Goal: Communication & Community: Answer question/provide support

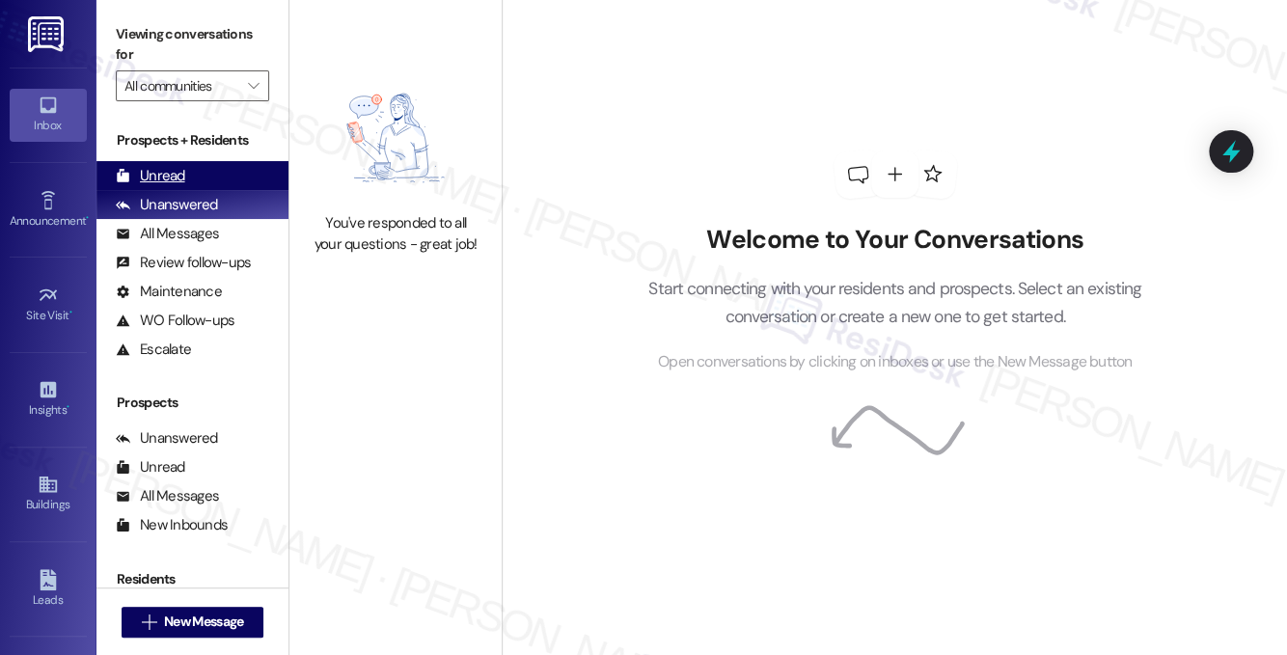
click at [158, 184] on div "Unread" at bounding box center [150, 176] width 69 height 20
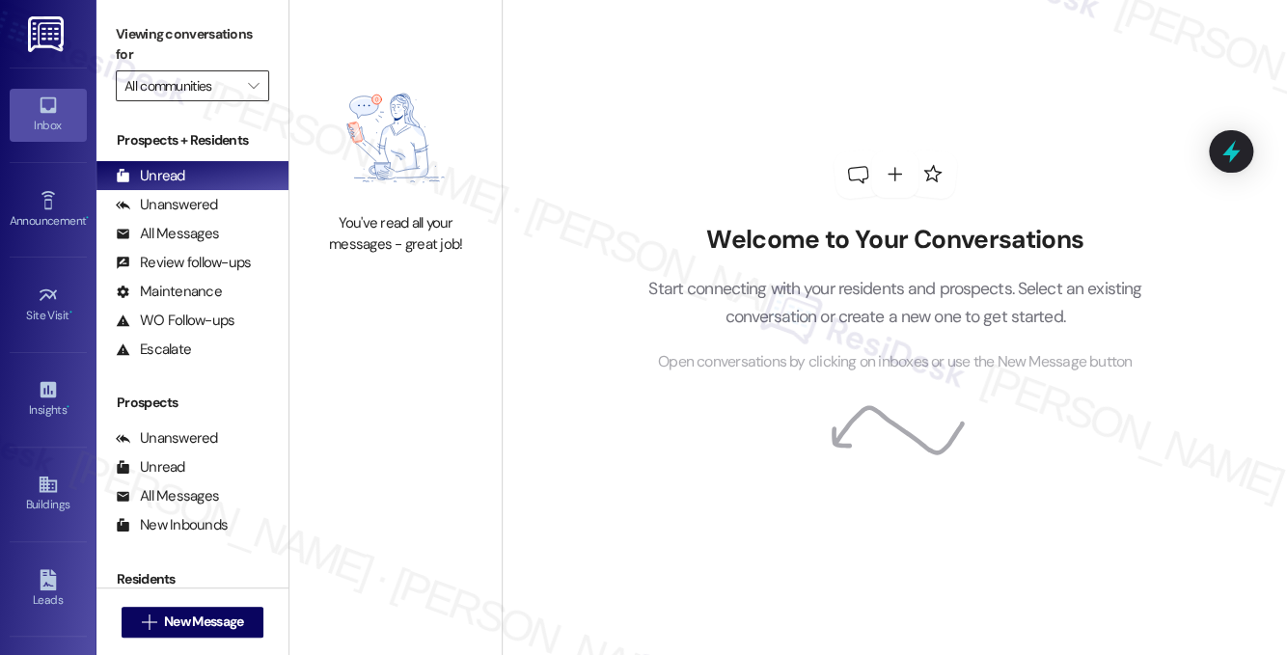
click at [228, 76] on input "All communities" at bounding box center [181, 85] width 114 height 31
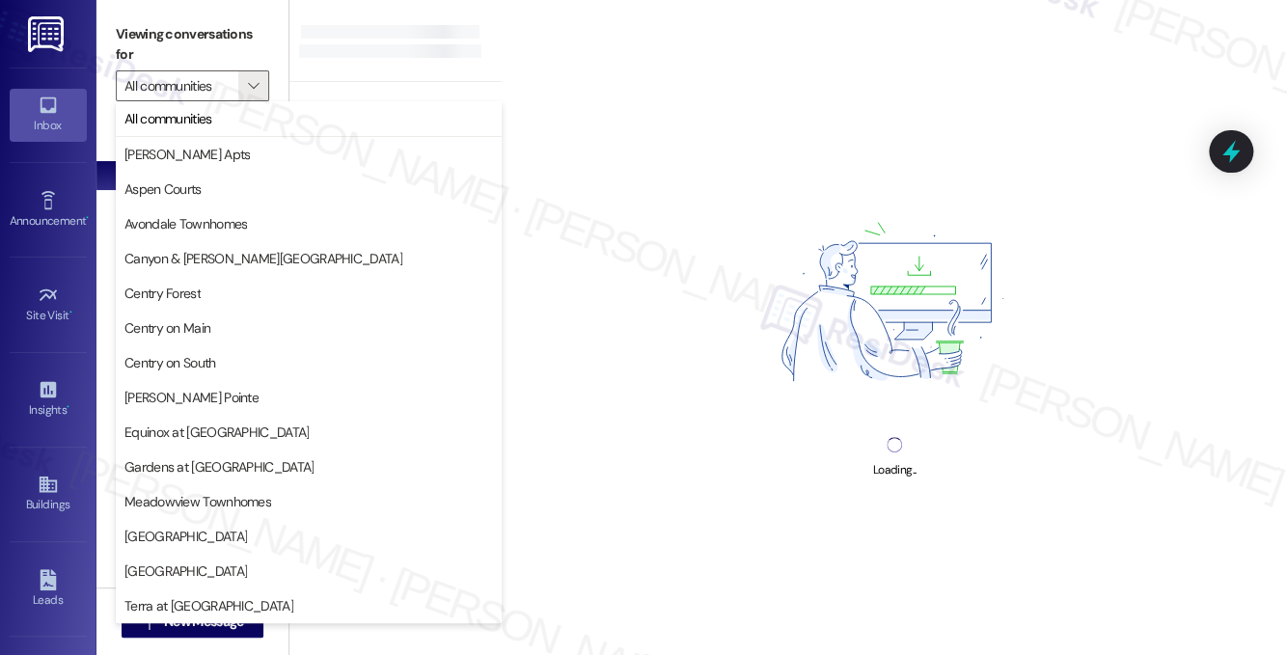
click at [707, 126] on div "Loading..." at bounding box center [894, 327] width 785 height 655
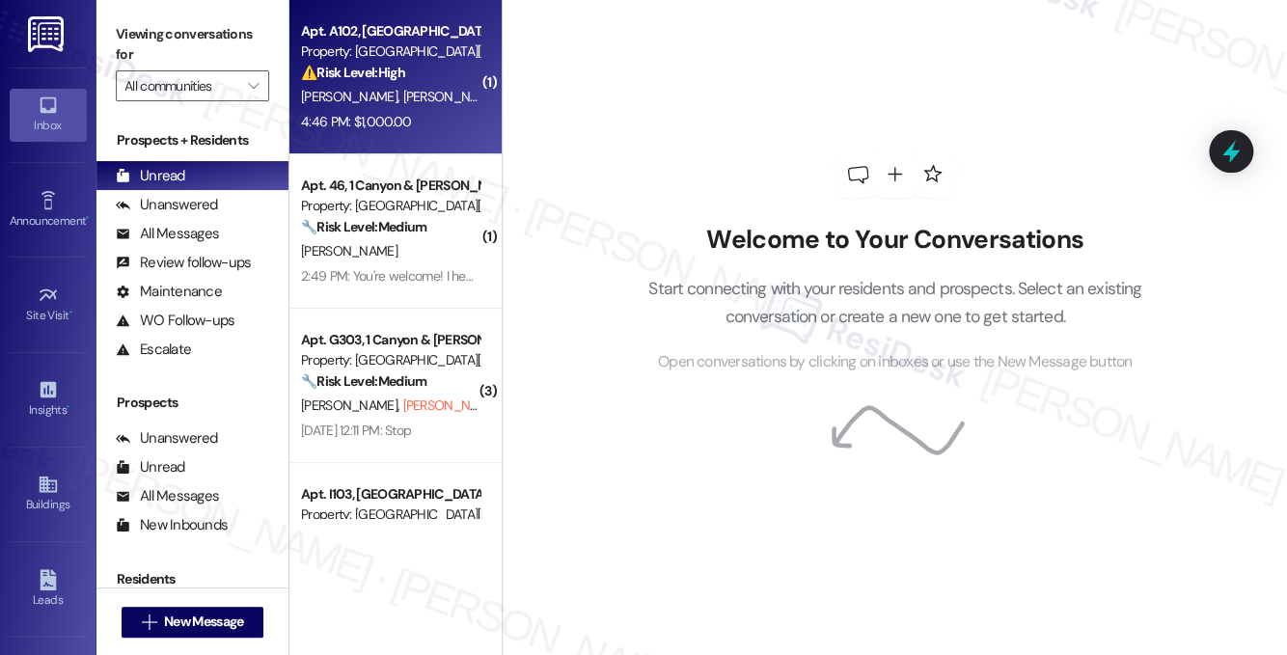
click at [439, 118] on div "4:46 PM: $1,000.00 4:46 PM: $1,000.00" at bounding box center [390, 122] width 182 height 24
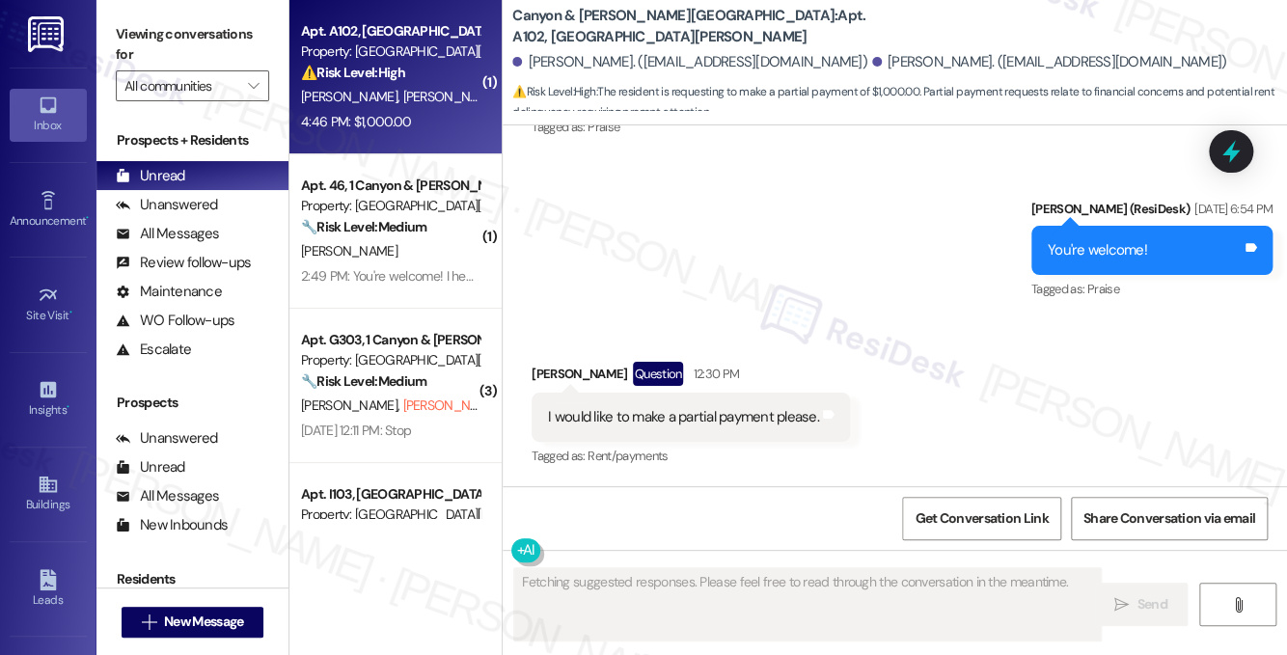
scroll to position [9256, 0]
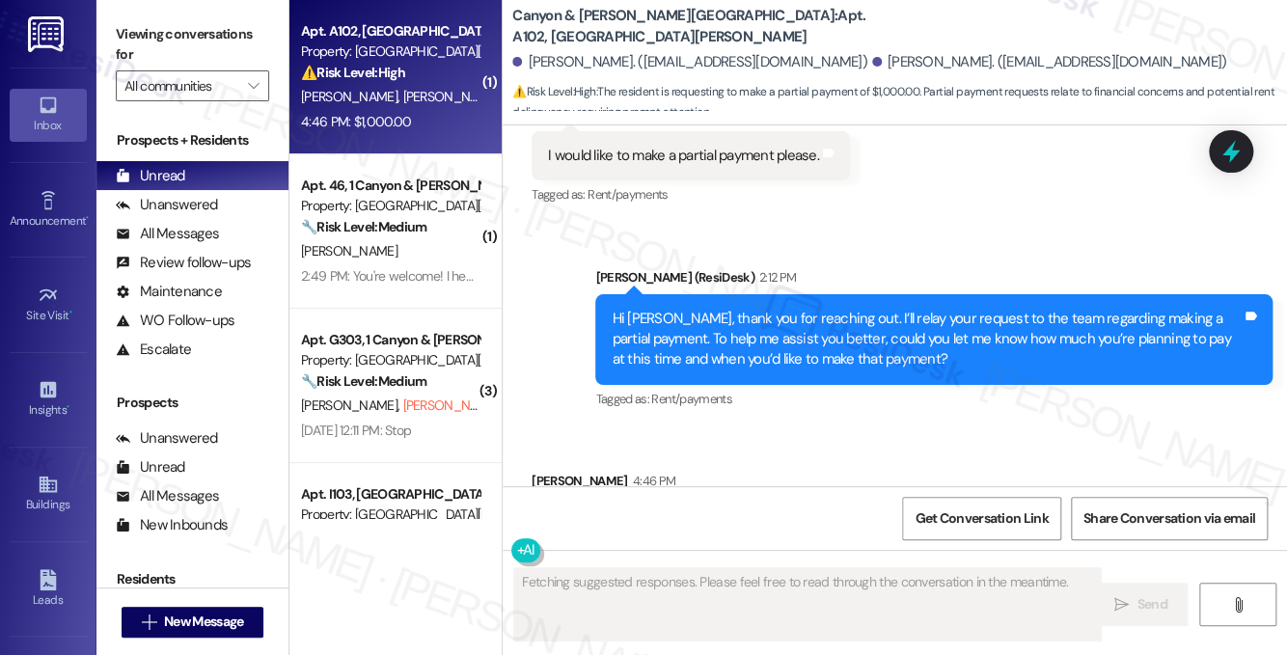
click at [795, 309] on div "Hi [PERSON_NAME], thank you for reaching out. I’ll relay your request to the te…" at bounding box center [927, 340] width 630 height 62
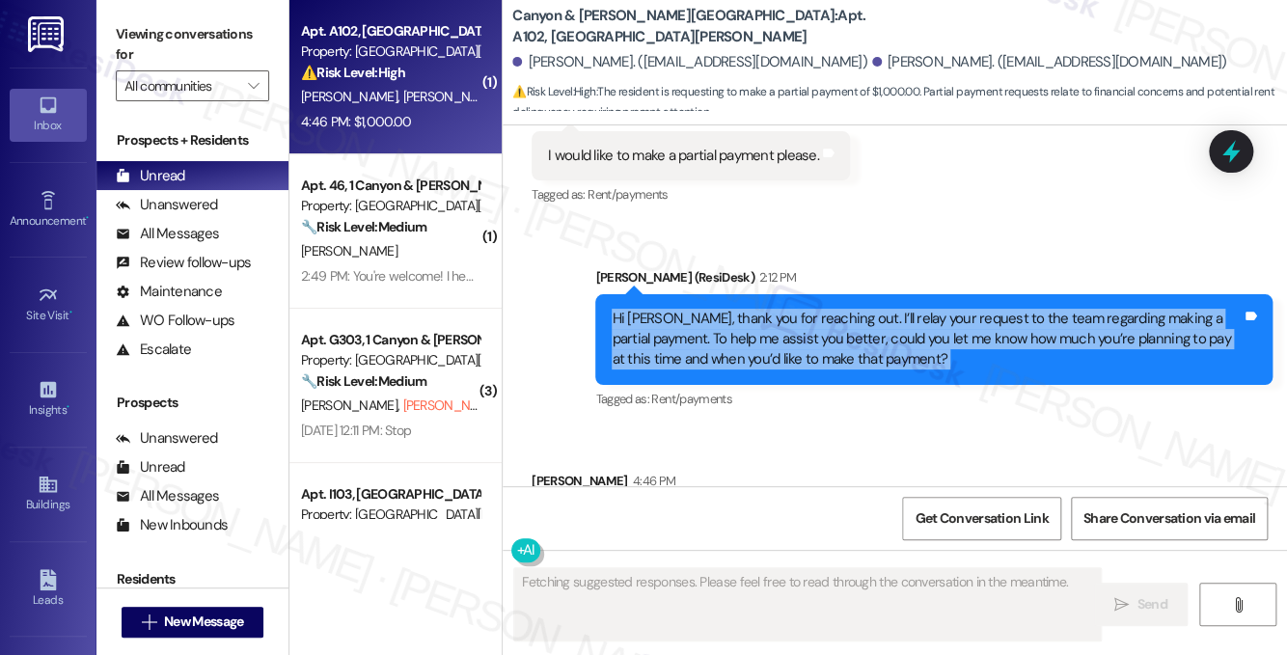
click at [795, 309] on div "Hi [PERSON_NAME], thank you for reaching out. I’ll relay your request to the te…" at bounding box center [927, 340] width 630 height 62
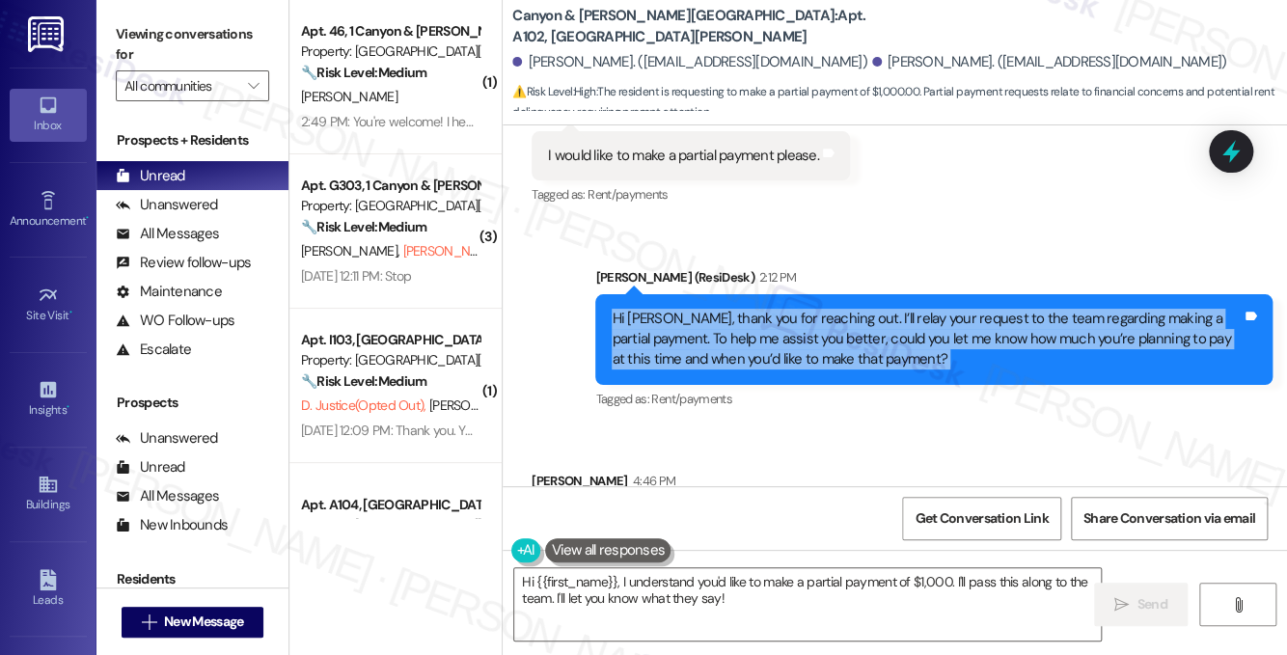
click at [781, 309] on div "Hi [PERSON_NAME], thank you for reaching out. I’ll relay your request to the te…" at bounding box center [927, 340] width 630 height 62
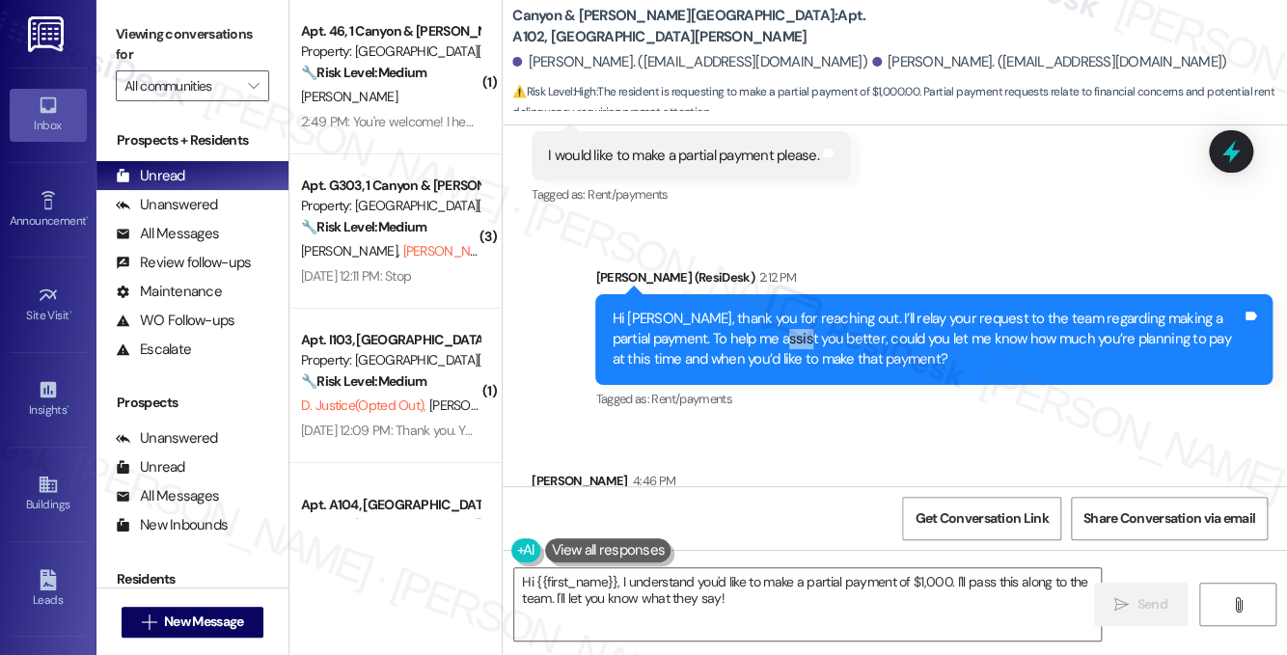
click at [781, 309] on div "Hi [PERSON_NAME], thank you for reaching out. I’ll relay your request to the te…" at bounding box center [927, 340] width 630 height 62
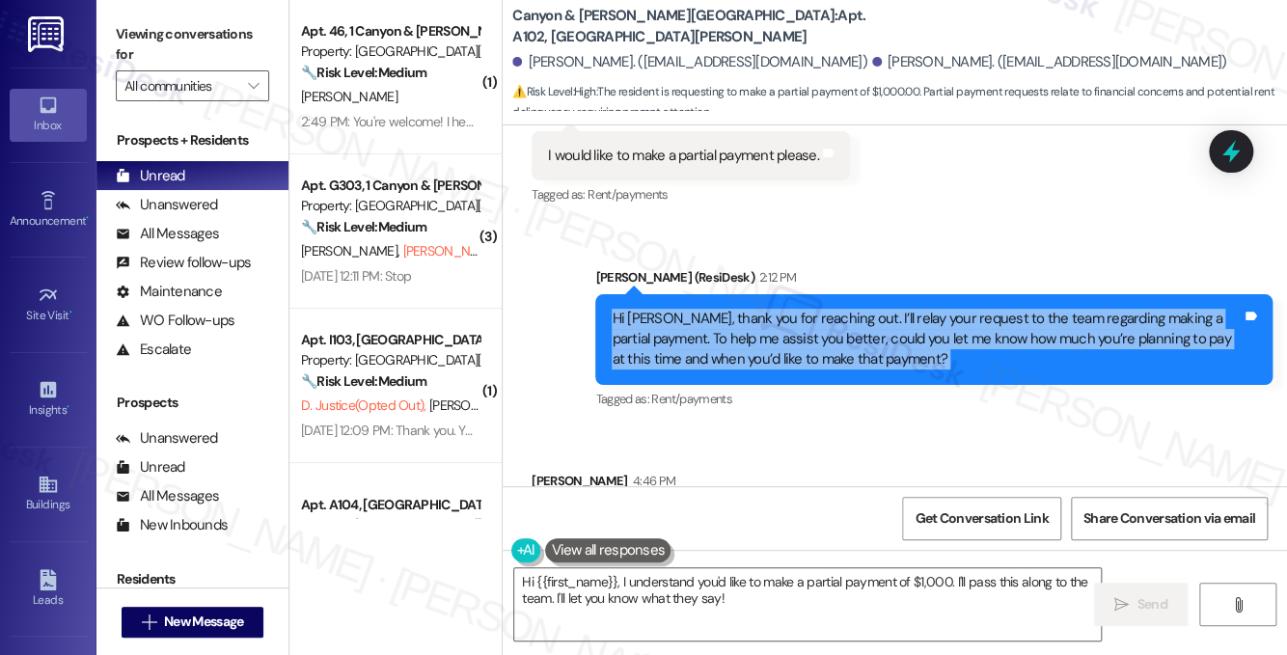
click at [781, 309] on div "Hi [PERSON_NAME], thank you for reaching out. I’ll relay your request to the te…" at bounding box center [927, 340] width 630 height 62
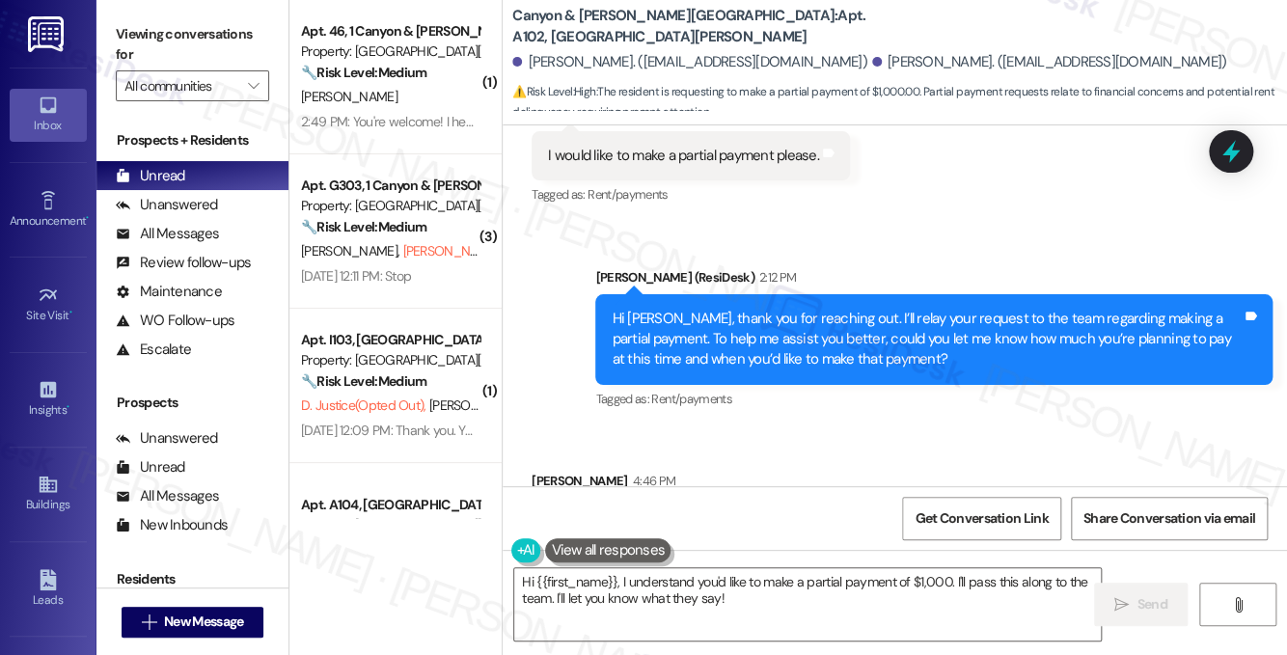
click at [588, 512] on div "$1,000.00" at bounding box center [577, 522] width 59 height 20
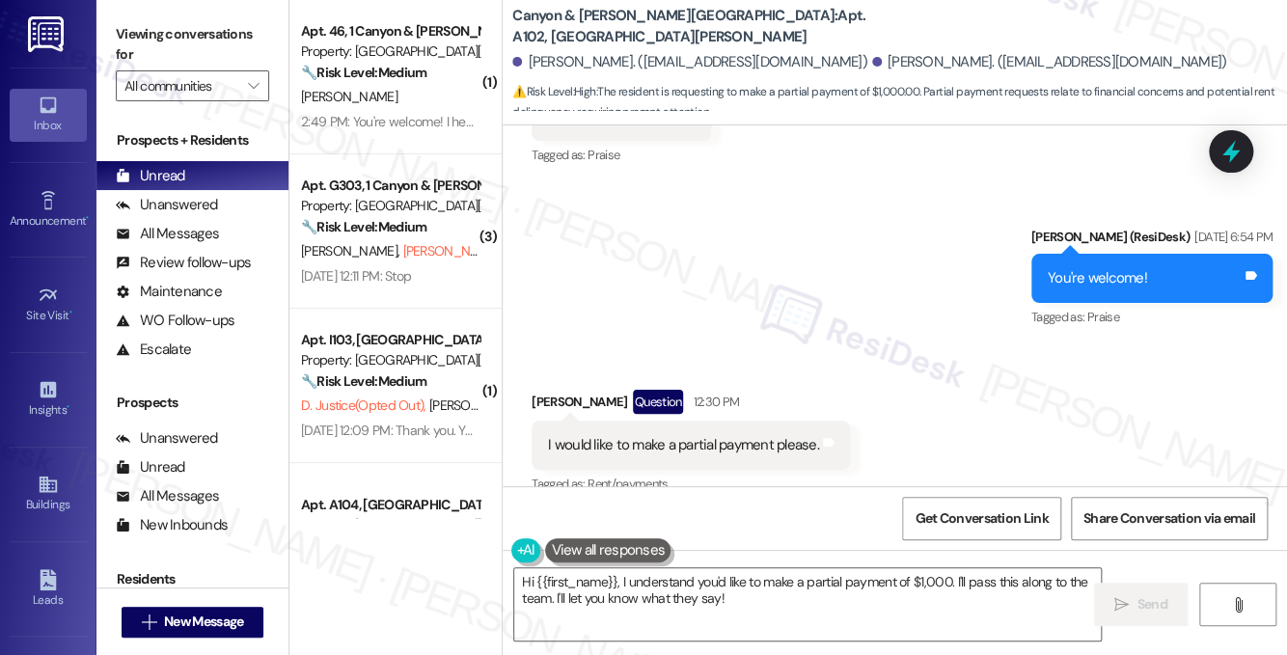
click at [674, 435] on div "I would like to make a partial payment please." at bounding box center [683, 445] width 271 height 20
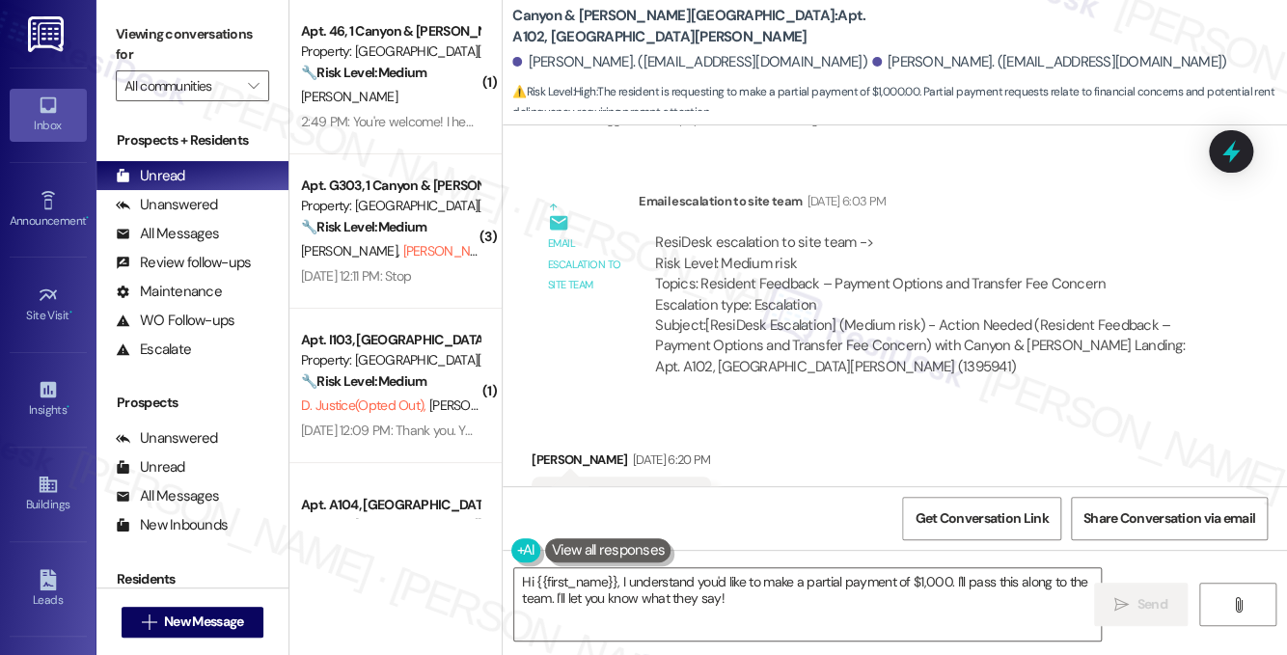
scroll to position [8484, 0]
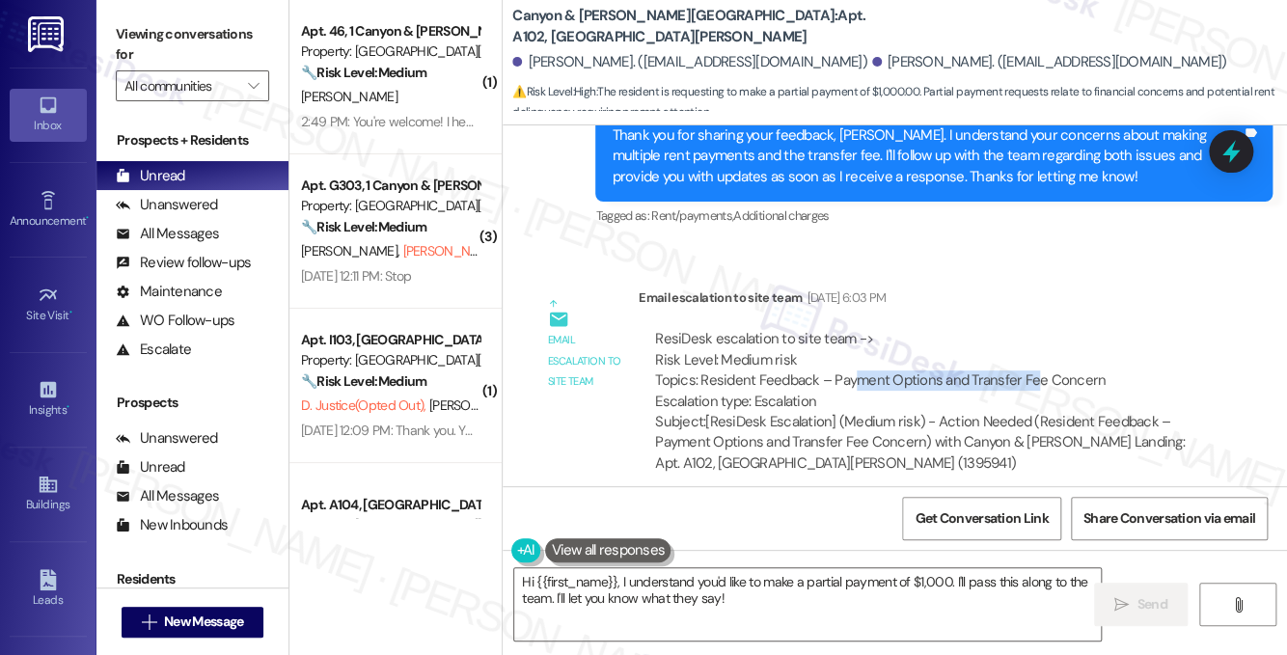
drag, startPoint x: 850, startPoint y: 278, endPoint x: 1031, endPoint y: 279, distance: 180.5
click at [1031, 329] on div "ResiDesk escalation to site team -> Risk Level: Medium risk Topics: Resident Fe…" at bounding box center [923, 370] width 537 height 83
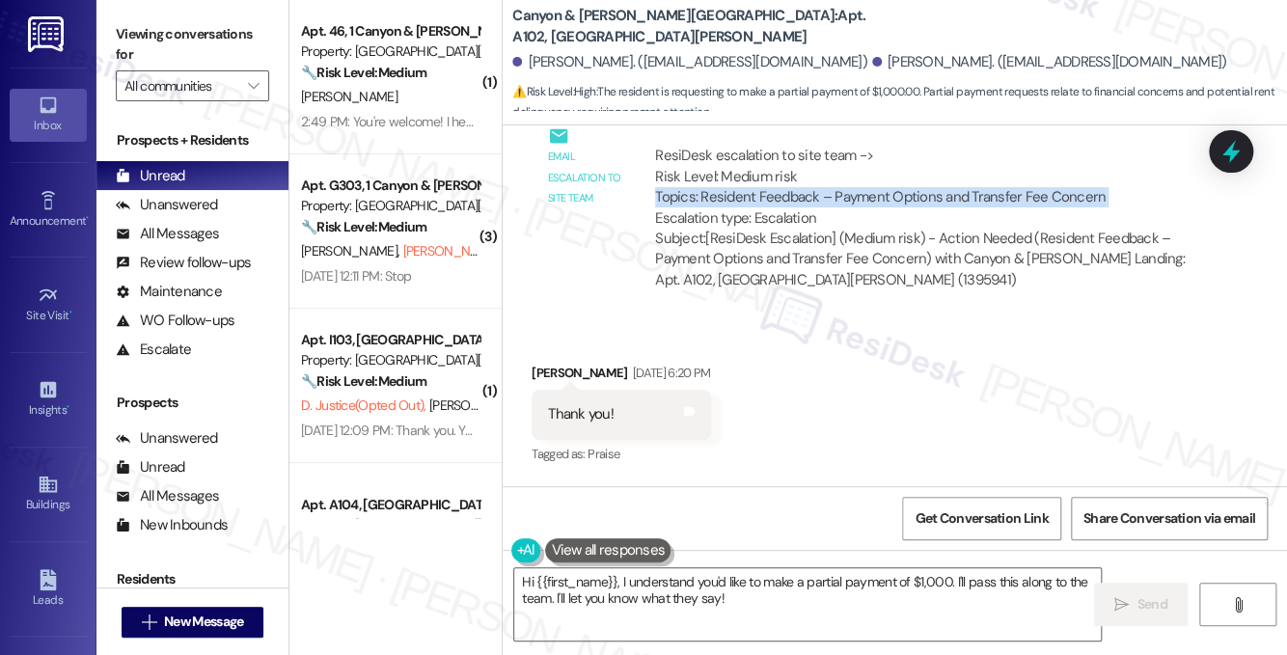
scroll to position [8677, 0]
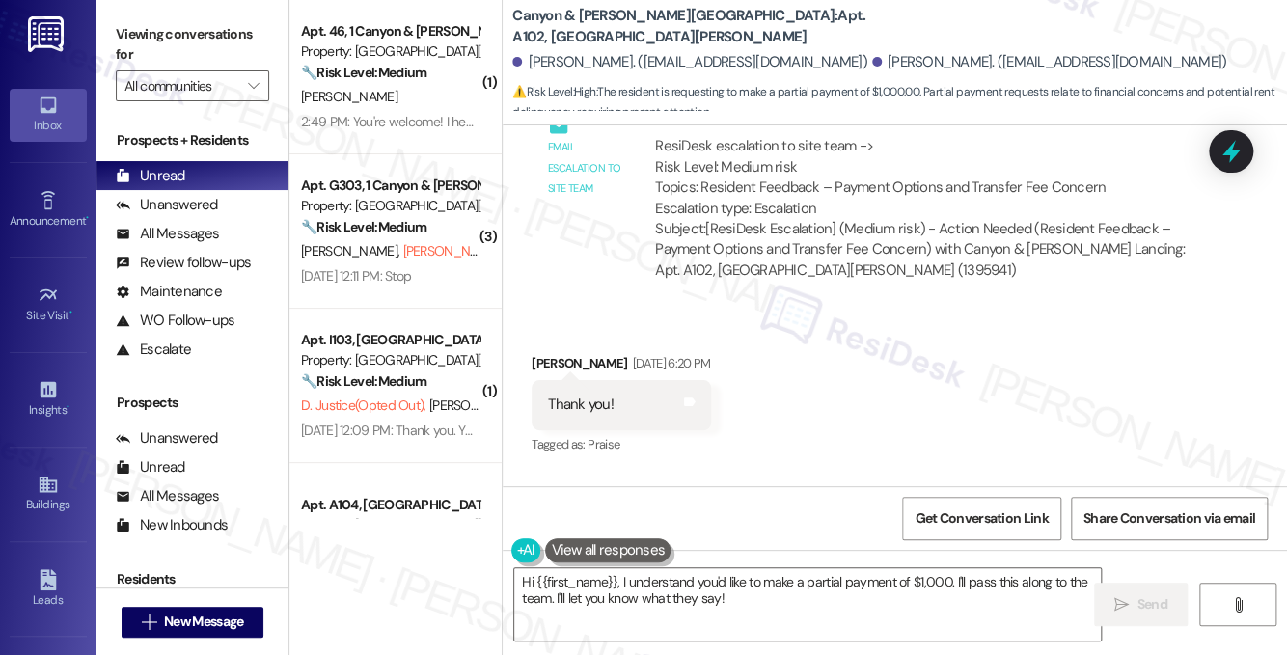
drag, startPoint x: 224, startPoint y: 11, endPoint x: 245, endPoint y: 15, distance: 21.8
click at [224, 11] on div "Viewing conversations for All communities " at bounding box center [192, 60] width 192 height 121
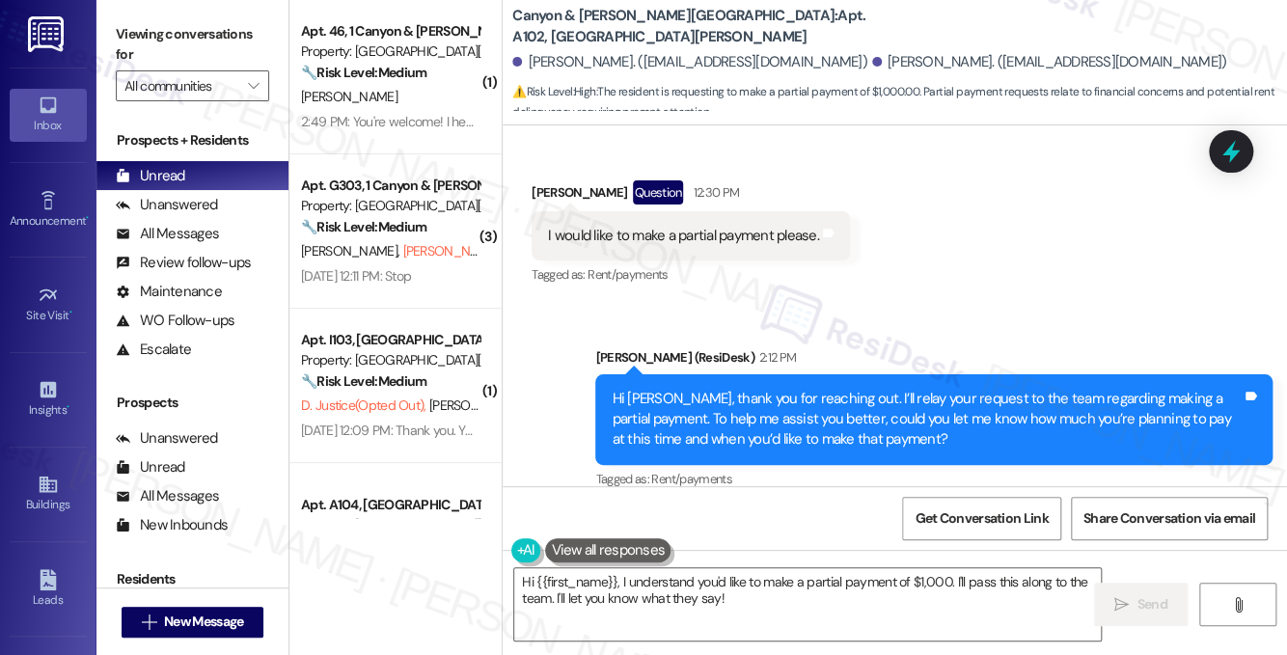
scroll to position [9063, 0]
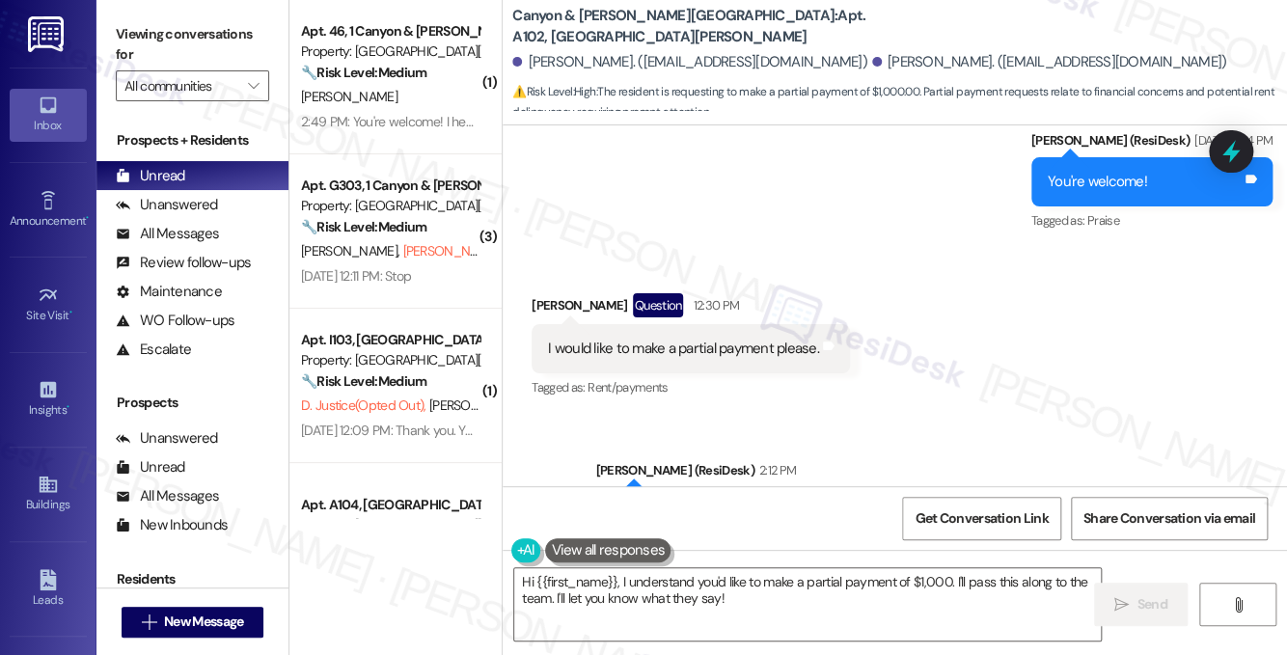
click at [667, 339] on div "I would like to make a partial payment please." at bounding box center [683, 349] width 271 height 20
click at [735, 502] on div "Hi [PERSON_NAME], thank you for reaching out. I’ll relay your request to the te…" at bounding box center [927, 533] width 630 height 62
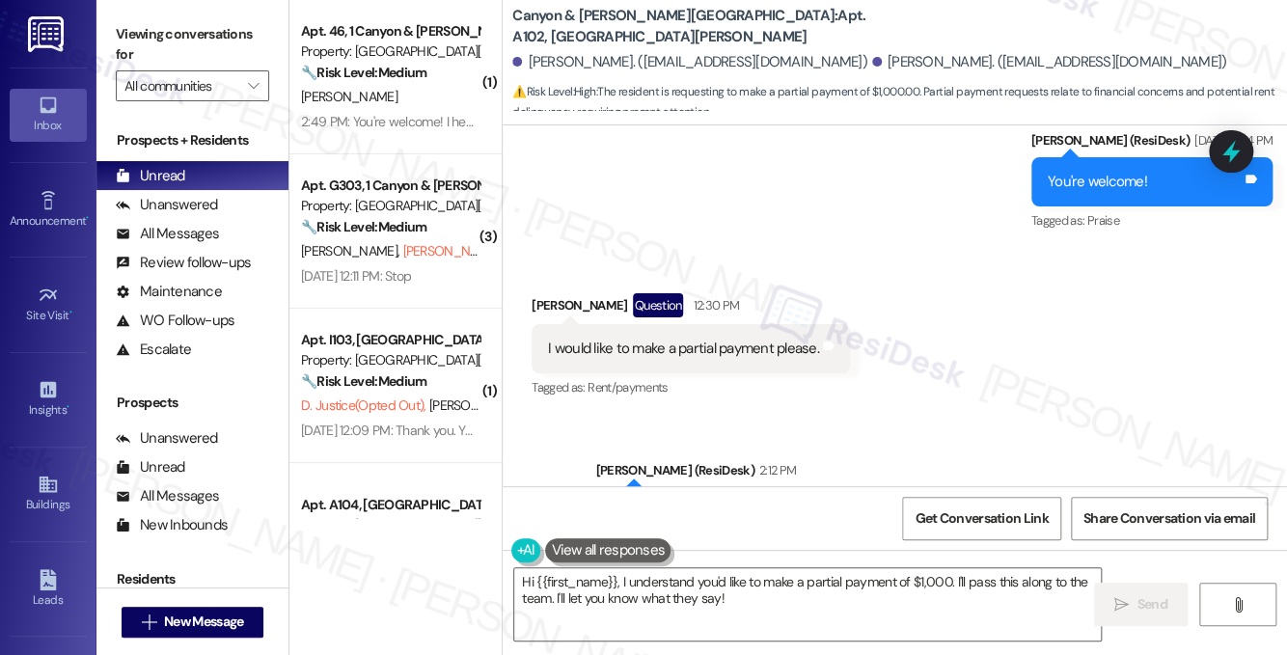
click at [735, 502] on div "Hi [PERSON_NAME], thank you for reaching out. I’ll relay your request to the te…" at bounding box center [927, 533] width 630 height 62
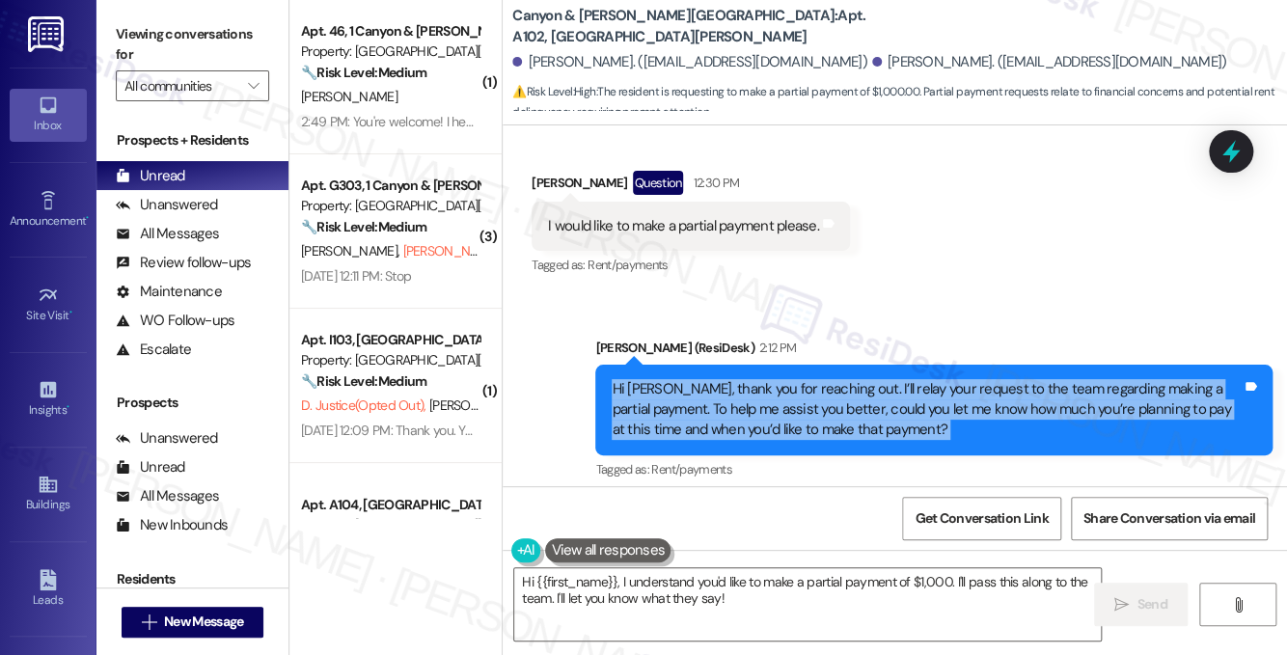
scroll to position [9256, 0]
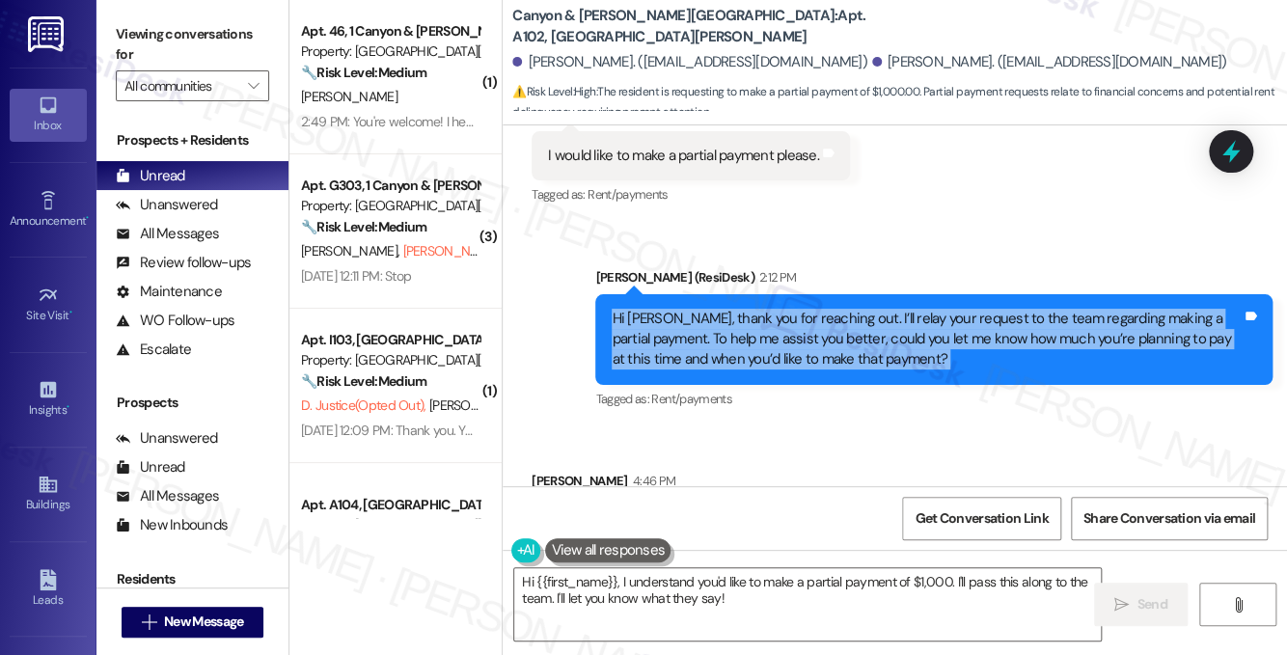
click at [849, 309] on div "Hi [PERSON_NAME], thank you for reaching out. I’ll relay your request to the te…" at bounding box center [927, 340] width 630 height 62
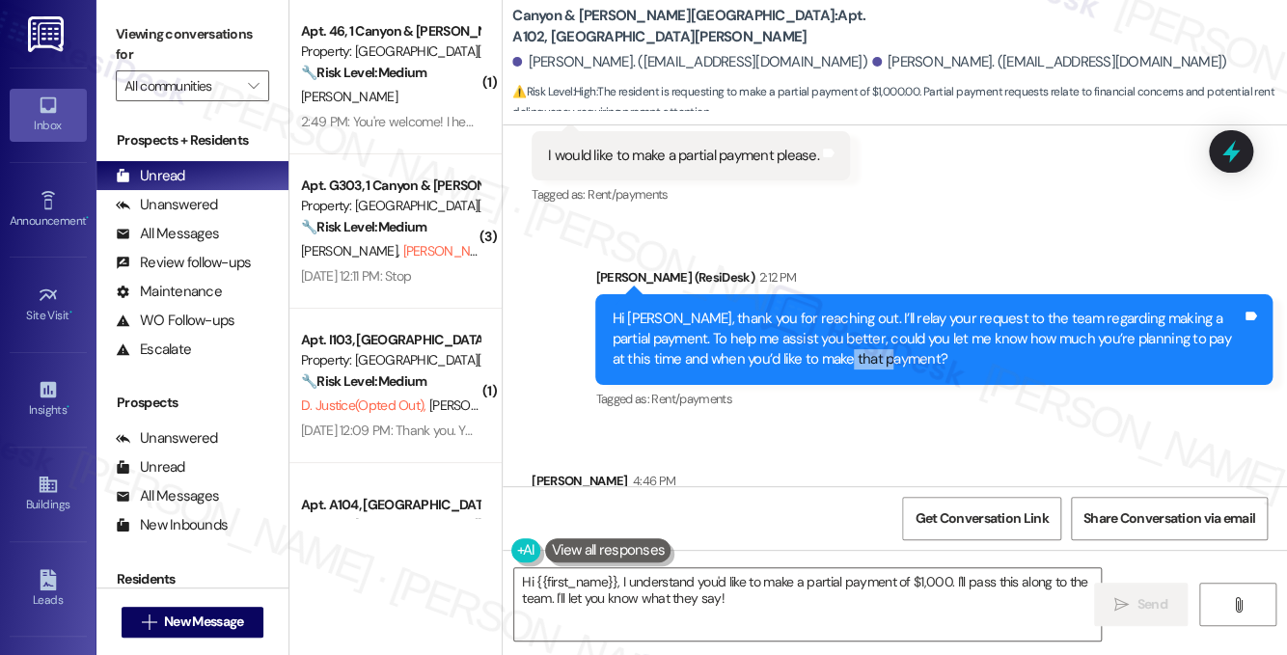
click at [849, 309] on div "Hi [PERSON_NAME], thank you for reaching out. I’ll relay your request to the te…" at bounding box center [927, 340] width 630 height 62
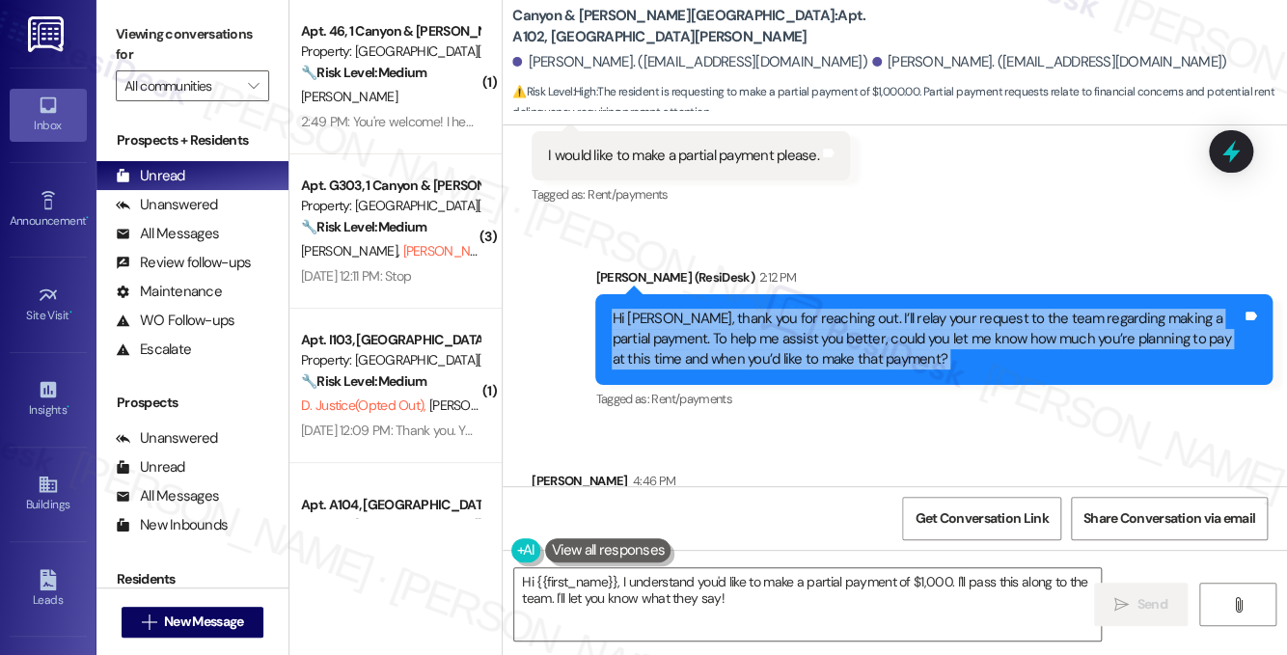
click at [849, 309] on div "Hi [PERSON_NAME], thank you for reaching out. I’ll relay your request to the te…" at bounding box center [927, 340] width 630 height 62
click at [961, 309] on div "Hi [PERSON_NAME], thank you for reaching out. I’ll relay your request to the te…" at bounding box center [927, 340] width 630 height 62
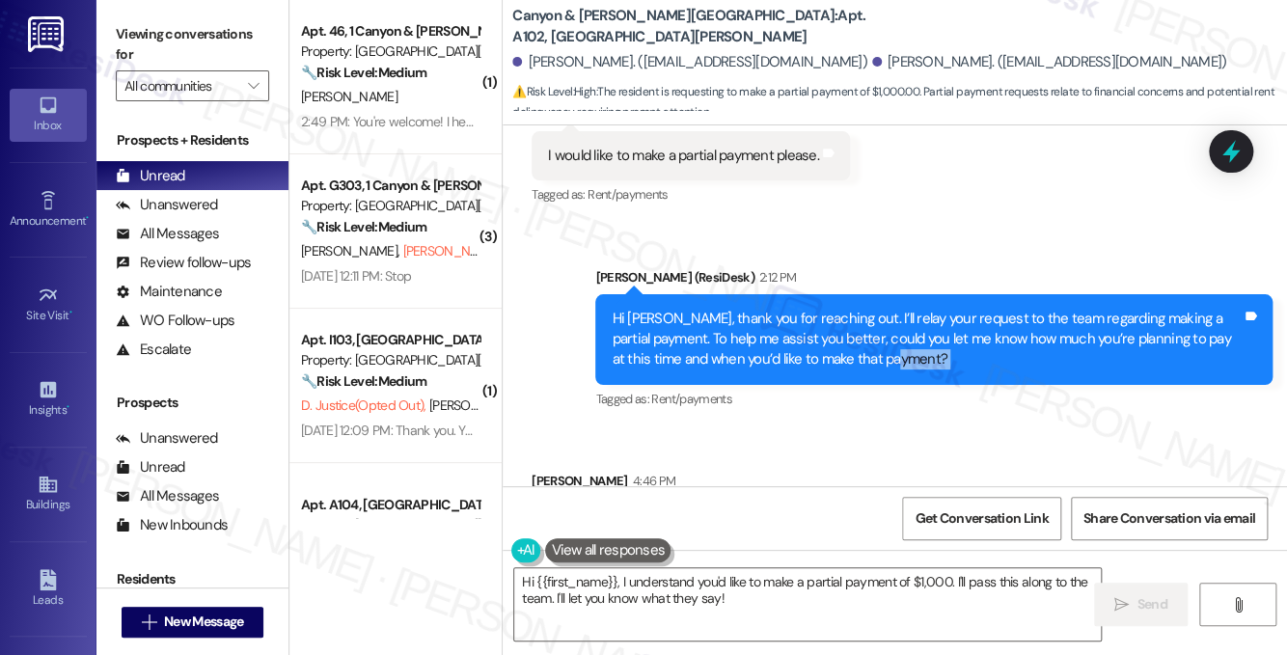
click at [961, 309] on div "Hi [PERSON_NAME], thank you for reaching out. I’ll relay your request to the te…" at bounding box center [927, 340] width 630 height 62
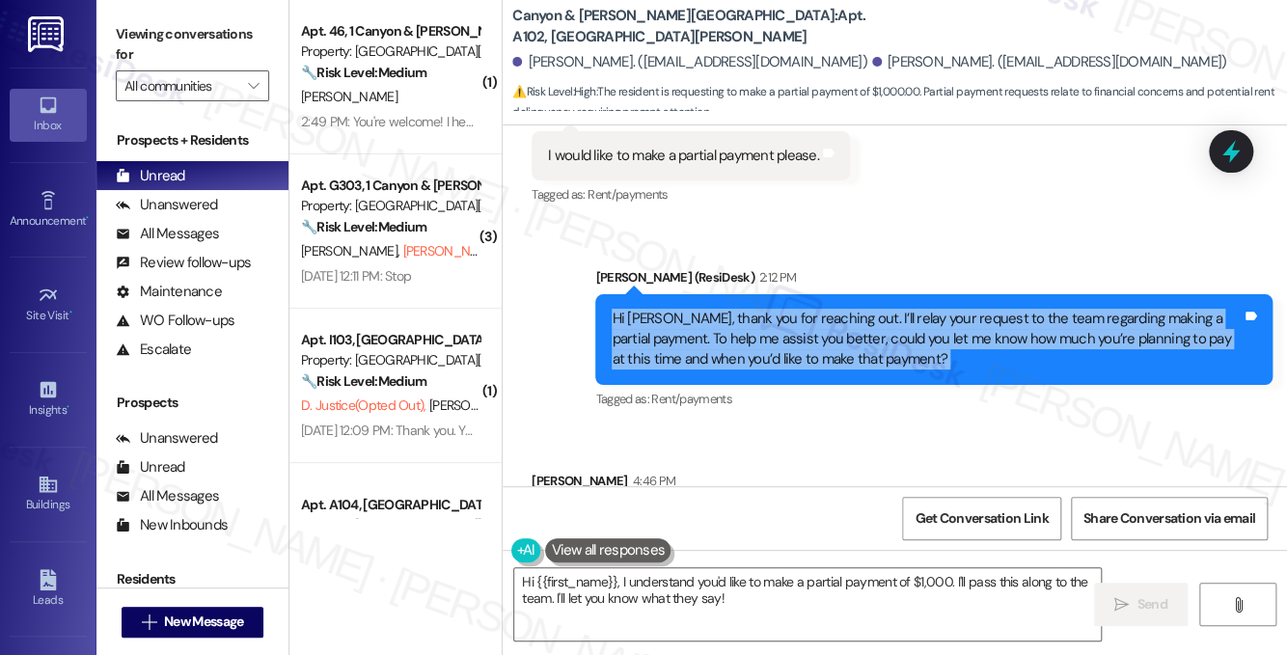
click at [961, 309] on div "Hi [PERSON_NAME], thank you for reaching out. I’ll relay your request to the te…" at bounding box center [927, 340] width 630 height 62
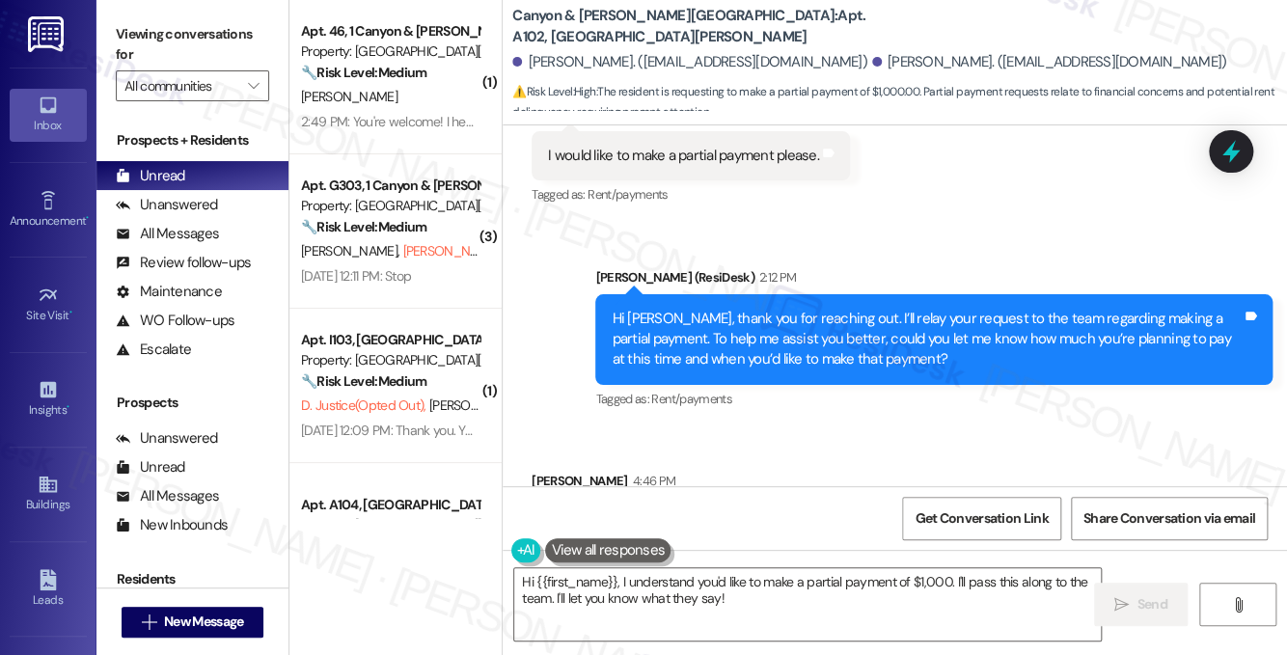
click at [573, 512] on div "$1,000.00" at bounding box center [577, 522] width 59 height 20
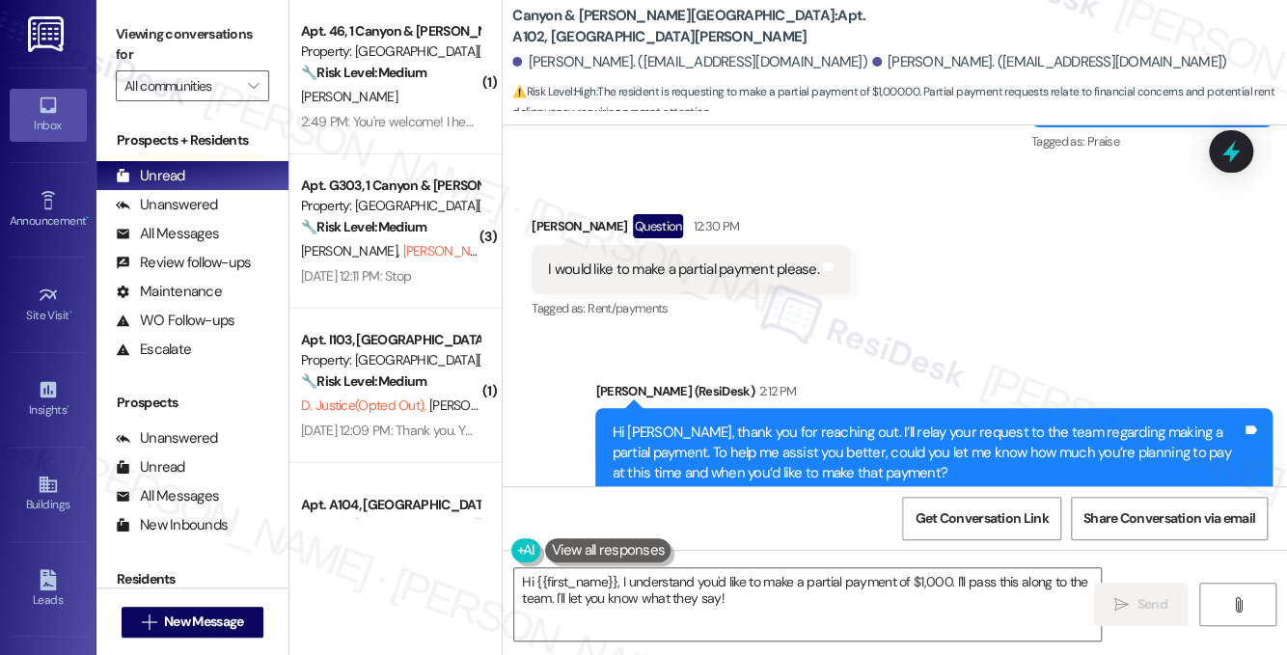
scroll to position [8967, 0]
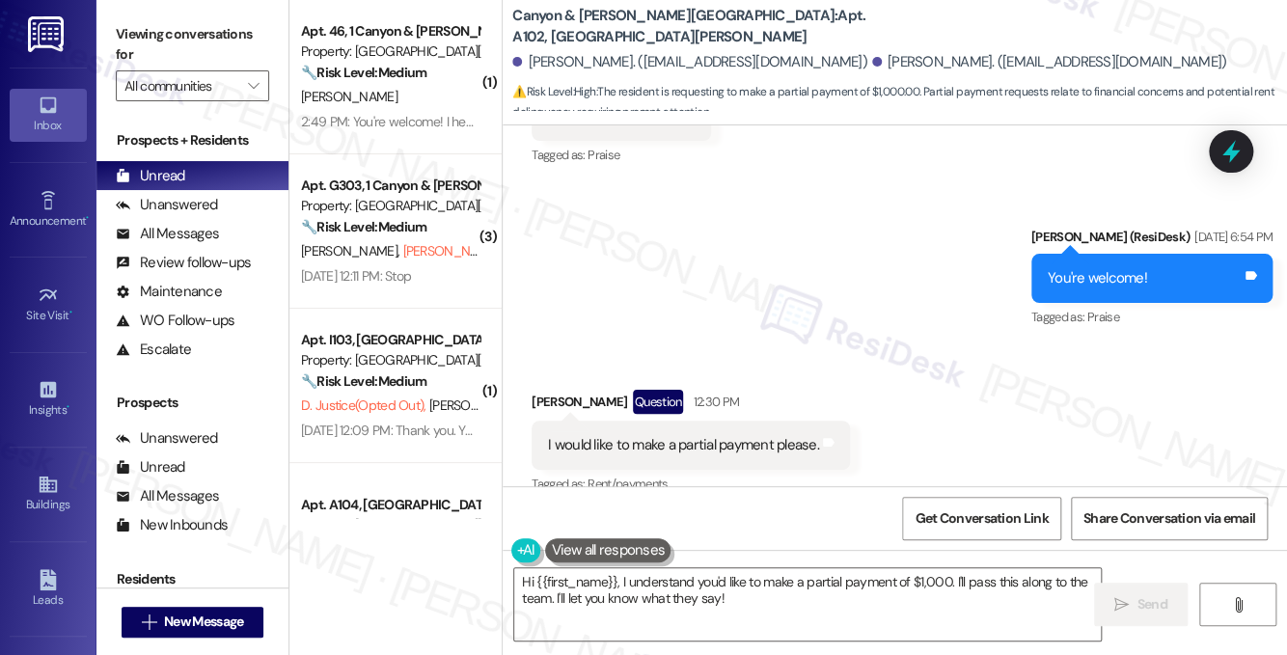
click at [612, 435] on div "I would like to make a partial payment please." at bounding box center [683, 445] width 271 height 20
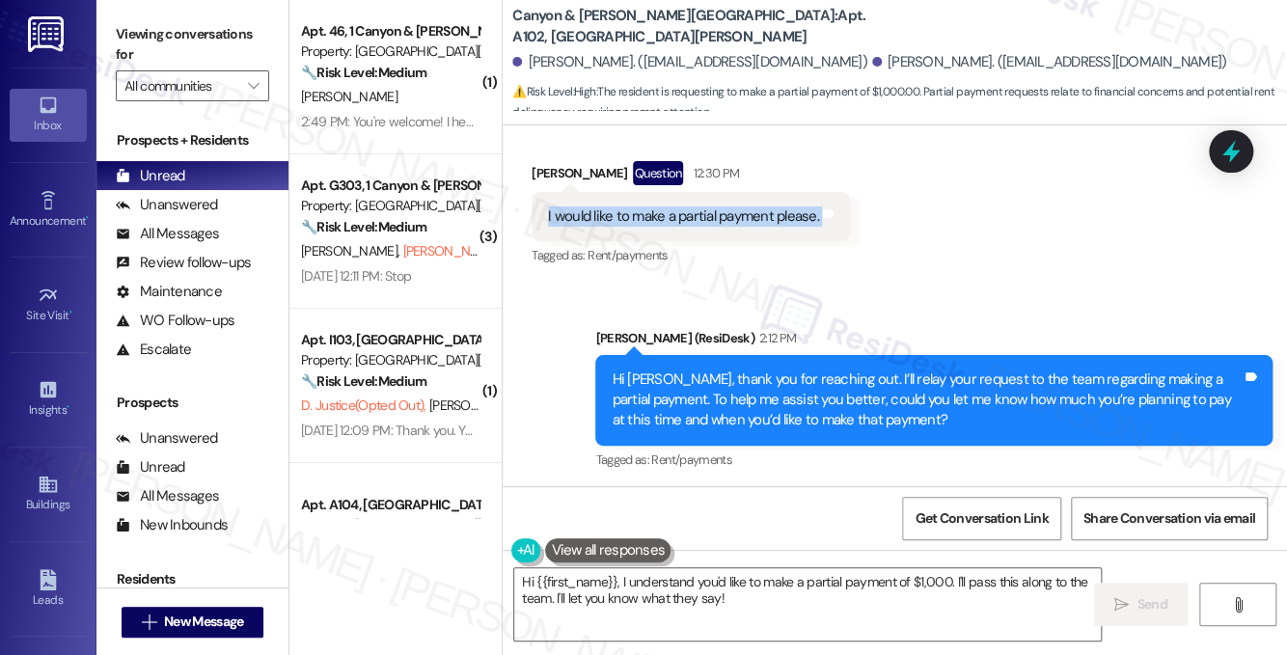
scroll to position [9256, 0]
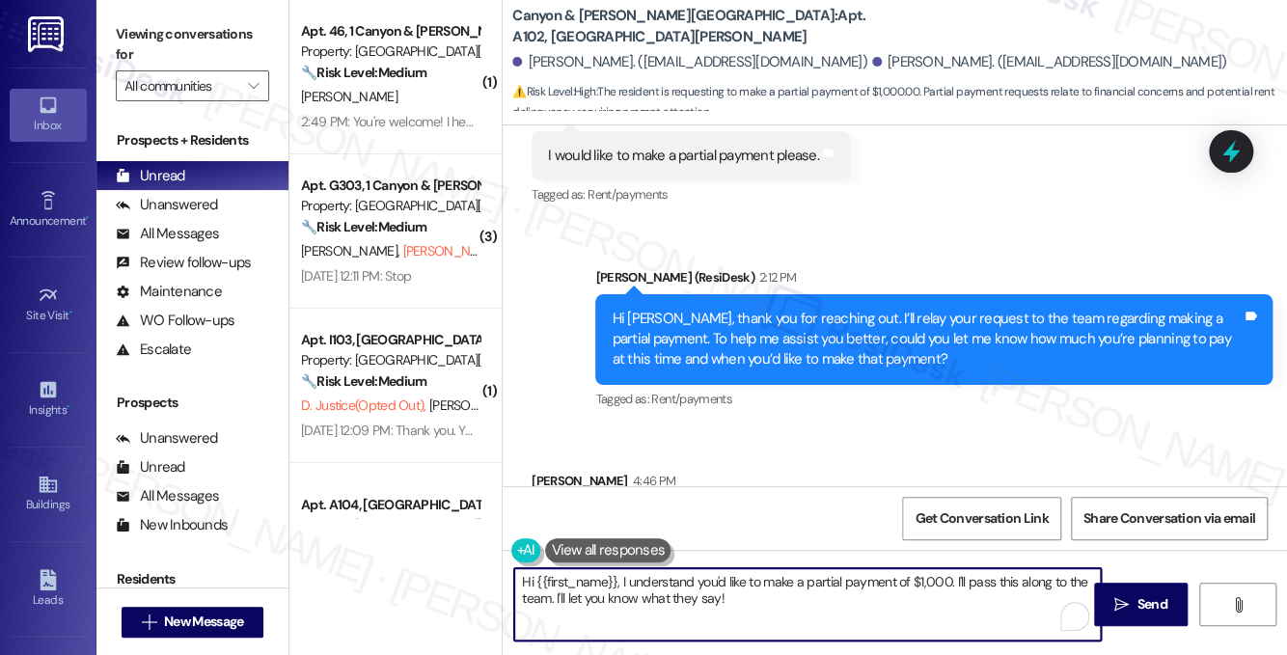
drag, startPoint x: 745, startPoint y: 599, endPoint x: 530, endPoint y: 577, distance: 216.3
click at [523, 577] on textarea "Hi {{first_name}}, I understand you'd like to make a partial payment of $1,000.…" at bounding box center [807, 604] width 587 height 72
click at [592, 581] on textarea "Hi {{first_name}}, I understand you'd like to make a partial payment of $1,000.…" at bounding box center [807, 604] width 587 height 72
drag, startPoint x: 614, startPoint y: 581, endPoint x: 518, endPoint y: 564, distance: 97.1
click at [509, 575] on div "Hi {{first_name}}, I understand you'd like to make a partial payment of $1,000.…" at bounding box center [798, 604] width 589 height 74
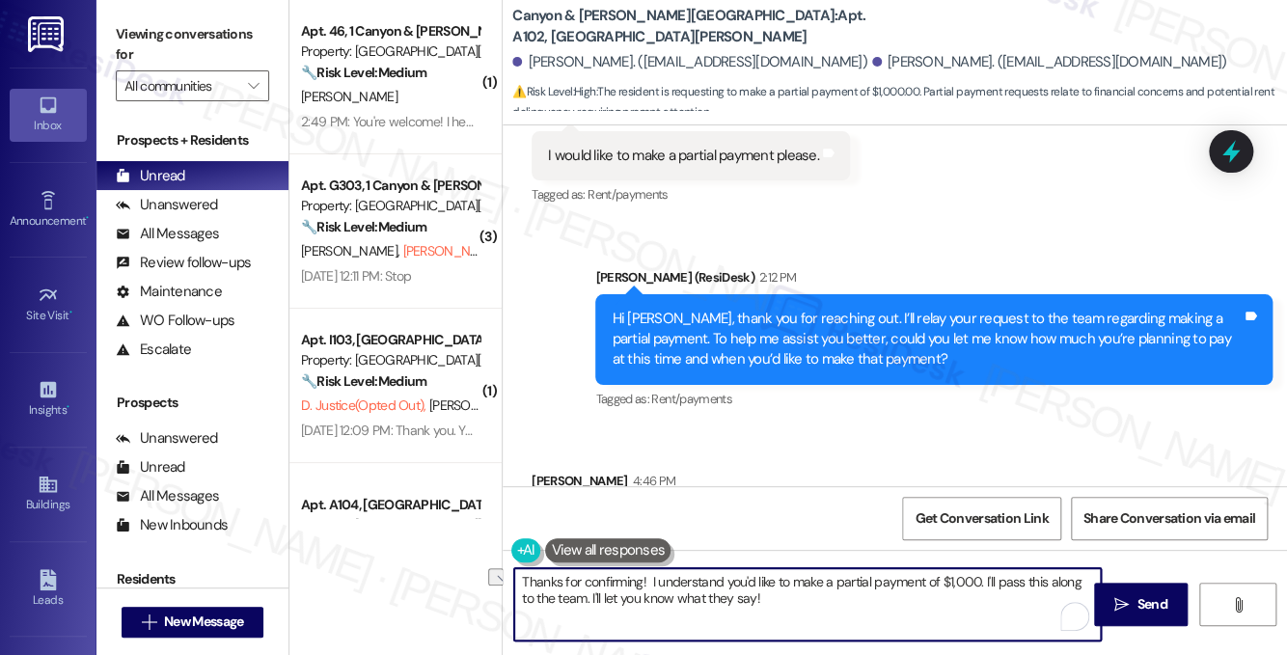
drag, startPoint x: 980, startPoint y: 580, endPoint x: 699, endPoint y: 574, distance: 281.8
click at [699, 574] on textarea "Thanks for confirming! I understand you'd like to make a partial payment of $1,…" at bounding box center [807, 604] width 587 height 72
drag, startPoint x: 984, startPoint y: 582, endPoint x: 647, endPoint y: 578, distance: 336.8
click at [647, 578] on textarea "Thanks for confirming! I understand you'd like to make a partial payment of $1,…" at bounding box center [807, 604] width 587 height 72
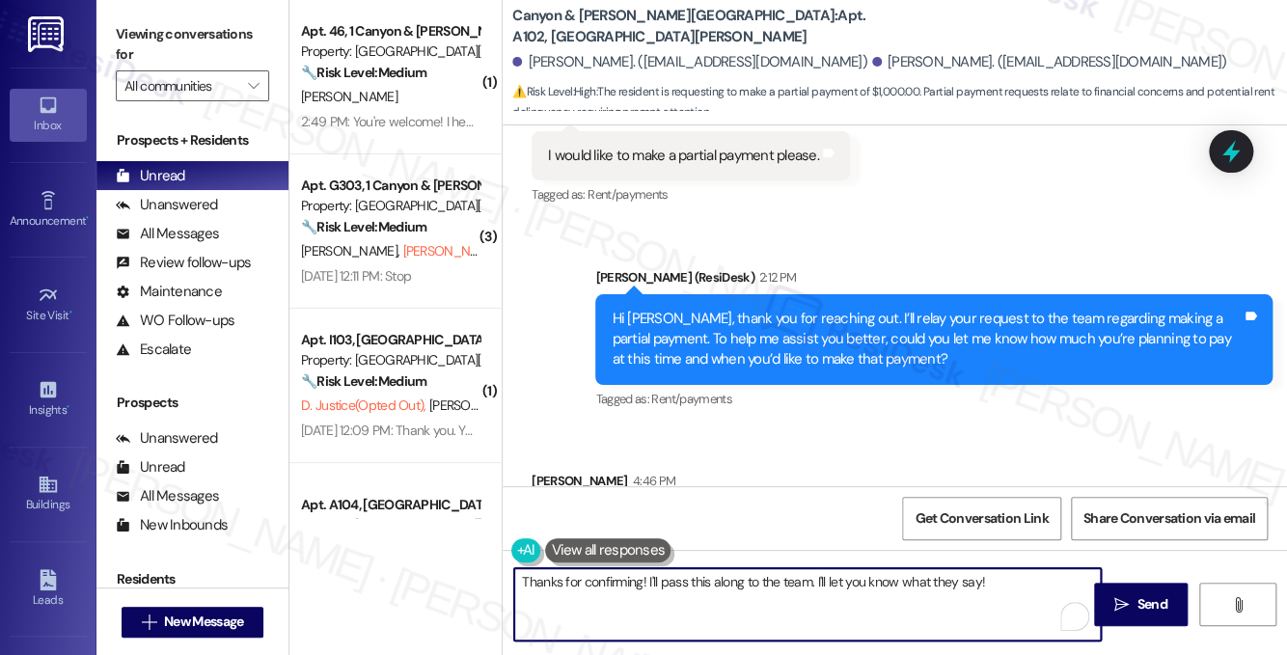
click at [808, 583] on textarea "Thanks for confirming! I'll pass this along to the team. I'll let you know what…" at bounding box center [807, 604] width 587 height 72
click at [567, 512] on div "$1,000.00" at bounding box center [577, 522] width 59 height 20
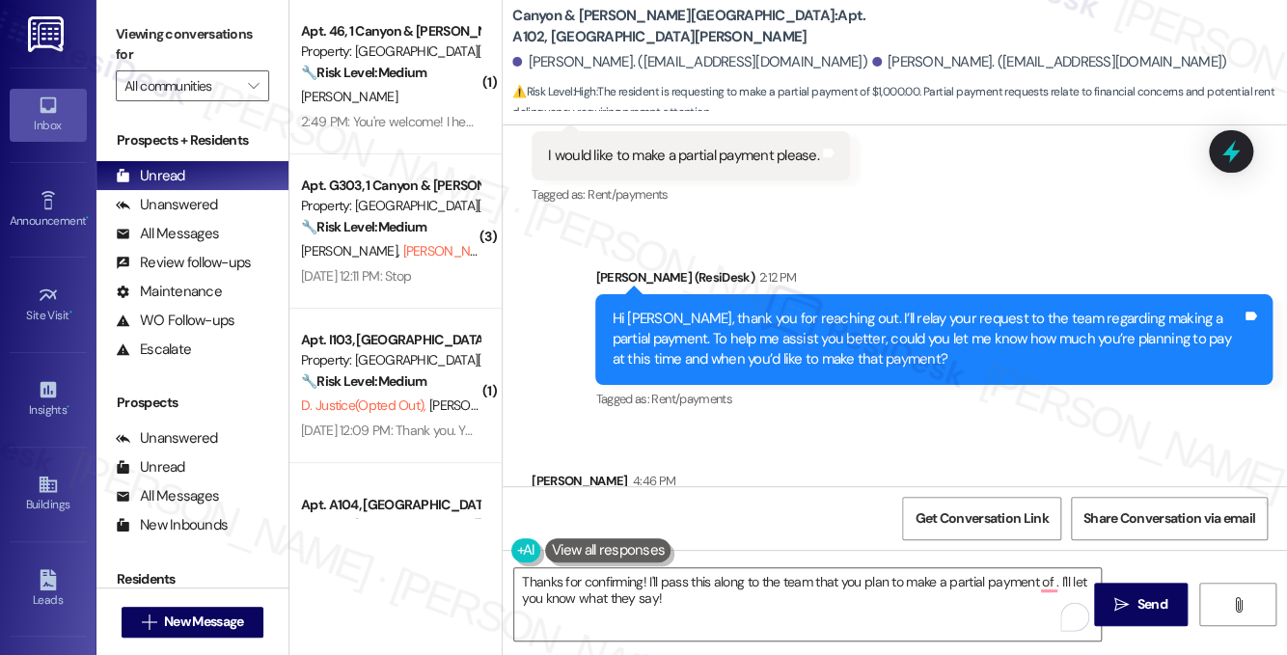
click at [567, 512] on div "$1,000.00" at bounding box center [577, 522] width 59 height 20
copy div "$1,000.00 Tags and notes"
click at [1056, 582] on textarea "Thanks for confirming! I'll pass this along to the team that you plan to make a…" at bounding box center [807, 604] width 587 height 72
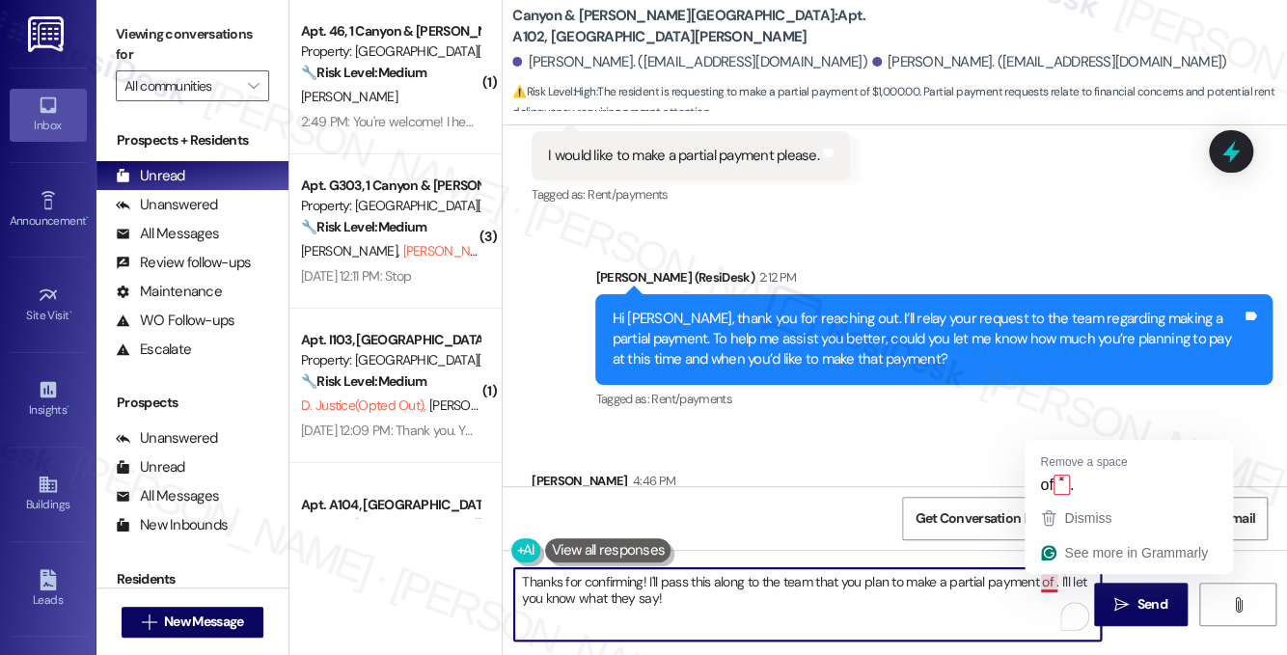
click at [1053, 582] on textarea "Thanks for confirming! I'll pass this along to the team that you plan to make a…" at bounding box center [807, 604] width 587 height 72
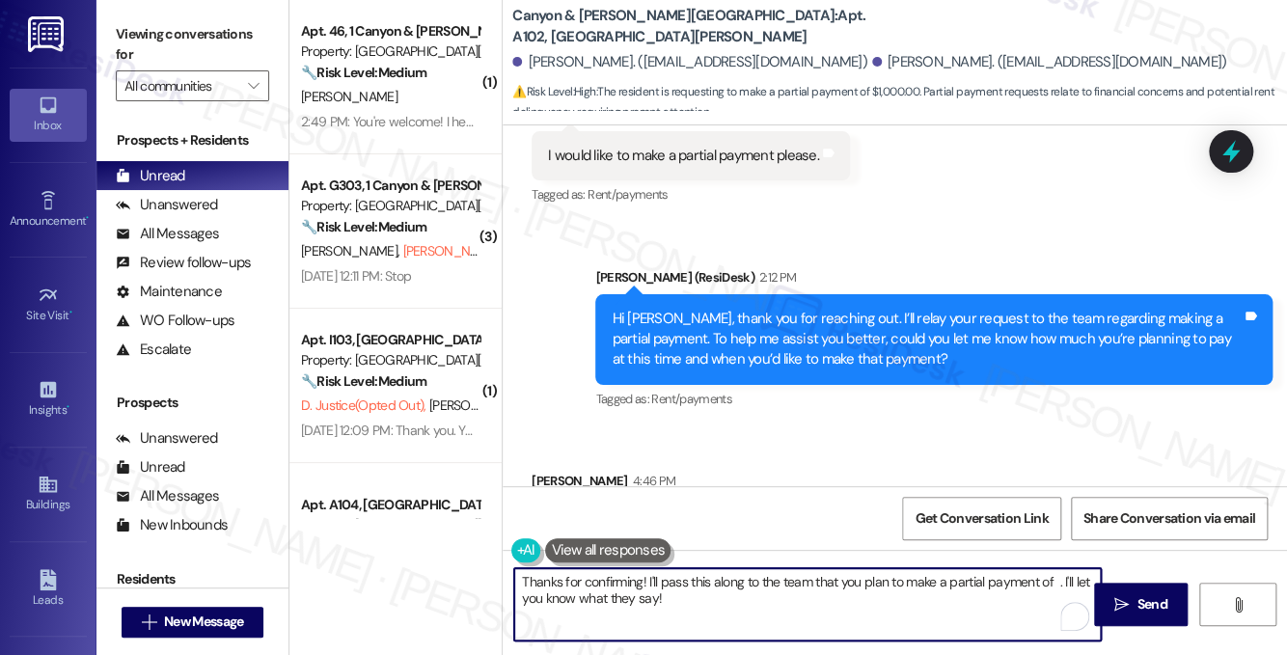
paste textarea "$1,000.00"
click at [782, 596] on textarea "Thanks for confirming! I'll pass this along to the team that you plan to make a…" at bounding box center [807, 604] width 587 height 72
drag, startPoint x: 782, startPoint y: 596, endPoint x: 602, endPoint y: 596, distance: 179.5
click at [602, 596] on textarea "Thanks for confirming! I'll pass this along to the team that you plan to make a…" at bounding box center [807, 604] width 587 height 72
click at [681, 592] on textarea "Thanks for confirming! I'll pass this along to the team that you plan to make a…" at bounding box center [807, 604] width 587 height 72
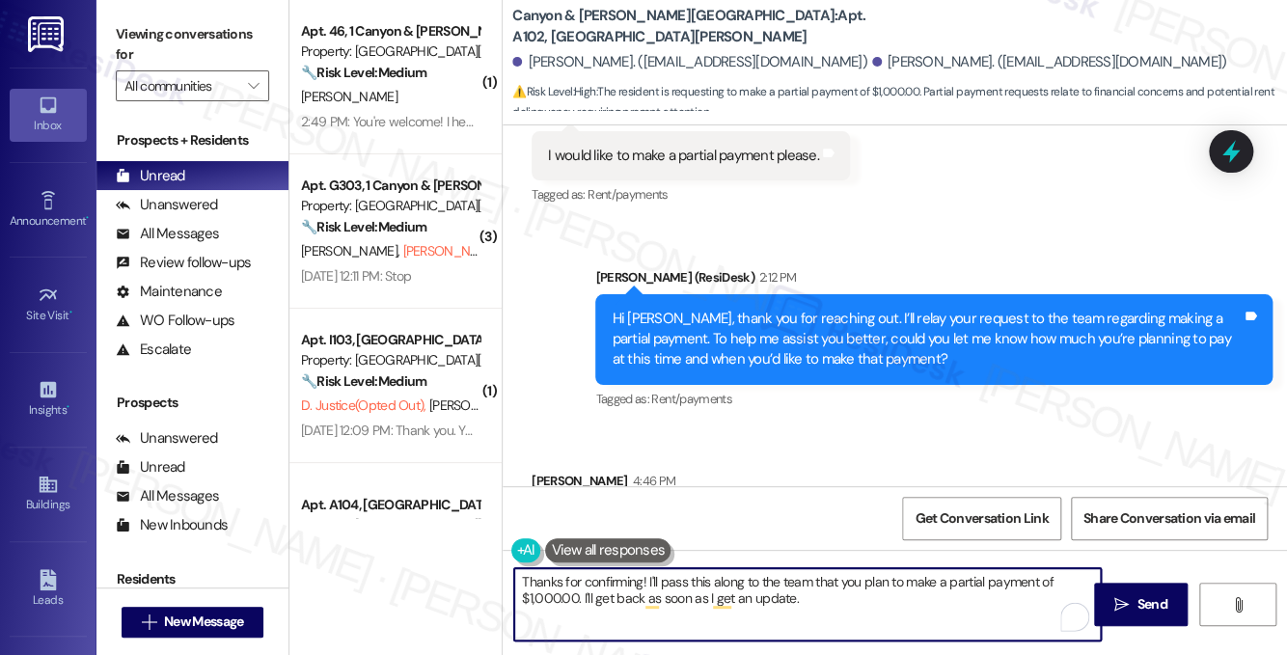
click at [681, 592] on textarea "Thanks for confirming! I'll pass this along to the team that you plan to make a…" at bounding box center [807, 604] width 587 height 72
drag, startPoint x: 681, startPoint y: 592, endPoint x: 695, endPoint y: 592, distance: 13.5
click at [681, 592] on textarea "Thanks for confirming! I'll pass this along to the team that you plan to make a…" at bounding box center [807, 604] width 587 height 72
click at [875, 592] on textarea "Thanks for confirming! I'll pass this along to the team that you plan to make a…" at bounding box center [807, 604] width 587 height 72
click at [826, 588] on textarea "Thanks for confirming! I'll pass this along to the team that you plan to make a…" at bounding box center [807, 604] width 587 height 72
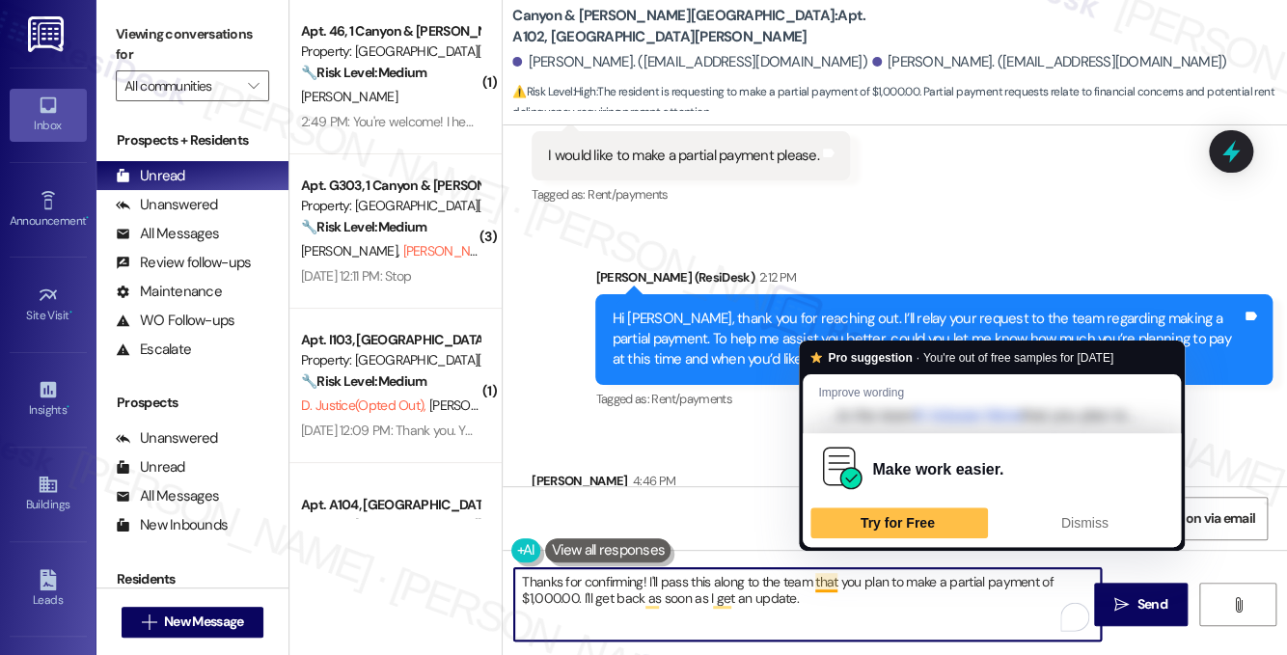
click at [826, 588] on textarea "Thanks for confirming! I'll pass this along to the team that you plan to make a…" at bounding box center [807, 604] width 587 height 72
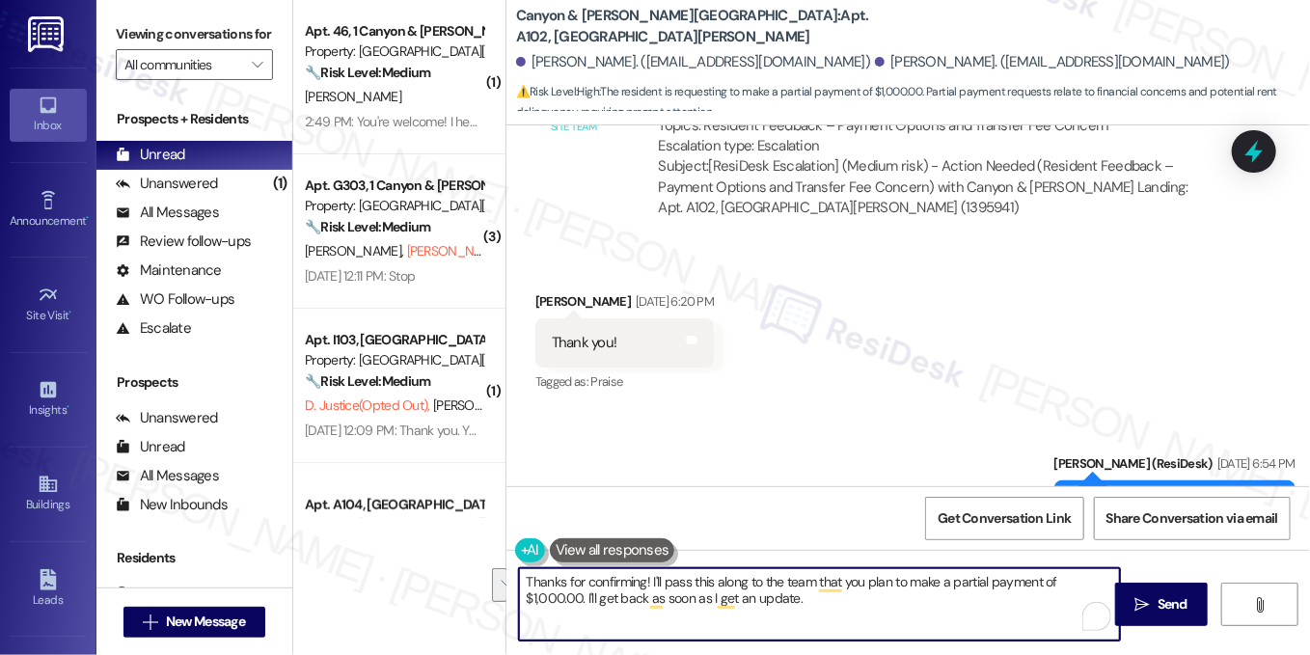
scroll to position [8464, 0]
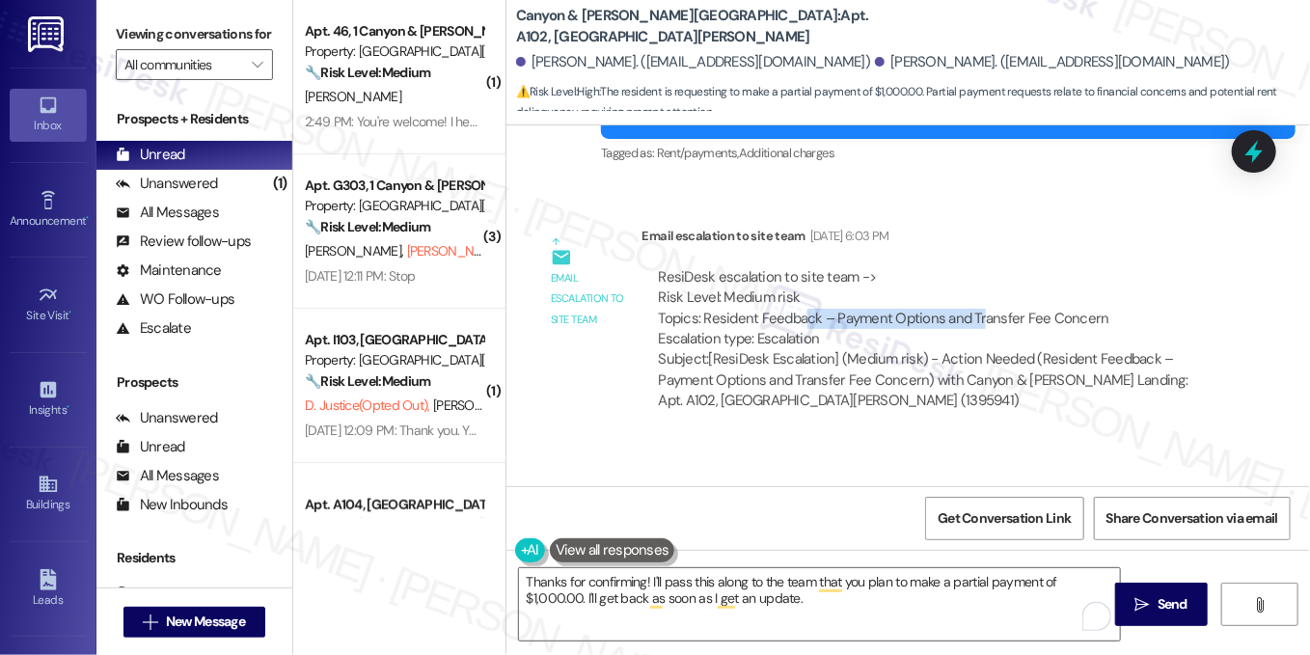
drag, startPoint x: 799, startPoint y: 277, endPoint x: 977, endPoint y: 280, distance: 177.6
click at [977, 280] on div "ResiDesk escalation to site team -> Risk Level: Medium risk Topics: Resident Fe…" at bounding box center [936, 308] width 555 height 83
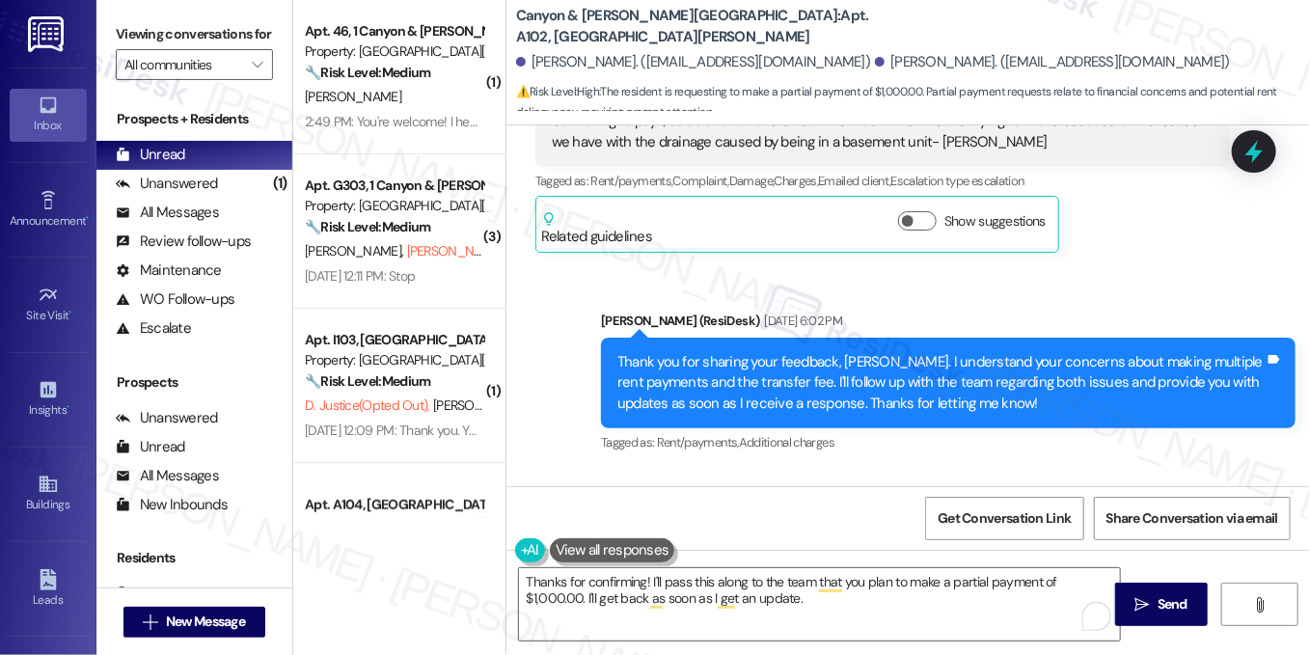
scroll to position [7981, 0]
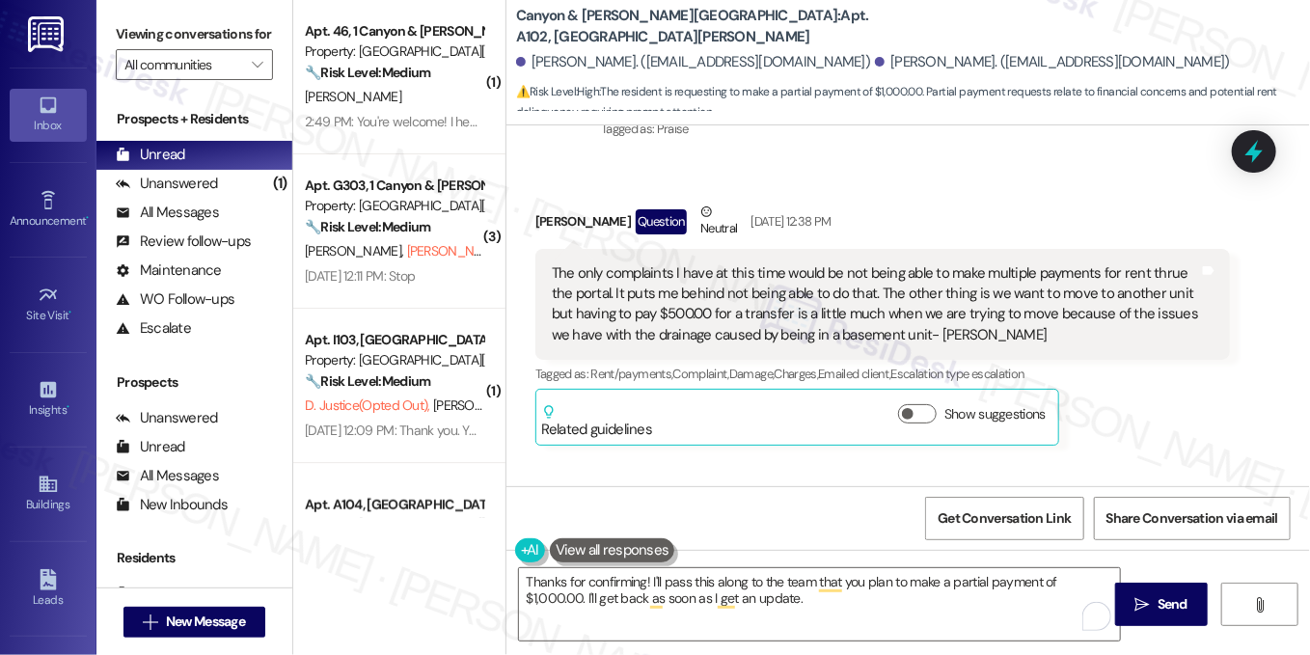
click at [734, 263] on div "The only complaints I have at this time would be not being able to make multipl…" at bounding box center [875, 304] width 647 height 83
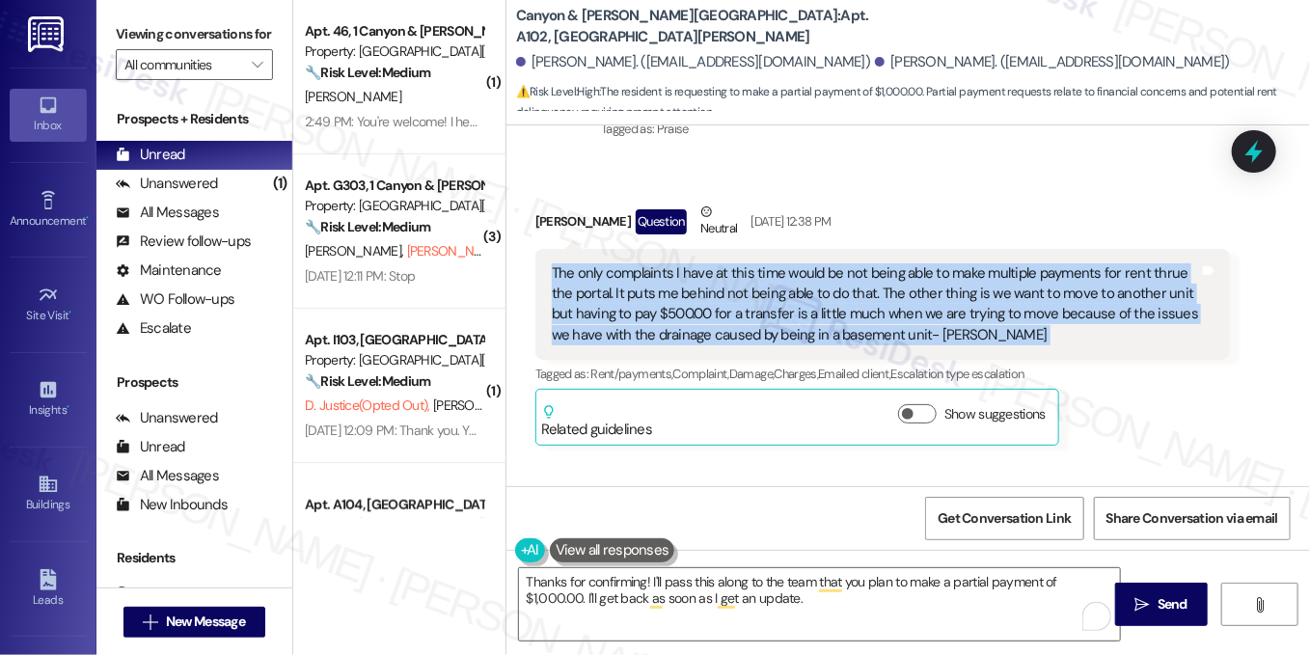
click at [734, 263] on div "The only complaints I have at this time would be not being able to make multipl…" at bounding box center [875, 304] width 647 height 83
click at [702, 263] on div "The only complaints I have at this time would be not being able to make multipl…" at bounding box center [875, 304] width 647 height 83
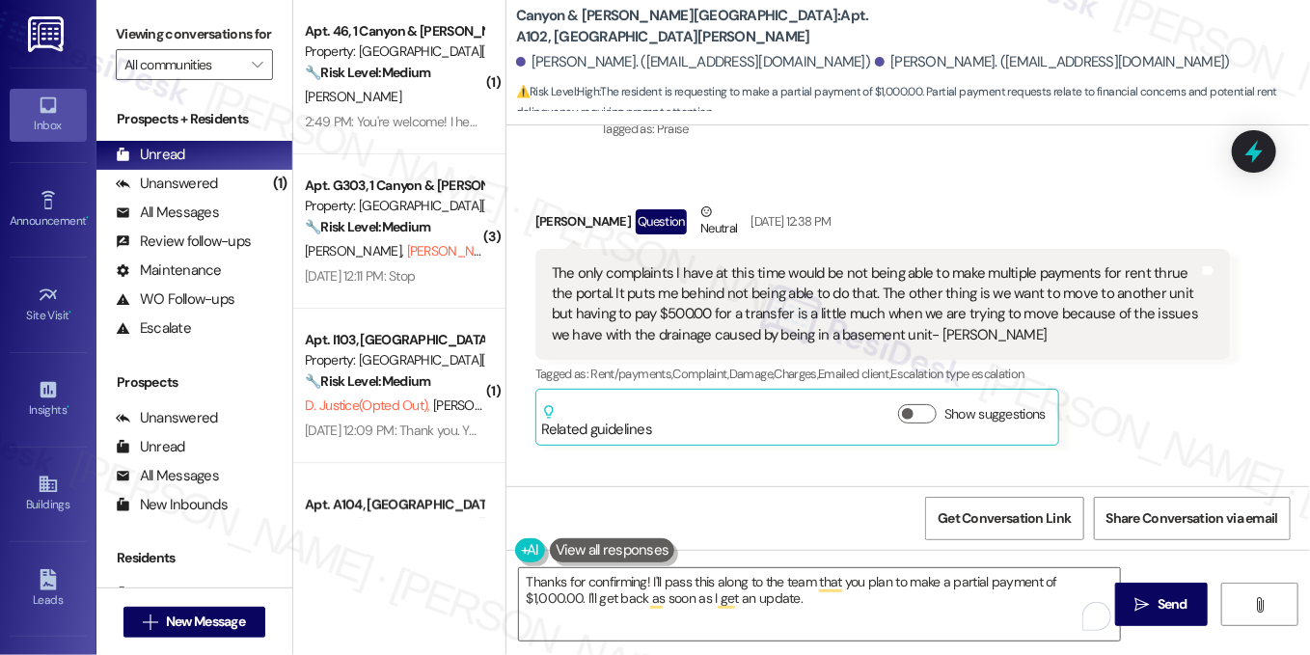
click at [806, 263] on div "The only complaints I have at this time would be not being able to make multipl…" at bounding box center [875, 304] width 647 height 83
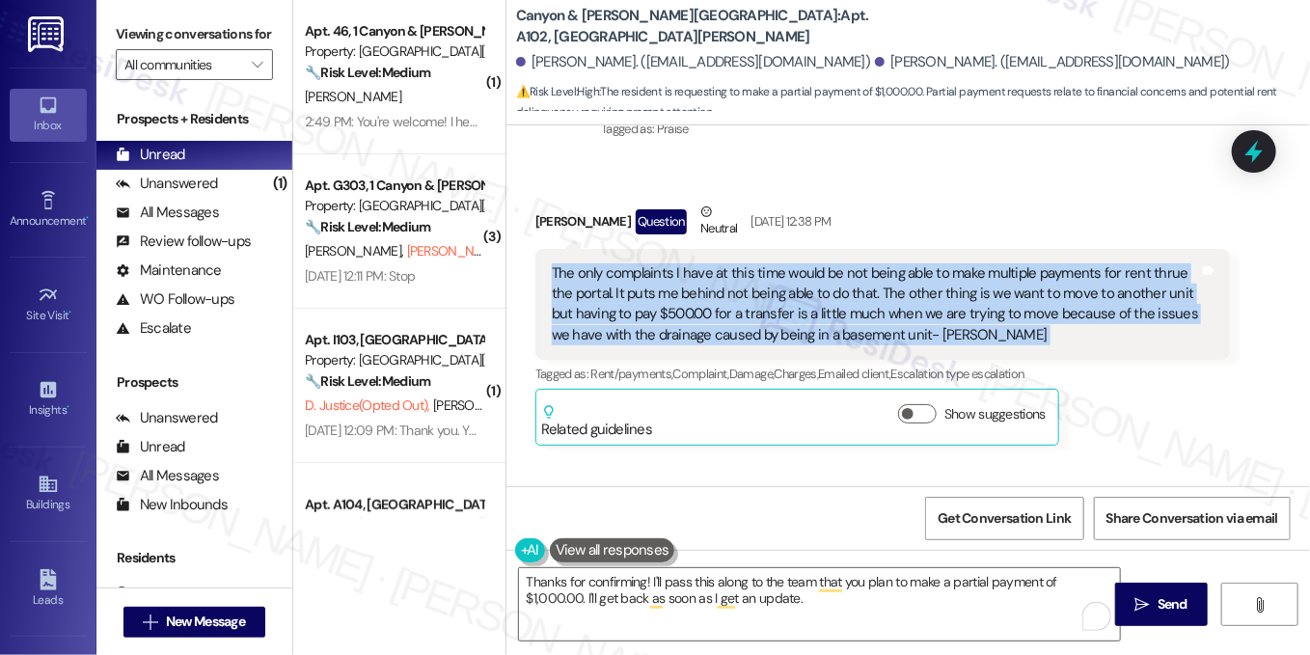
click at [806, 263] on div "The only complaints I have at this time would be not being able to make multipl…" at bounding box center [875, 304] width 647 height 83
click at [978, 263] on div "The only complaints I have at this time would be not being able to make multipl…" at bounding box center [875, 304] width 647 height 83
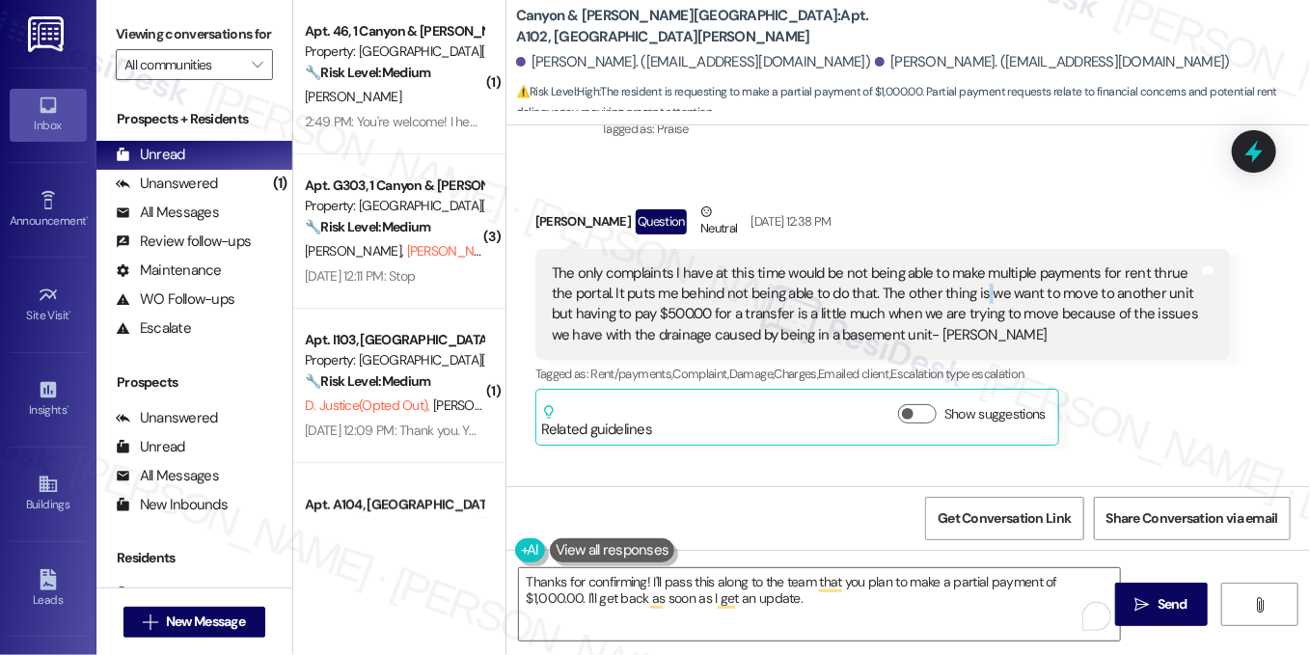
click at [978, 263] on div "The only complaints I have at this time would be not being able to make multipl…" at bounding box center [875, 304] width 647 height 83
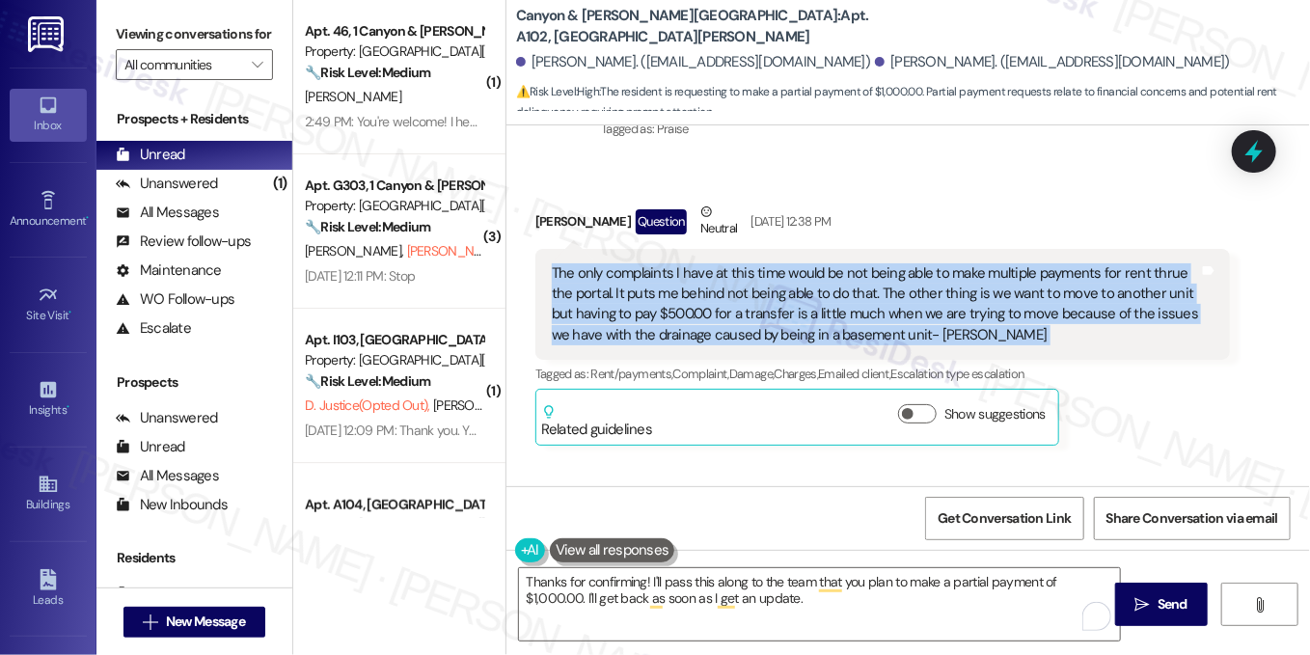
click at [978, 263] on div "The only complaints I have at this time would be not being able to make multipl…" at bounding box center [875, 304] width 647 height 83
click at [695, 266] on div "The only complaints I have at this time would be not being able to make multipl…" at bounding box center [875, 304] width 647 height 83
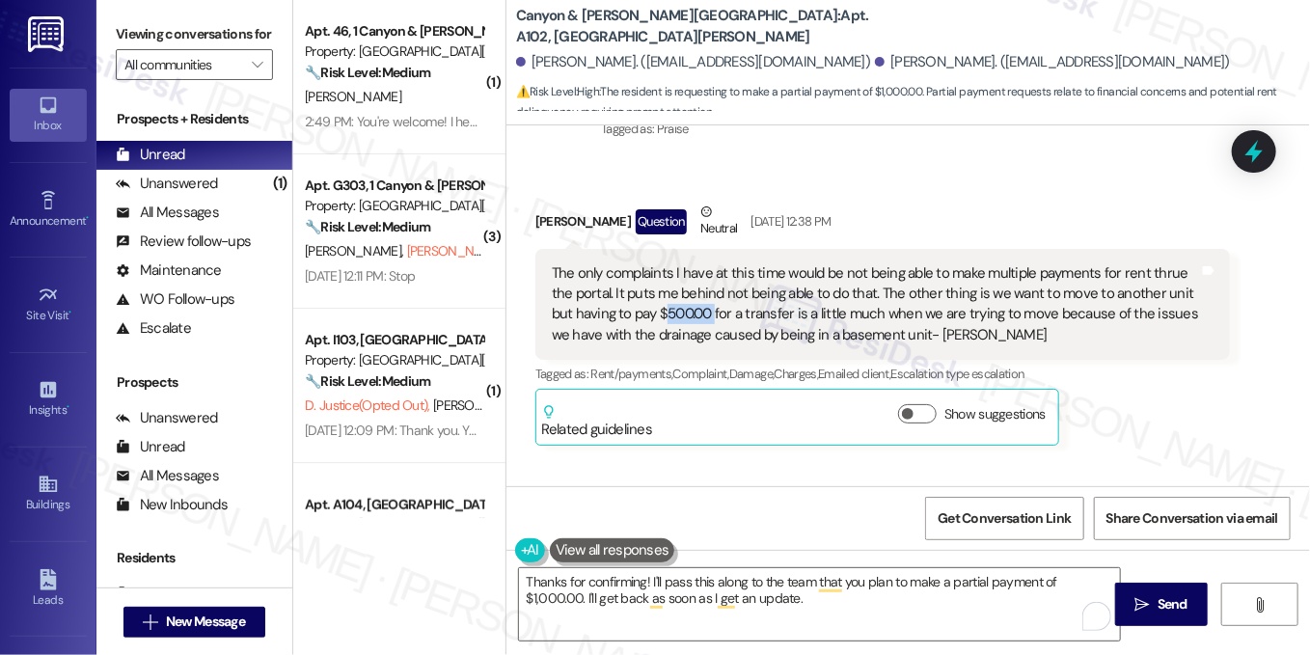
click at [695, 266] on div "The only complaints I have at this time would be not being able to make multipl…" at bounding box center [875, 304] width 647 height 83
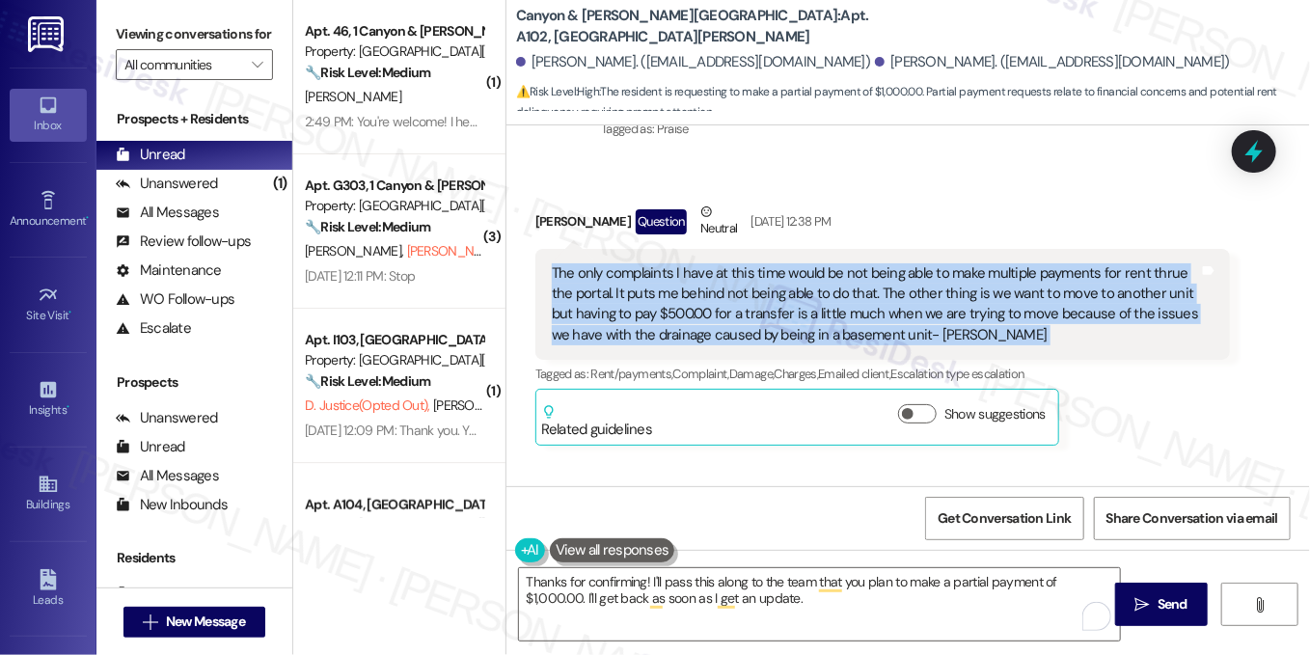
click at [695, 266] on div "The only complaints I have at this time would be not being able to make multipl…" at bounding box center [875, 304] width 647 height 83
click at [886, 271] on div "The only complaints I have at this time would be not being able to make multipl…" at bounding box center [875, 304] width 647 height 83
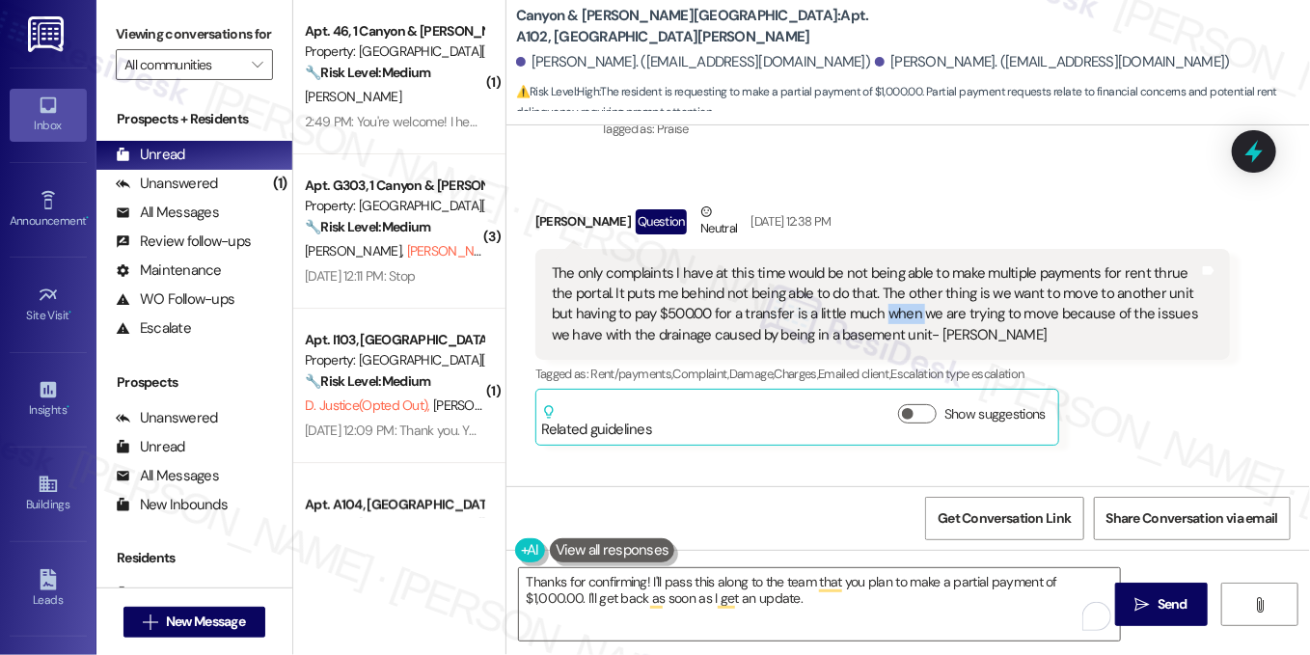
click at [886, 271] on div "The only complaints I have at this time would be not being able to make multipl…" at bounding box center [875, 304] width 647 height 83
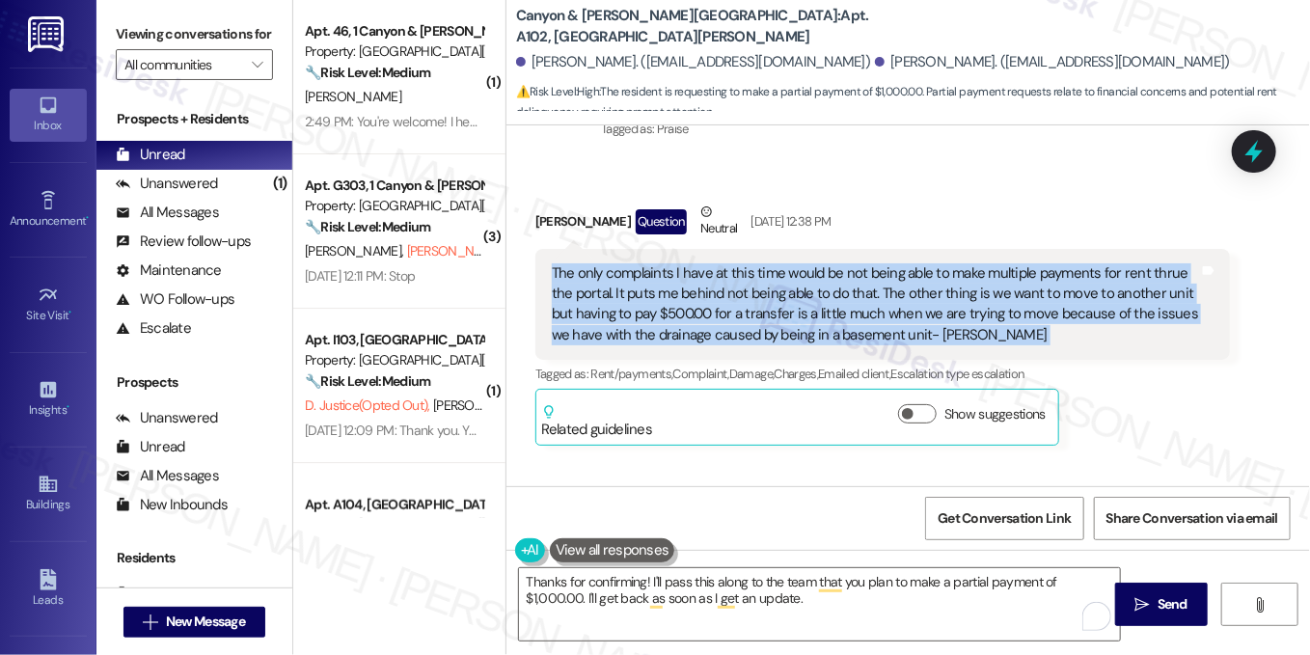
click at [886, 271] on div "The only complaints I have at this time would be not being able to make multipl…" at bounding box center [875, 304] width 647 height 83
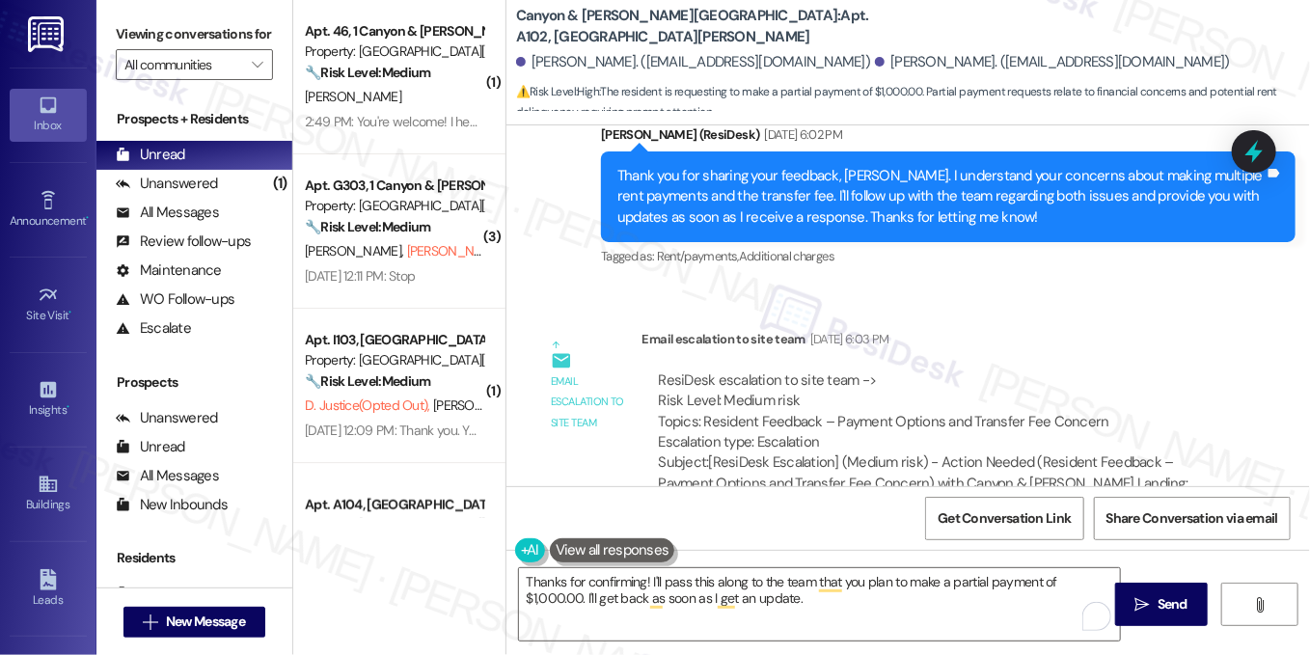
scroll to position [8464, 0]
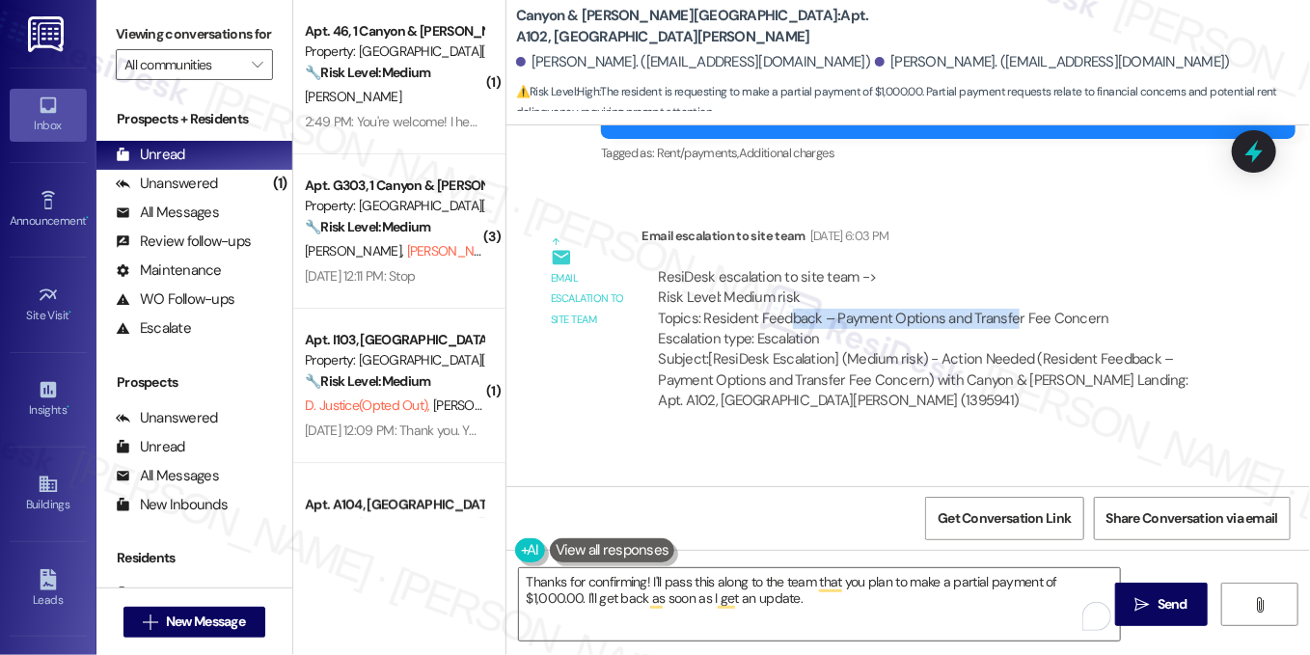
drag, startPoint x: 784, startPoint y: 267, endPoint x: 1008, endPoint y: 274, distance: 224.9
click at [1008, 274] on div "ResiDesk escalation to site team -> Risk Level: Medium risk Topics: Resident Fe…" at bounding box center [936, 308] width 555 height 83
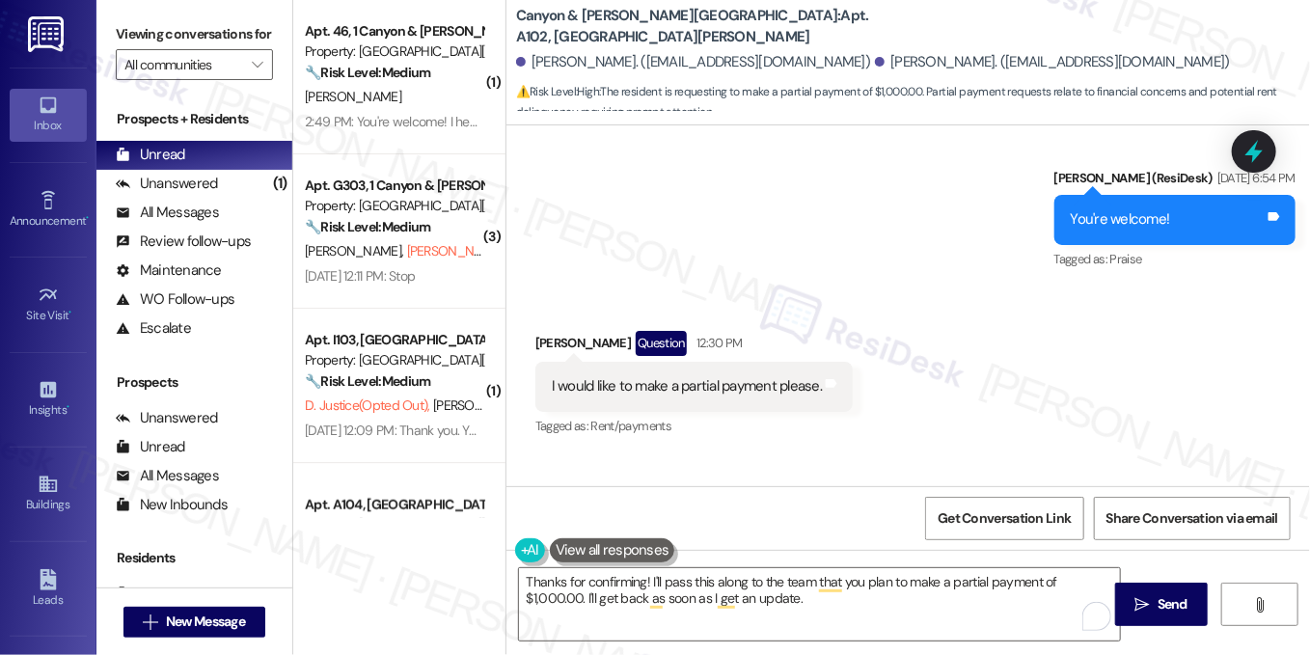
scroll to position [8946, 0]
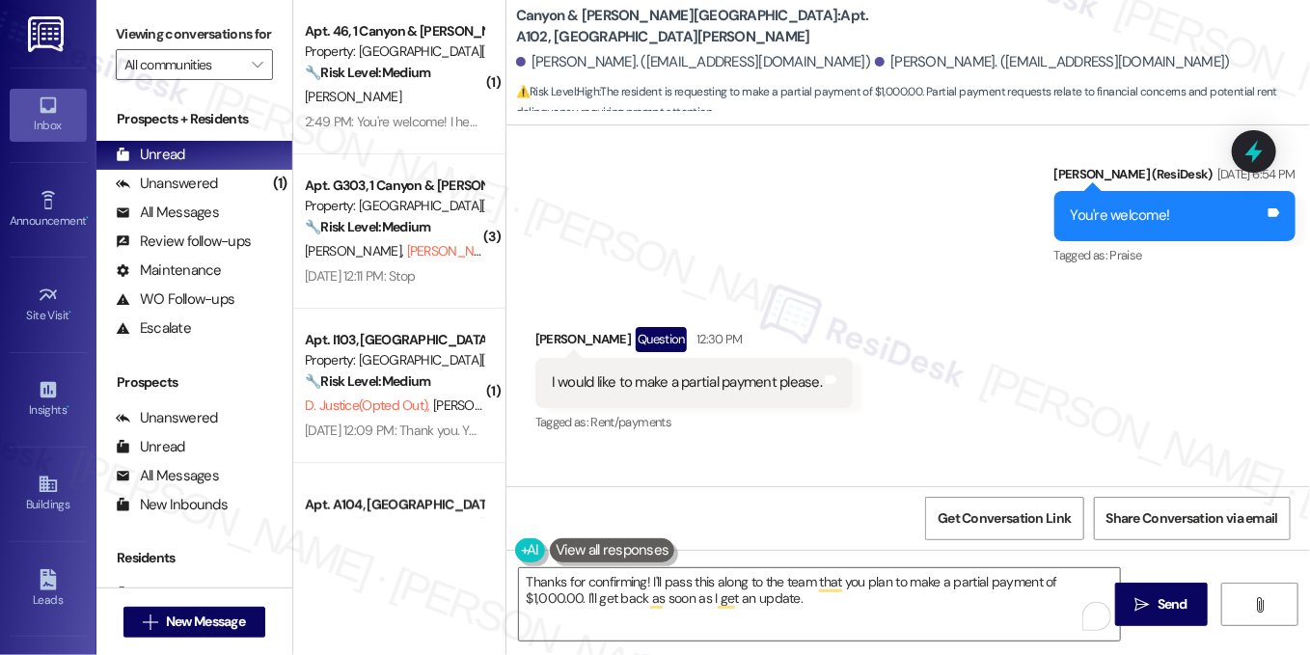
click at [657, 372] on div "I would like to make a partial payment please." at bounding box center [687, 382] width 271 height 20
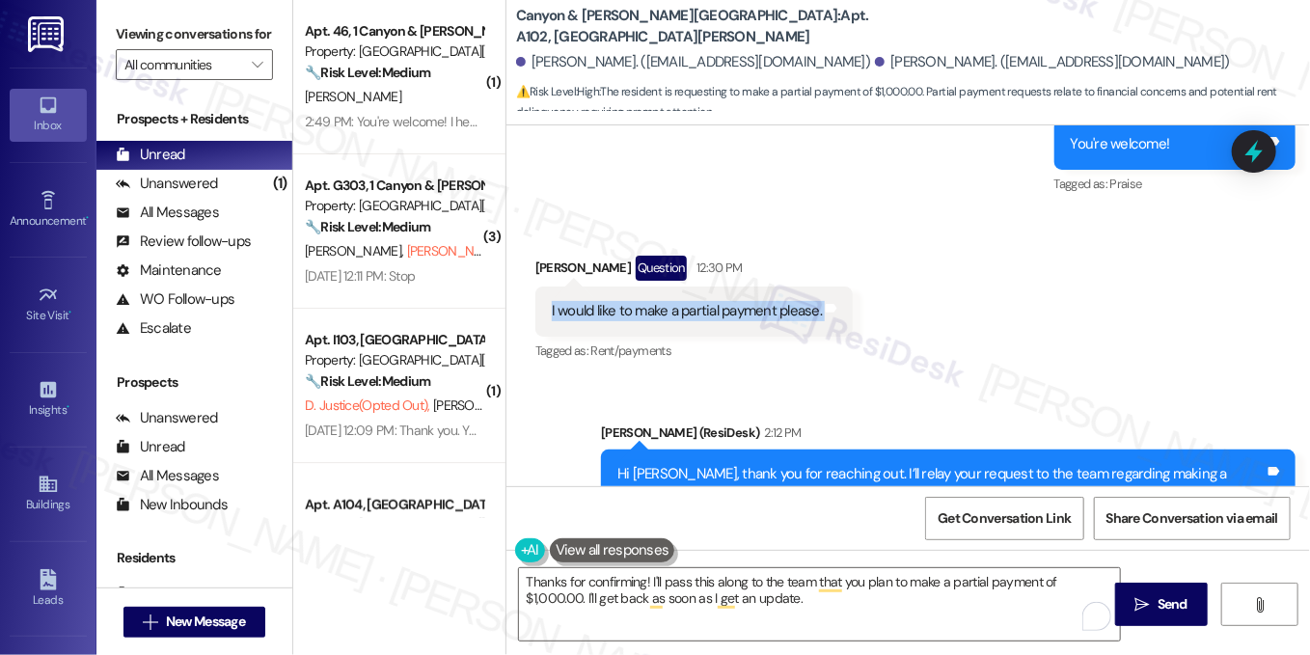
scroll to position [9139, 0]
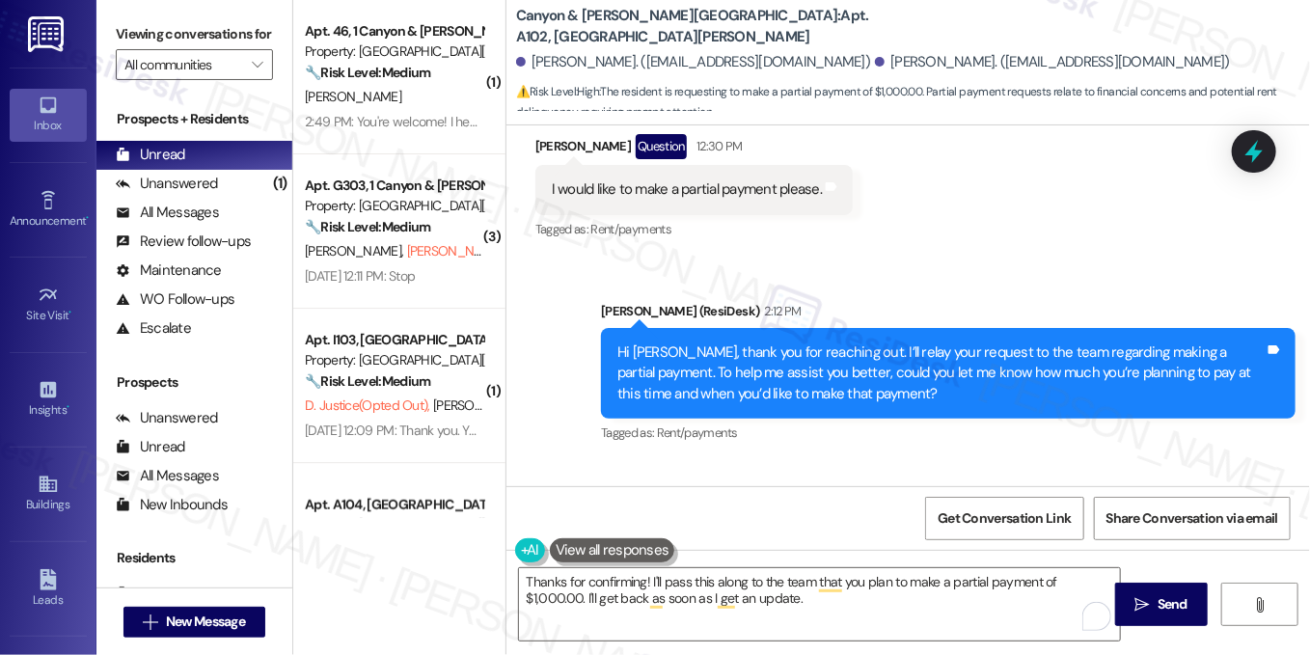
click at [673, 343] on div "Hi [PERSON_NAME], thank you for reaching out. I’ll relay your request to the te…" at bounding box center [941, 374] width 647 height 62
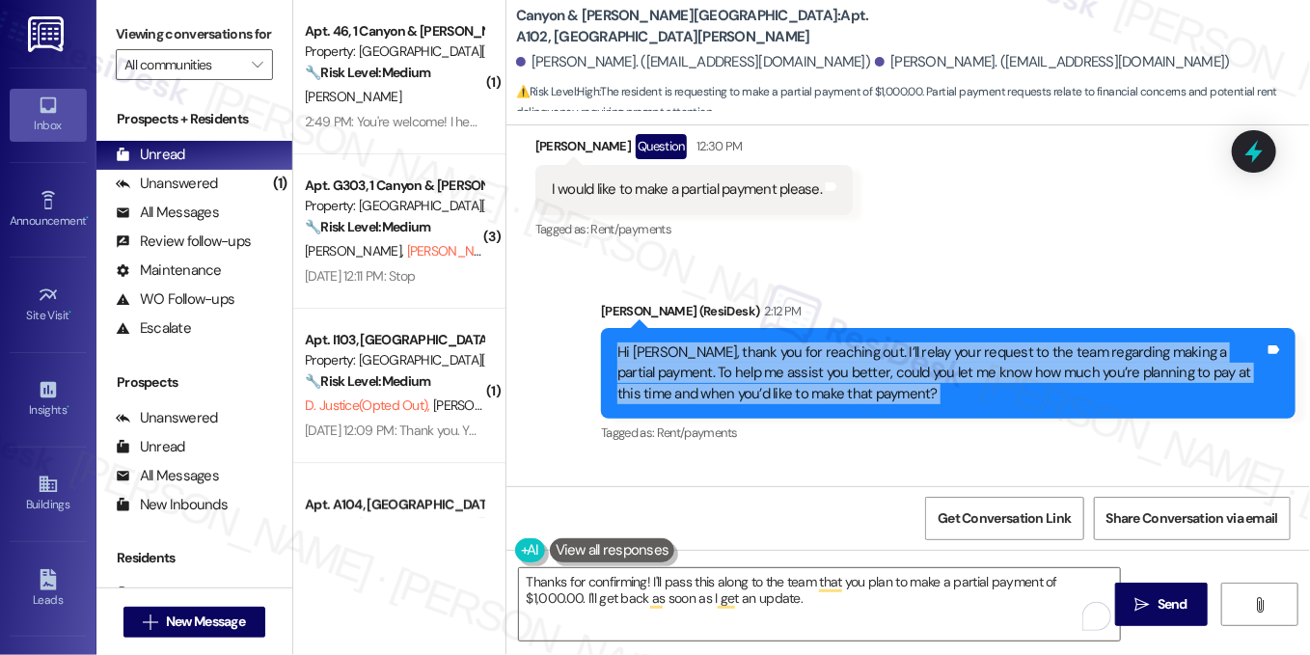
click at [673, 343] on div "Hi [PERSON_NAME], thank you for reaching out. I’ll relay your request to the te…" at bounding box center [941, 374] width 647 height 62
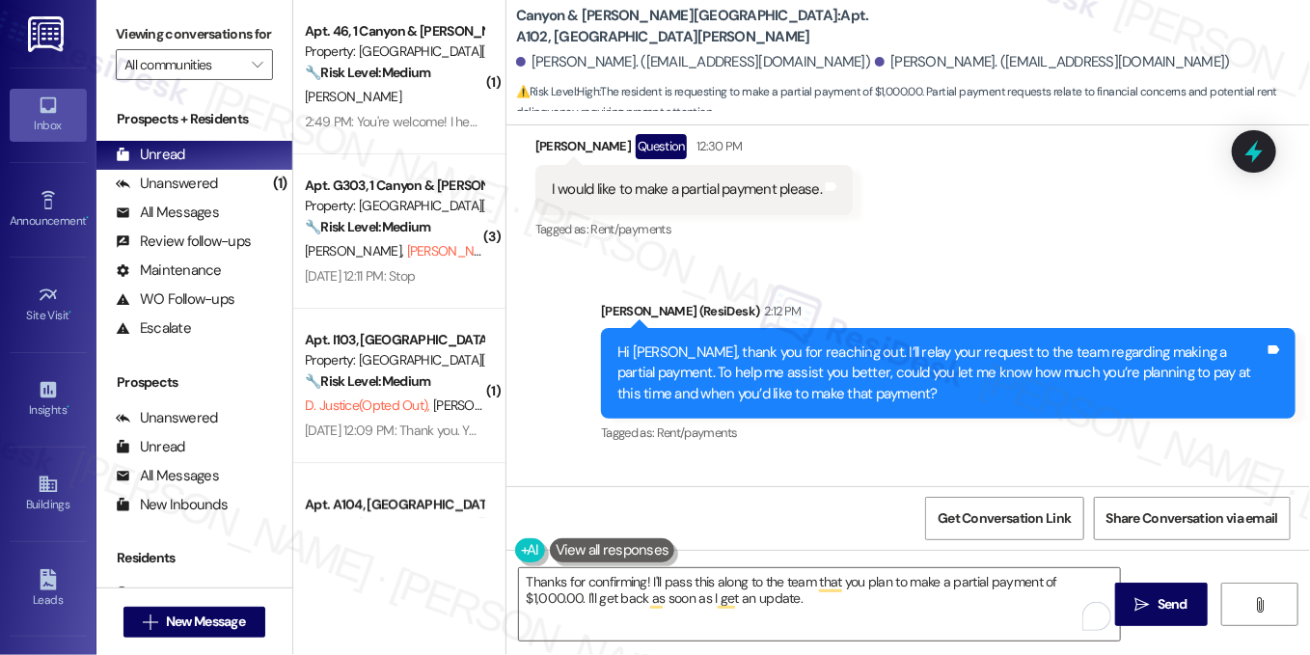
click at [1014, 258] on div "Sent via SMS [PERSON_NAME] (ResiDesk) 2:12 PM Hi [PERSON_NAME], thank you for r…" at bounding box center [909, 360] width 804 height 205
drag, startPoint x: 526, startPoint y: 30, endPoint x: 660, endPoint y: 35, distance: 134.2
click at [661, 34] on b "Canyon & [PERSON_NAME] Landing: Apt. A102, [GEOGRAPHIC_DATA][PERSON_NAME]" at bounding box center [709, 26] width 386 height 41
copy b "Canyon & [PERSON_NAME][GEOGRAPHIC_DATA]"
click at [691, 589] on textarea "Thanks for confirming! I'll pass this along to the team that you plan to make a…" at bounding box center [819, 604] width 601 height 72
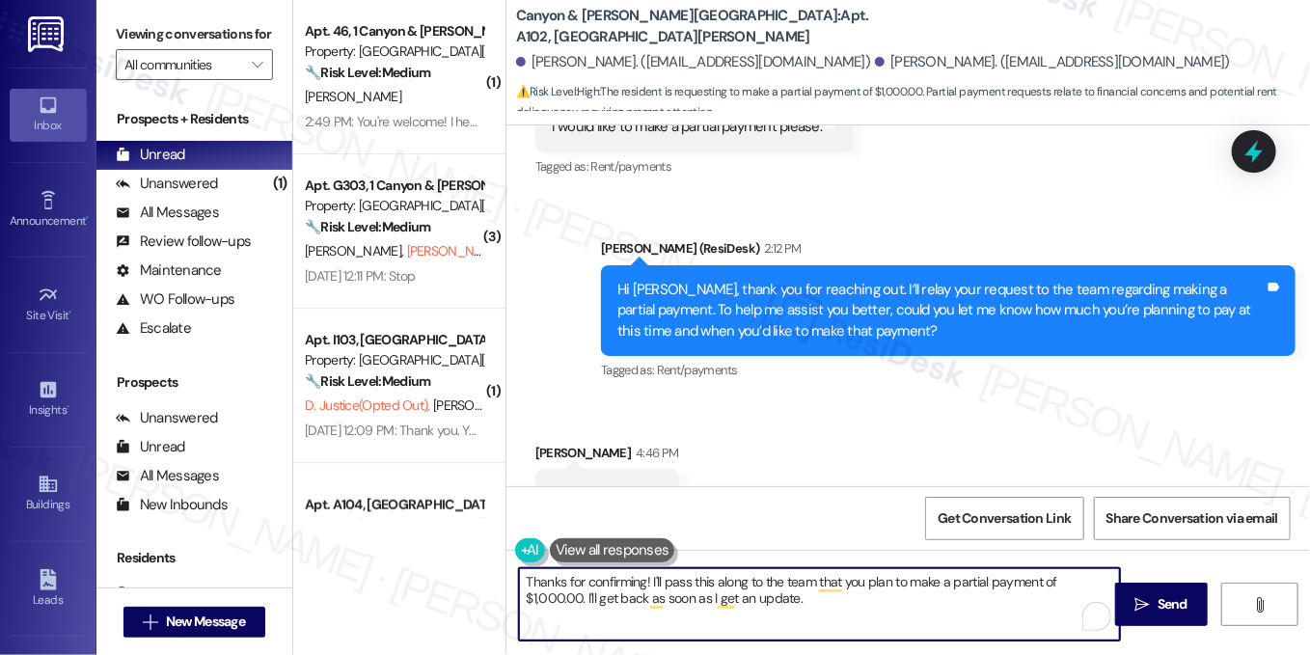
scroll to position [9236, 0]
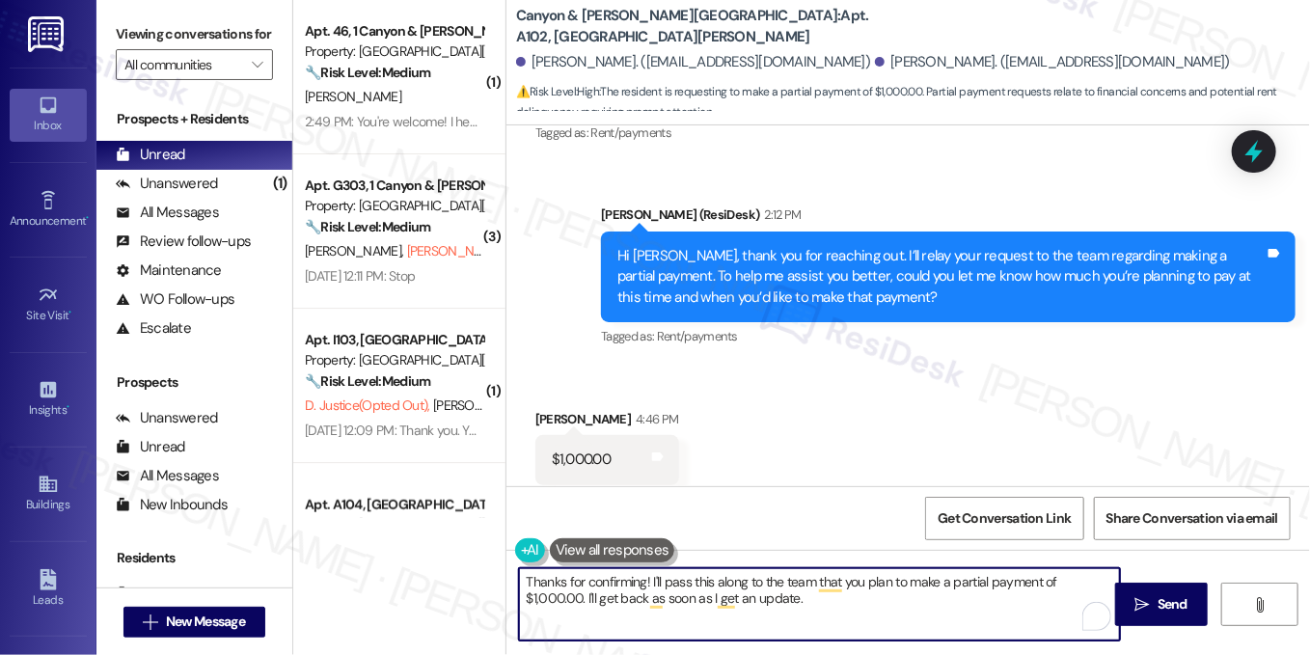
click at [914, 593] on textarea "Thanks for confirming! I'll pass this along to the team that you plan to make a…" at bounding box center [819, 604] width 601 height 72
drag, startPoint x: 818, startPoint y: 599, endPoint x: 586, endPoint y: 598, distance: 232.6
click at [586, 598] on textarea "Thanks for confirming! I'll pass this along to the team that you plan to make a…" at bounding box center [819, 604] width 601 height 72
click at [741, 592] on textarea "Thanks for confirming! I'll pass this along to the team that you plan to make a…" at bounding box center [819, 604] width 601 height 72
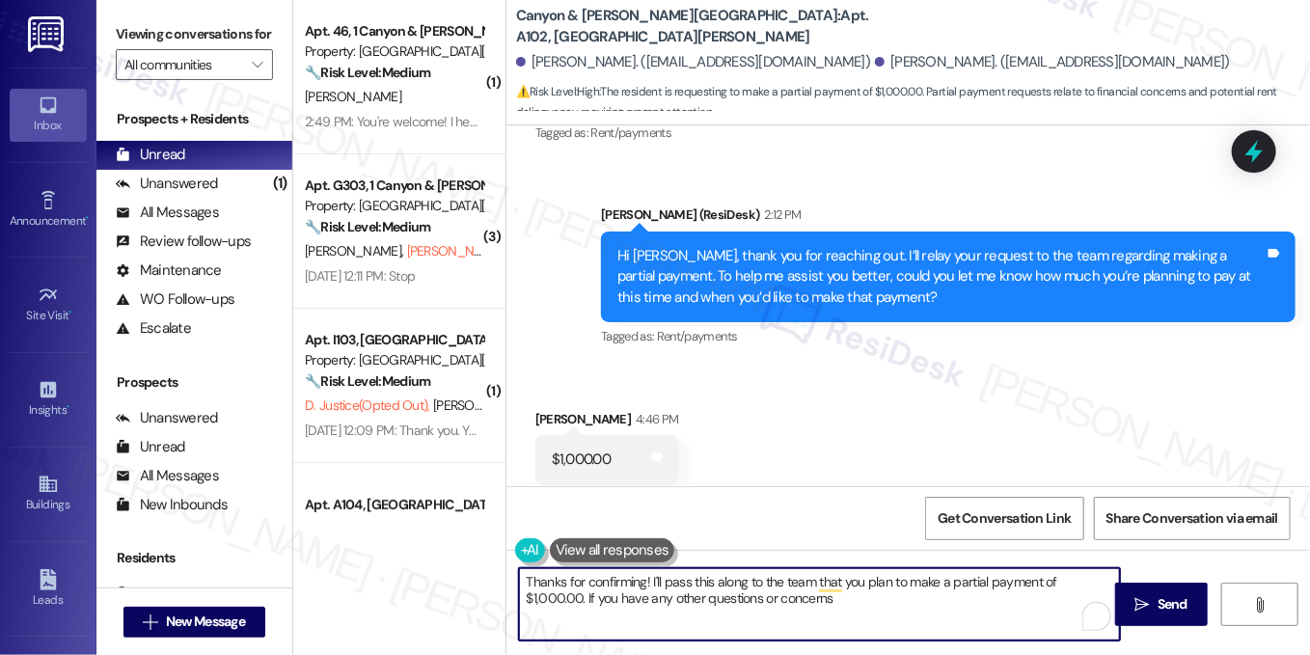
click at [741, 592] on textarea "Thanks for confirming! I'll pass this along to the team that you plan to make a…" at bounding box center [819, 604] width 601 height 72
click at [869, 593] on textarea "Thanks for confirming! I'll pass this along to the team that you plan to make a…" at bounding box center [819, 604] width 601 height 72
click at [1036, 592] on textarea "Thanks for confirming! I'll pass this along to the team that you plan to make a…" at bounding box center [819, 604] width 601 height 72
type textarea "Thanks for confirming! I'll pass this along to the team that you plan to make a…"
click at [1138, 597] on icon "" at bounding box center [1143, 604] width 14 height 15
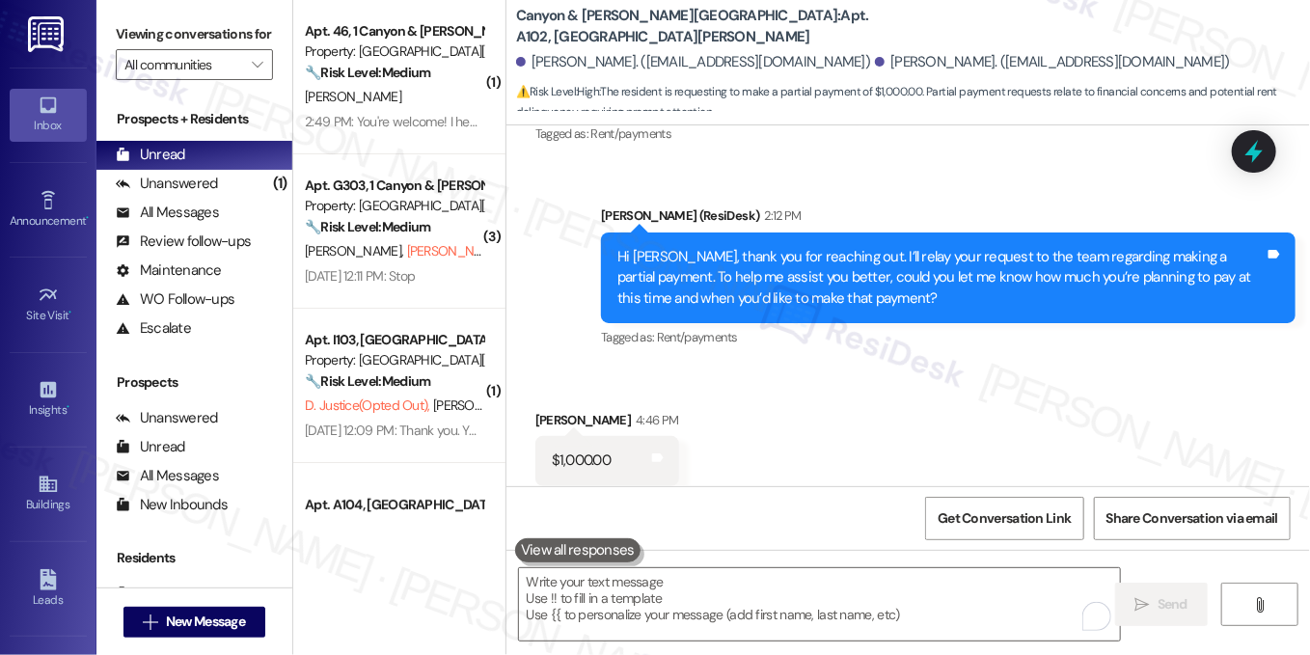
scroll to position [9391, 0]
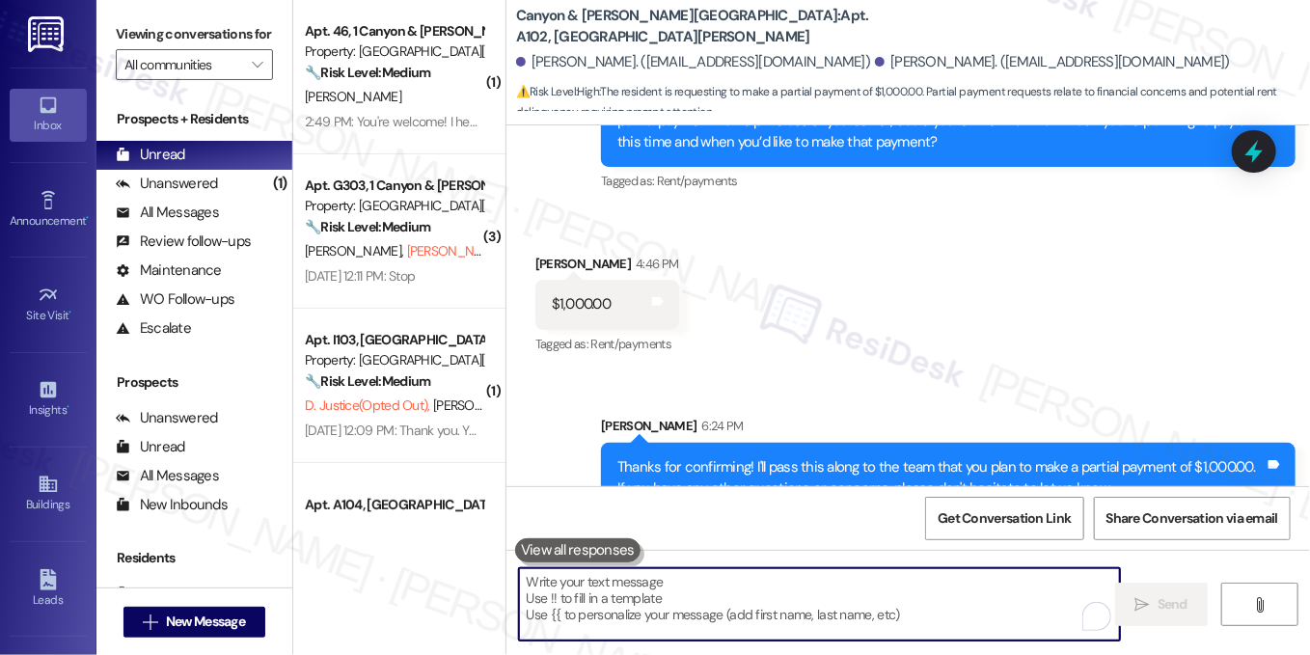
click at [603, 584] on textarea "To enrich screen reader interactions, please activate Accessibility in Grammarl…" at bounding box center [819, 604] width 601 height 72
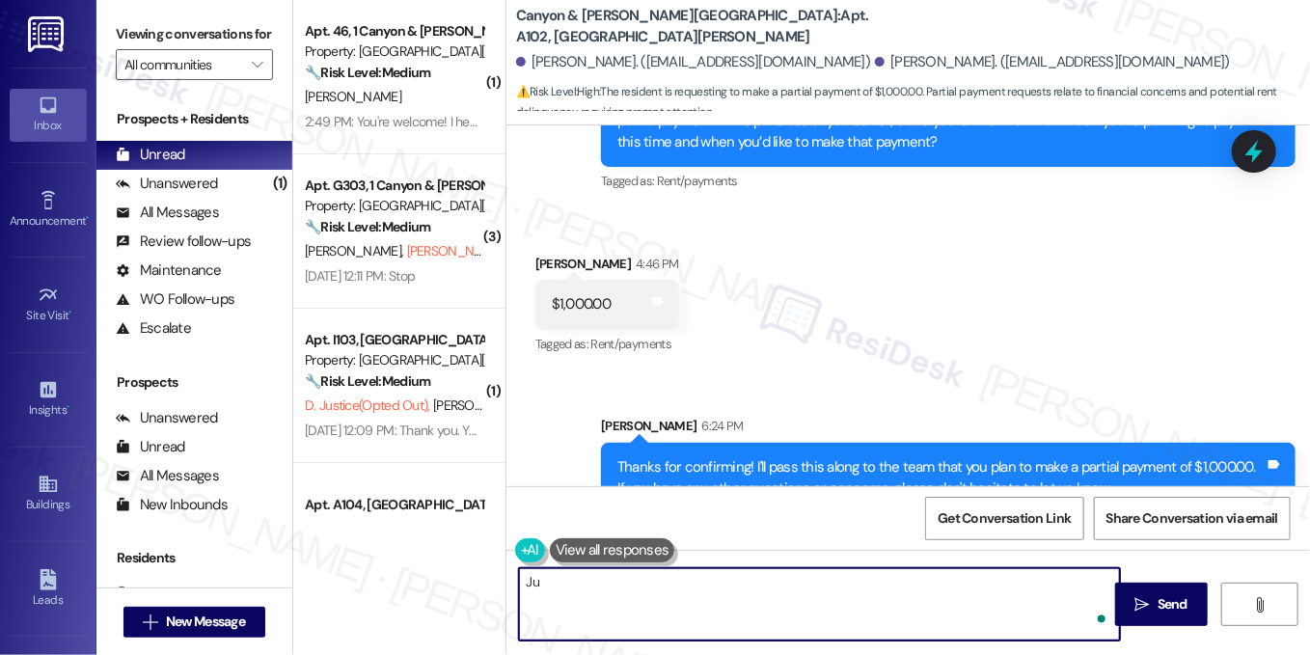
type textarea "J"
type textarea "By the way just to confirm, when do you plan to make the partial payment?"
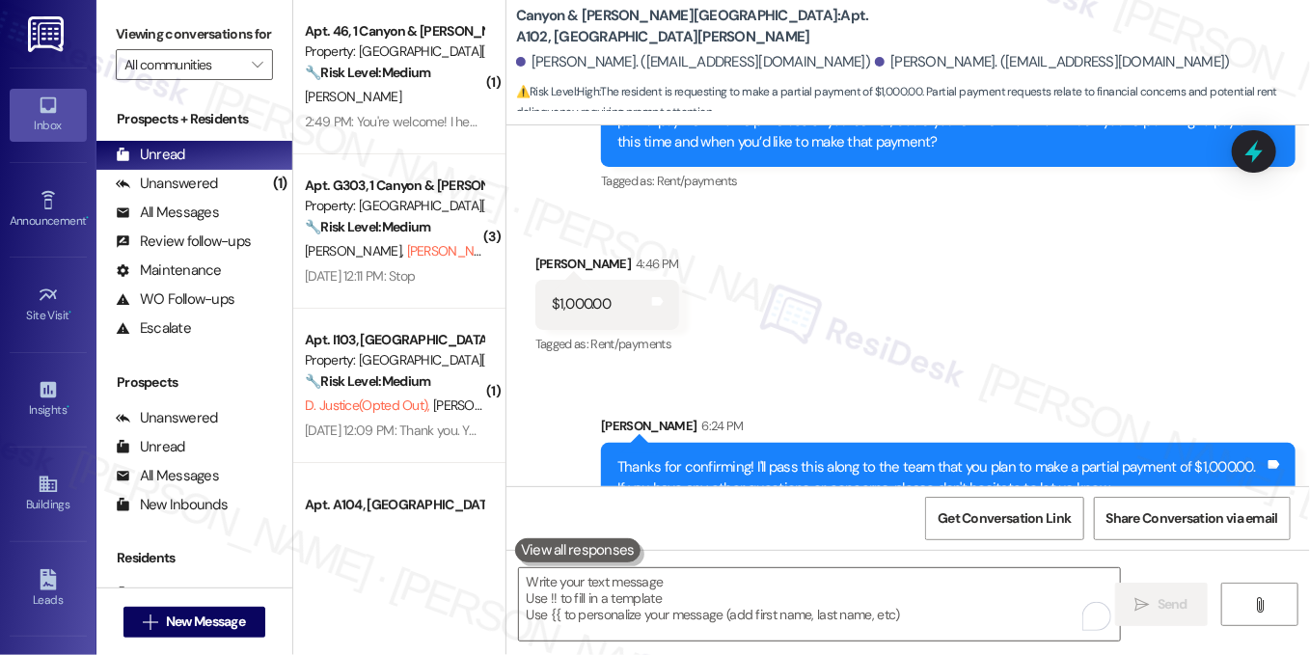
click at [194, 33] on label "Viewing conversations for" at bounding box center [194, 34] width 157 height 30
click at [710, 601] on textarea "To enrich screen reader interactions, please activate Accessibility in Grammarl…" at bounding box center [819, 604] width 601 height 72
click at [838, 457] on div "Thanks for confirming! I'll pass this along to the team that you plan to make a…" at bounding box center [941, 477] width 647 height 41
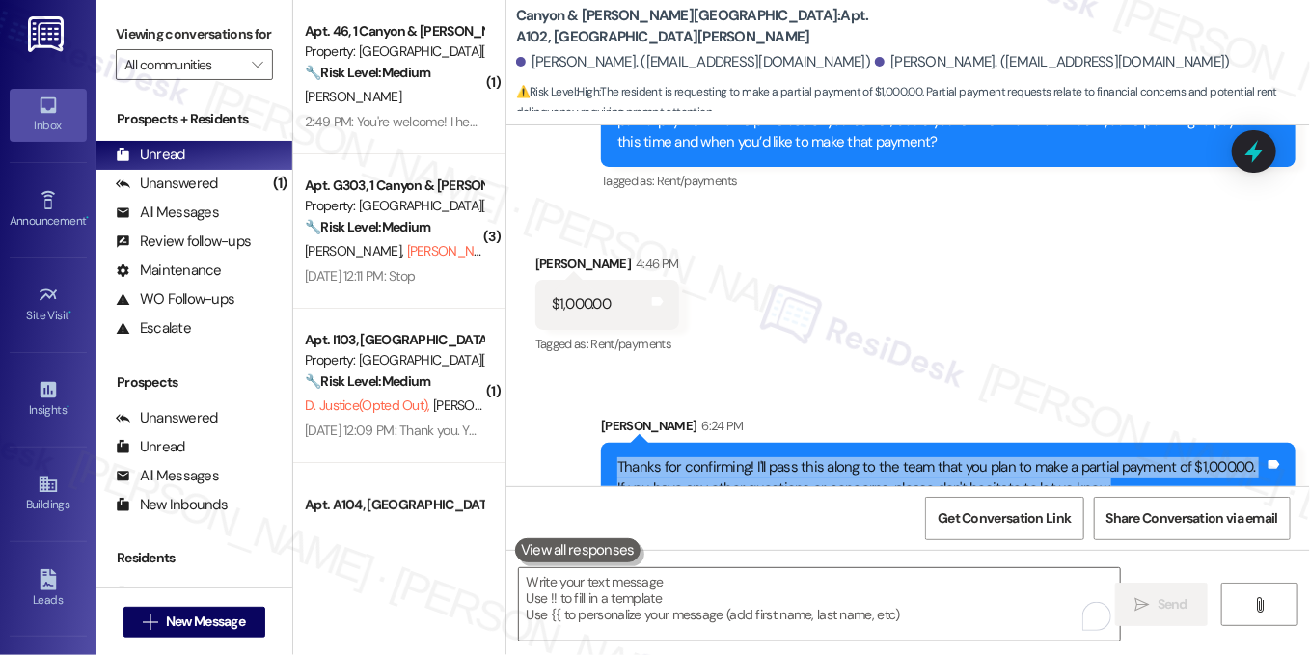
click at [838, 457] on div "Thanks for confirming! I'll pass this along to the team that you plan to make a…" at bounding box center [941, 477] width 647 height 41
click at [214, 41] on label "Viewing conversations for" at bounding box center [194, 34] width 157 height 30
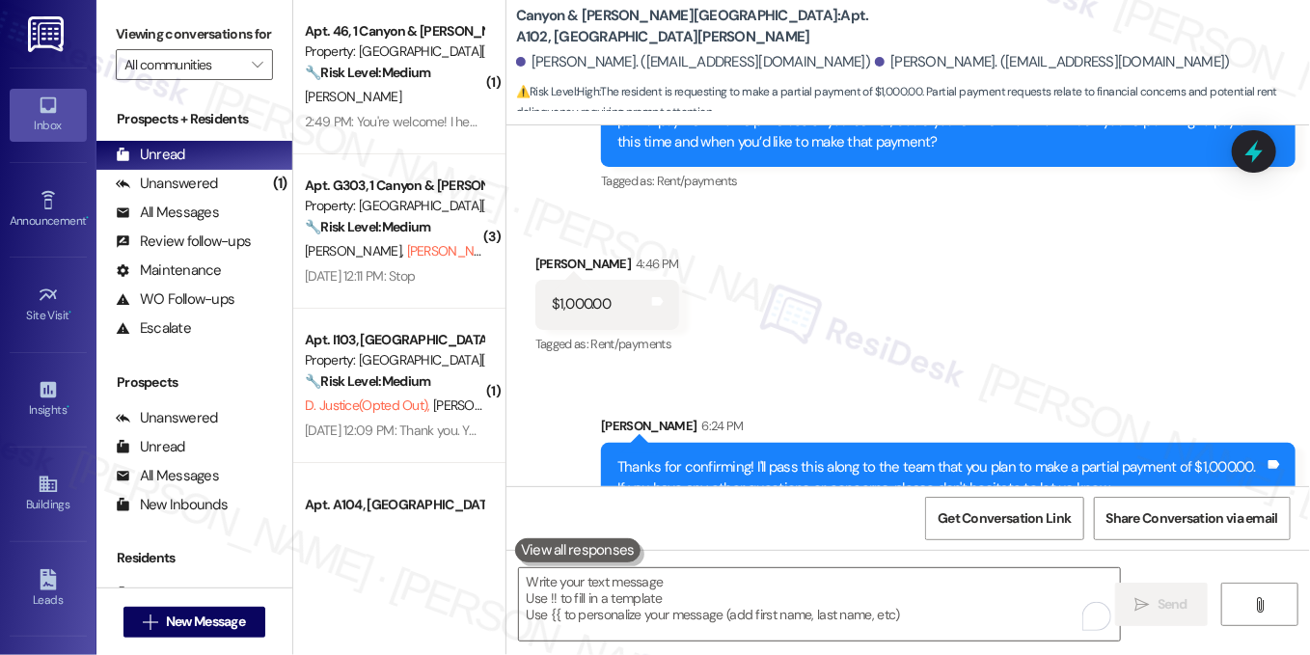
click at [770, 234] on div "Received via SMS [PERSON_NAME] 4:46 PM $1,000.00 Tags and notes Tagged as: Rent…" at bounding box center [909, 291] width 804 height 163
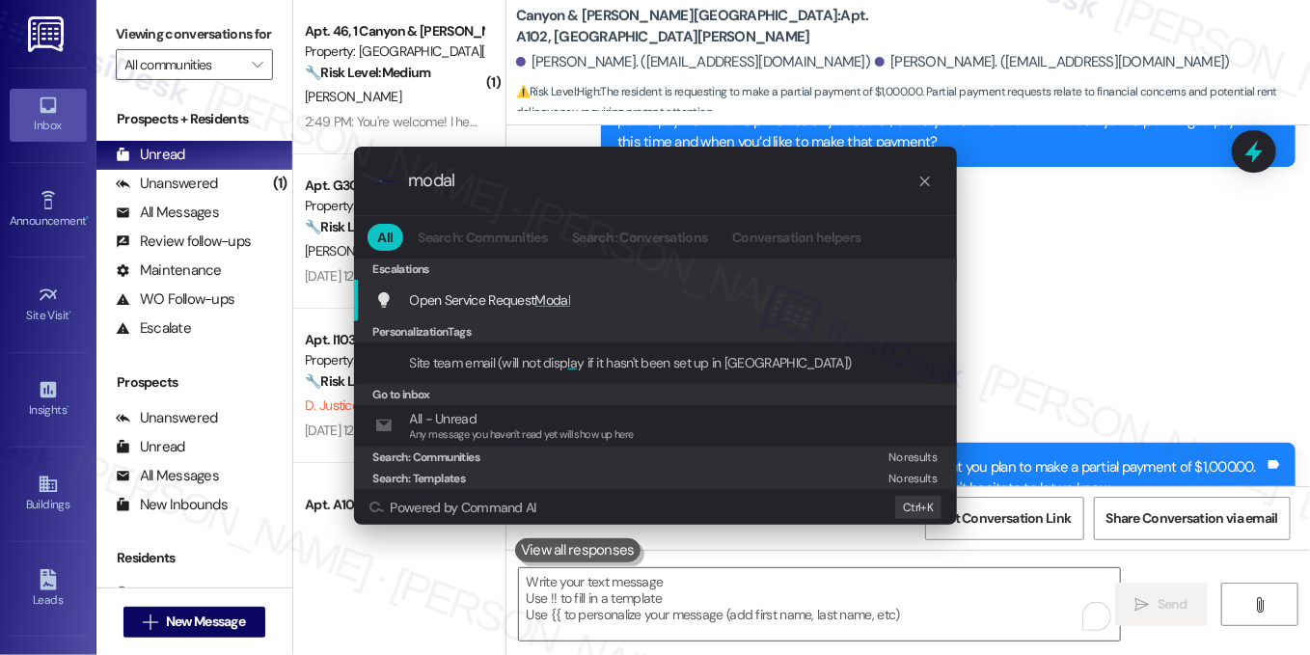
type input "modal"
click at [560, 298] on span "Modal" at bounding box center [554, 299] width 36 height 17
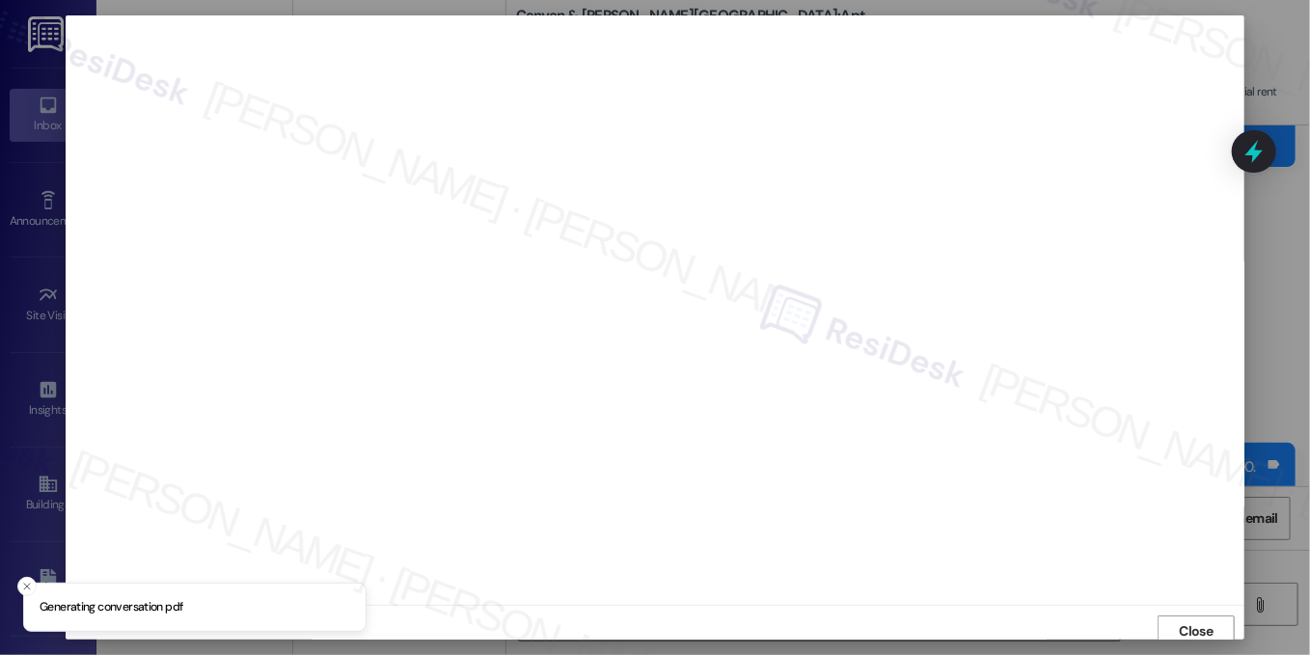
scroll to position [7, 0]
click at [1189, 615] on span "Close" at bounding box center [1197, 625] width 34 height 20
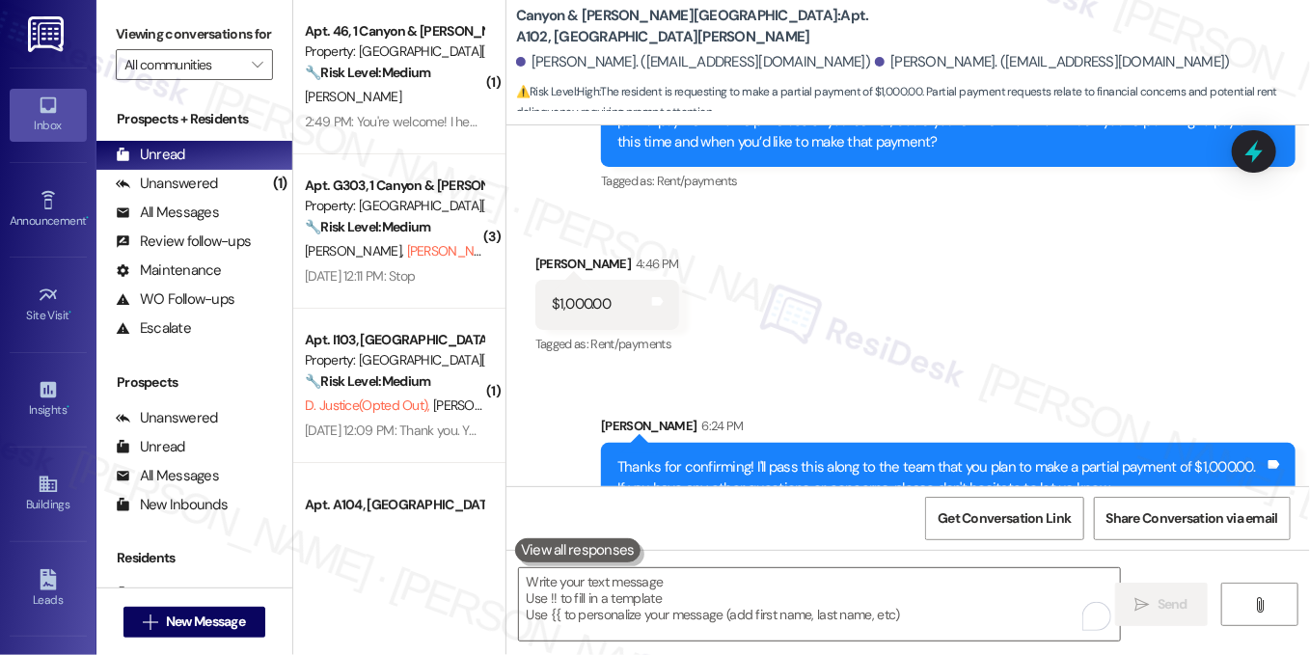
click at [185, 37] on label "Viewing conversations for" at bounding box center [194, 34] width 157 height 30
click at [890, 372] on div "Sent via SMS [PERSON_NAME] 6:24 PM Thanks for confirming! I'll pass this along …" at bounding box center [909, 449] width 804 height 155
click at [726, 586] on textarea "To enrich screen reader interactions, please activate Accessibility in Grammarl…" at bounding box center [819, 604] width 601 height 72
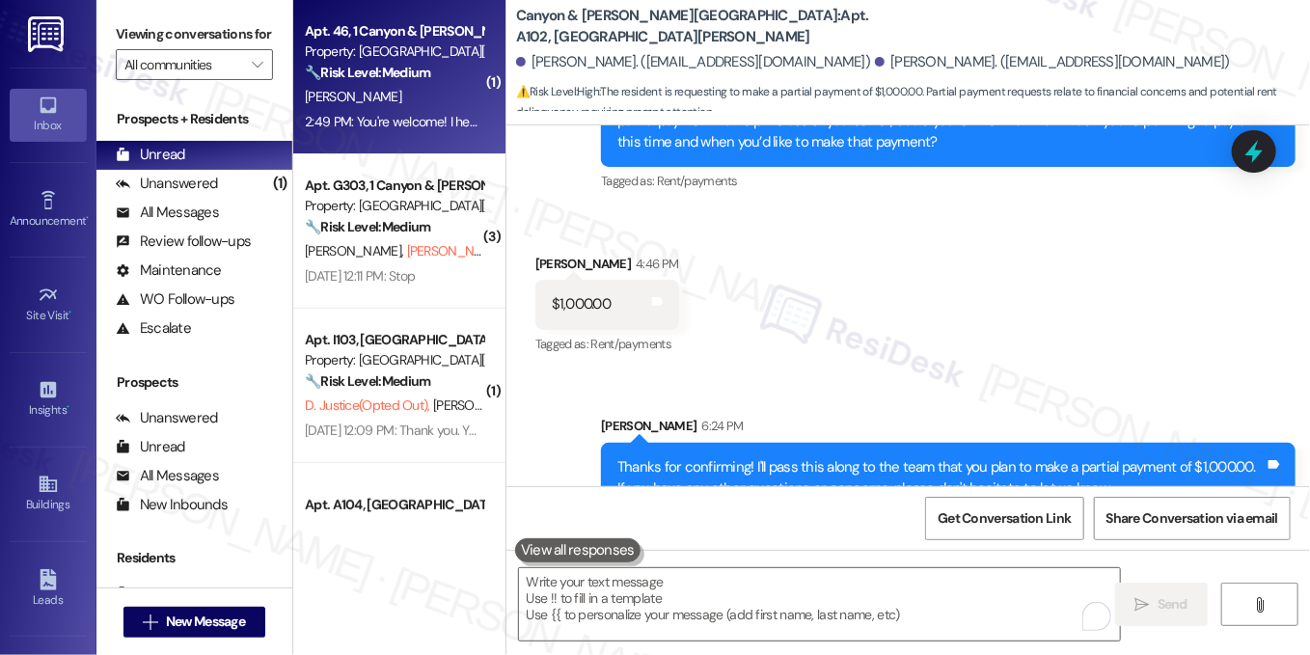
drag, startPoint x: 232, startPoint y: 27, endPoint x: 345, endPoint y: 134, distance: 156.3
click at [232, 27] on label "Viewing conversations for" at bounding box center [194, 34] width 157 height 30
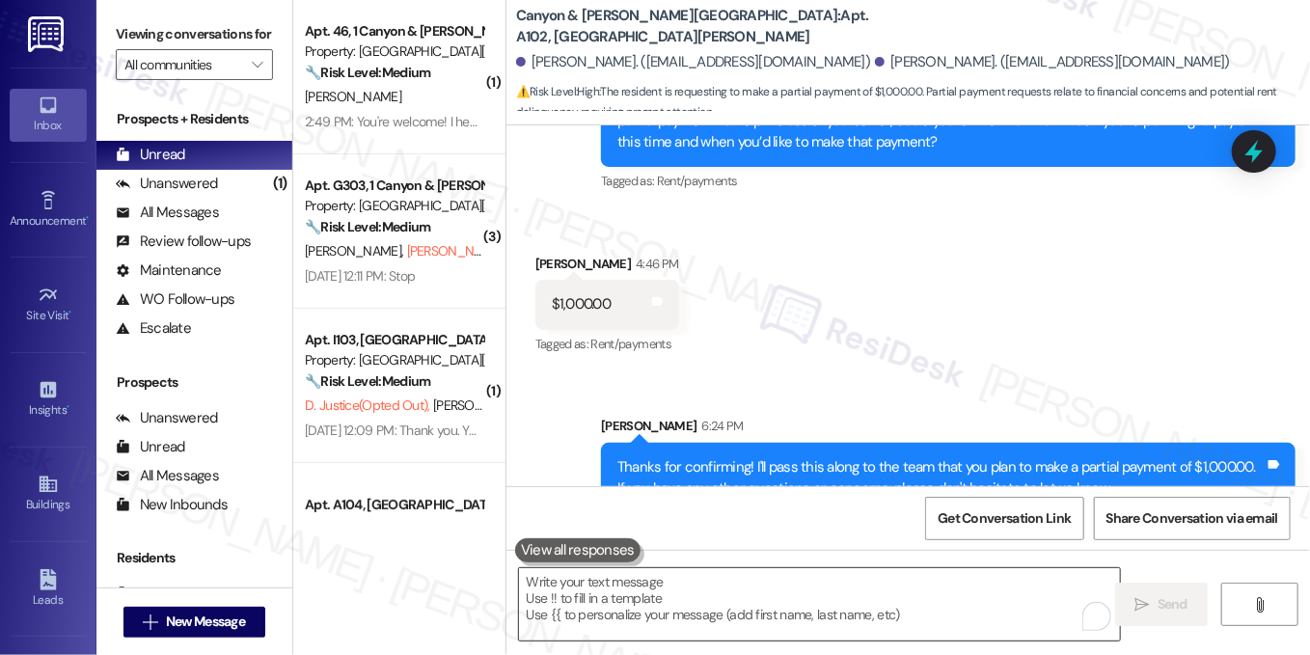
click at [729, 592] on textarea "To enrich screen reader interactions, please activate Accessibility in Grammarl…" at bounding box center [819, 604] width 601 height 72
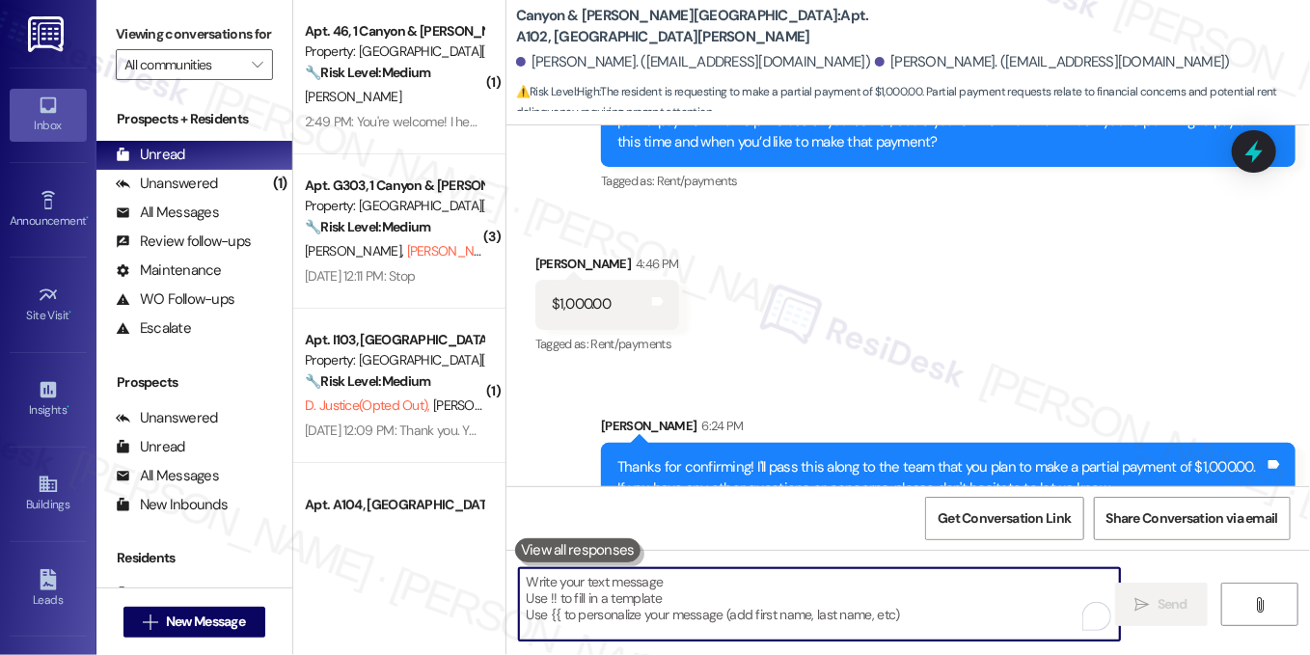
paste textarea "By the way, just to confirm — when were you planning to make the partial paymen…"
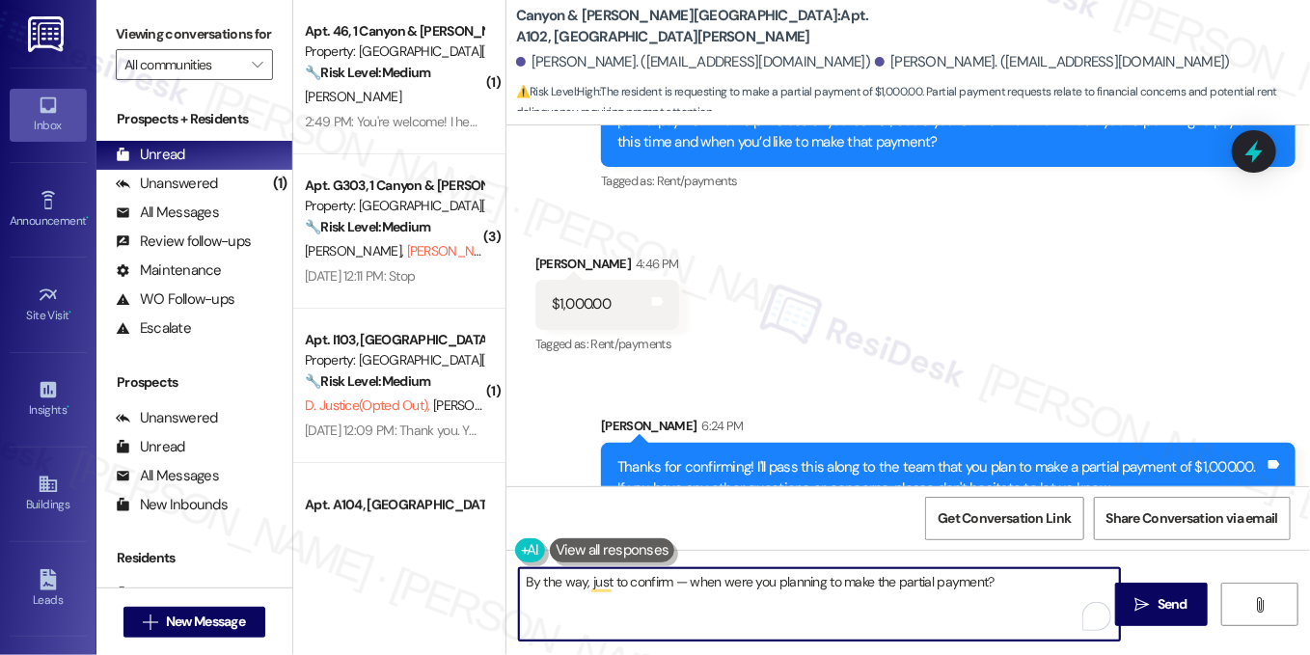
drag, startPoint x: 683, startPoint y: 582, endPoint x: 669, endPoint y: 582, distance: 14.5
click at [669, 582] on textarea "By the way, just to confirm — when were you planning to make the partial paymen…" at bounding box center [819, 604] width 601 height 72
type textarea "By the way, just to confirm, when were you planning to make the partial payment?"
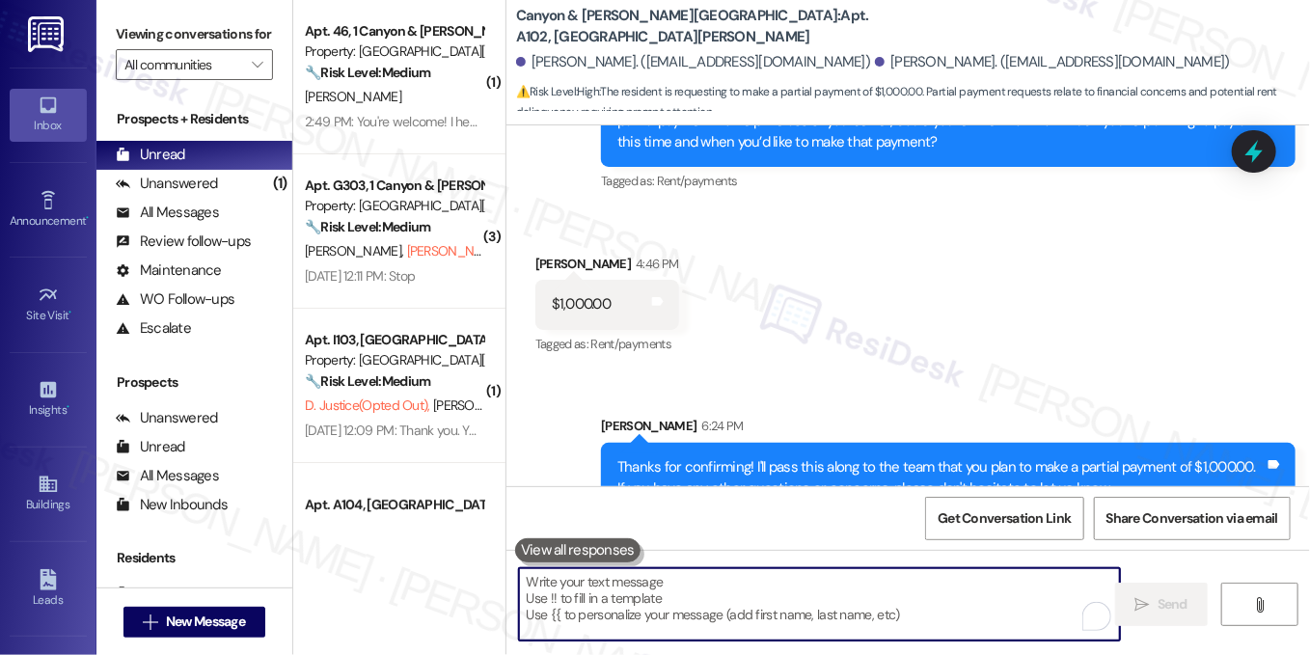
scroll to position [9235, 0]
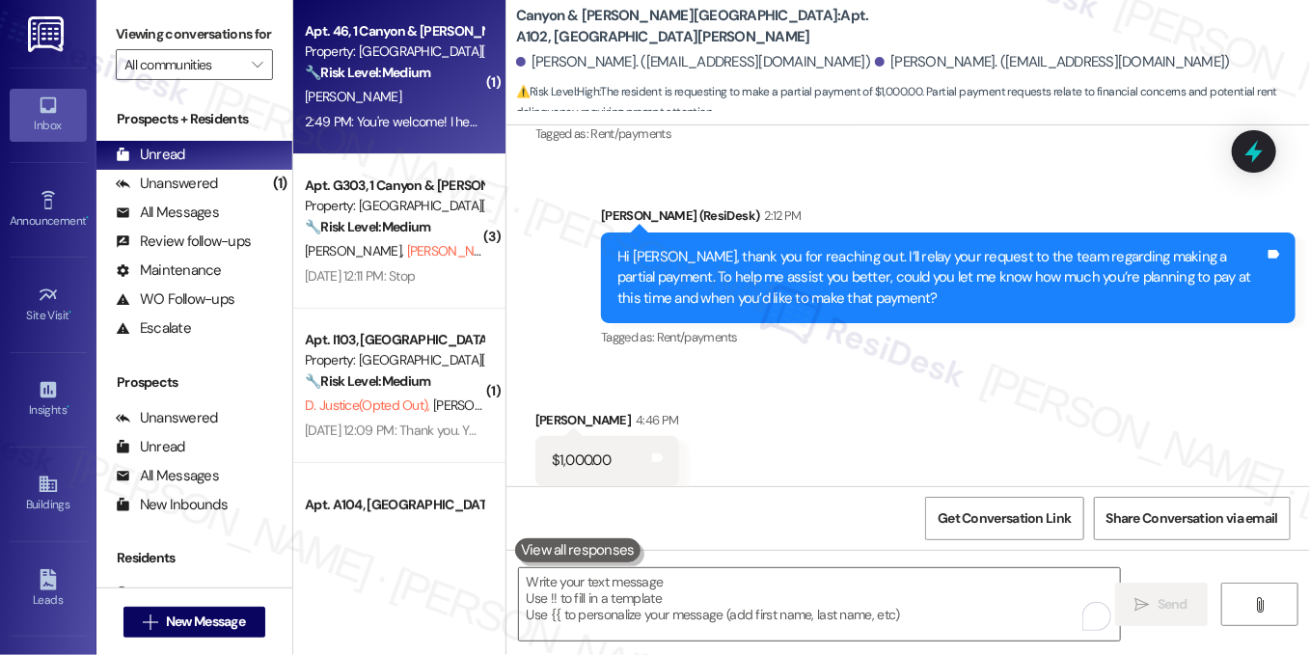
click at [410, 100] on div "[PERSON_NAME]" at bounding box center [394, 97] width 182 height 24
type textarea "Fetching suggested responses. Please feel free to read through the conversation…"
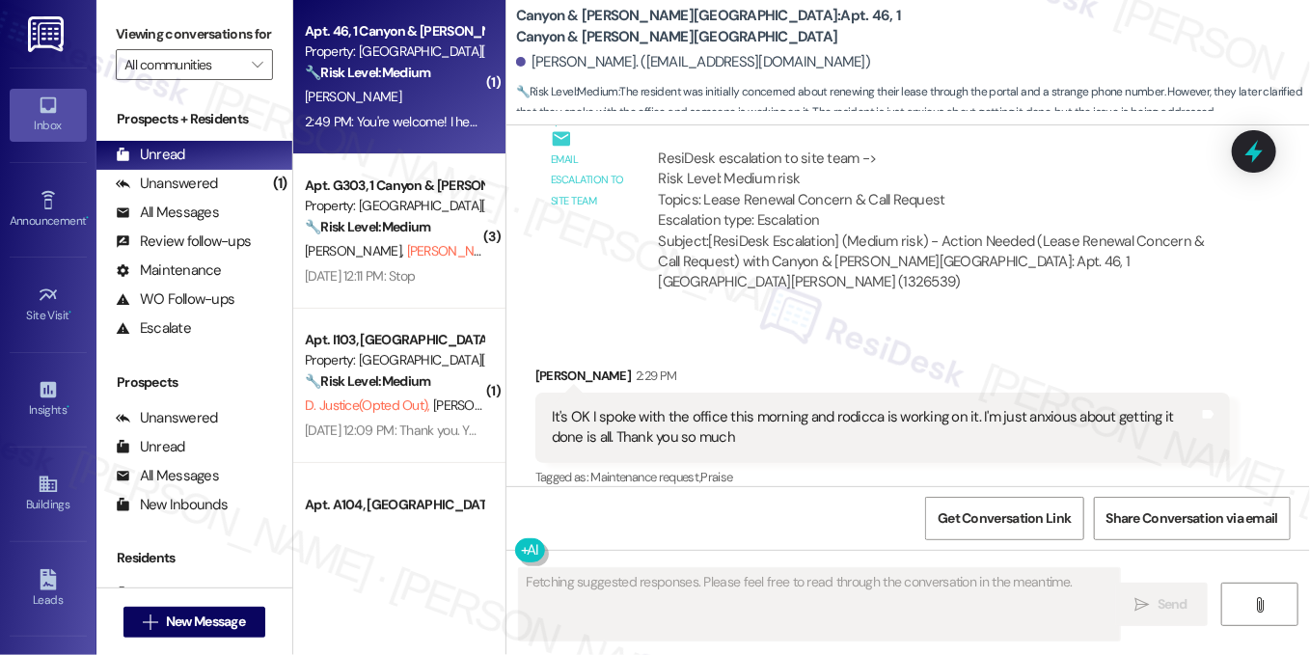
scroll to position [16754, 0]
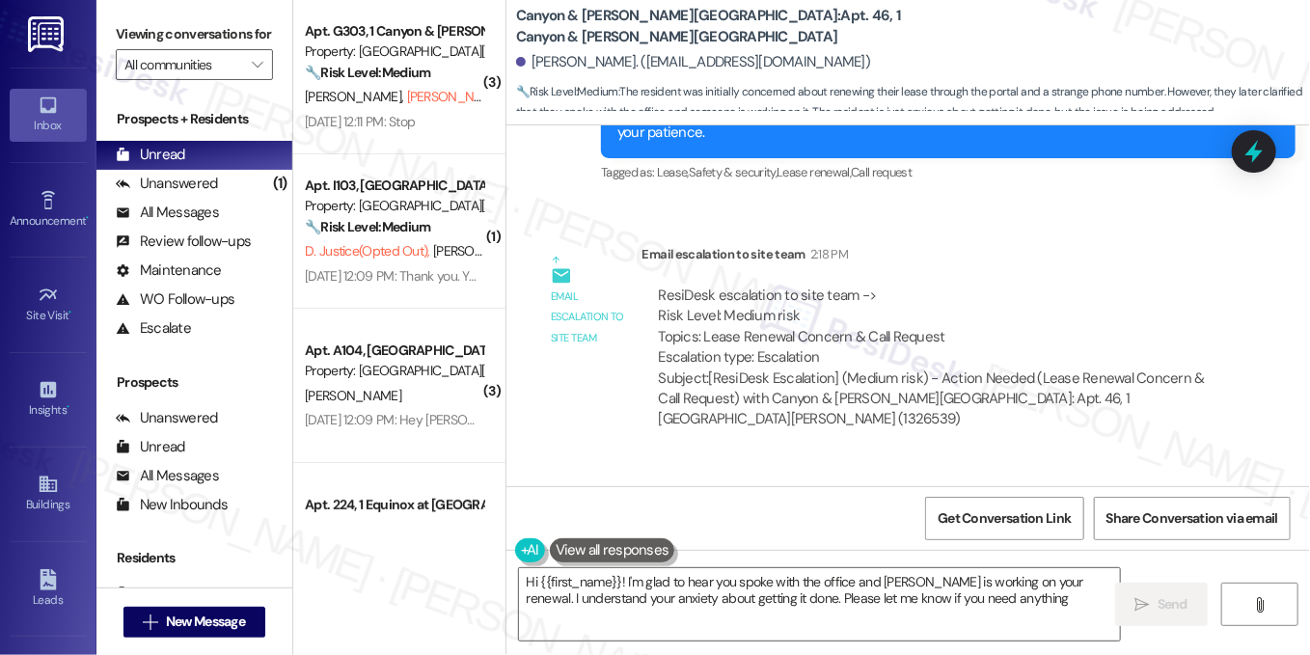
click at [659, 544] on div "It's OK I spoke with the office this morning and rodicca is working on it. I'm …" at bounding box center [875, 564] width 647 height 41
click at [857, 544] on div "It's OK I spoke with the office this morning and rodicca is working on it. I'm …" at bounding box center [875, 564] width 647 height 41
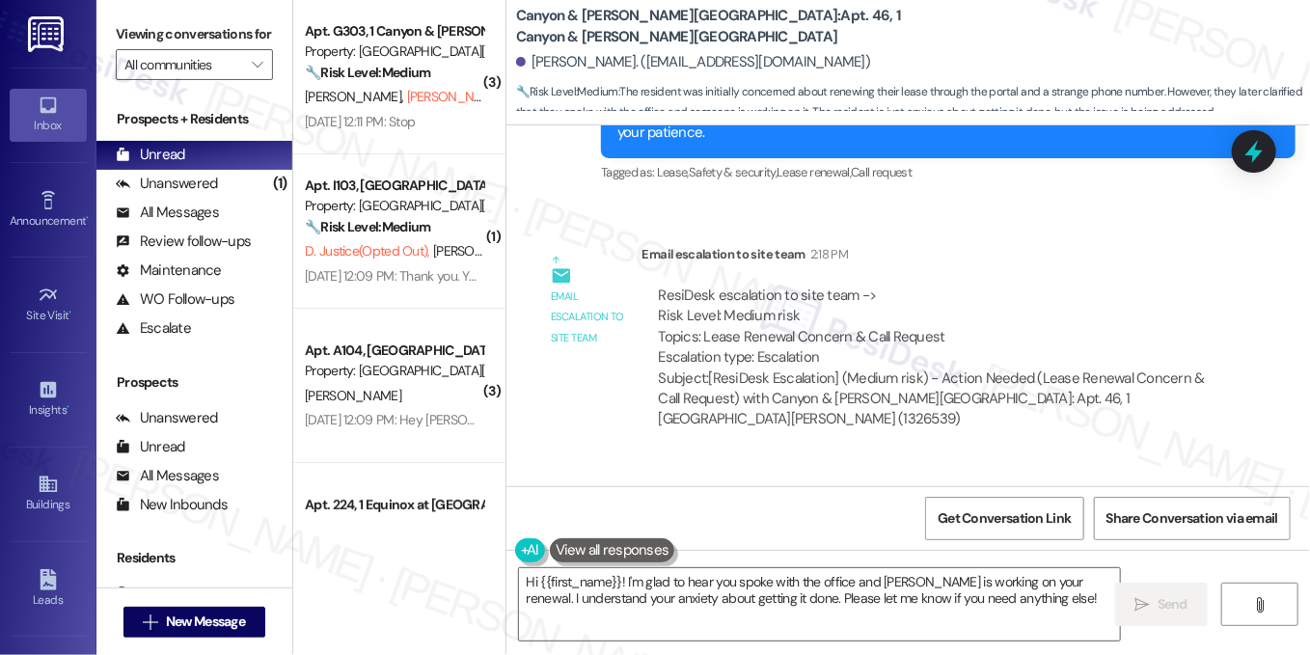
click at [857, 544] on div "It's OK I spoke with the office this morning and rodicca is working on it. I'm …" at bounding box center [875, 564] width 647 height 41
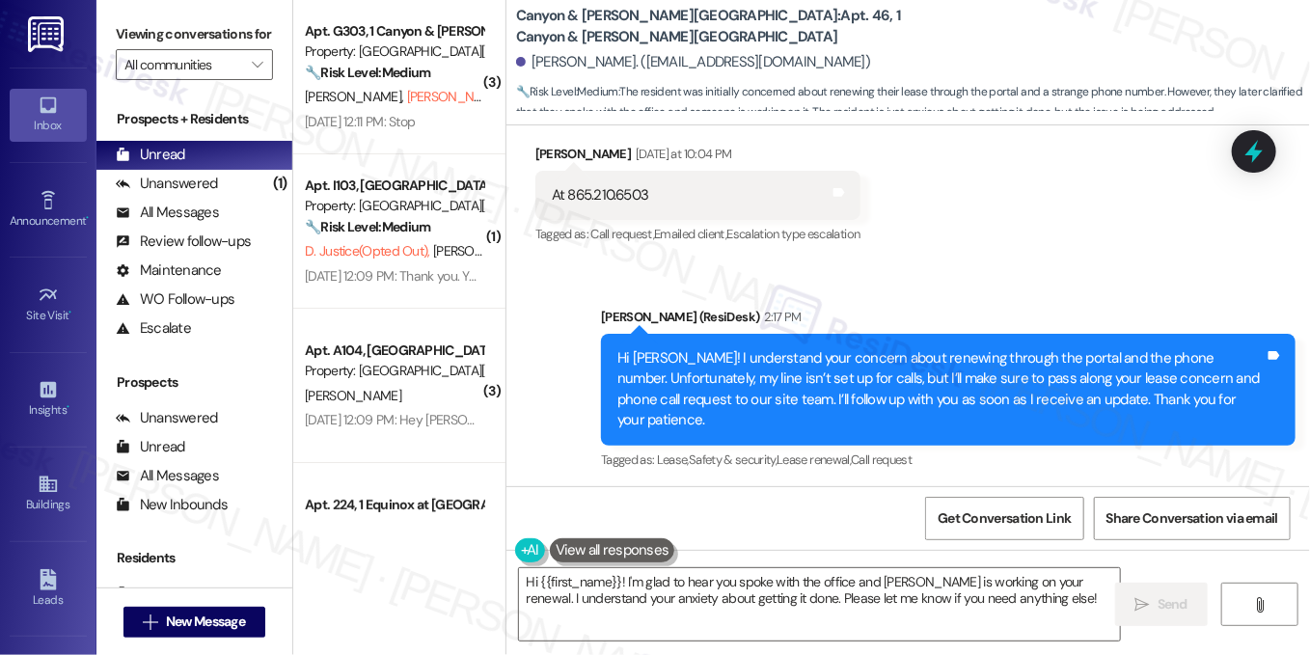
scroll to position [16464, 0]
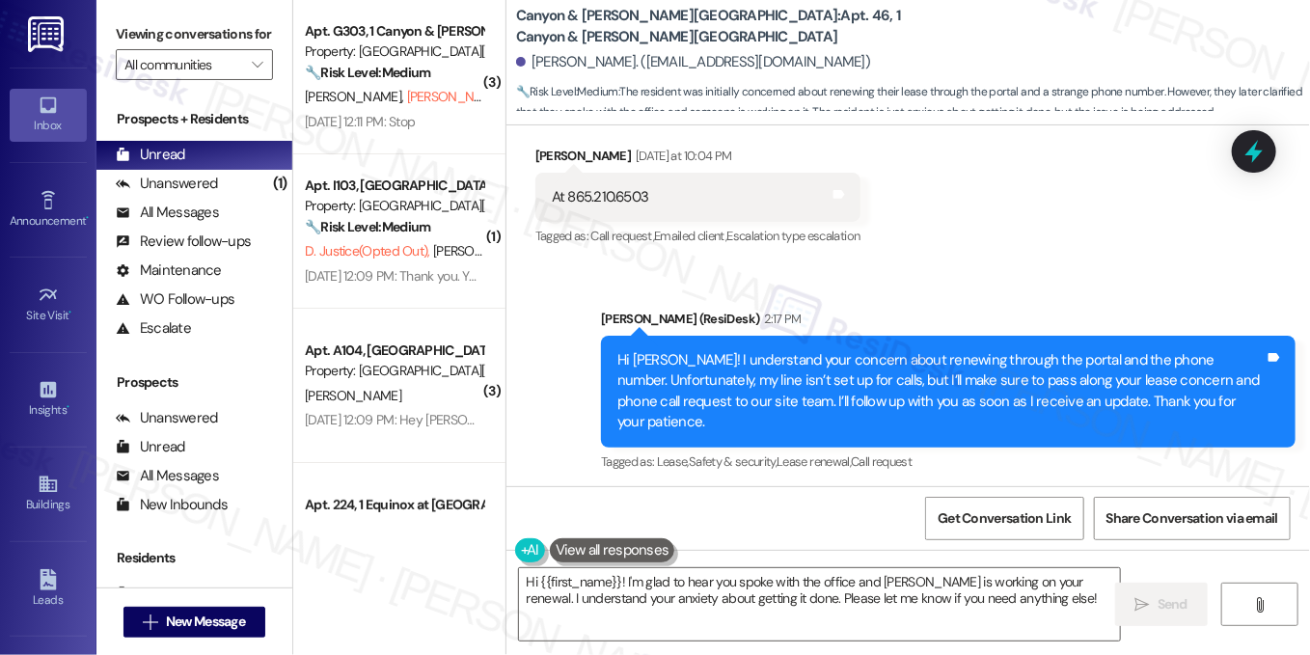
click at [960, 350] on div "Hi [PERSON_NAME]! I understand your concern about renewing through the portal a…" at bounding box center [941, 391] width 647 height 83
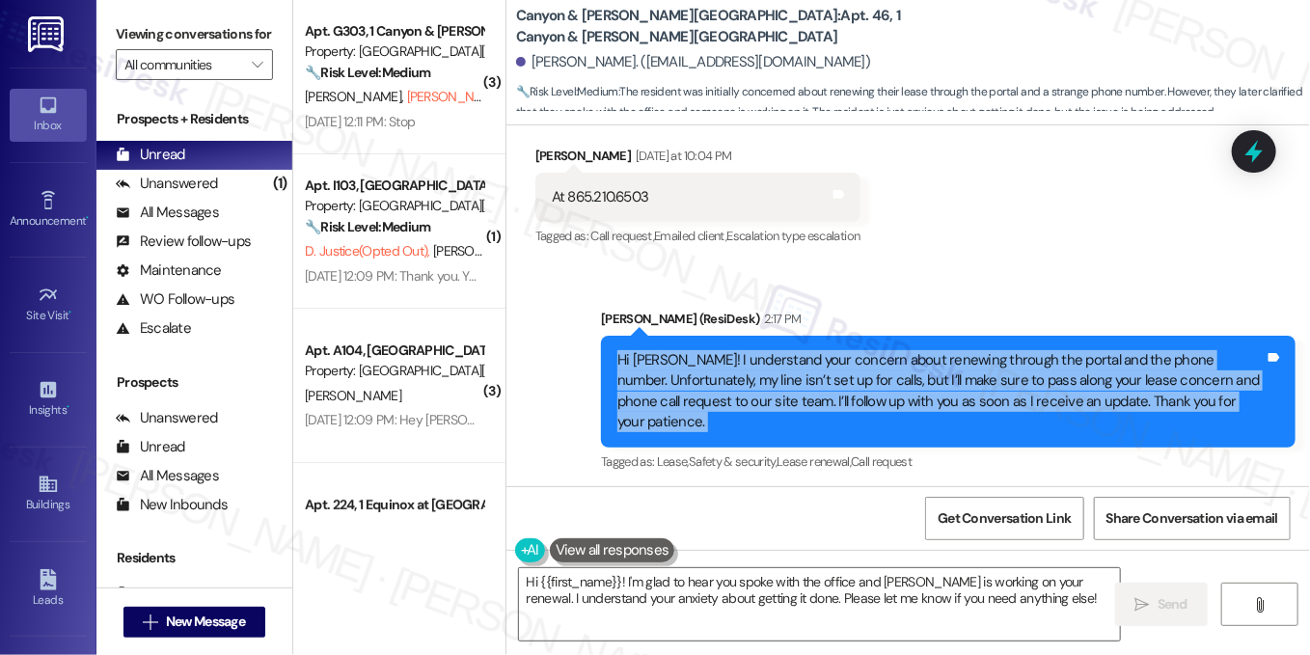
click at [960, 350] on div "Hi [PERSON_NAME]! I understand your concern about renewing through the portal a…" at bounding box center [941, 391] width 647 height 83
click at [758, 350] on div "Hi [PERSON_NAME]! I understand your concern about renewing through the portal a…" at bounding box center [941, 391] width 647 height 83
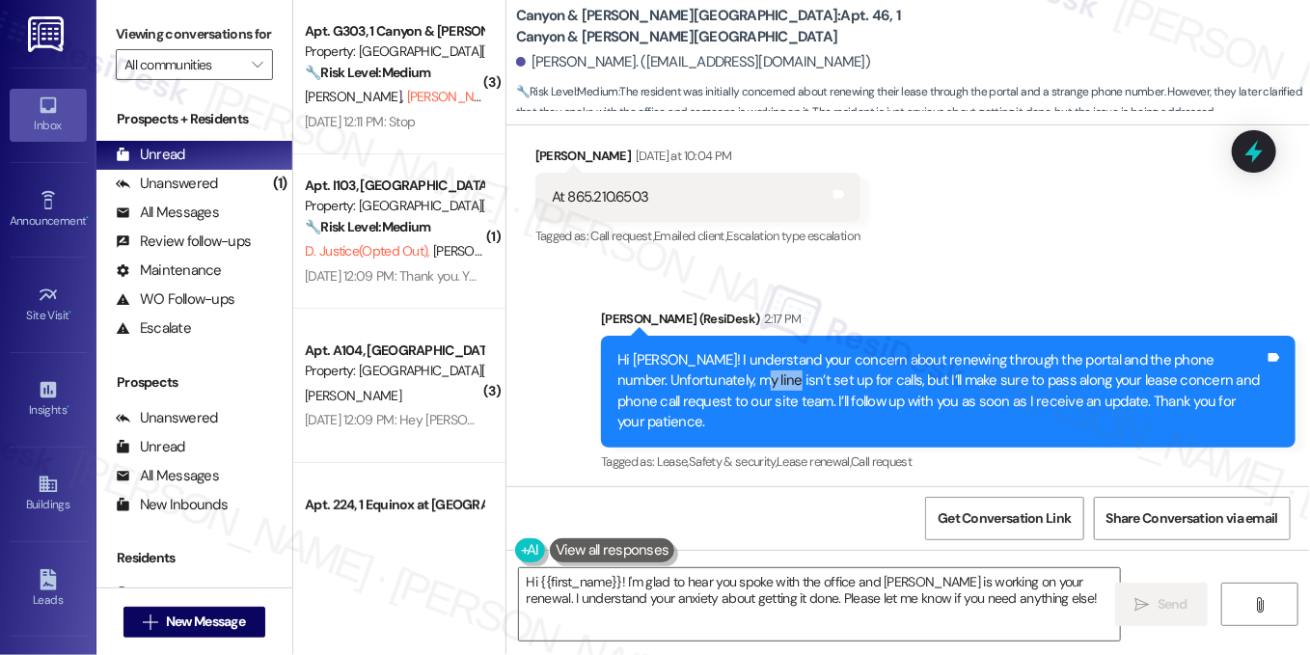
click at [758, 350] on div "Hi [PERSON_NAME]! I understand your concern about renewing through the portal a…" at bounding box center [941, 391] width 647 height 83
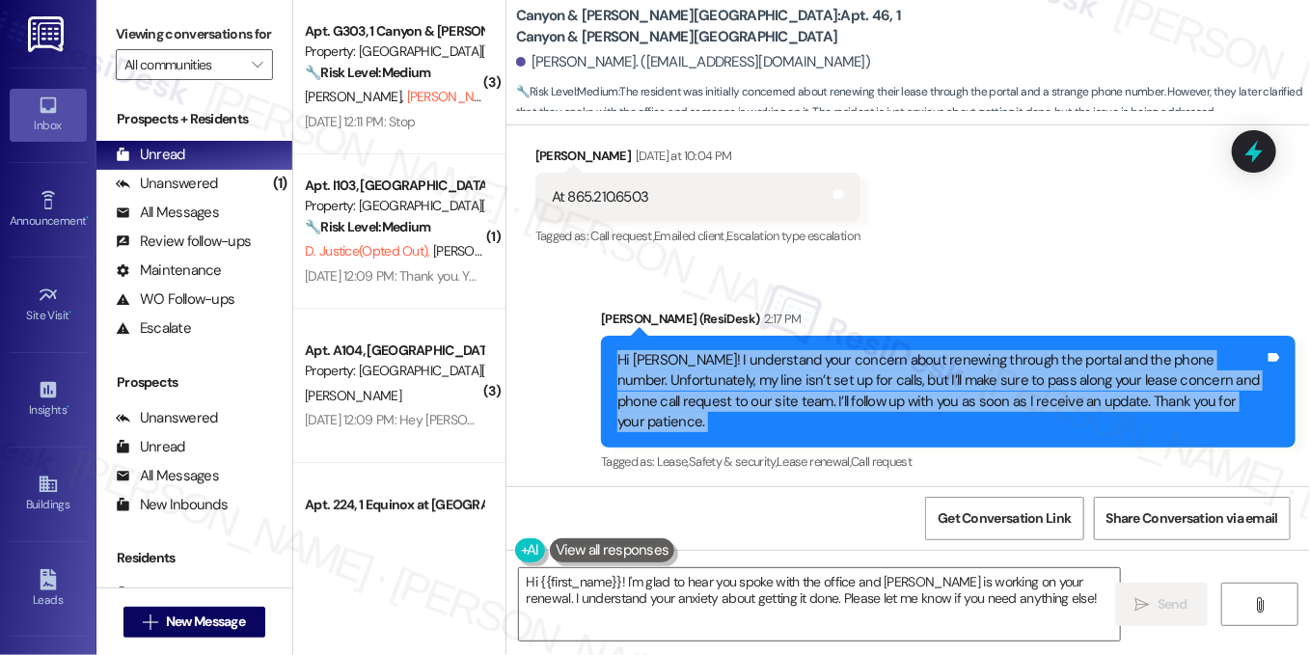
click at [758, 350] on div "Hi [PERSON_NAME]! I understand your concern about renewing through the portal a…" at bounding box center [941, 391] width 647 height 83
click at [945, 350] on div "Hi [PERSON_NAME]! I understand your concern about renewing through the portal a…" at bounding box center [941, 391] width 647 height 83
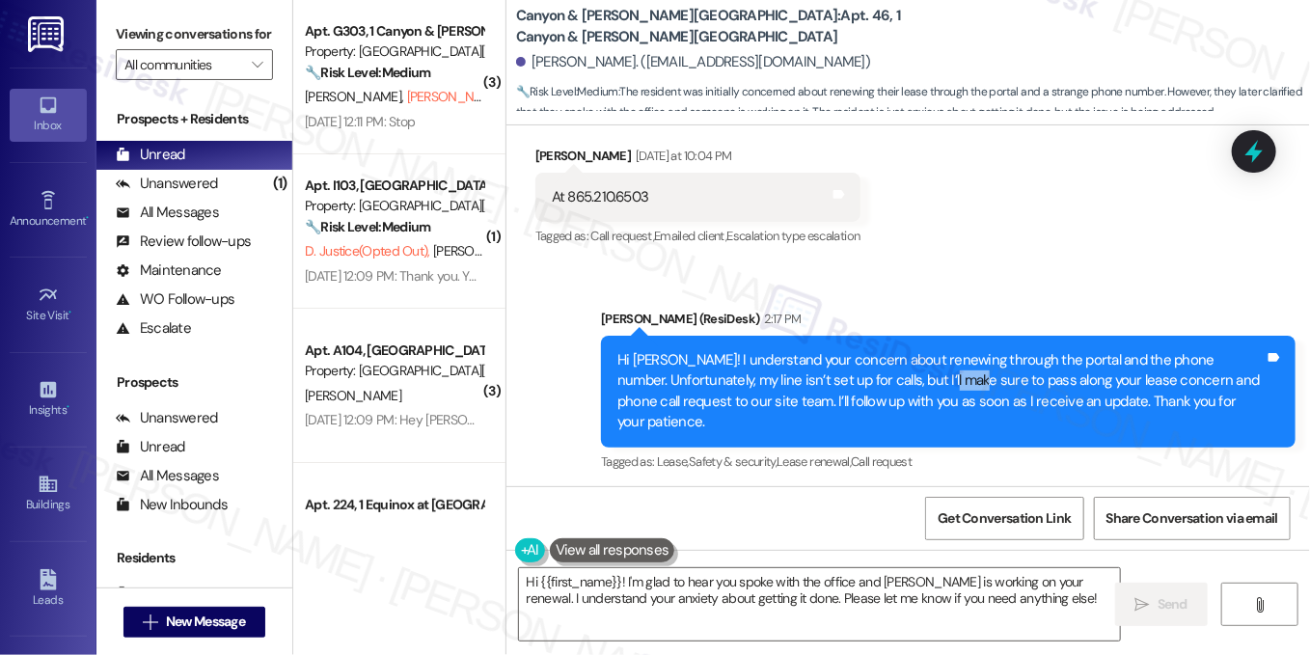
click at [945, 350] on div "Hi [PERSON_NAME]! I understand your concern about renewing through the portal a…" at bounding box center [941, 391] width 647 height 83
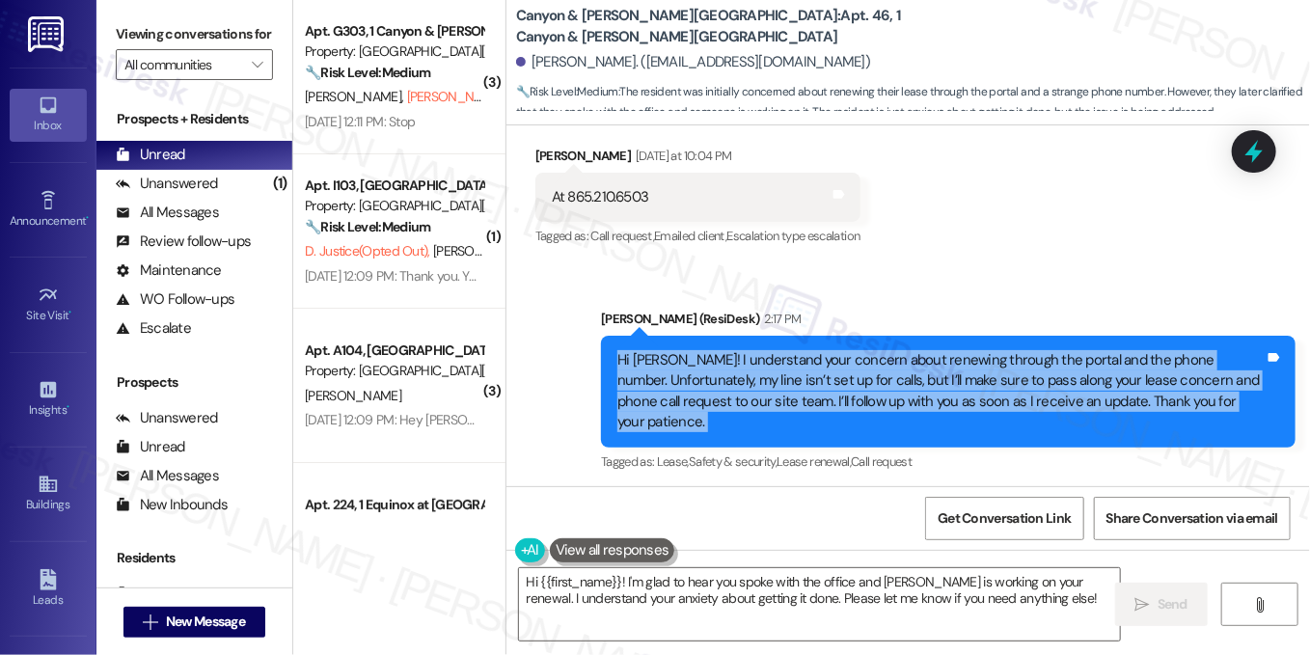
click at [945, 350] on div "Hi [PERSON_NAME]! I understand your concern about renewing through the portal a…" at bounding box center [941, 391] width 647 height 83
click at [772, 350] on div "Hi [PERSON_NAME]! I understand your concern about renewing through the portal a…" at bounding box center [941, 391] width 647 height 83
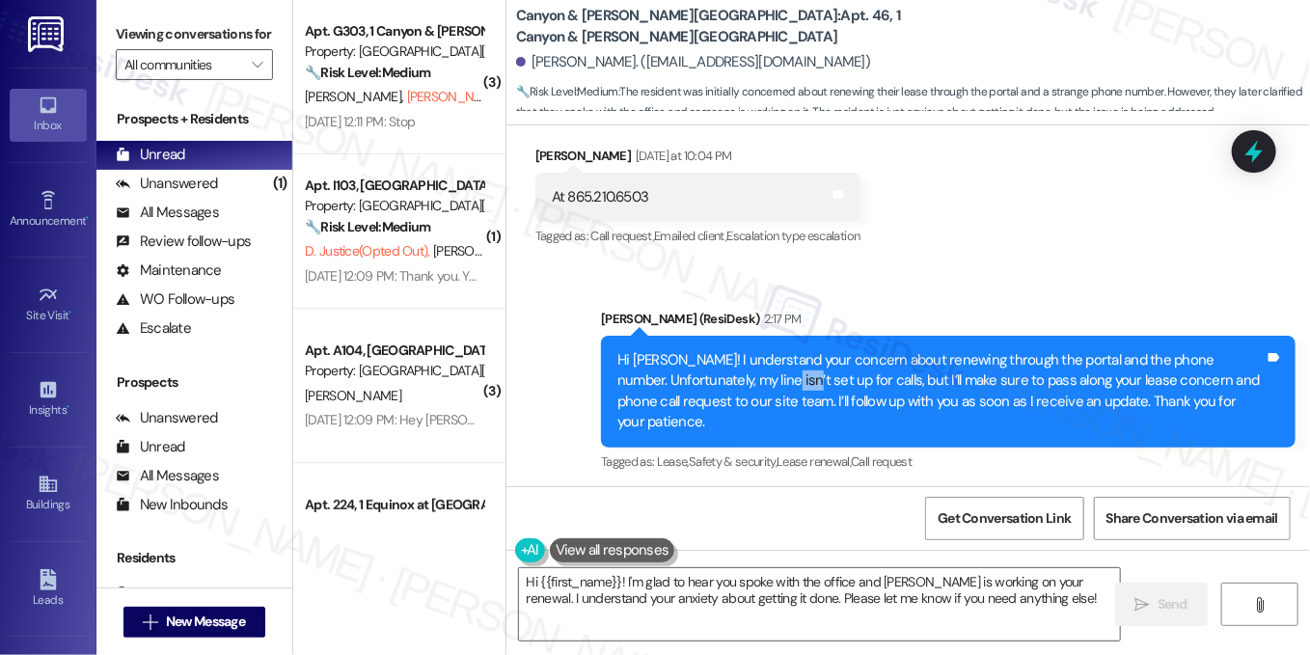
click at [772, 350] on div "Hi [PERSON_NAME]! I understand your concern about renewing through the portal a…" at bounding box center [941, 391] width 647 height 83
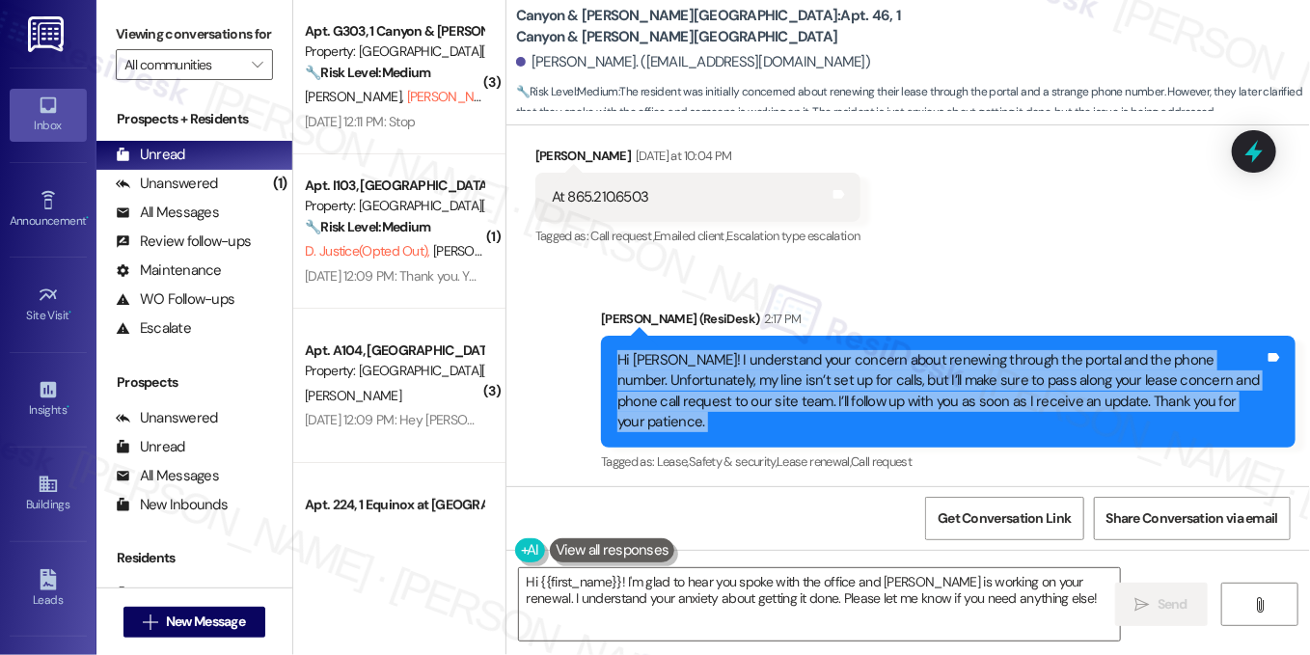
click at [772, 350] on div "Hi [PERSON_NAME]! I understand your concern about renewing through the portal a…" at bounding box center [941, 391] width 647 height 83
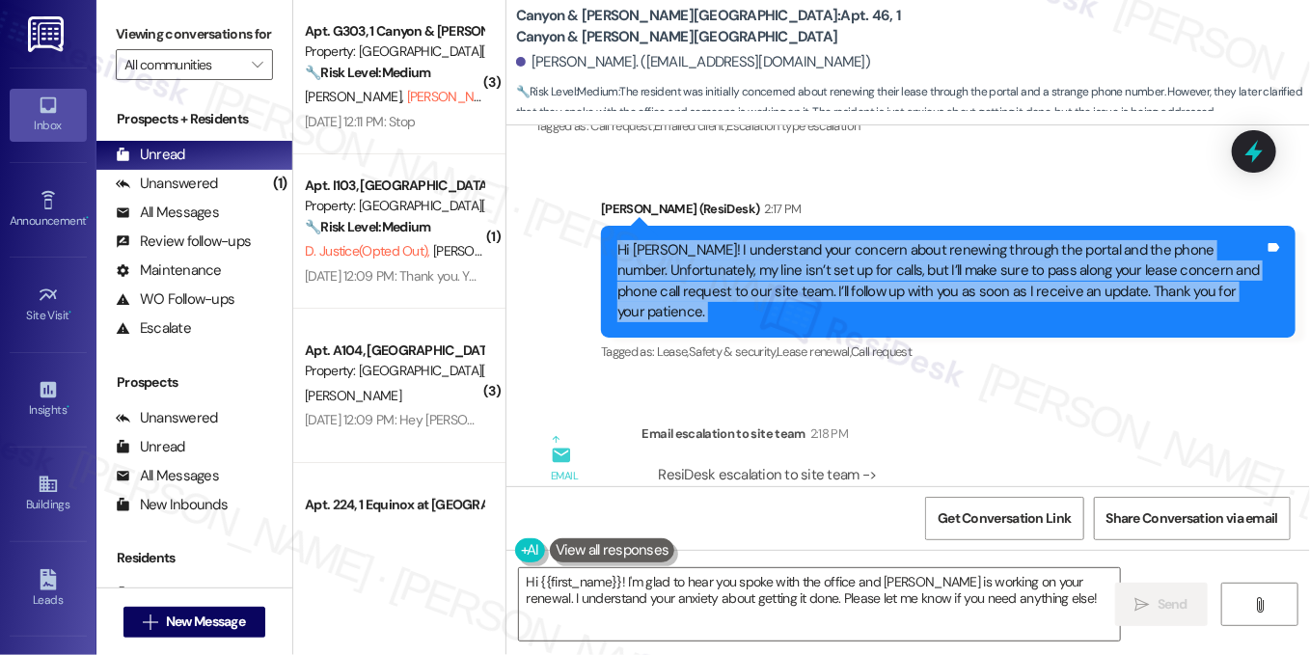
scroll to position [16657, 0]
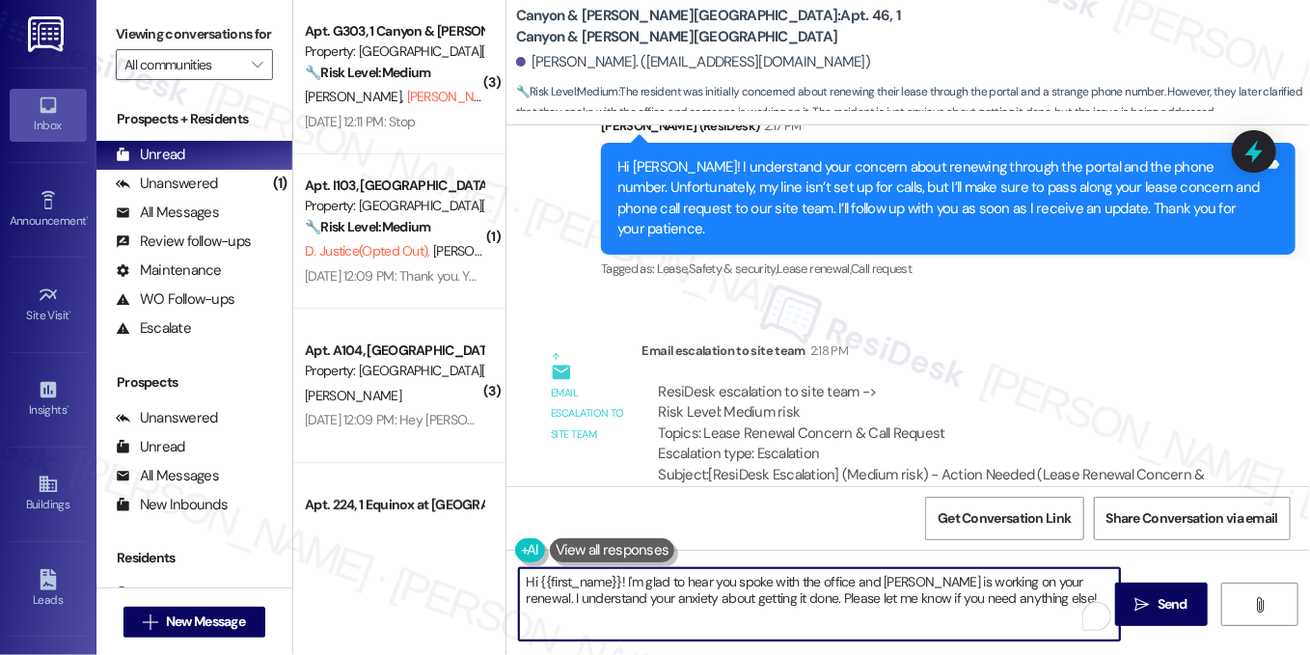
drag, startPoint x: 624, startPoint y: 582, endPoint x: 478, endPoint y: 573, distance: 146.9
click at [478, 573] on div "( 3 ) Apt. G303, 1 Canyon & [PERSON_NAME] Landing Property: Canyon & [PERSON_NA…" at bounding box center [801, 327] width 1017 height 655
drag, startPoint x: 979, startPoint y: 583, endPoint x: 996, endPoint y: 601, distance: 24.6
click at [996, 601] on textarea "I'm glad to hear you spoke with the office, and [PERSON_NAME] is working on you…" at bounding box center [819, 604] width 601 height 72
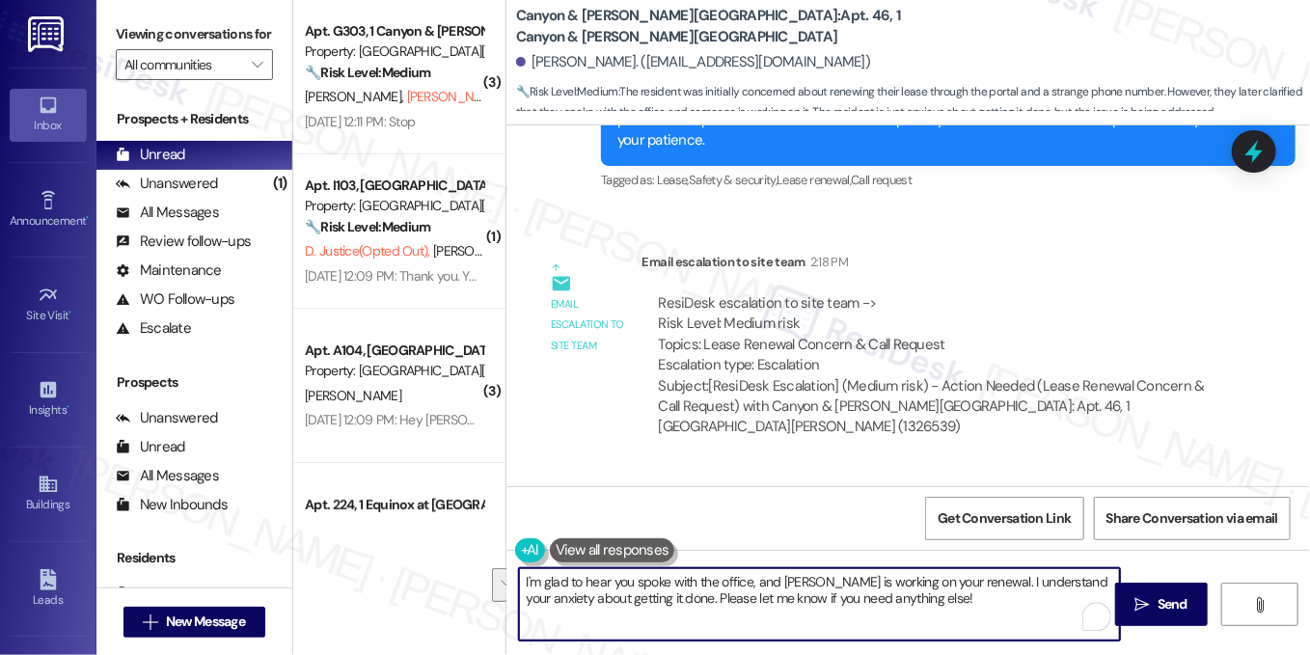
scroll to position [16850, 0]
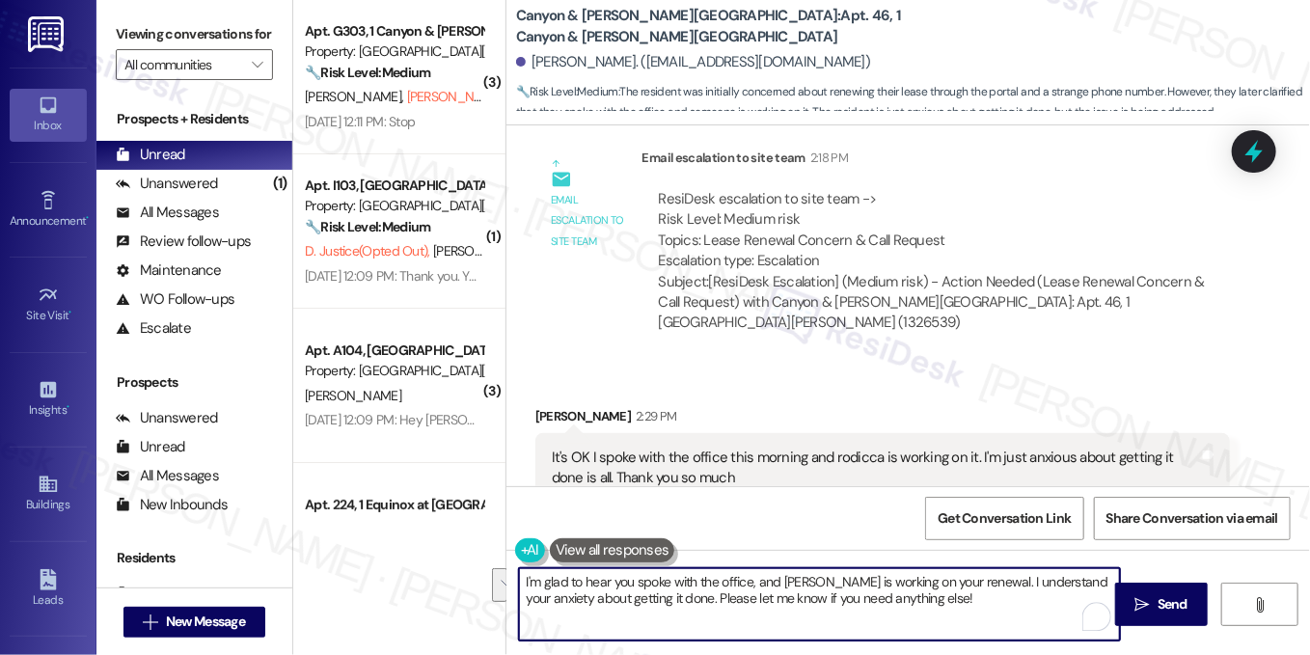
click at [1003, 433] on div "It's OK I spoke with the office this morning and rodicca is working on it. I'm …" at bounding box center [883, 468] width 695 height 70
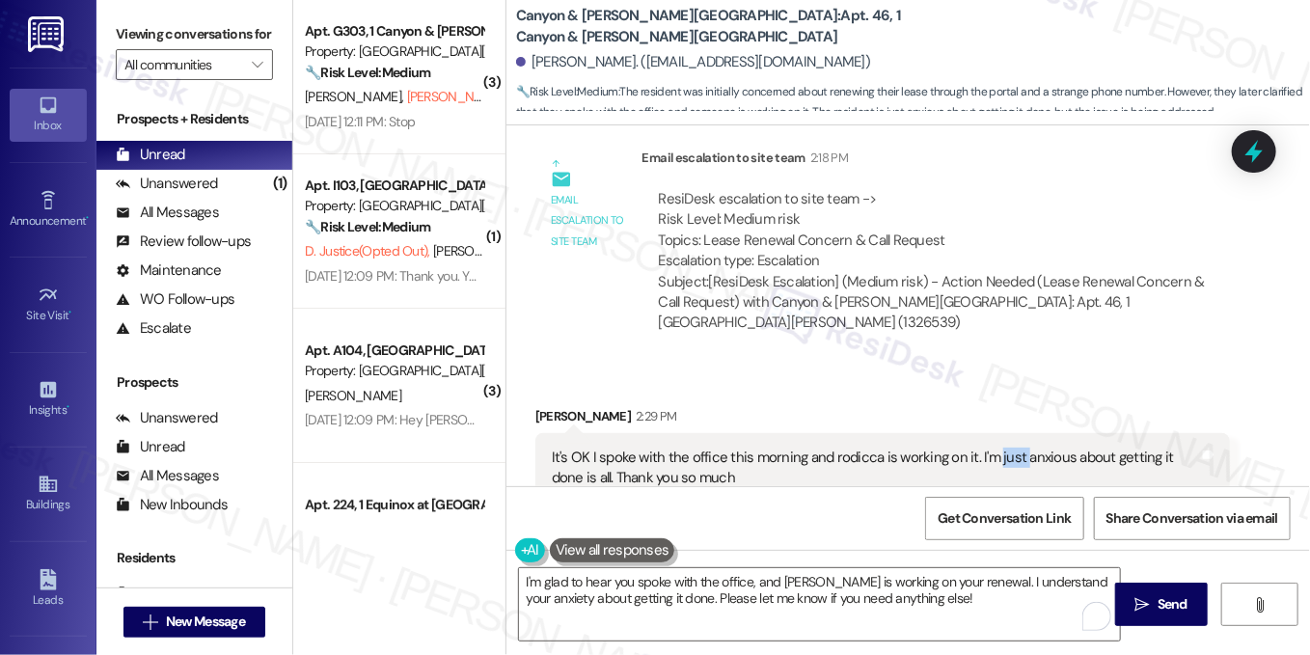
click at [1003, 433] on div "It's OK I spoke with the office this morning and rodicca is working on it. I'm …" at bounding box center [883, 468] width 695 height 70
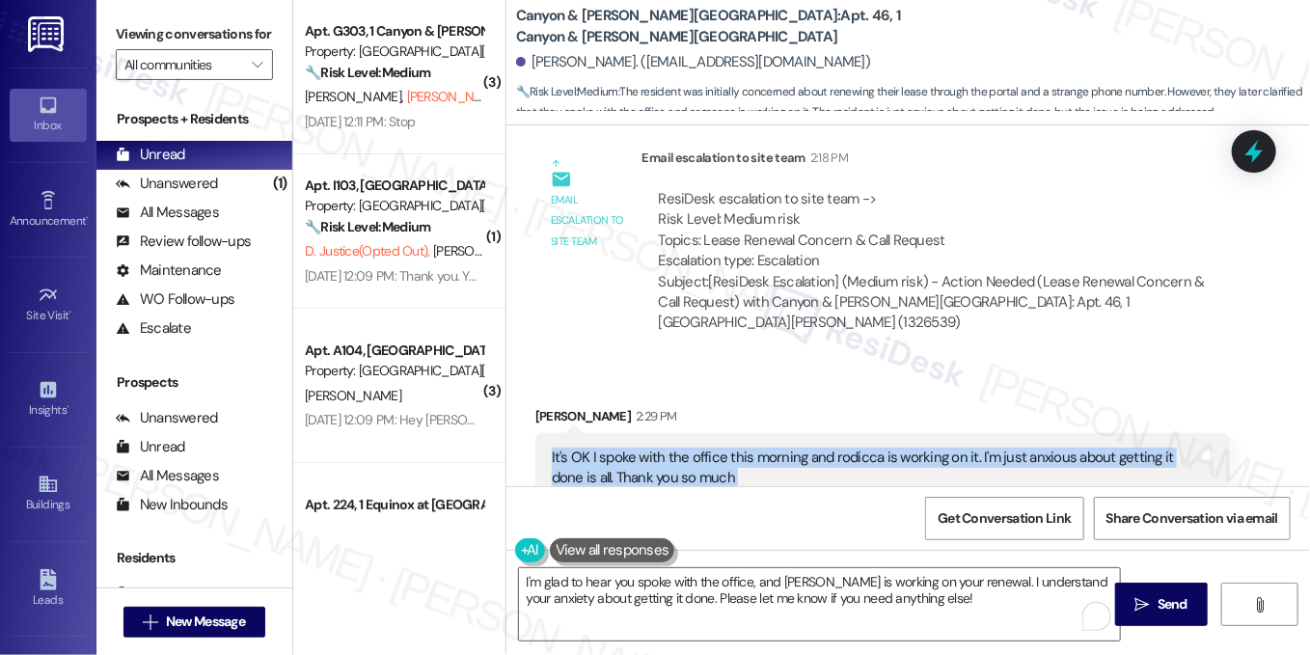
click at [1003, 433] on div "It's OK I spoke with the office this morning and rodicca is working on it. I'm …" at bounding box center [883, 468] width 695 height 70
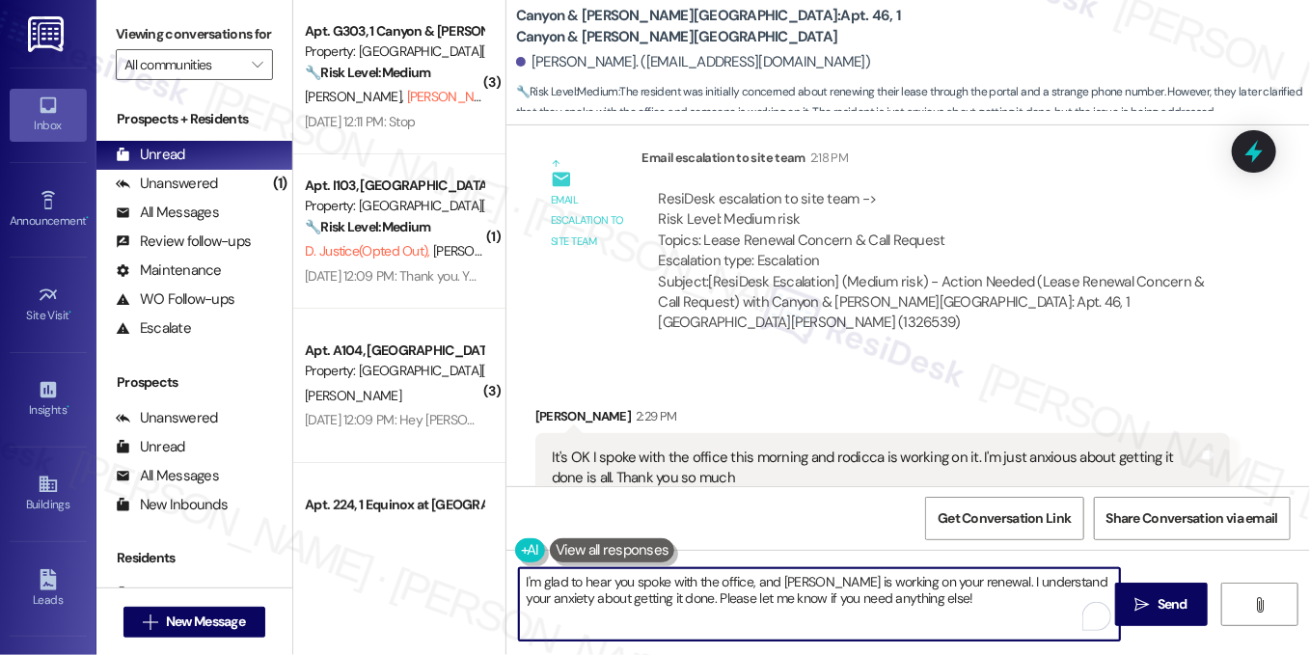
click at [983, 596] on textarea "I'm glad to hear you spoke with the office, and [PERSON_NAME] is working on you…" at bounding box center [819, 604] width 601 height 72
click at [802, 433] on div "It's OK I spoke with the office this morning and rodicca is working on it. I'm …" at bounding box center [883, 468] width 695 height 70
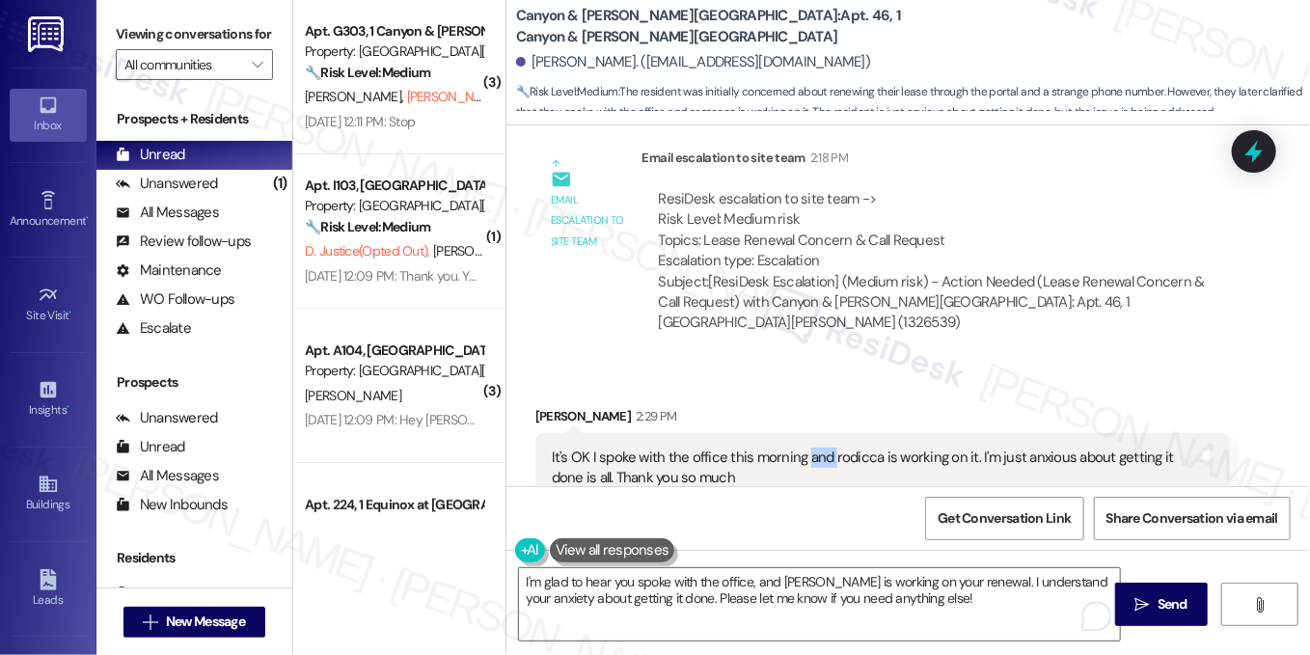
click at [802, 433] on div "It's OK I spoke with the office this morning and rodicca is working on it. I'm …" at bounding box center [883, 468] width 695 height 70
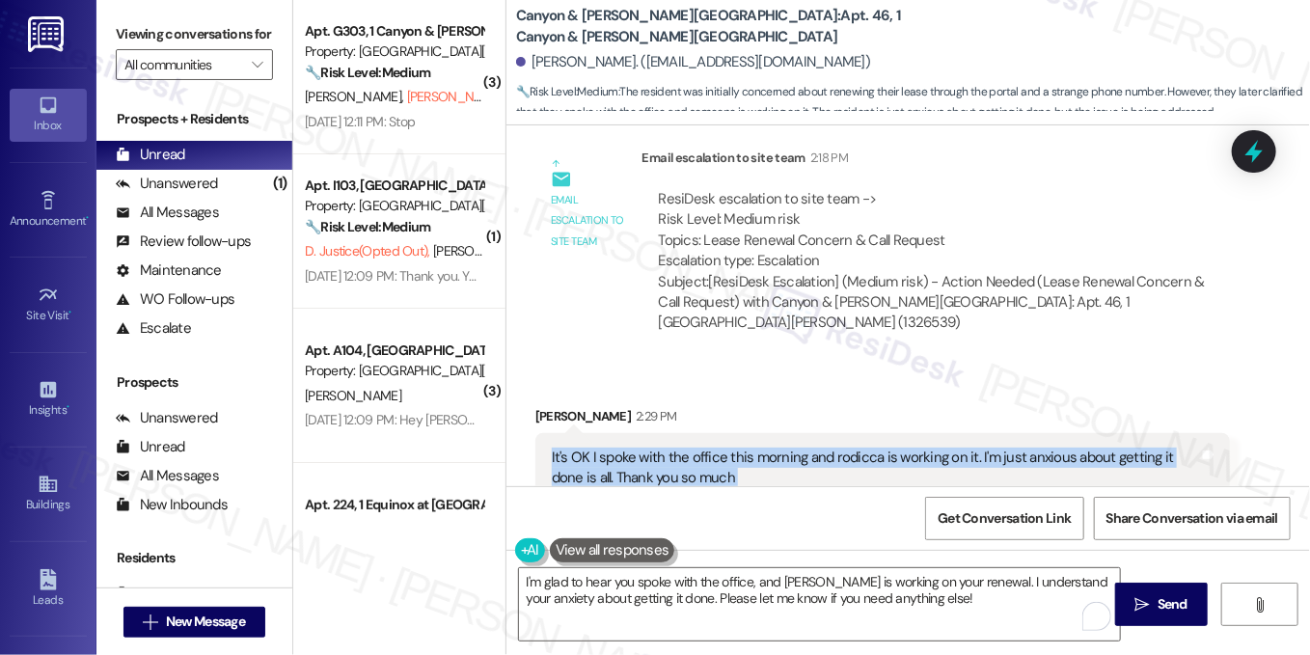
click at [802, 433] on div "It's OK I spoke with the office this morning and rodicca is working on it. I'm …" at bounding box center [883, 468] width 695 height 70
copy div "It's OK I spoke with the office this morning and rodicca is working on it. I'm …"
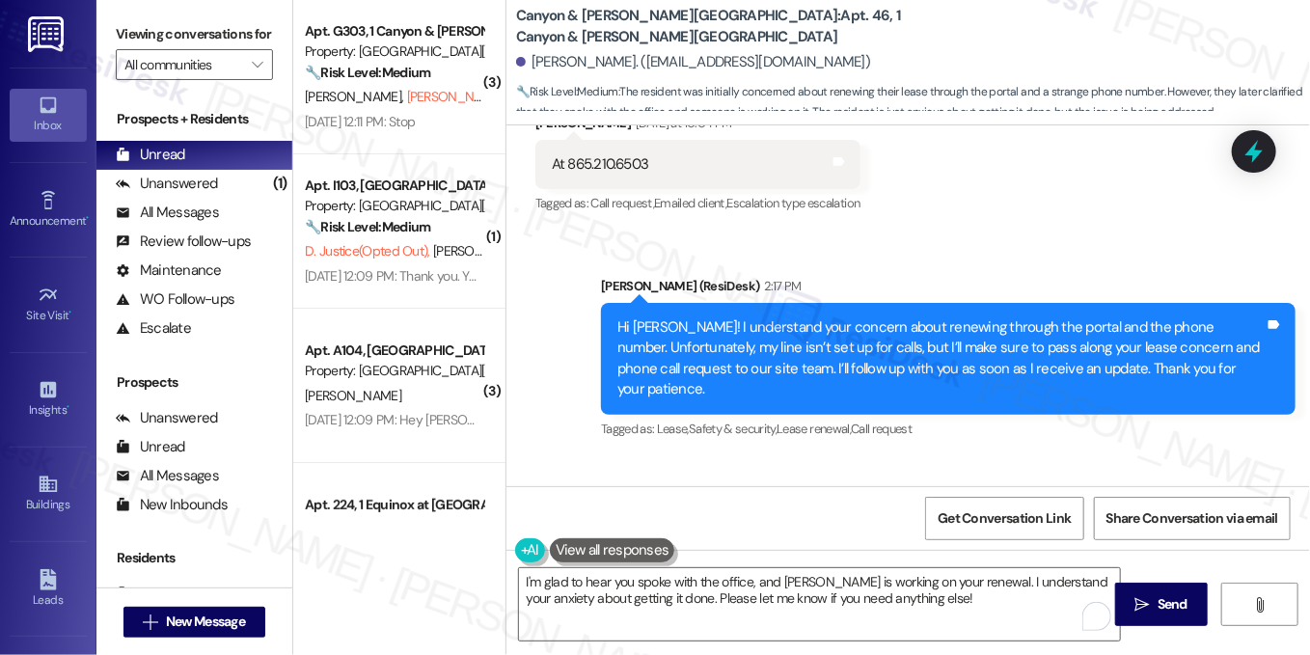
scroll to position [16464, 0]
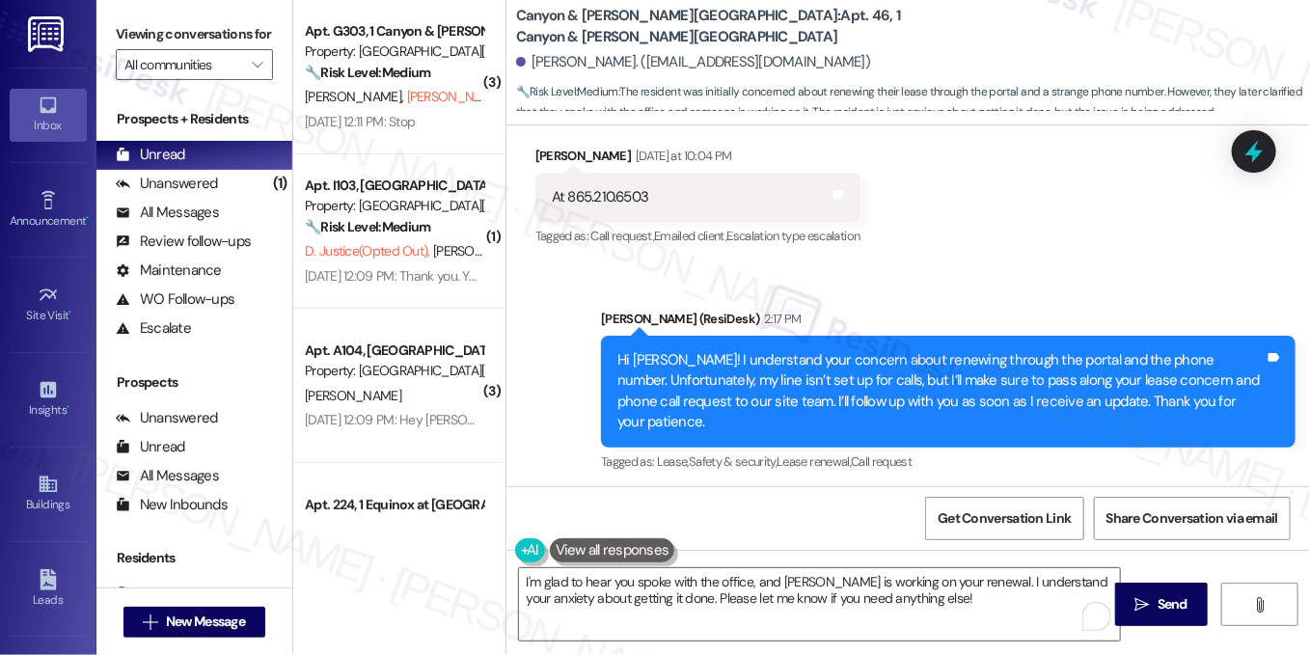
click at [780, 350] on div "Hi [PERSON_NAME]! I understand your concern about renewing through the portal a…" at bounding box center [941, 391] width 647 height 83
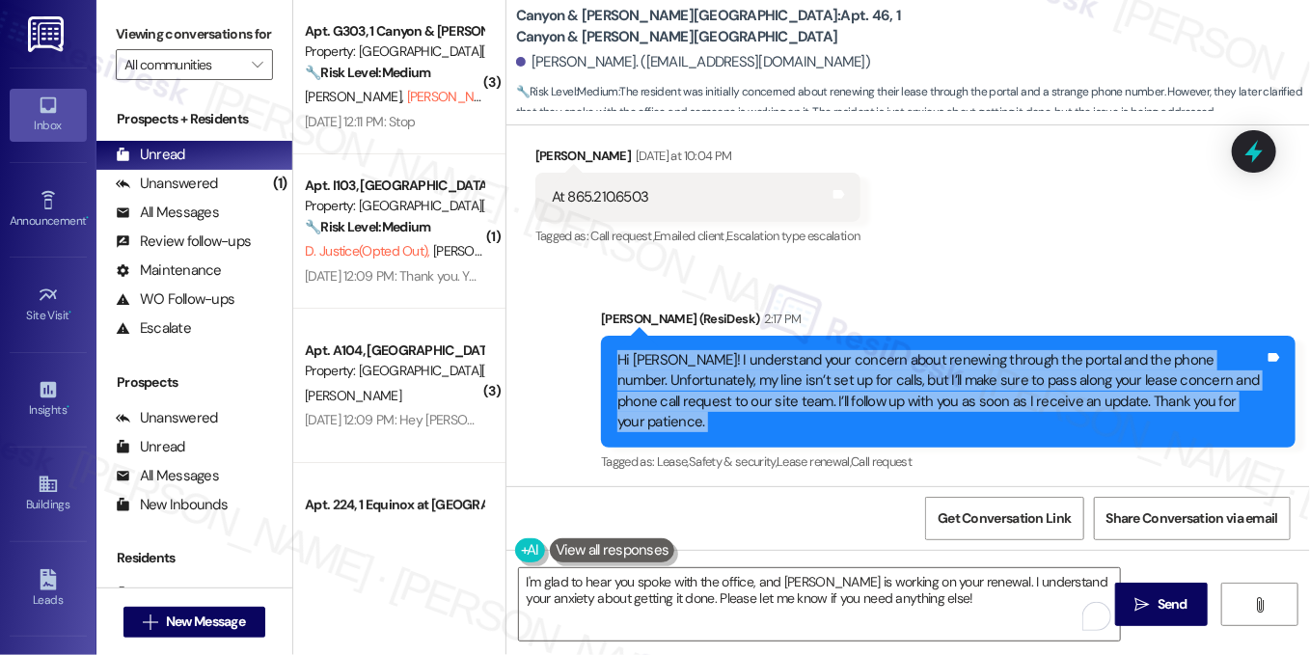
click at [780, 350] on div "Hi [PERSON_NAME]! I understand your concern about renewing through the portal a…" at bounding box center [941, 391] width 647 height 83
copy div "Hi [PERSON_NAME]! I understand your concern about renewing through the portal a…"
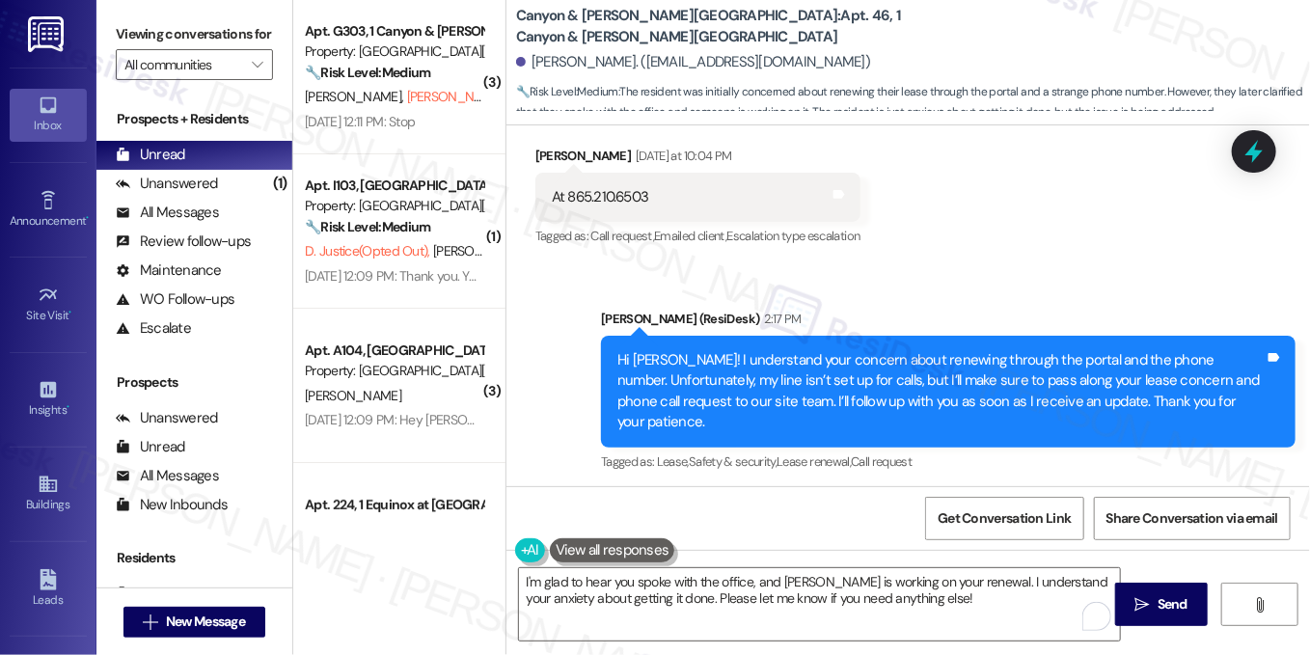
click at [205, 49] on label "Viewing conversations for" at bounding box center [194, 34] width 157 height 30
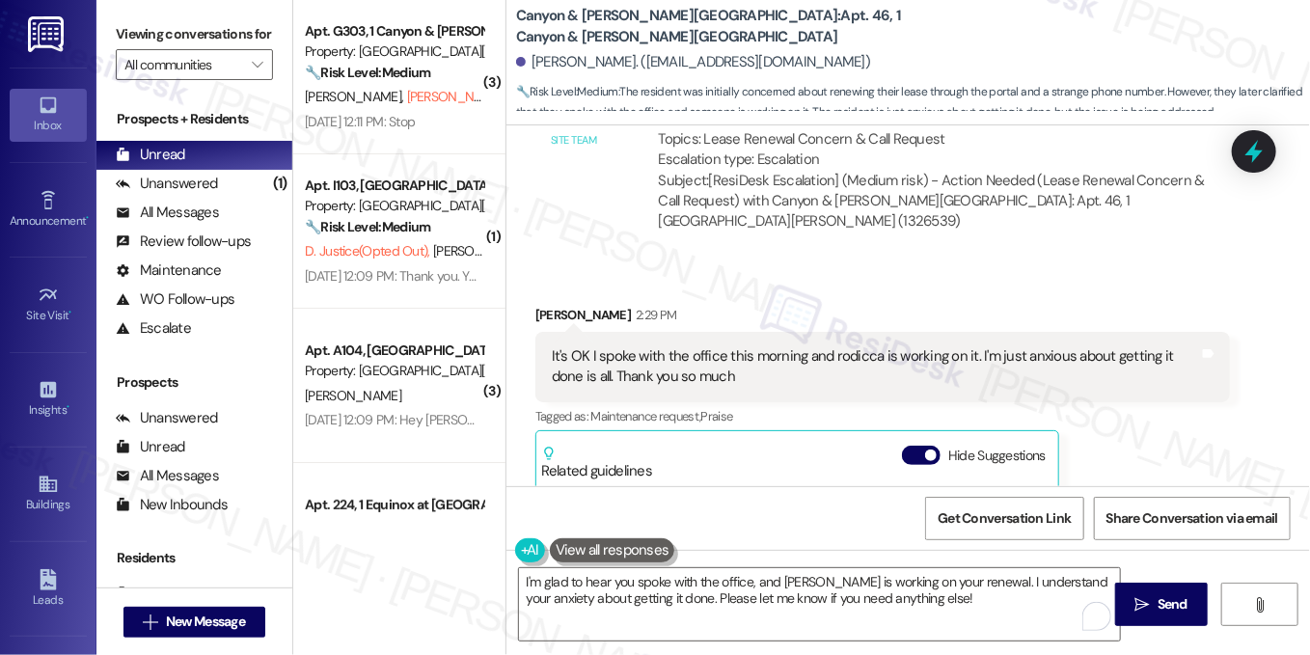
scroll to position [16850, 0]
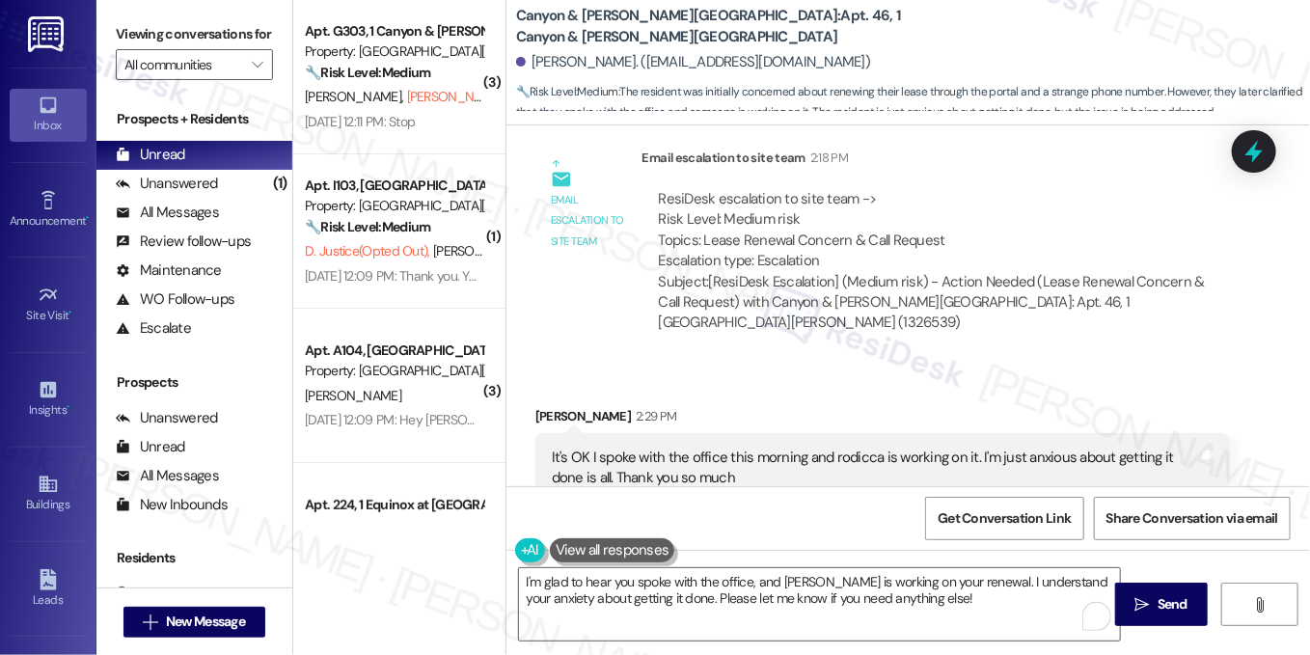
click at [682, 448] on div "It's OK I spoke with the office this morning and rodicca is working on it. I'm …" at bounding box center [875, 468] width 647 height 41
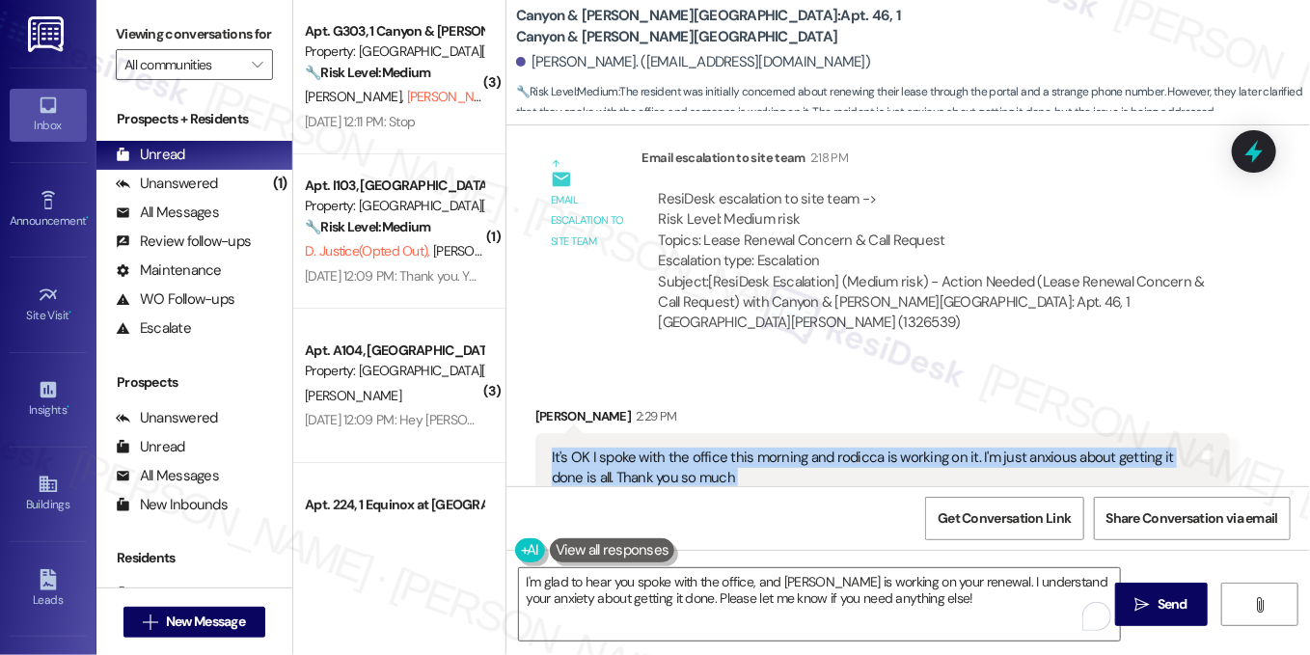
click at [682, 448] on div "It's OK I spoke with the office this morning and rodicca is working on it. I'm …" at bounding box center [875, 468] width 647 height 41
copy div "It's OK I spoke with the office this morning and rodicca is working on it. I'm …"
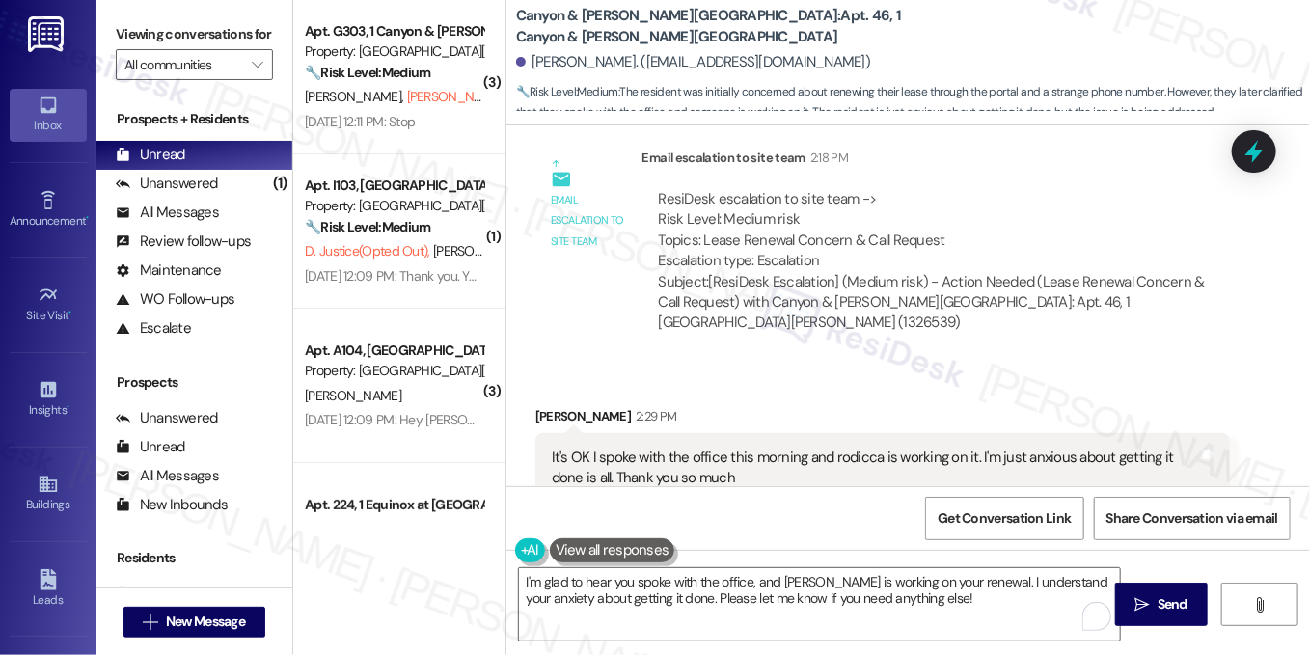
click at [247, 38] on label "Viewing conversations for" at bounding box center [194, 34] width 157 height 30
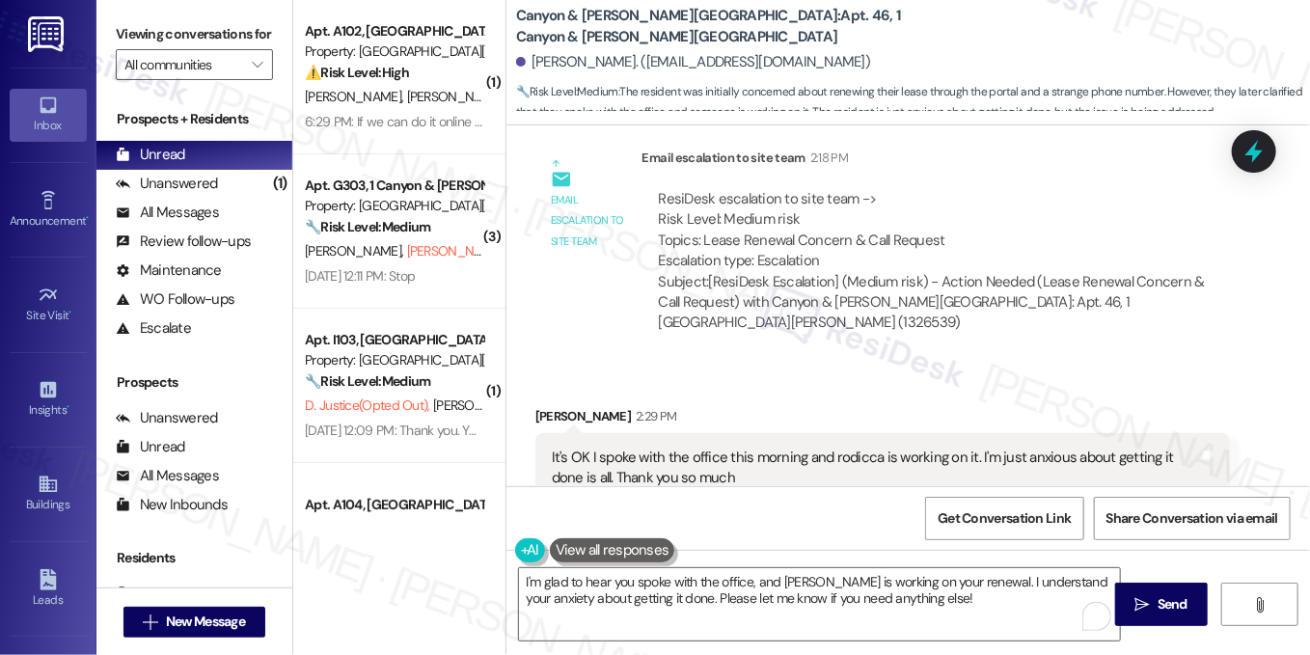
click at [220, 37] on label "Viewing conversations for" at bounding box center [194, 34] width 157 height 30
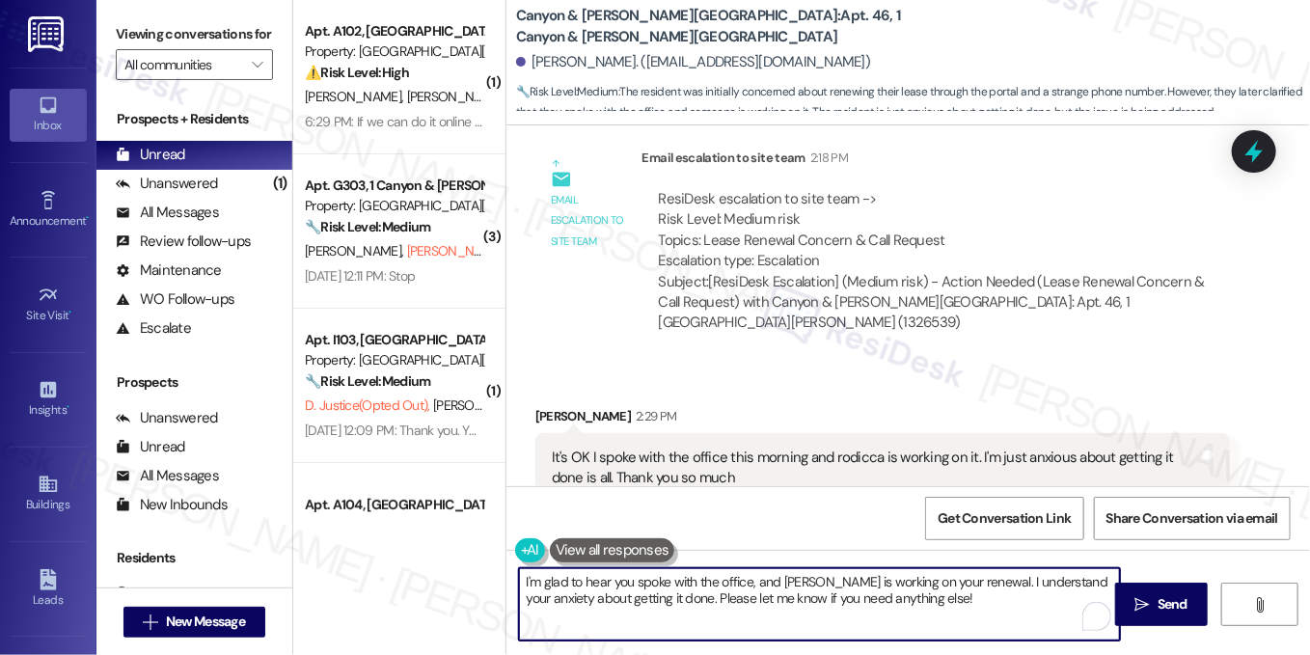
click at [723, 584] on textarea "I'm glad to hear you spoke with the office, and [PERSON_NAME] is working on you…" at bounding box center [819, 604] width 601 height 72
click at [1023, 590] on textarea "I'm glad to hear you spoke with the office, and [PERSON_NAME] is working on you…" at bounding box center [819, 604] width 601 height 72
click at [967, 601] on textarea "I'm glad to hear you spoke with the office, and [PERSON_NAME] is working on you…" at bounding box center [819, 604] width 601 height 72
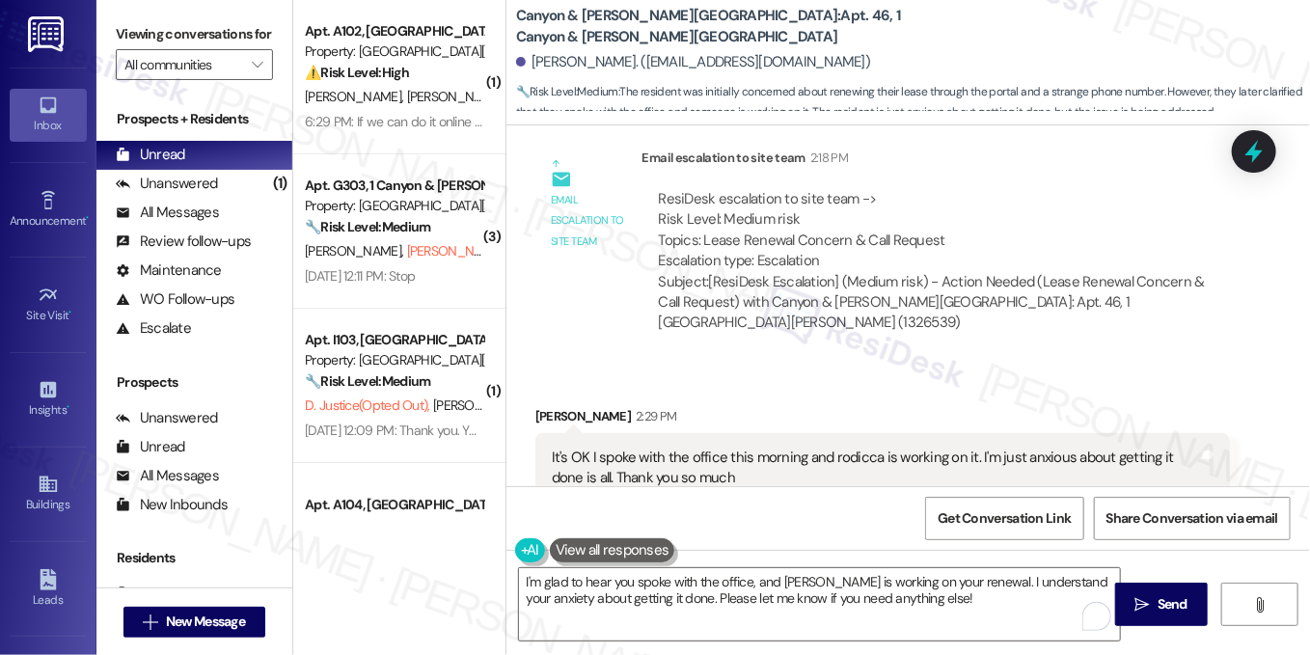
click at [193, 37] on label "Viewing conversations for" at bounding box center [194, 34] width 157 height 30
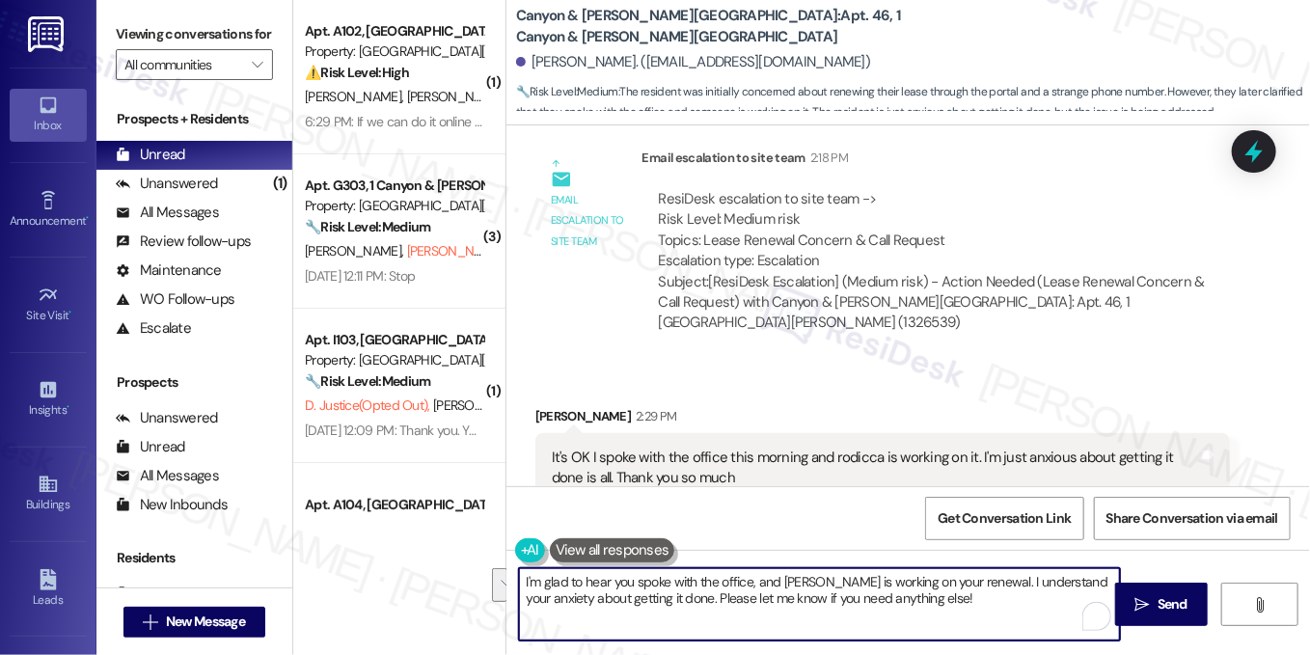
drag, startPoint x: 978, startPoint y: 584, endPoint x: 951, endPoint y: 606, distance: 34.2
click at [951, 606] on textarea "I'm glad to hear you spoke with the office, and [PERSON_NAME] is working on you…" at bounding box center [819, 604] width 601 height 72
paste textarea "I completely understand feeling anxious — renewing is such an important step, a…"
click at [975, 584] on textarea "I'm glad to hear you spoke with the office, and [PERSON_NAME] is working on you…" at bounding box center [819, 604] width 601 height 72
click at [1007, 582] on textarea "I'm glad to hear you spoke with the office, and [PERSON_NAME] is working on you…" at bounding box center [819, 604] width 601 height 72
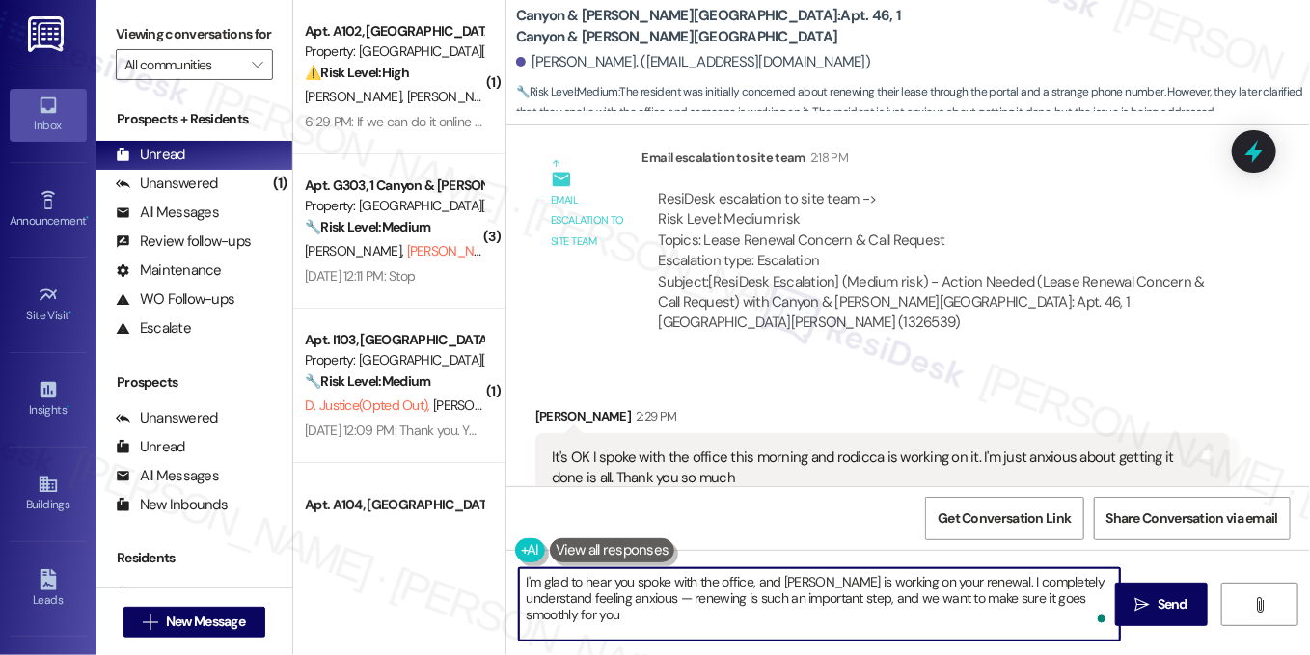
click at [1007, 582] on textarea "I'm glad to hear you spoke with the office, and [PERSON_NAME] is working on you…" at bounding box center [819, 604] width 601 height 72
drag, startPoint x: 579, startPoint y: 601, endPoint x: 564, endPoint y: 603, distance: 15.6
click at [564, 603] on textarea "I'm glad to hear you spoke with the office, and [PERSON_NAME] is working on you…" at bounding box center [819, 604] width 601 height 72
click at [722, 596] on textarea "I'm glad to hear you spoke with the office, and [PERSON_NAME] is working on you…" at bounding box center [819, 604] width 601 height 72
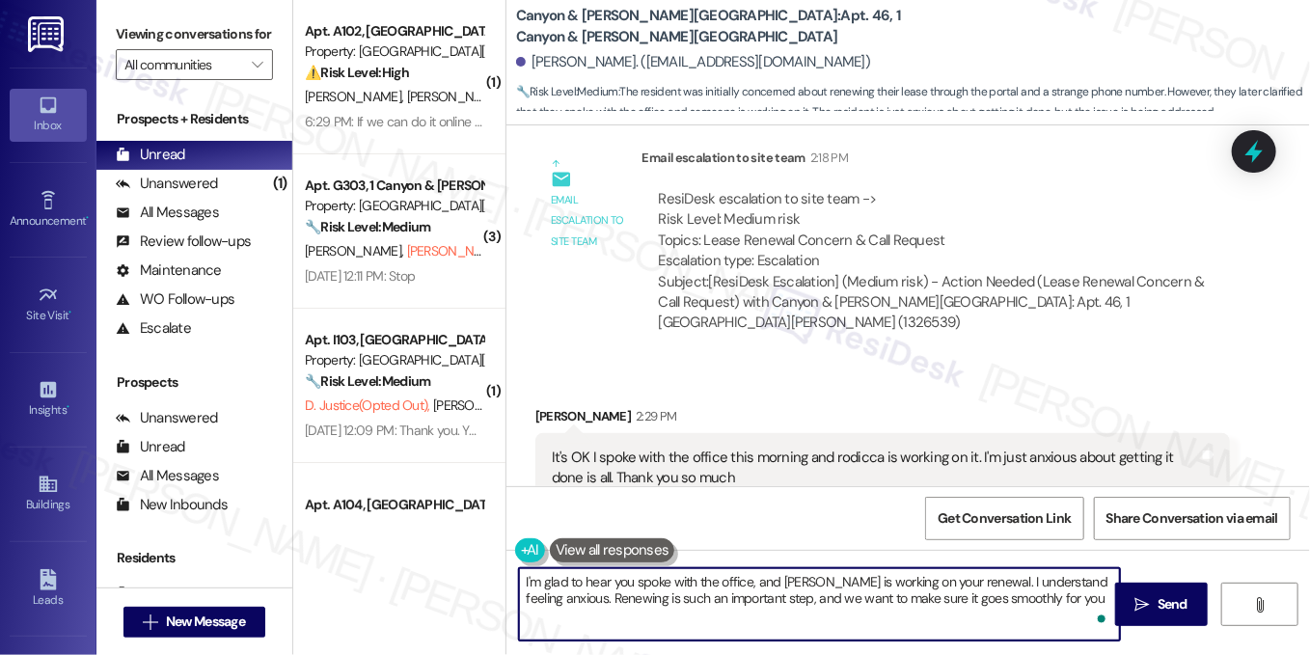
click at [722, 596] on textarea "I'm glad to hear you spoke with the office, and [PERSON_NAME] is working on you…" at bounding box center [819, 604] width 601 height 72
click at [821, 588] on textarea "I'm glad to hear you spoke with the office, and [PERSON_NAME] is working on you…" at bounding box center [819, 604] width 601 height 72
click at [755, 598] on textarea "I'm glad to hear you spoke with the office, and [PERSON_NAME] is working on you…" at bounding box center [819, 604] width 601 height 72
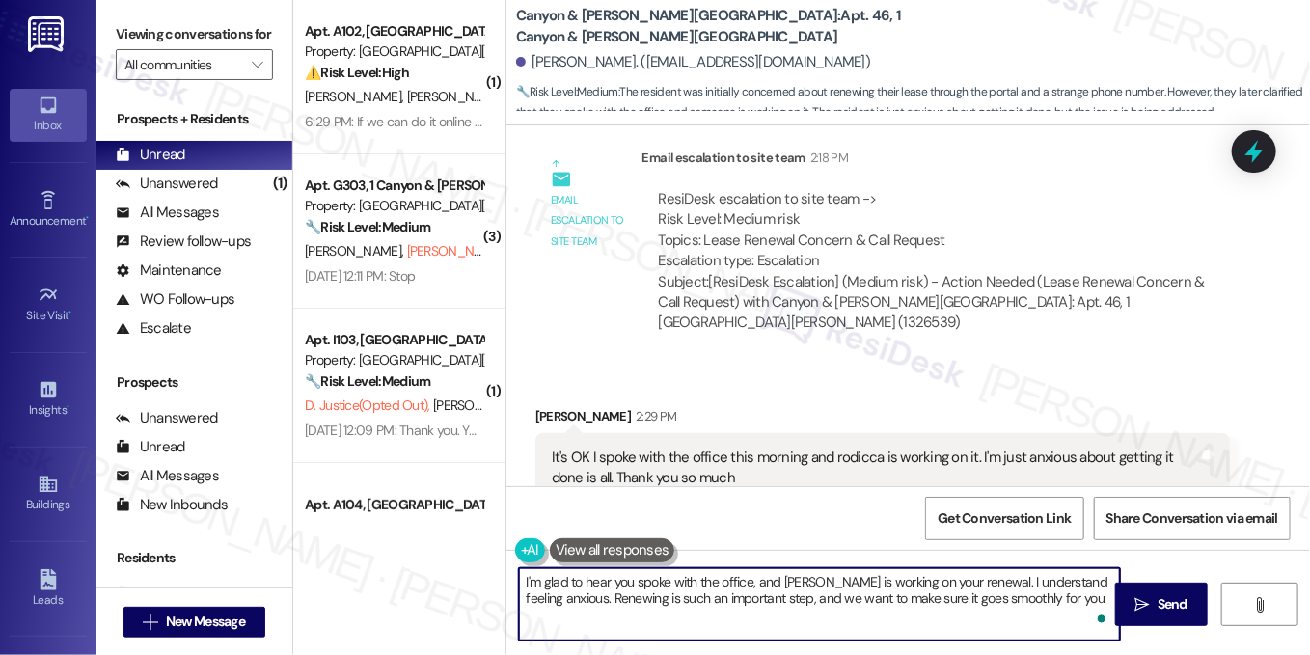
click at [847, 595] on textarea "I'm glad to hear you spoke with the office, and [PERSON_NAME] is working on you…" at bounding box center [819, 604] width 601 height 72
click at [1057, 592] on textarea "I'm glad to hear you spoke with the office, and [PERSON_NAME] is working on you…" at bounding box center [819, 604] width 601 height 72
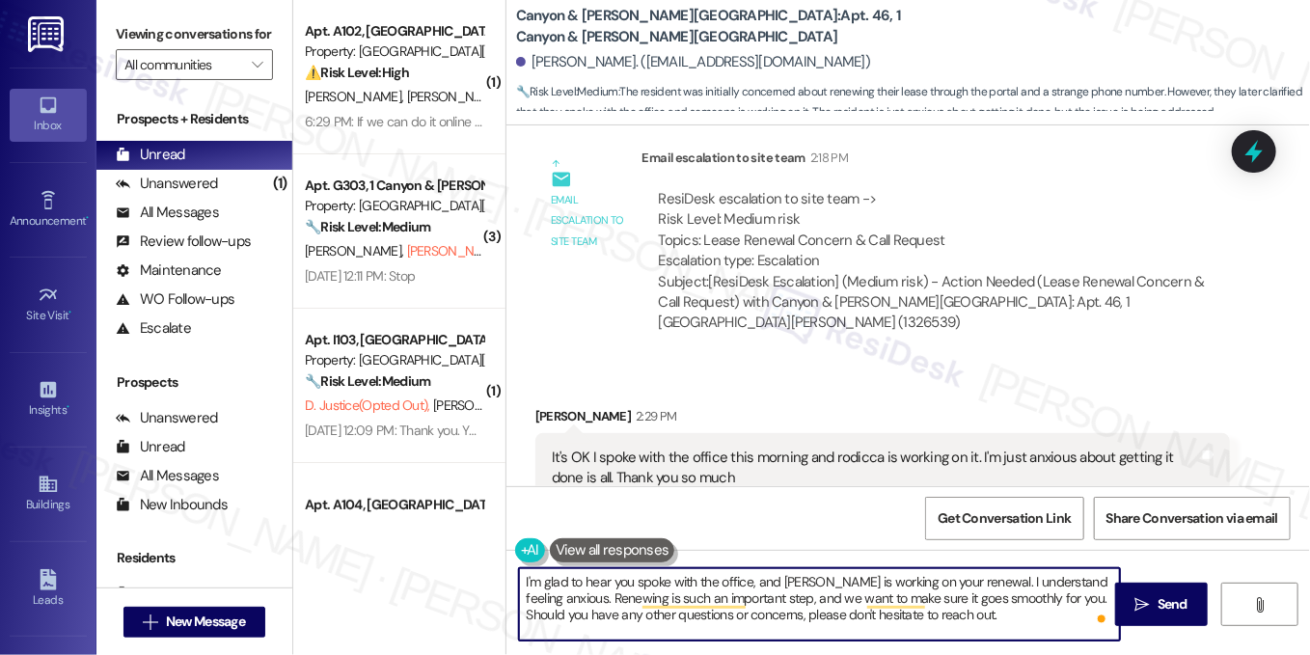
click at [784, 584] on textarea "I'm glad to hear you spoke with the office, and [PERSON_NAME] is working on you…" at bounding box center [819, 604] width 601 height 72
drag, startPoint x: 784, startPoint y: 584, endPoint x: 847, endPoint y: 583, distance: 63.7
click at [784, 584] on textarea "I'm glad to hear you spoke with the office, and [PERSON_NAME] is working on you…" at bounding box center [819, 604] width 601 height 72
click at [901, 583] on textarea "I'm glad to hear you spoke with the office, and [PERSON_NAME] is working on you…" at bounding box center [819, 604] width 601 height 72
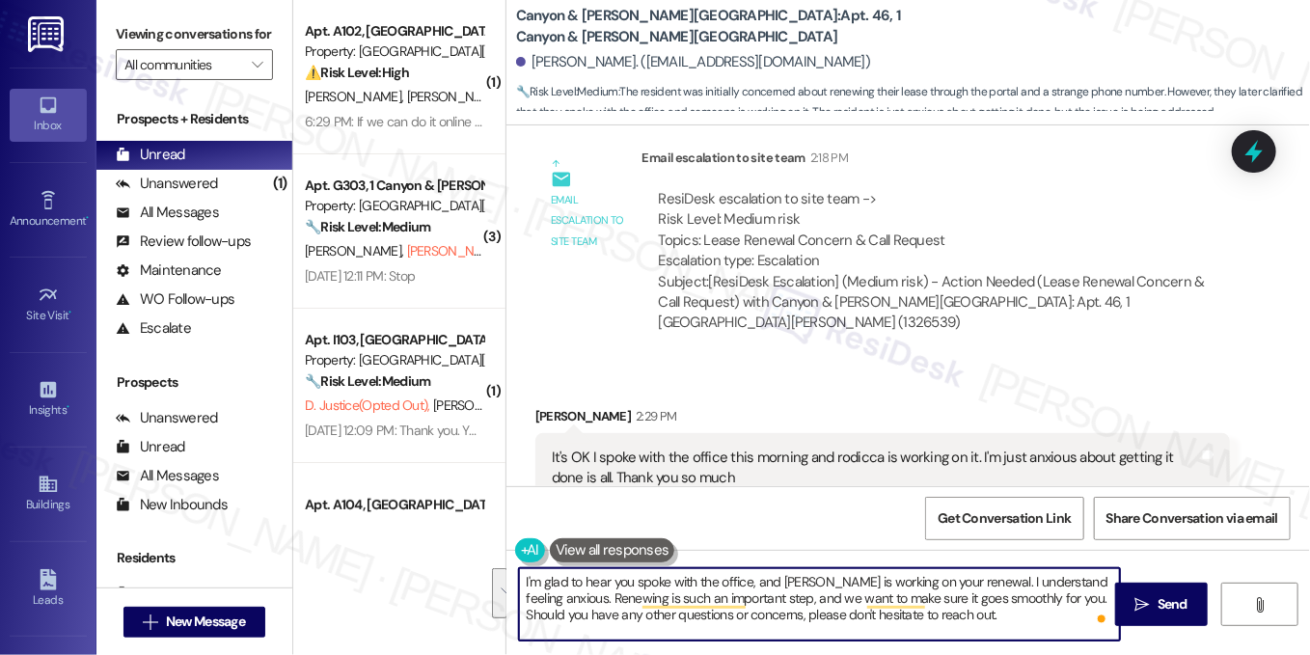
click at [901, 583] on textarea "I'm glad to hear you spoke with the office, and [PERSON_NAME] is working on you…" at bounding box center [819, 604] width 601 height 72
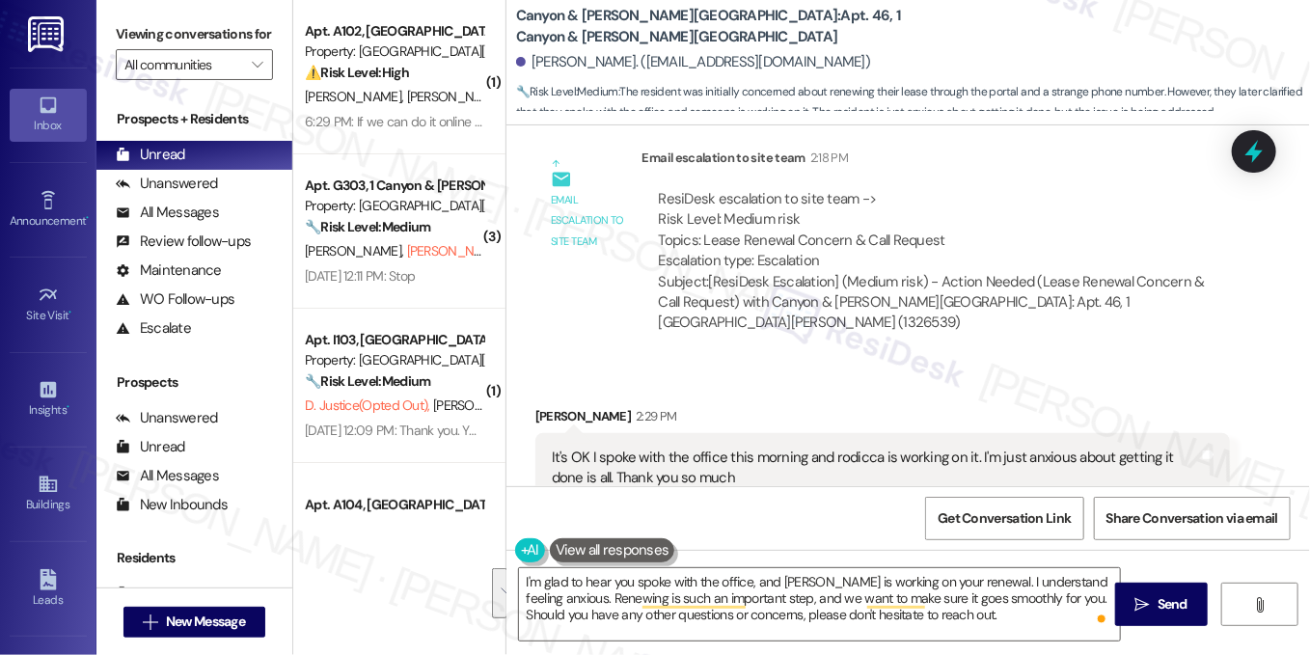
click at [567, 406] on div "[PERSON_NAME] 2:29 PM" at bounding box center [883, 419] width 695 height 27
copy div "[PERSON_NAME]"
click at [749, 579] on textarea "I'm glad to hear you spoke with the office, and [PERSON_NAME] is working on you…" at bounding box center [819, 604] width 601 height 72
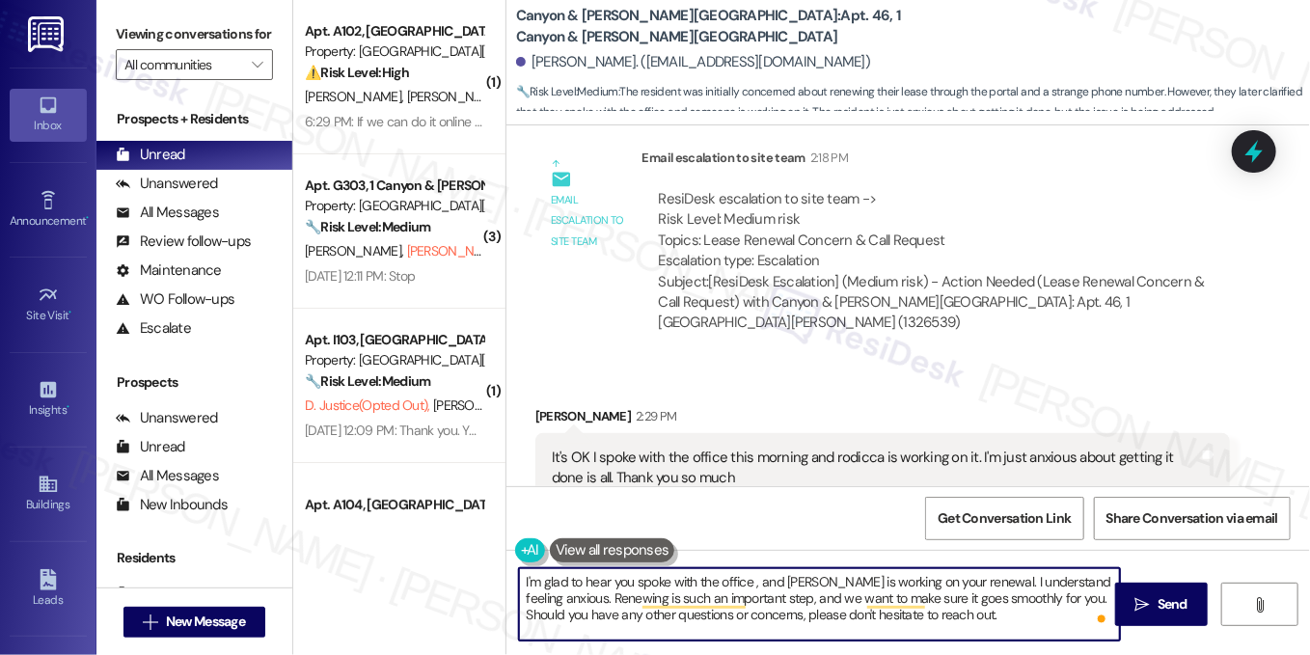
paste textarea "[PERSON_NAME]"
click at [1185, 409] on div "[PERSON_NAME] 2:29 PM It's OK I spoke with the office this morning and rodicca …" at bounding box center [883, 628] width 695 height 445
click at [856, 578] on textarea "I'm glad to hear you spoke with the office, [PERSON_NAME], and [PERSON_NAME] is…" at bounding box center [819, 604] width 601 height 72
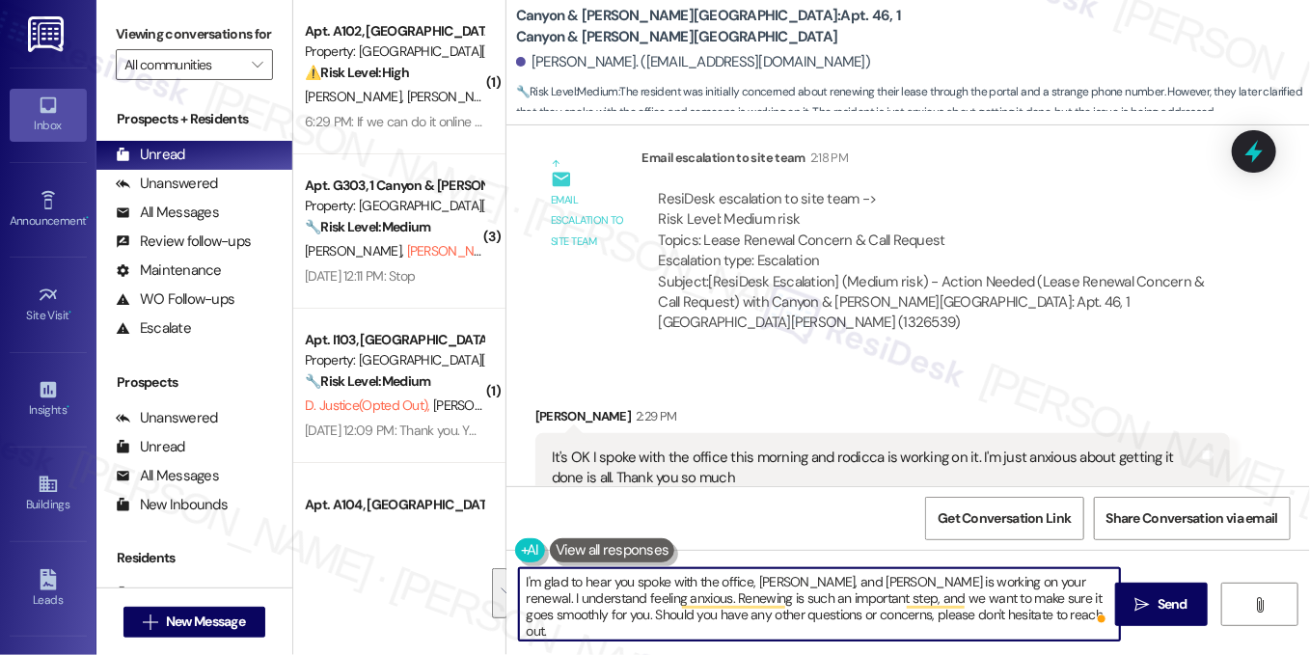
type textarea "I'm glad to hear you spoke with the office, [PERSON_NAME], and [PERSON_NAME] is…"
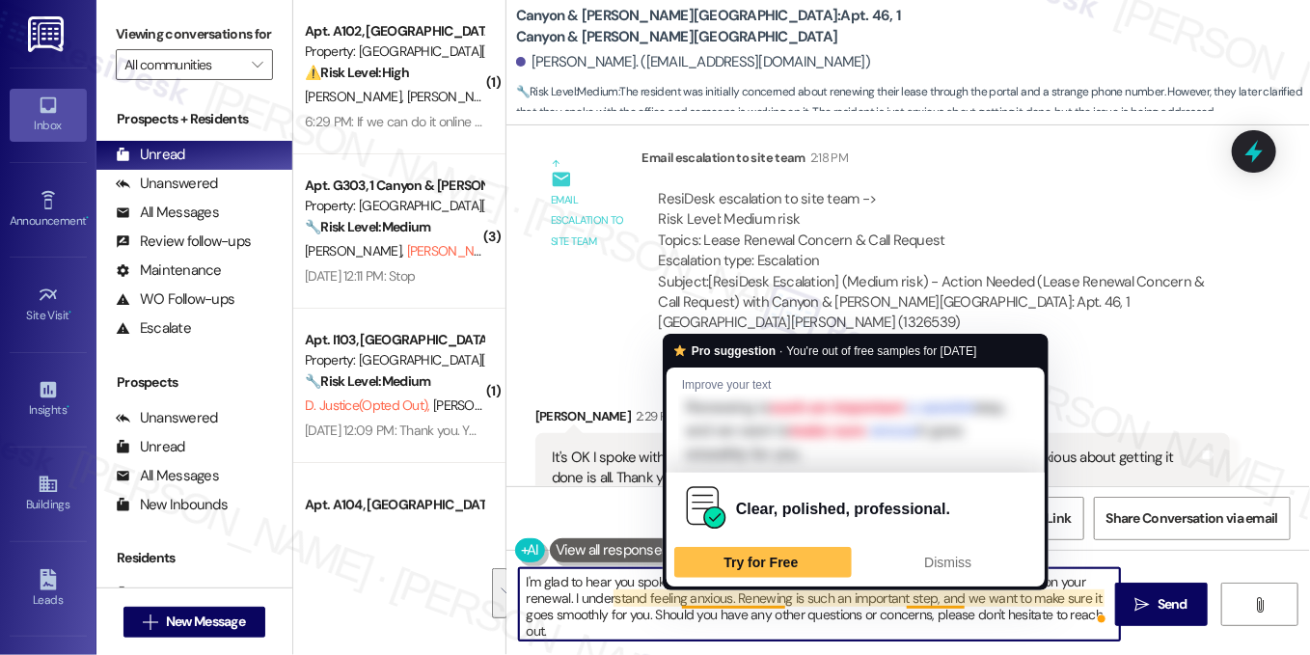
click at [601, 604] on textarea "I'm glad to hear you spoke with the office, [PERSON_NAME], and [PERSON_NAME] is…" at bounding box center [819, 604] width 601 height 72
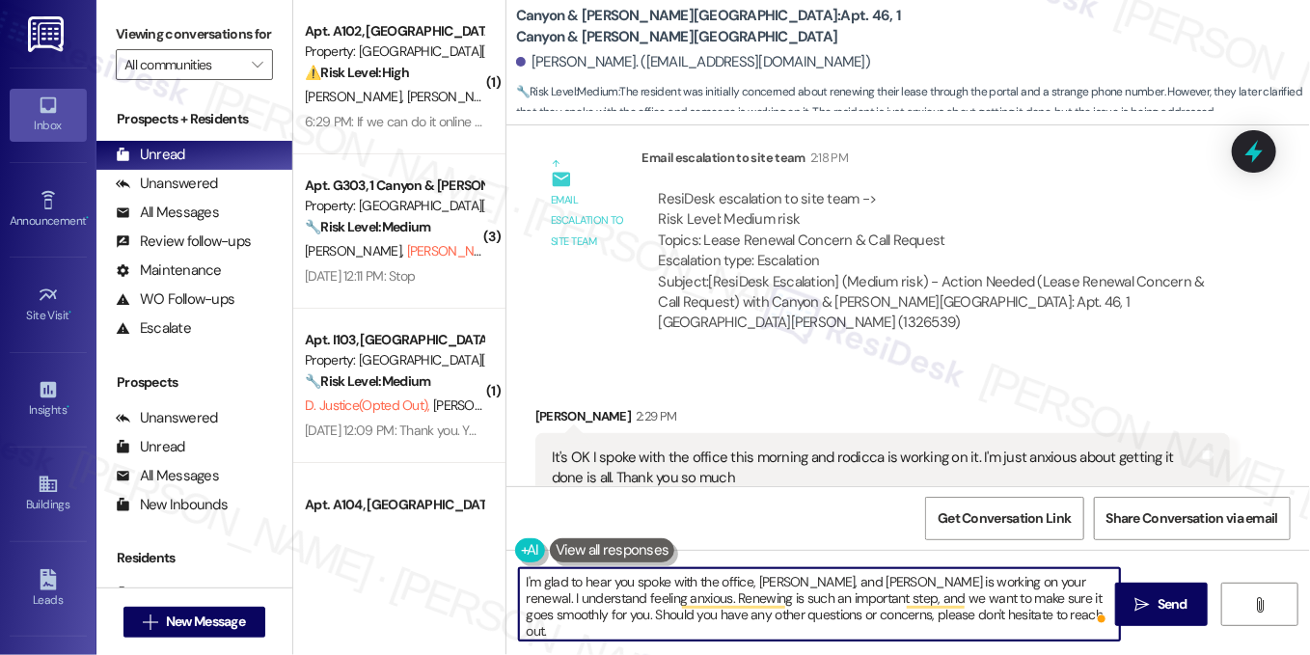
click at [615, 595] on textarea "I'm glad to hear you spoke with the office, [PERSON_NAME], and [PERSON_NAME] is…" at bounding box center [819, 604] width 601 height 72
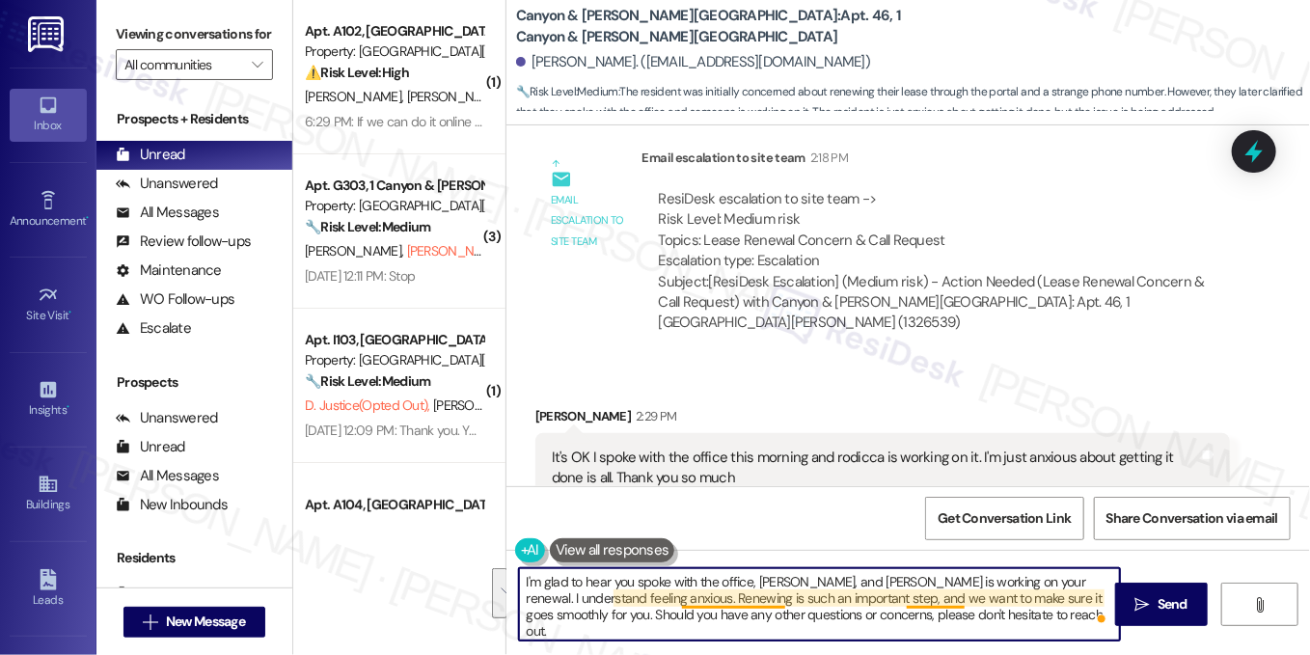
click at [918, 596] on textarea "I'm glad to hear you spoke with the office, [PERSON_NAME], and [PERSON_NAME] is…" at bounding box center [819, 604] width 601 height 72
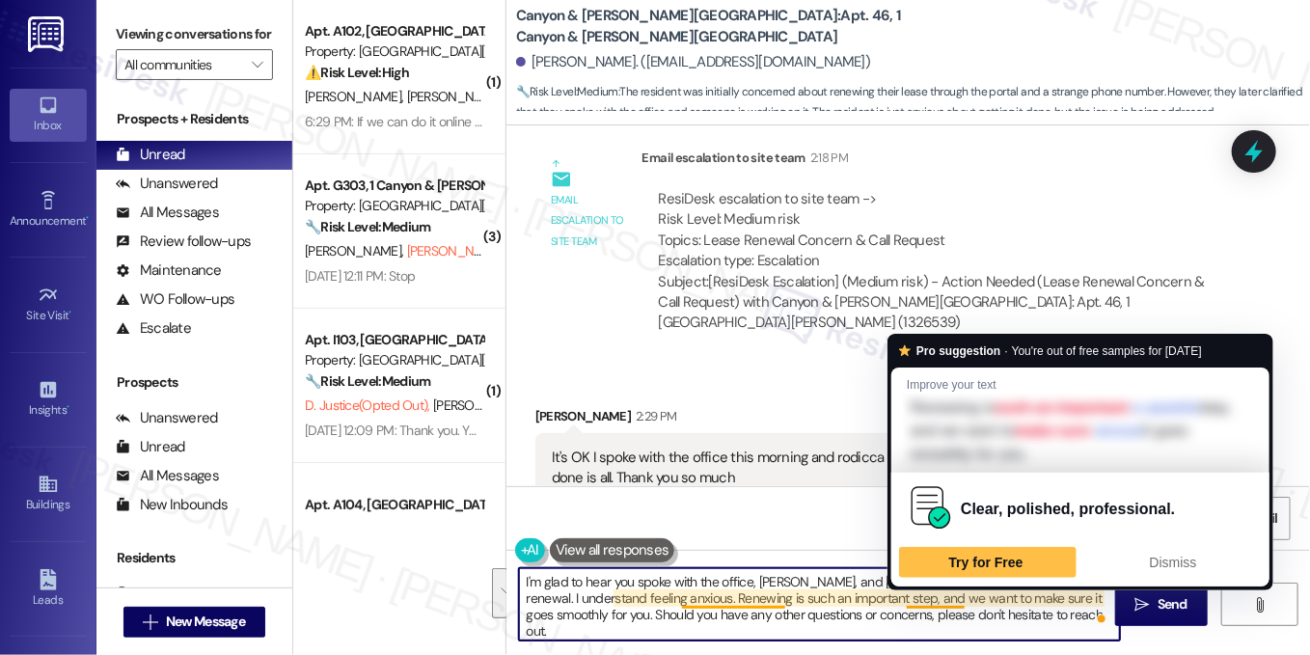
click at [918, 596] on textarea "I'm glad to hear you spoke with the office, [PERSON_NAME], and [PERSON_NAME] is…" at bounding box center [819, 604] width 601 height 72
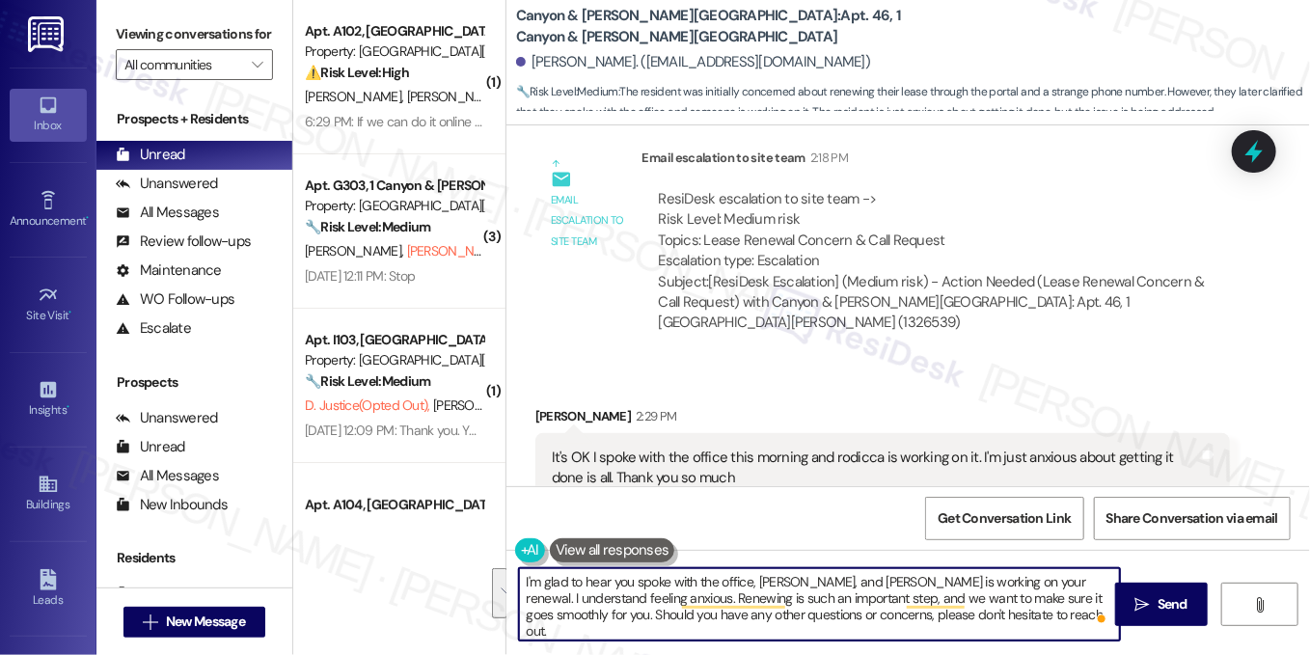
click at [996, 609] on textarea "I'm glad to hear you spoke with the office, [PERSON_NAME], and [PERSON_NAME] is…" at bounding box center [819, 604] width 601 height 72
click at [687, 614] on textarea "I'm glad to hear you spoke with the office, [PERSON_NAME], and [PERSON_NAME] is…" at bounding box center [819, 604] width 601 height 72
click at [1008, 614] on textarea "I'm glad to hear you spoke with the office, [PERSON_NAME], and [PERSON_NAME] is…" at bounding box center [819, 604] width 601 height 72
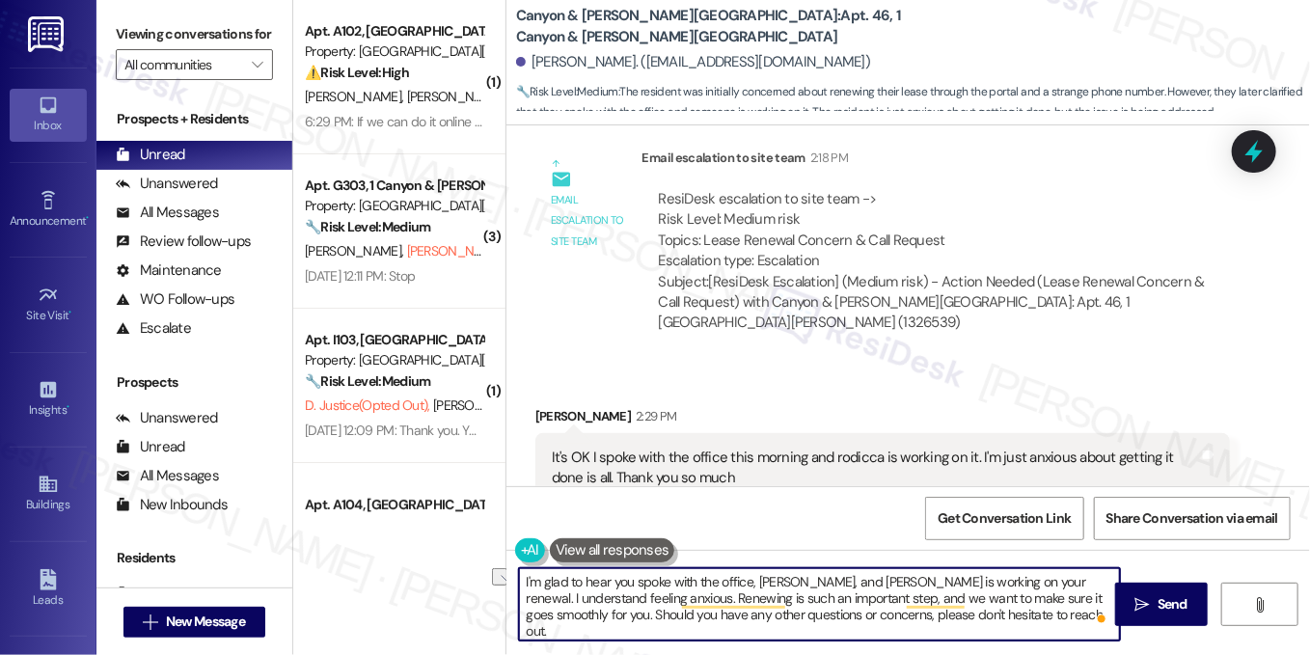
drag, startPoint x: 1025, startPoint y: 620, endPoint x: 942, endPoint y: 620, distance: 83.0
click at [942, 620] on textarea "I'm glad to hear you spoke with the office, [PERSON_NAME], and [PERSON_NAME] is…" at bounding box center [819, 604] width 601 height 72
click at [1021, 619] on textarea "I'm glad to hear you spoke with the office, [PERSON_NAME], and [PERSON_NAME] is…" at bounding box center [819, 604] width 601 height 72
click at [1138, 597] on icon "" at bounding box center [1143, 604] width 14 height 15
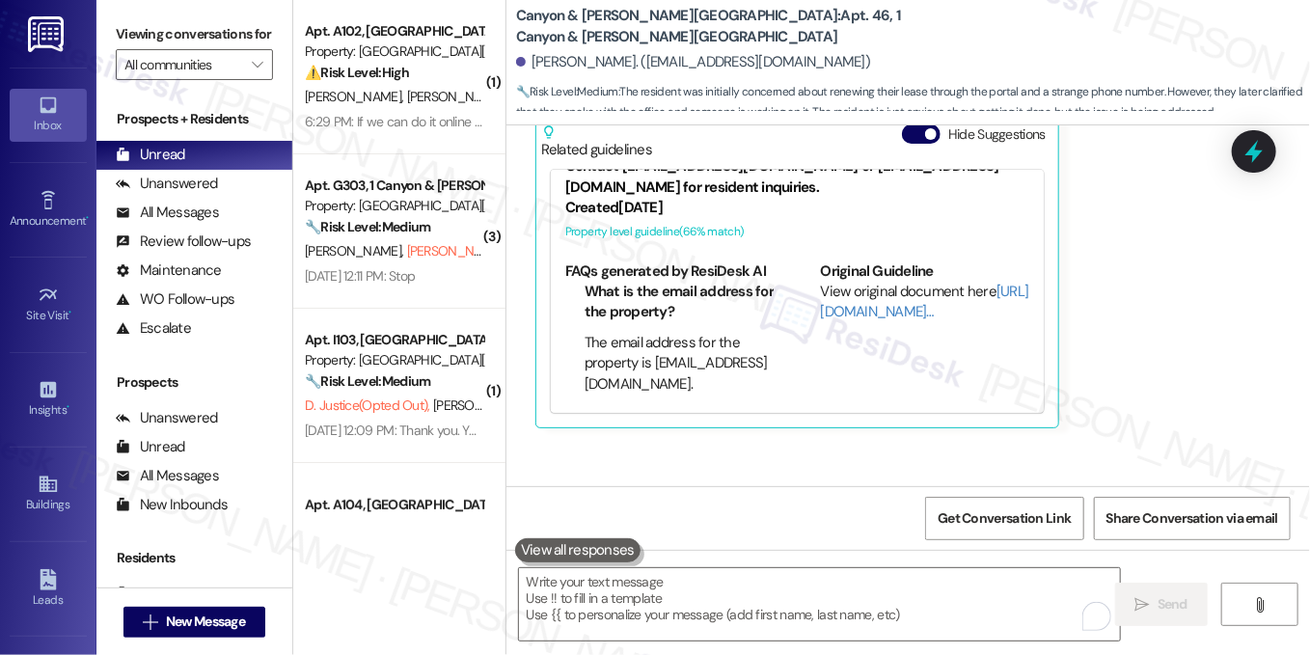
scroll to position [17429, 0]
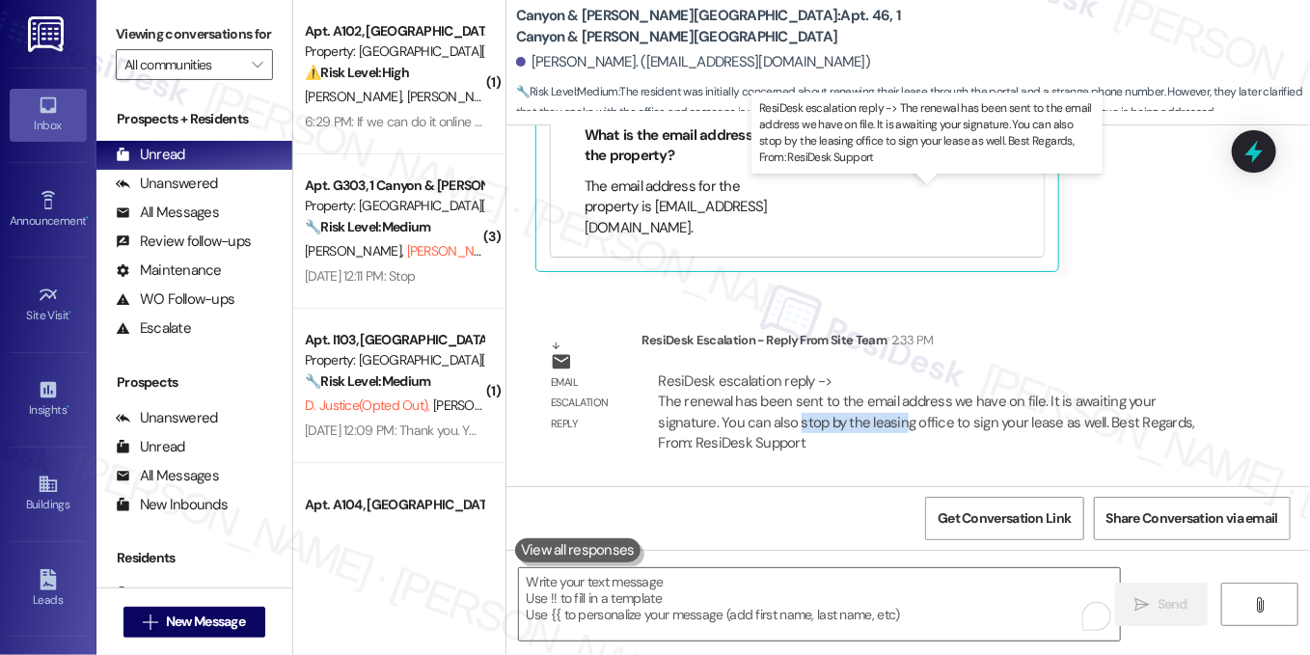
drag, startPoint x: 734, startPoint y: 228, endPoint x: 843, endPoint y: 229, distance: 109.0
click at [843, 372] on div "ResiDesk escalation reply -> The renewal has been sent to the email address we …" at bounding box center [927, 412] width 537 height 81
click at [714, 372] on div "ResiDesk escalation reply -> The renewal has been sent to the email address we …" at bounding box center [927, 412] width 537 height 81
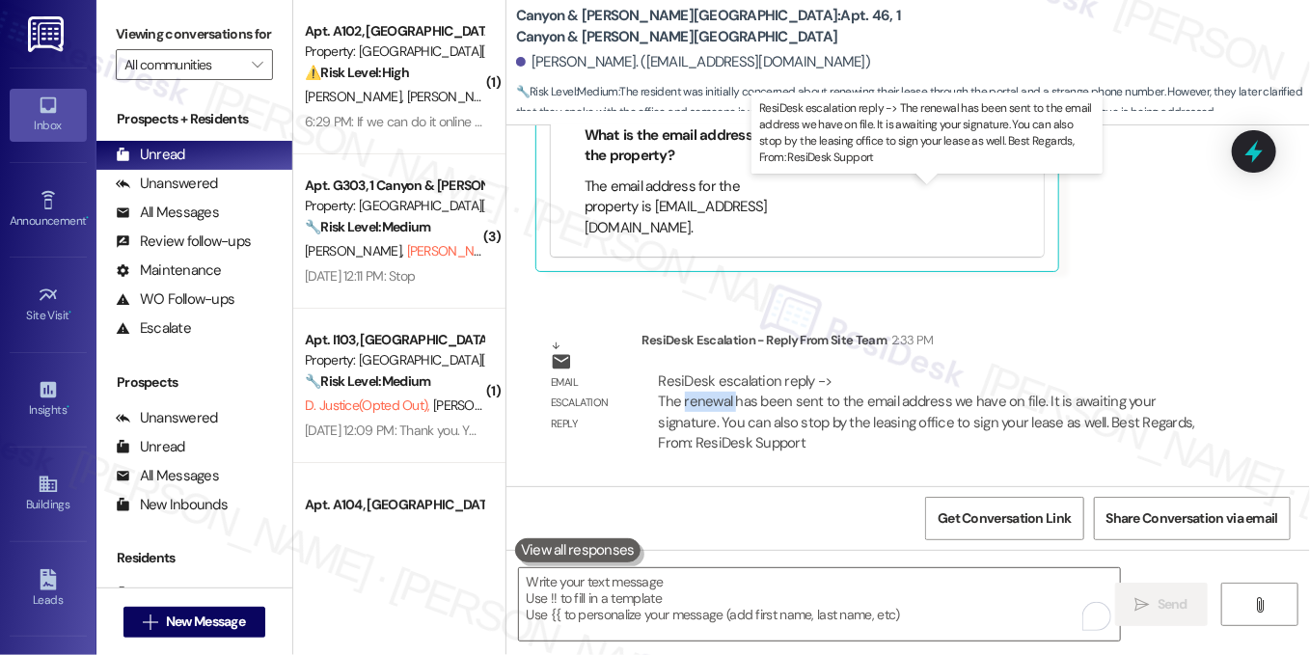
click at [714, 372] on div "ResiDesk escalation reply -> The renewal has been sent to the email address we …" at bounding box center [927, 412] width 537 height 81
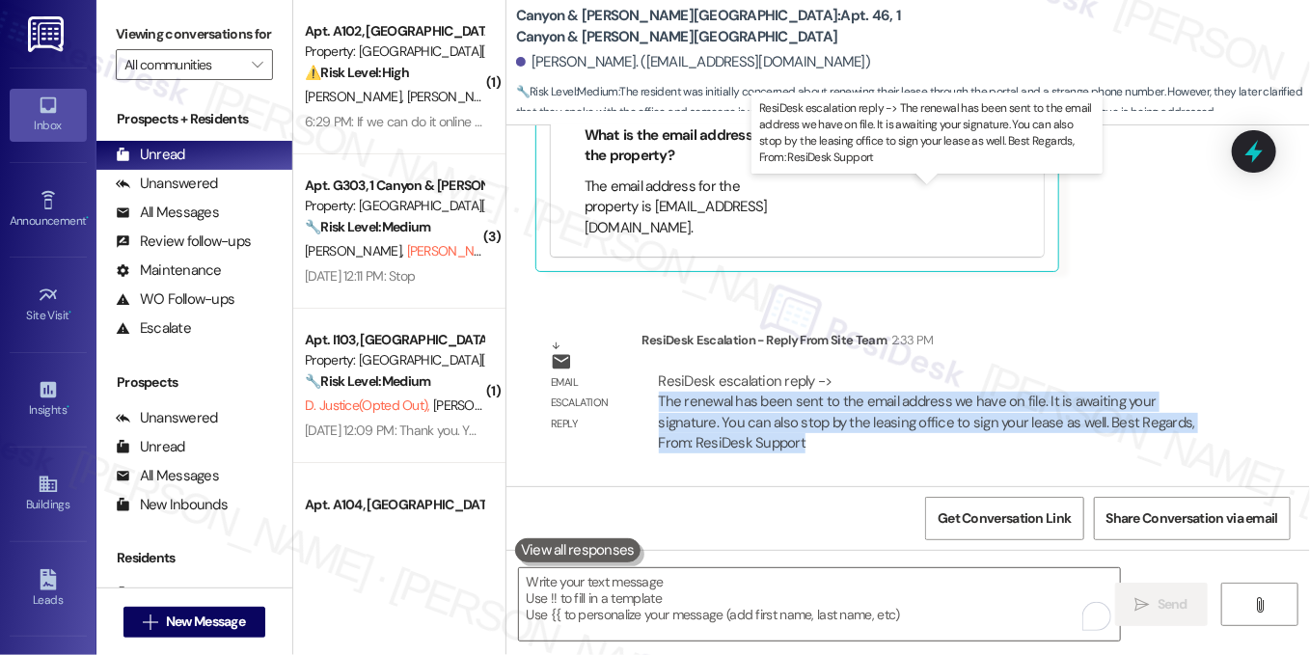
click at [714, 372] on div "ResiDesk escalation reply -> The renewal has been sent to the email address we …" at bounding box center [927, 412] width 537 height 81
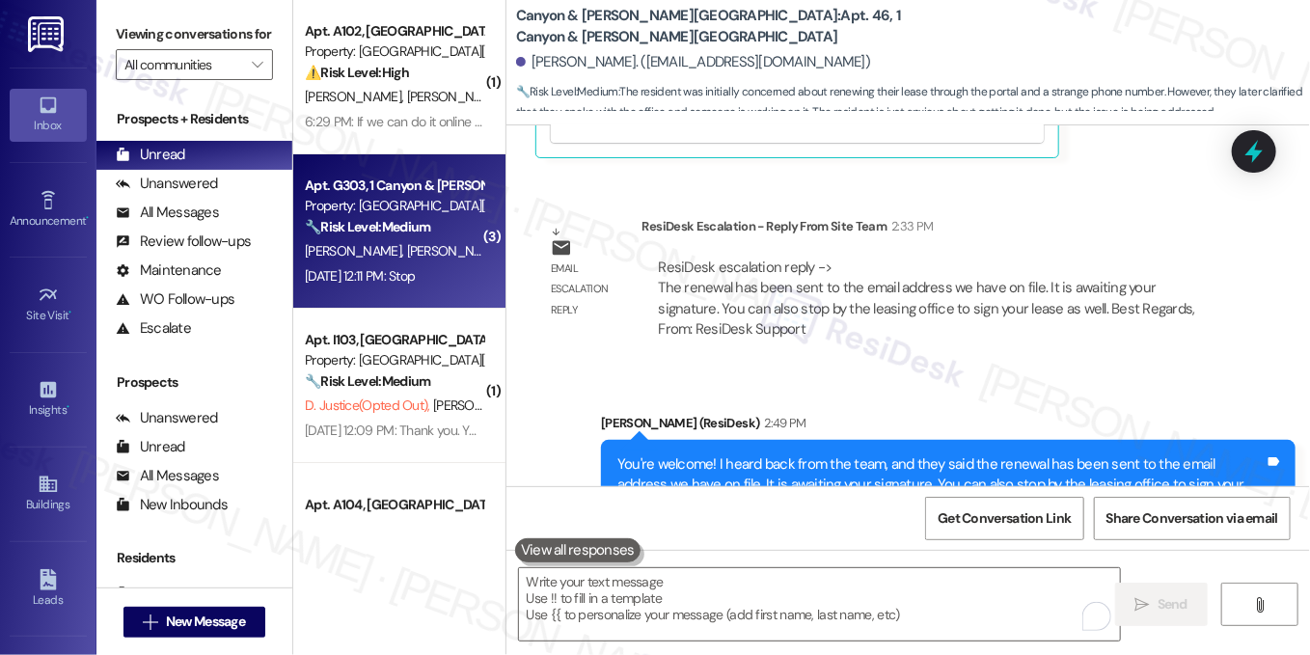
scroll to position [17600, 0]
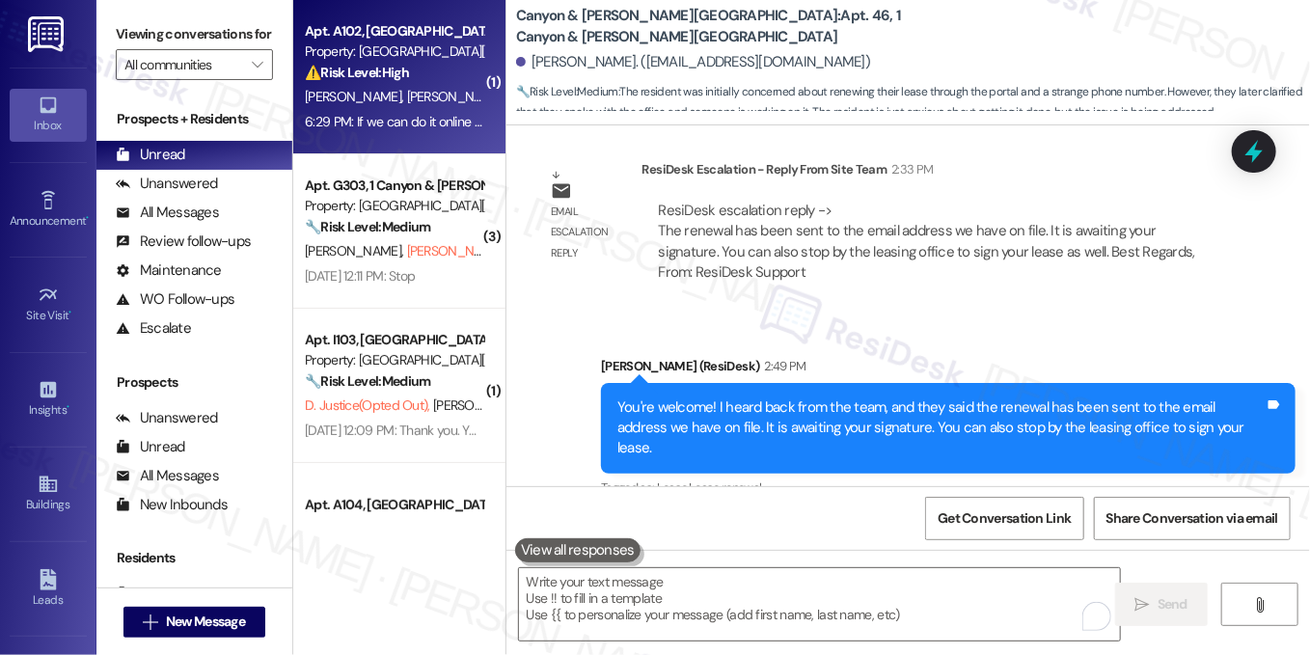
click at [414, 81] on div "⚠️ Risk Level: High The resident is requesting to make a partial payment online…" at bounding box center [394, 73] width 179 height 20
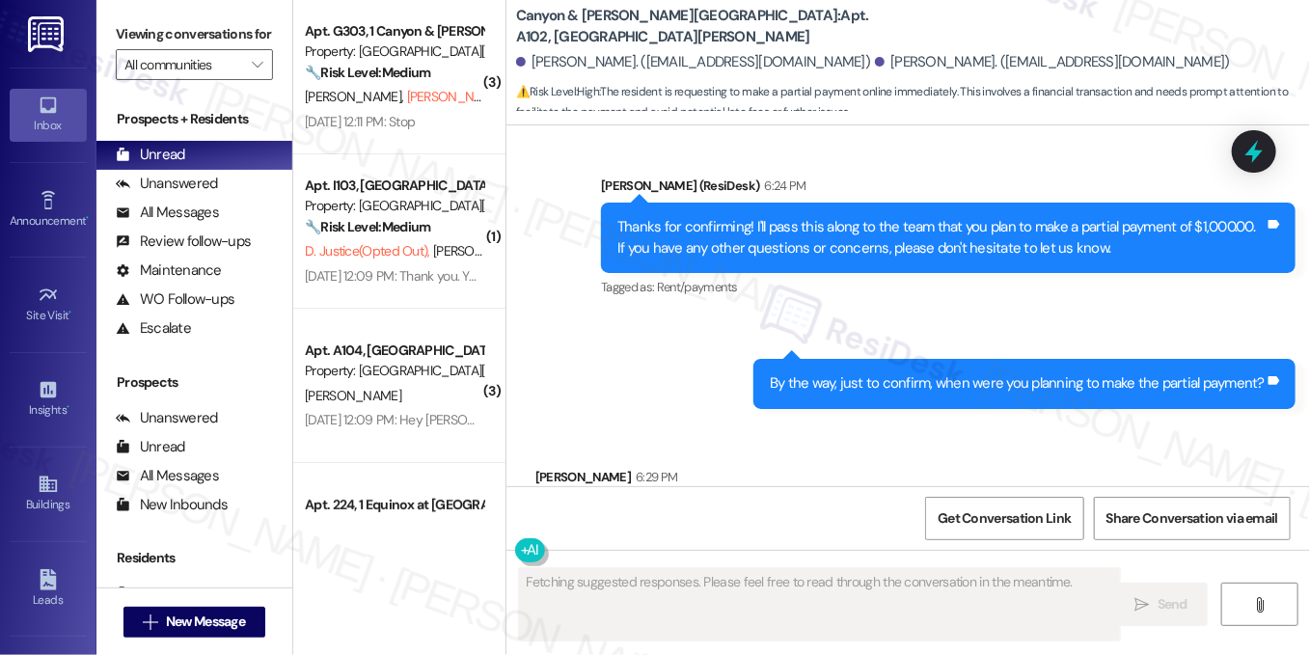
scroll to position [9689, 0]
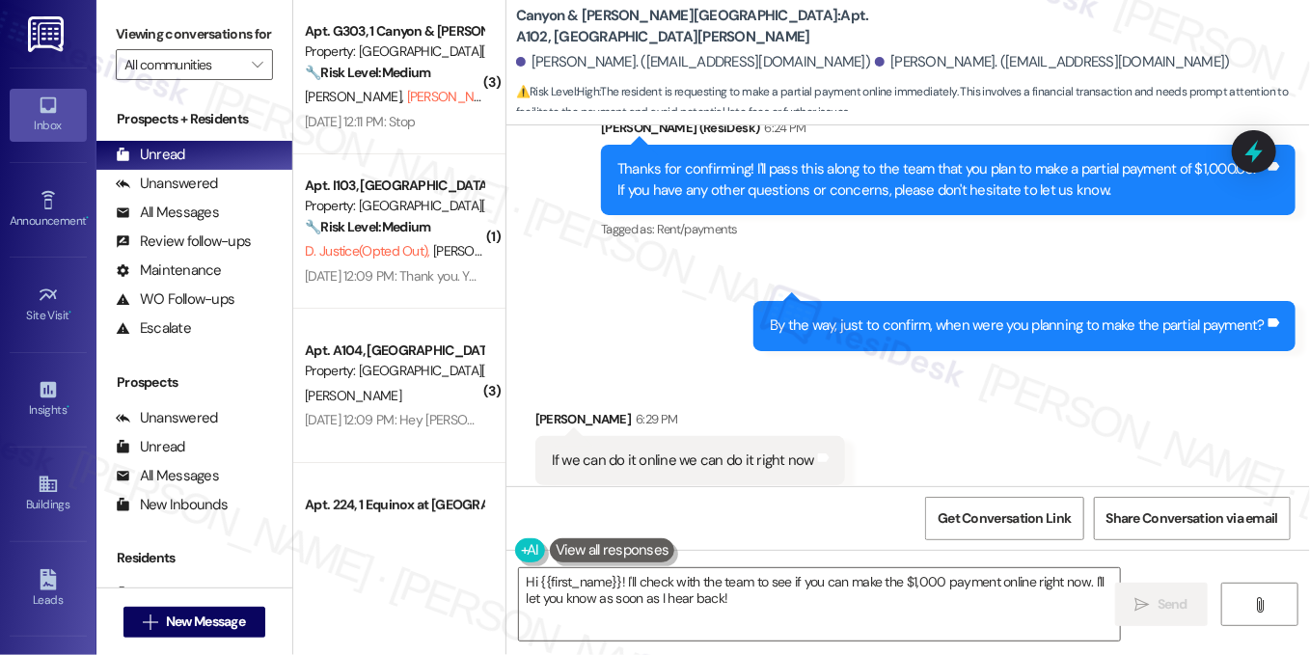
click at [637, 451] on div "If we can do it online we can do it right now" at bounding box center [683, 461] width 262 height 20
click at [799, 301] on div "By the way, just to confirm, when were you planning to make the partial payment…" at bounding box center [1025, 325] width 542 height 49
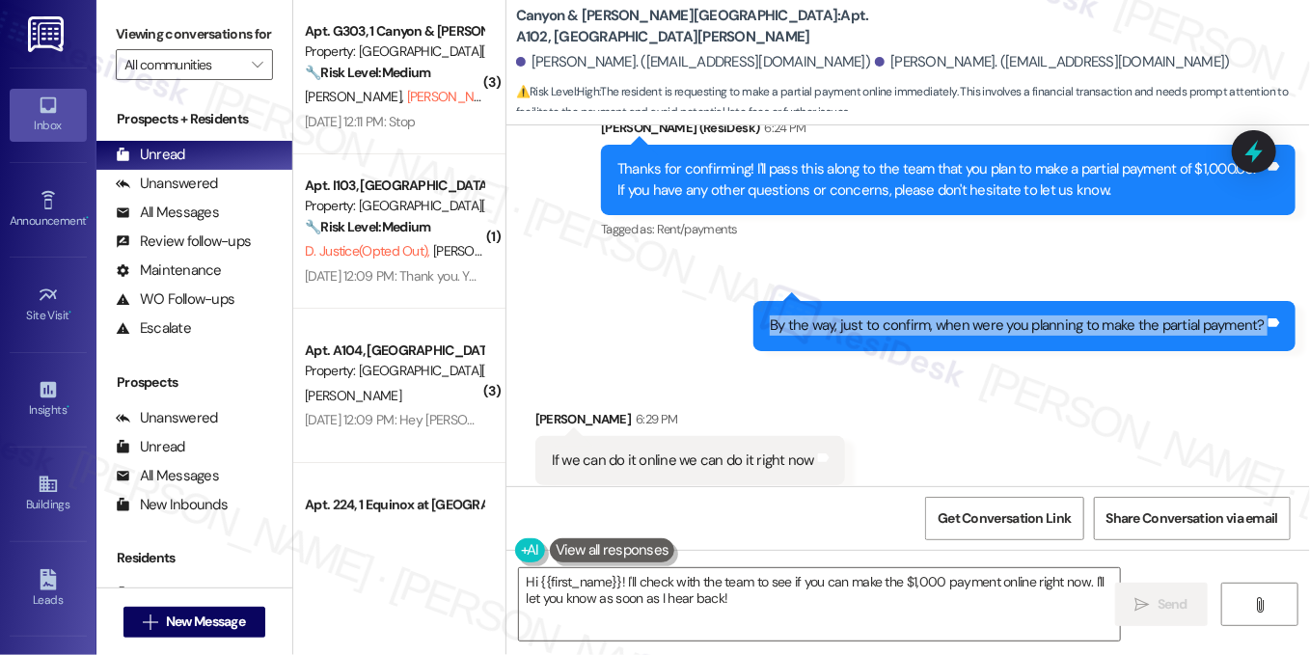
click at [799, 301] on div "By the way, just to confirm, when were you planning to make the partial payment…" at bounding box center [1025, 325] width 542 height 49
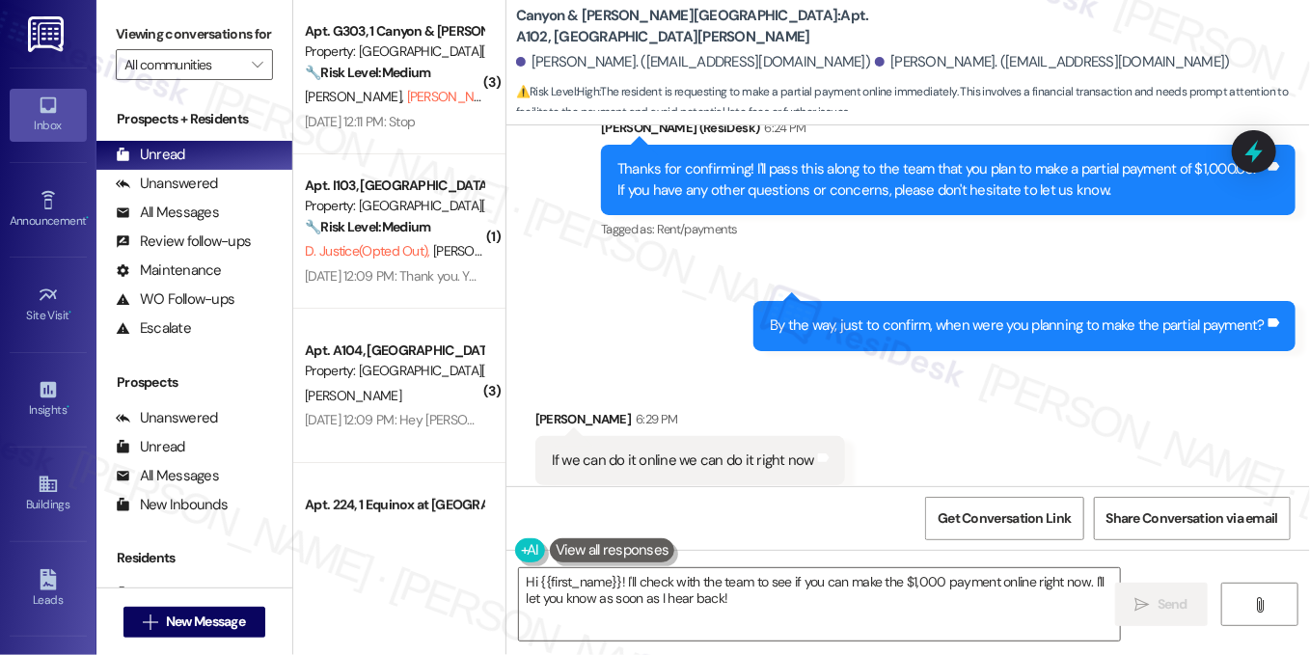
click at [658, 451] on div "If we can do it online we can do it right now" at bounding box center [683, 461] width 262 height 20
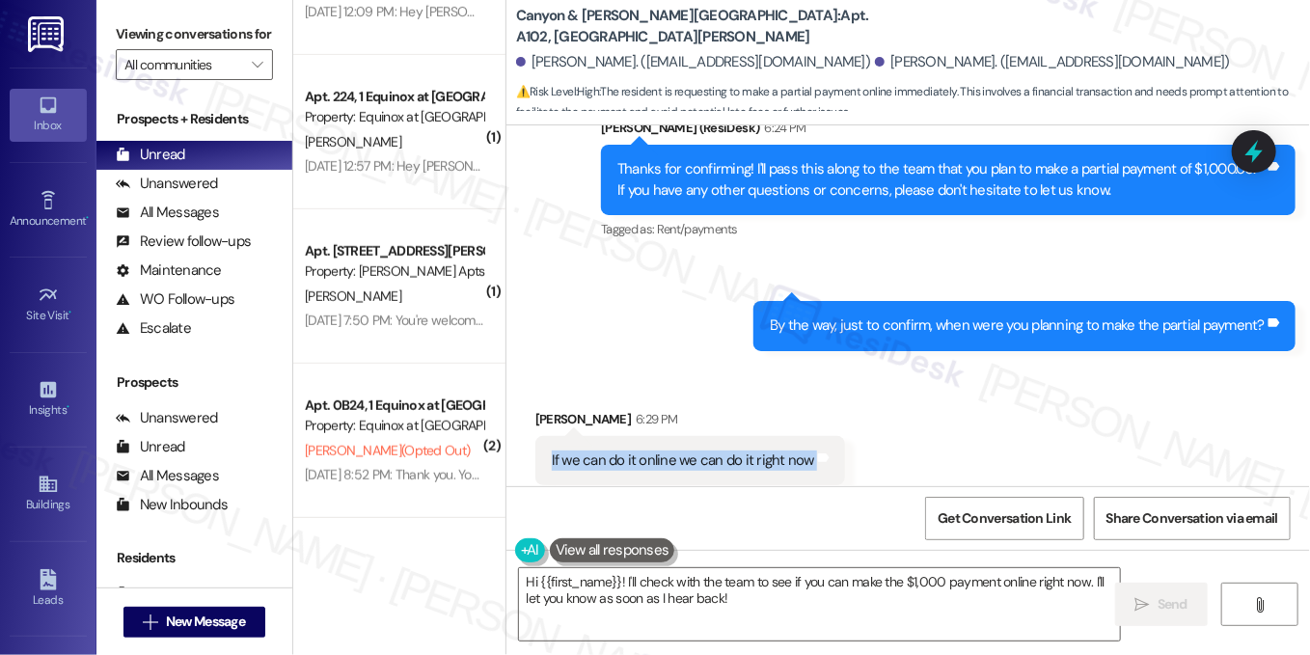
scroll to position [0, 0]
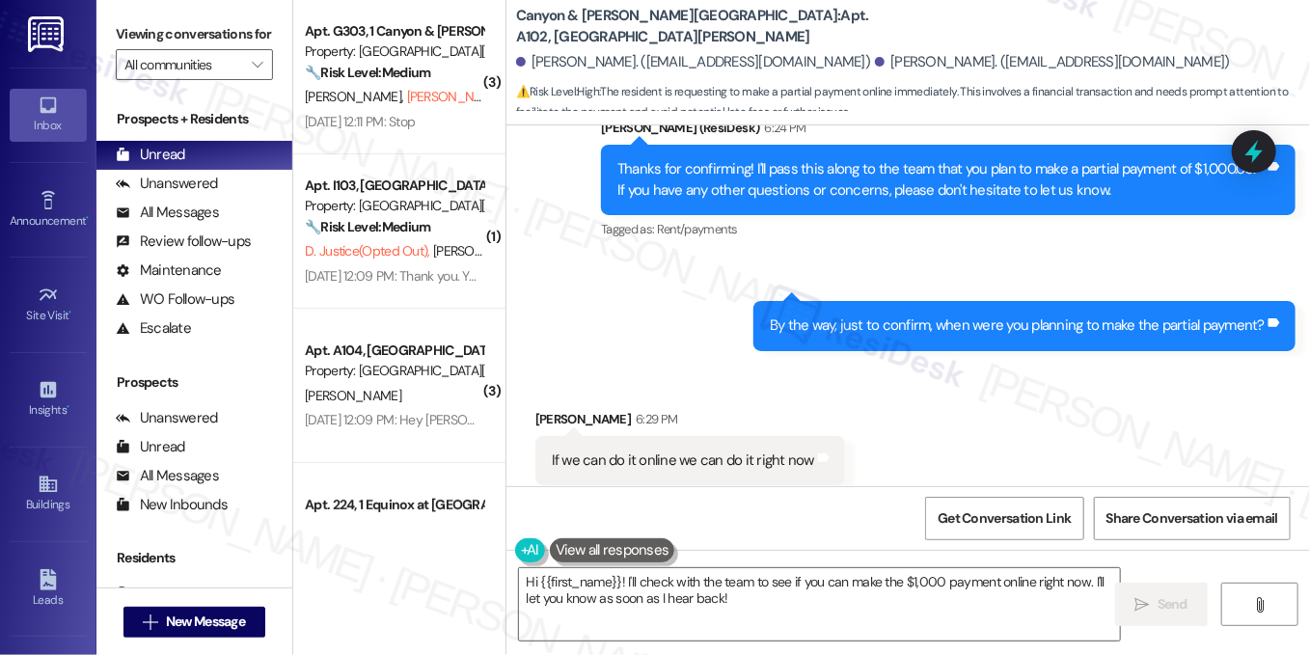
click at [917, 301] on div "By the way, just to confirm, when were you planning to make the partial payment…" at bounding box center [1025, 325] width 542 height 49
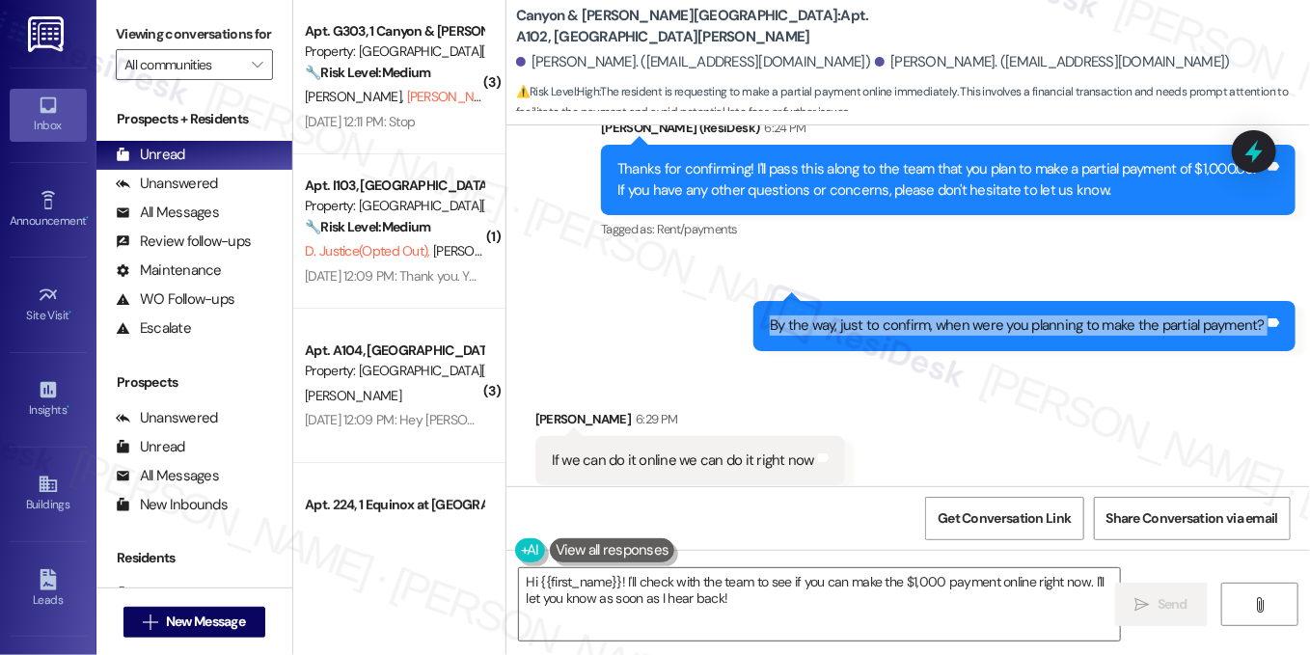
click at [917, 301] on div "By the way, just to confirm, when were you planning to make the partial payment…" at bounding box center [1025, 325] width 542 height 49
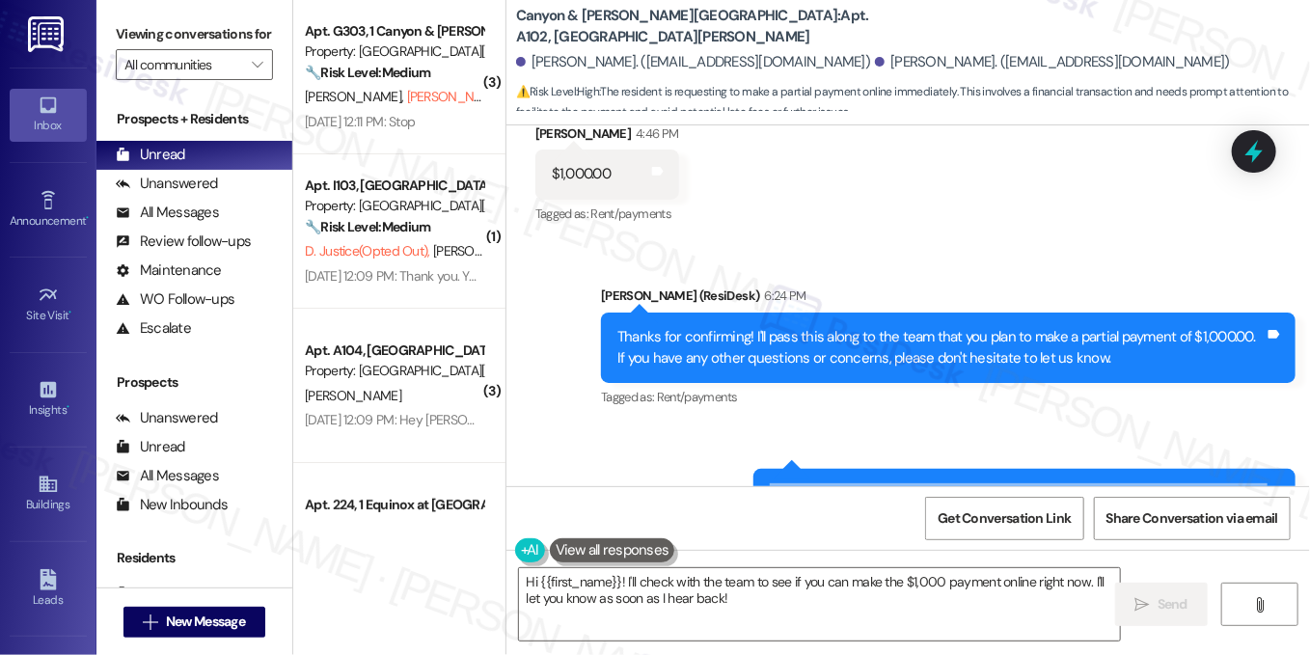
scroll to position [9400, 0]
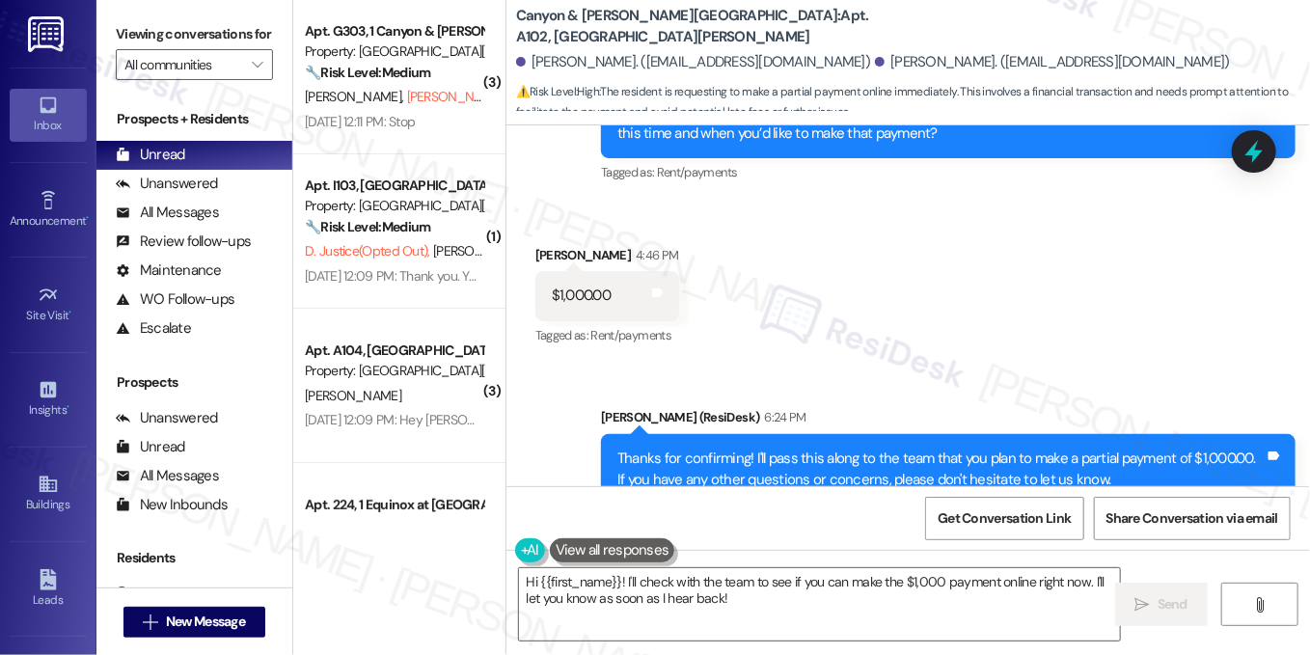
click at [200, 34] on label "Viewing conversations for" at bounding box center [194, 34] width 157 height 30
click at [244, 14] on div "Viewing conversations for All communities " at bounding box center [194, 49] width 196 height 99
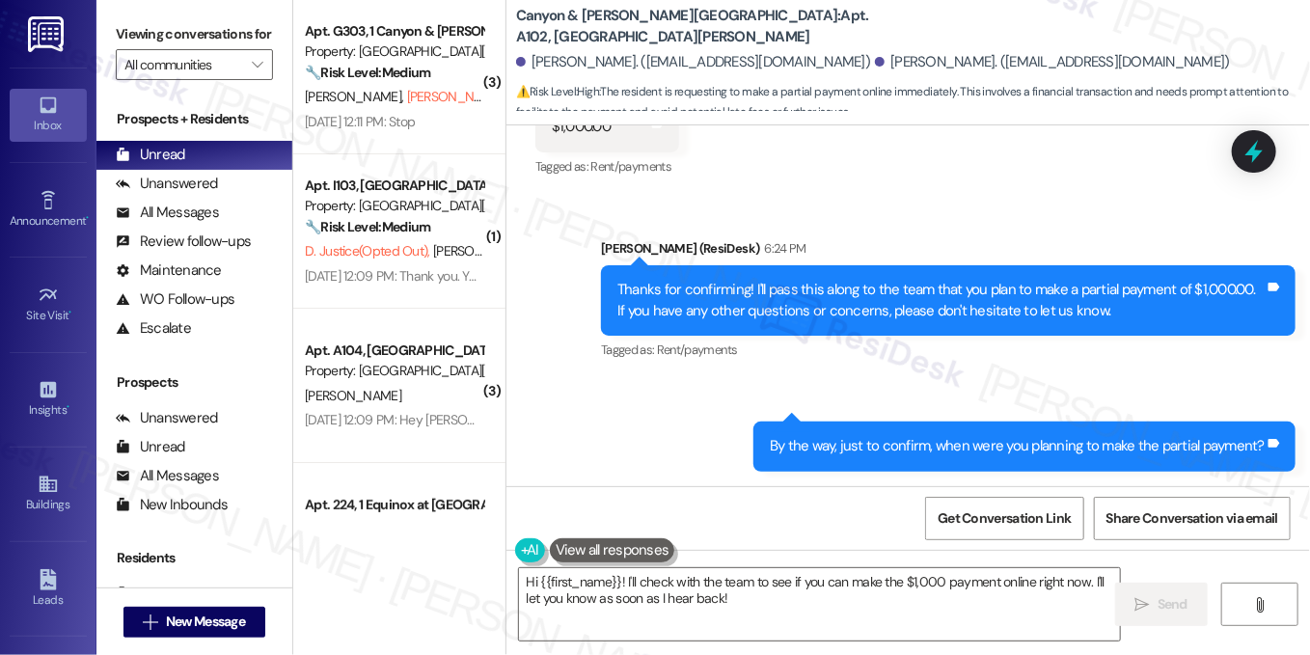
scroll to position [9689, 0]
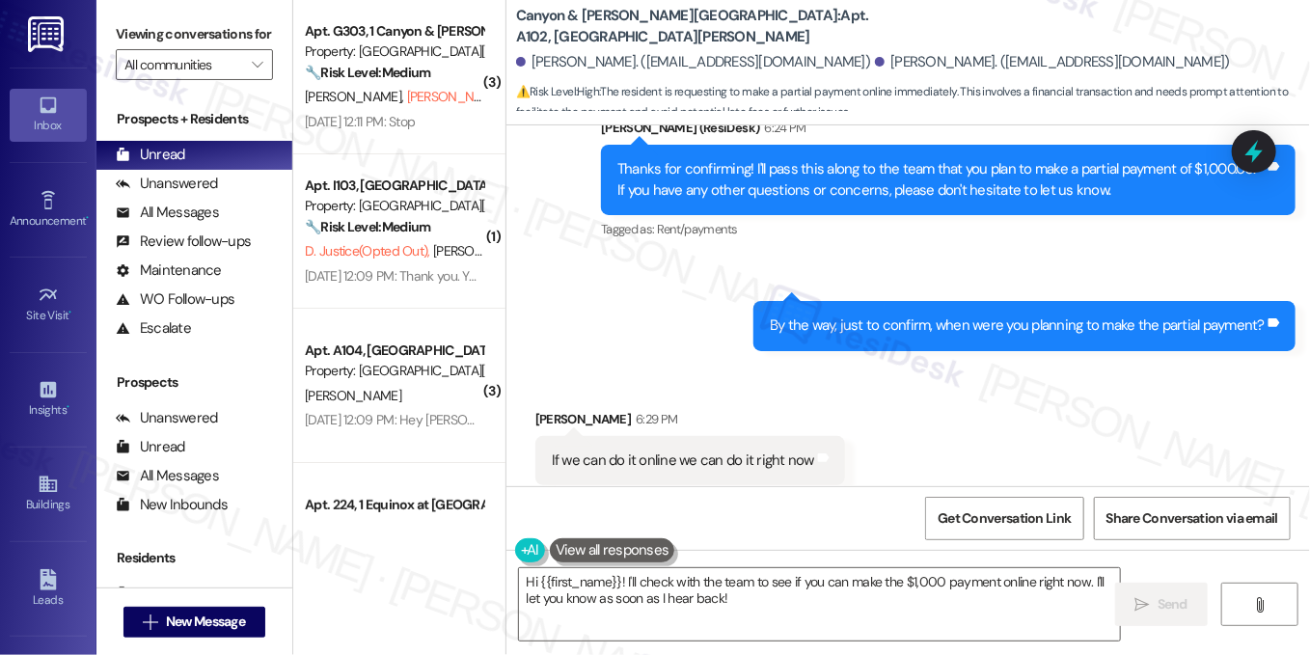
click at [718, 451] on div "If we can do it online we can do it right now" at bounding box center [683, 461] width 262 height 20
click at [717, 451] on div "If we can do it online we can do it right now" at bounding box center [683, 461] width 262 height 20
click at [690, 581] on textarea "Hi {{first_name}}! I'll check with the team to see if you can make the $1,000 p…" at bounding box center [819, 604] width 601 height 72
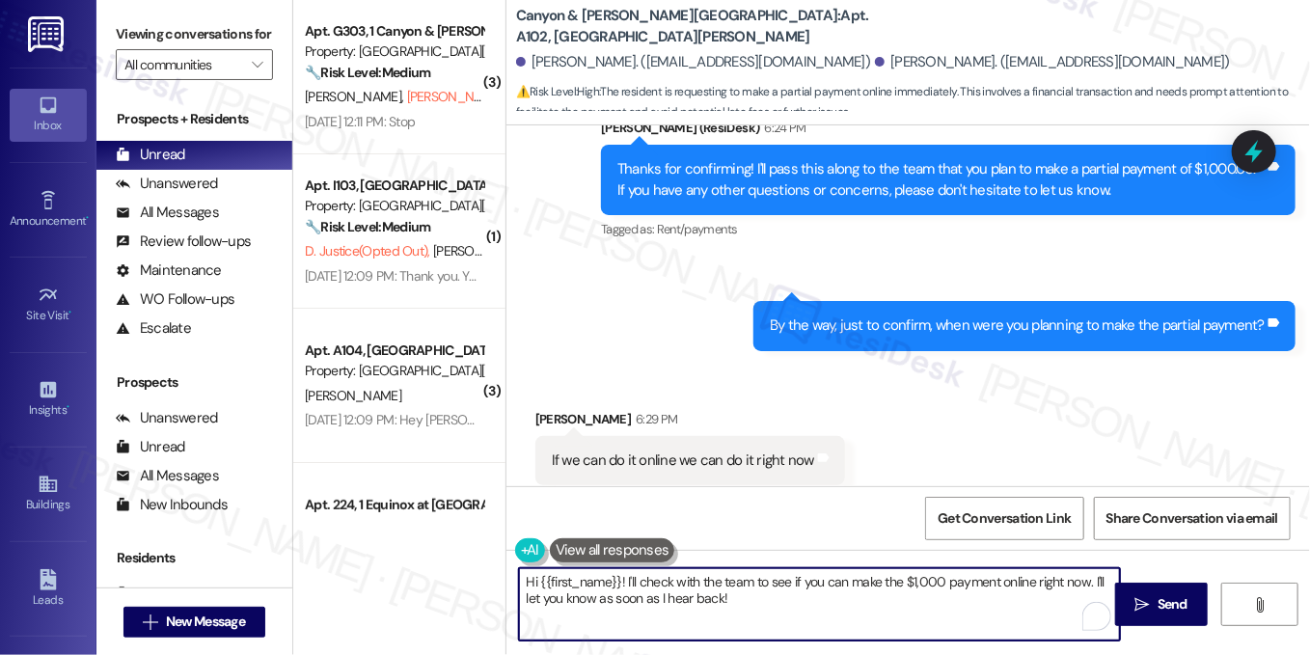
click at [690, 581] on textarea "Hi {{first_name}}! I'll check with the team to see if you can make the $1,000 p…" at bounding box center [819, 604] width 601 height 72
click at [696, 254] on div "Sent via SMS [PERSON_NAME] (ResiDesk) 6:24 PM Thanks for confirming! I'll pass …" at bounding box center [909, 219] width 804 height 291
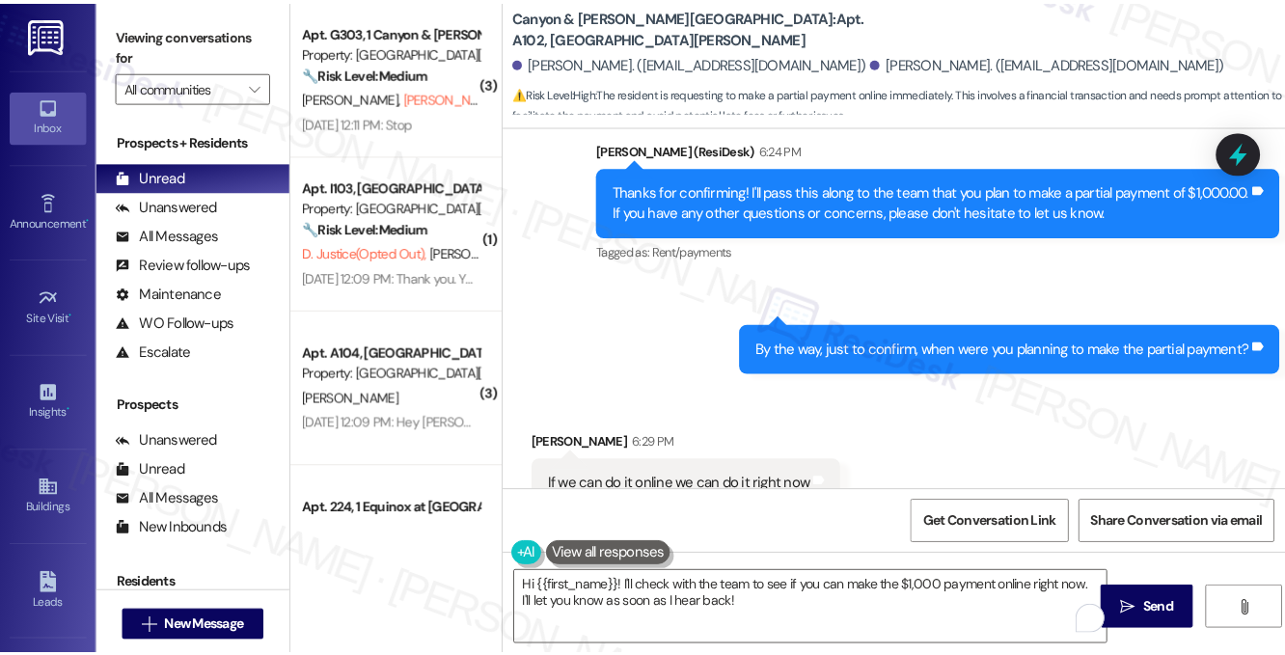
scroll to position [9710, 0]
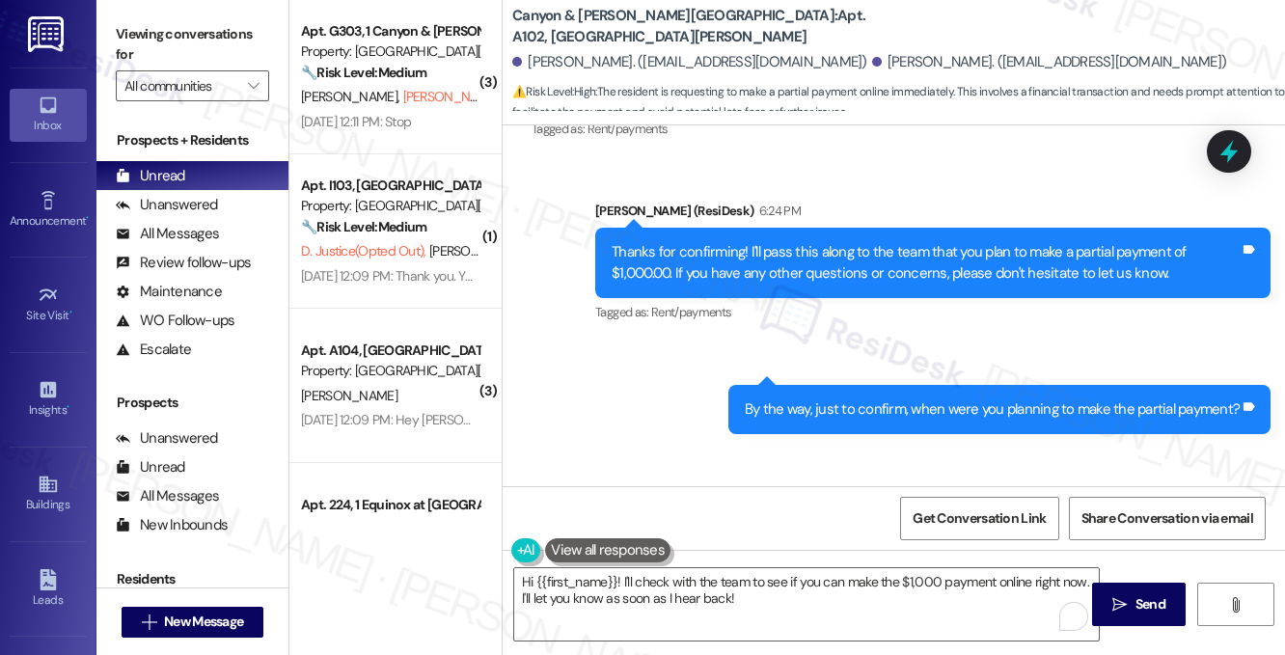
click at [254, 42] on label "Viewing conversations for" at bounding box center [192, 44] width 153 height 51
drag, startPoint x: 611, startPoint y: 34, endPoint x: 657, endPoint y: 34, distance: 46.3
click at [657, 34] on b "Canyon & [PERSON_NAME] Landing: Apt. A102, [GEOGRAPHIC_DATA][PERSON_NAME]" at bounding box center [705, 26] width 386 height 41
click at [211, 49] on label "Viewing conversations for" at bounding box center [192, 44] width 153 height 51
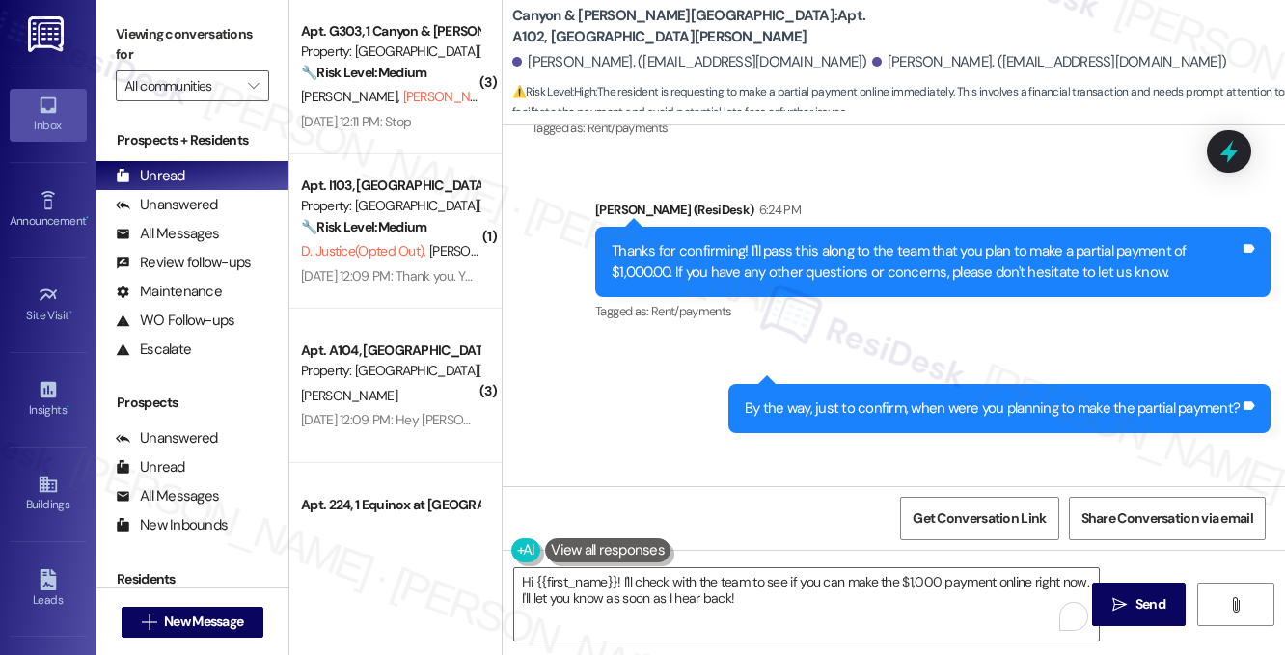
click at [896, 448] on div "Received via SMS [PERSON_NAME] 6:29 PM If we can do it online we can do it righ…" at bounding box center [894, 529] width 783 height 163
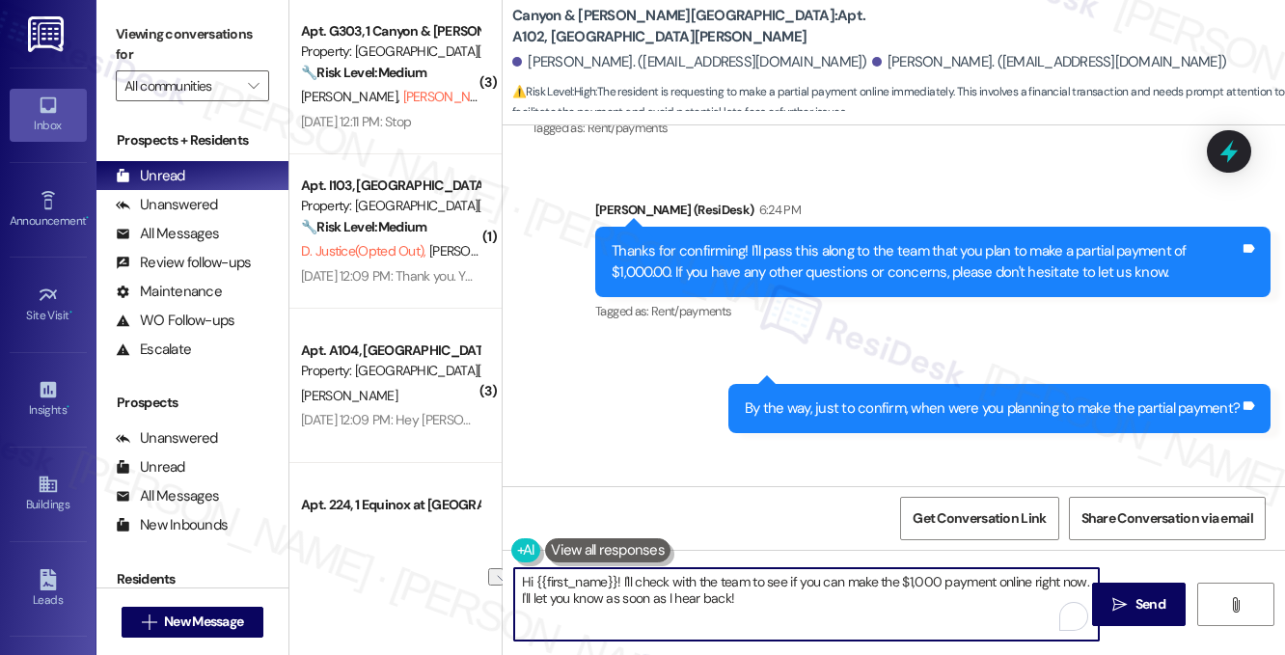
drag, startPoint x: 620, startPoint y: 582, endPoint x: 507, endPoint y: 582, distance: 112.9
click at [509, 582] on div "Hi {{first_name}}! I'll check with the team to see if you can make the $1,000 p…" at bounding box center [797, 604] width 587 height 74
click at [889, 592] on textarea "Thanks for the swift response. I'll check with the team to see if you can make …" at bounding box center [806, 604] width 585 height 72
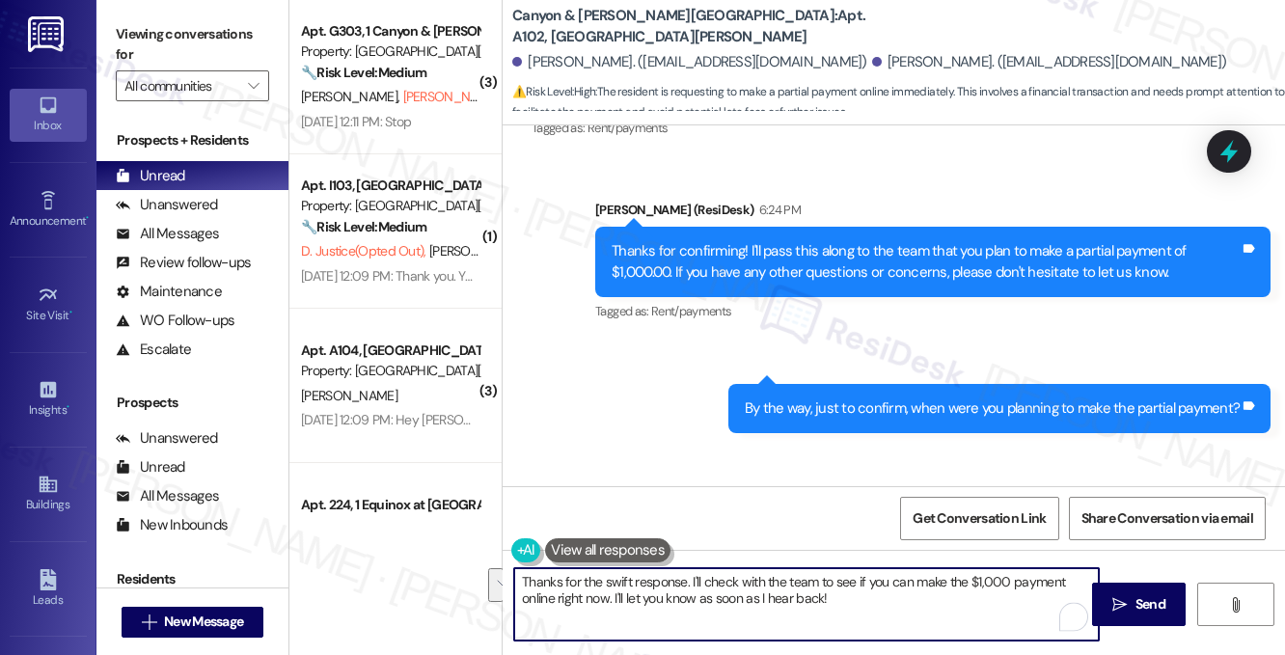
click at [920, 589] on textarea "Thanks for the swift response. I'll check with the team to see if you can make …" at bounding box center [806, 604] width 585 height 72
click at [875, 599] on textarea "Thanks for the swift response. I'll check with the team to see if you can make …" at bounding box center [806, 604] width 585 height 72
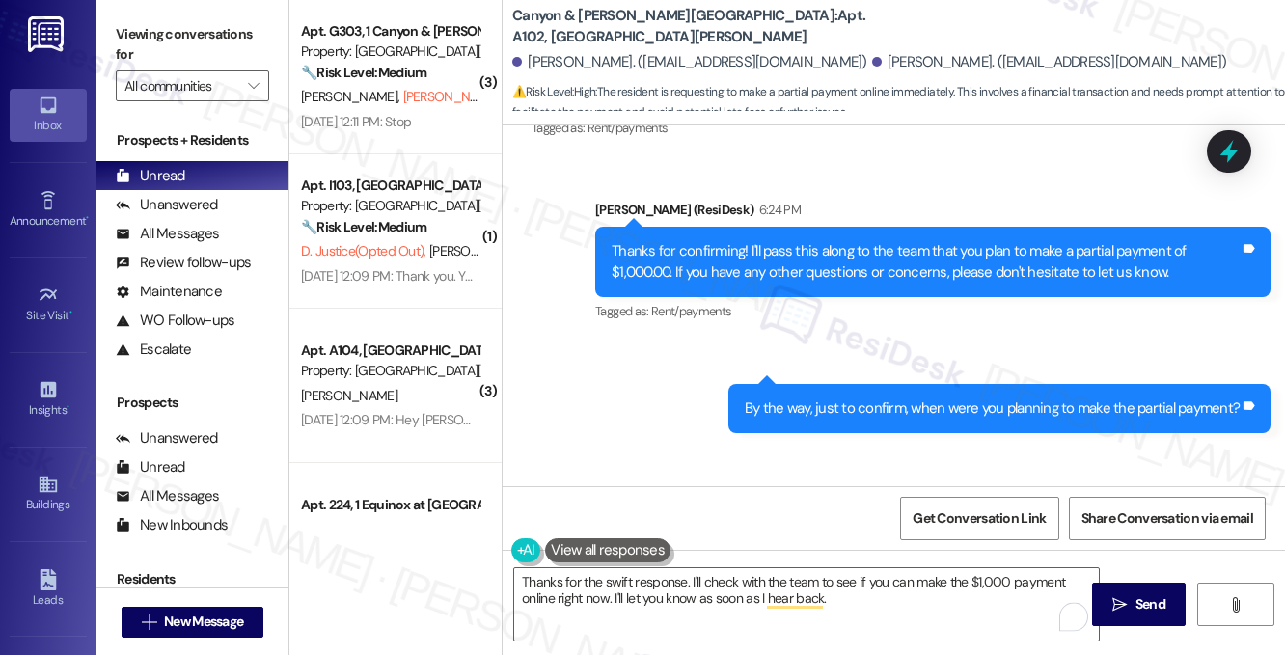
click at [974, 448] on div "Received via SMS [PERSON_NAME] 6:29 PM If we can do it online we can do it righ…" at bounding box center [894, 529] width 783 height 163
click at [237, 39] on label "Viewing conversations for" at bounding box center [192, 44] width 153 height 51
click at [224, 27] on label "Viewing conversations for" at bounding box center [192, 44] width 153 height 51
click at [538, 30] on b "Canyon & [PERSON_NAME] Landing: Apt. A102, [GEOGRAPHIC_DATA][PERSON_NAME]" at bounding box center [705, 26] width 386 height 41
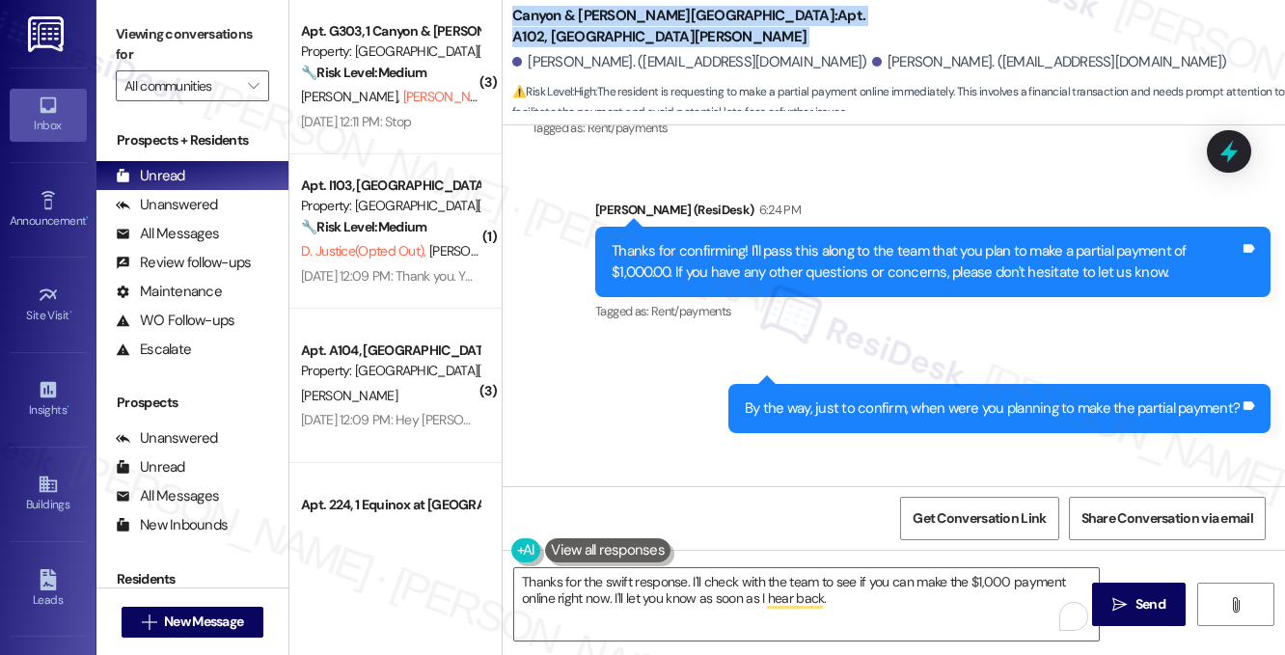
click at [538, 30] on b "Canyon & [PERSON_NAME] Landing: Apt. A102, [GEOGRAPHIC_DATA][PERSON_NAME]" at bounding box center [705, 26] width 386 height 41
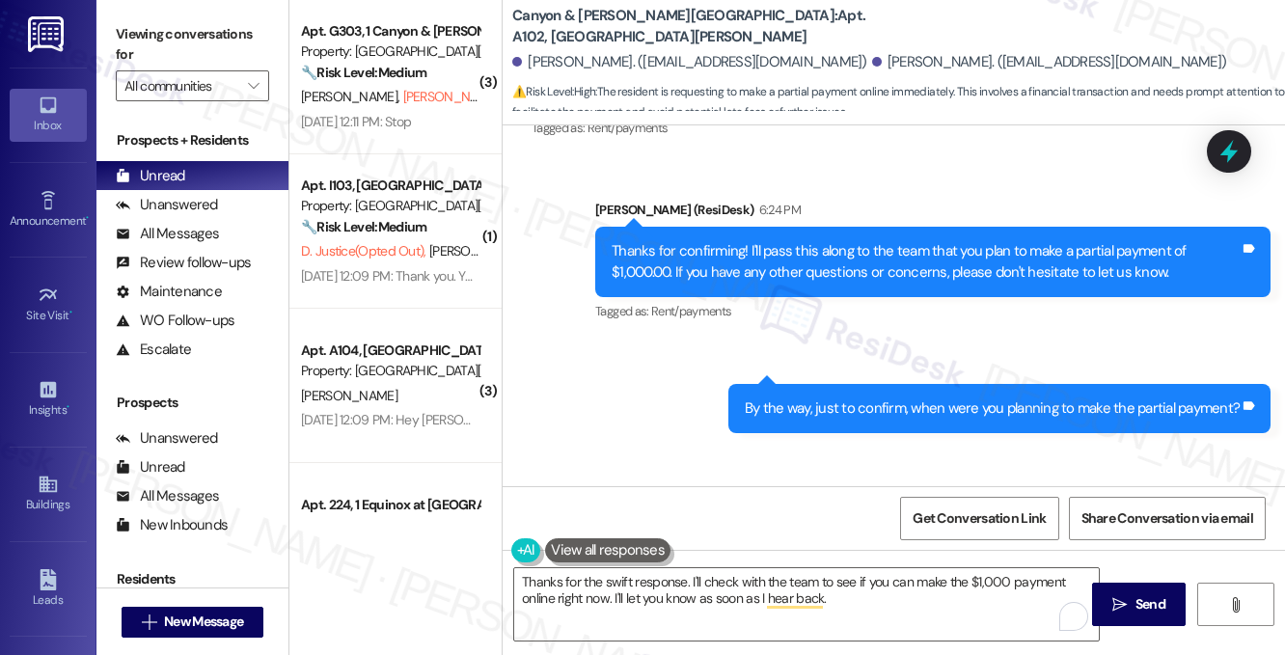
click at [679, 533] on div "If we can do it online we can do it right now" at bounding box center [679, 543] width 262 height 20
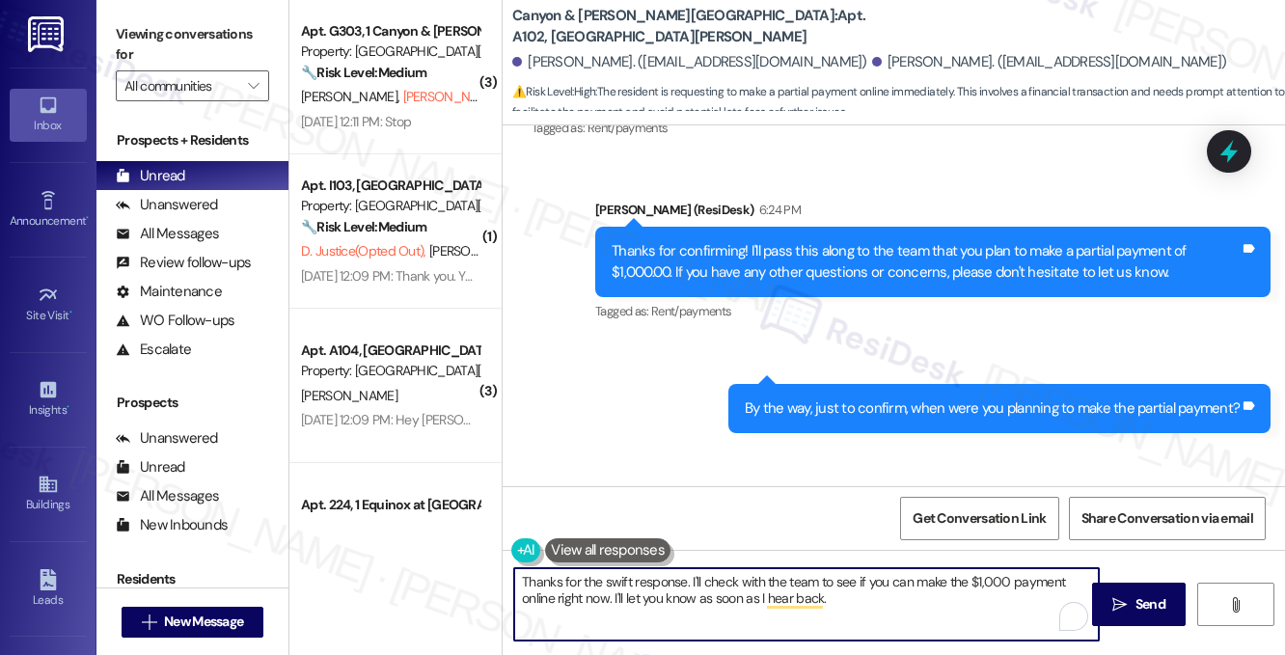
click at [691, 582] on textarea "Thanks for the swift response. I'll check with the team to see if you can make …" at bounding box center [806, 604] width 585 height 72
click at [881, 601] on textarea "Thanks for the swift response. I'll check with the team to see if you can make …" at bounding box center [806, 604] width 585 height 72
click at [841, 595] on textarea "Thanks for the swift response. I'll check with the team to see if you can make …" at bounding box center [806, 604] width 585 height 72
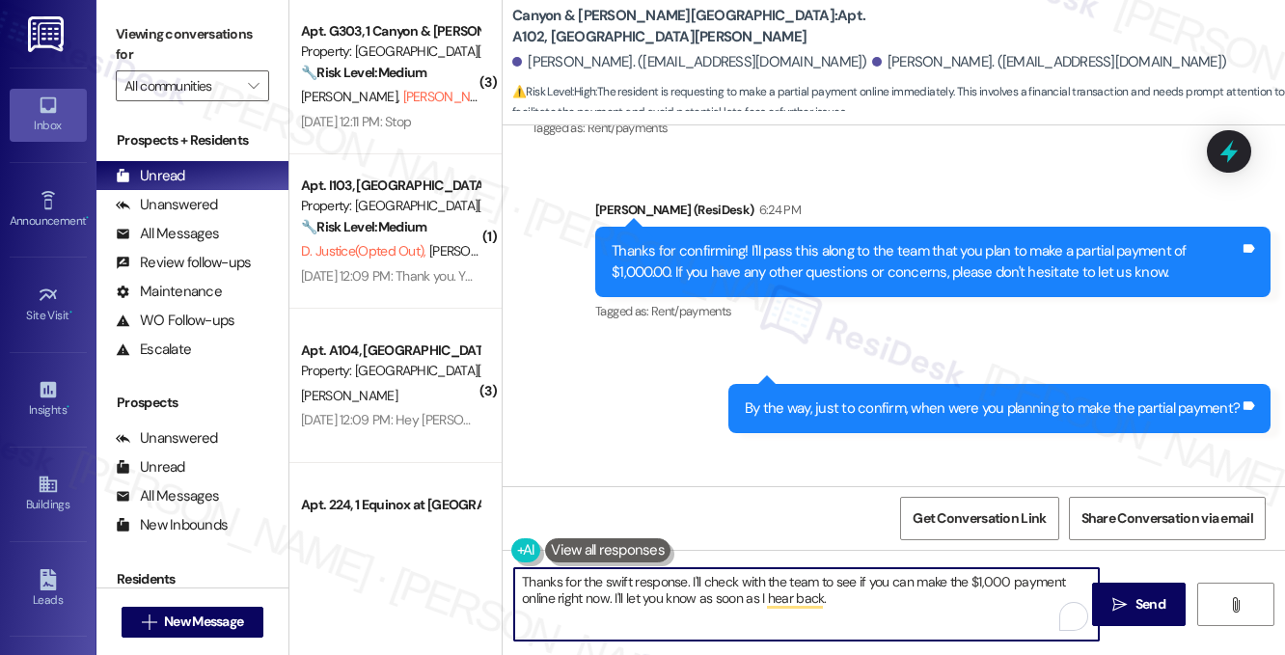
click at [672, 533] on div "If we can do it online we can do it right now" at bounding box center [679, 543] width 262 height 20
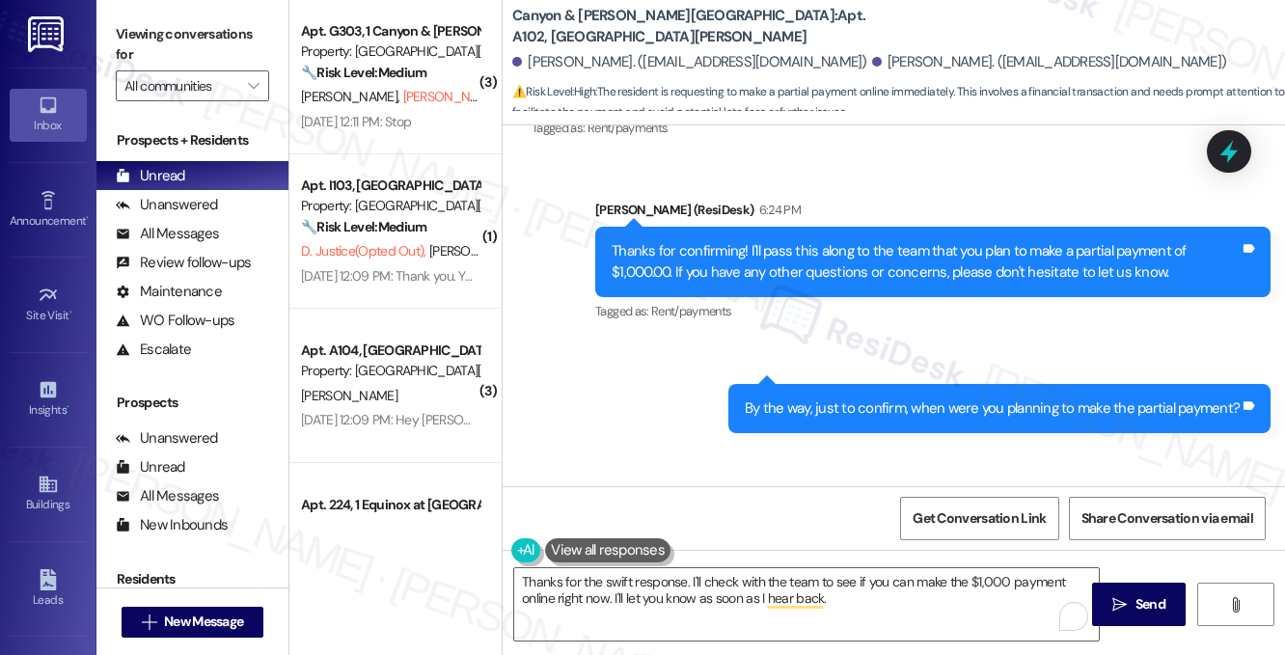
click at [672, 533] on div "If we can do it online we can do it right now" at bounding box center [679, 543] width 262 height 20
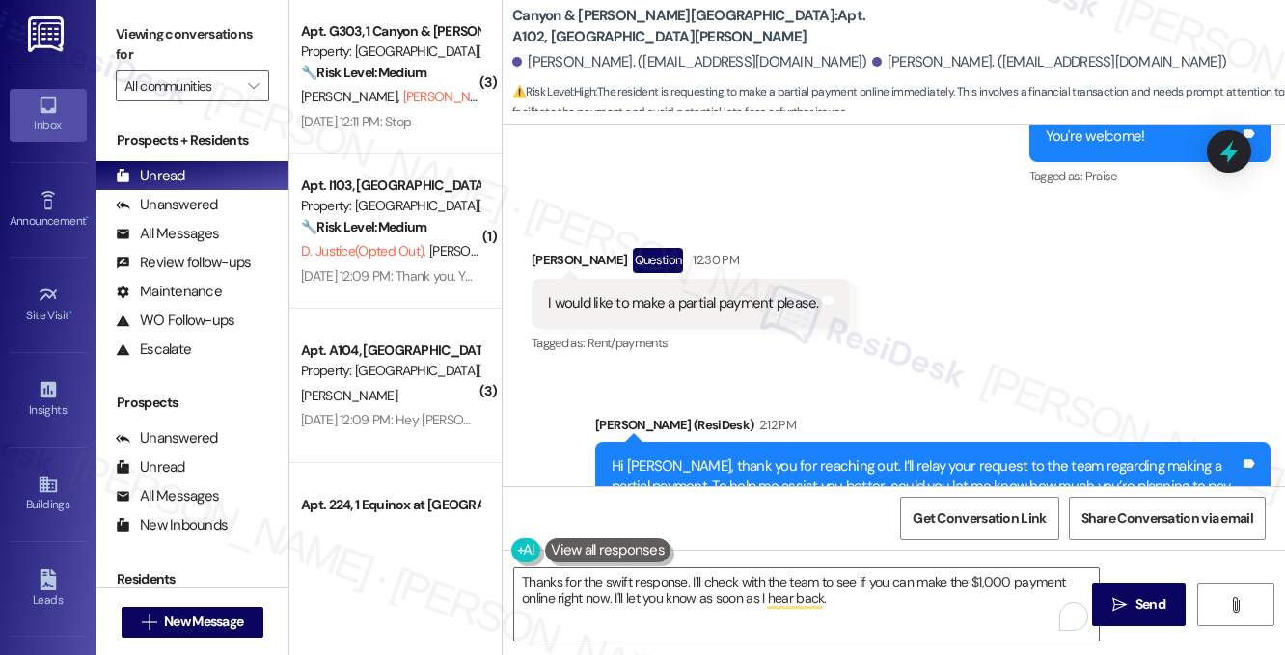
scroll to position [9228, 0]
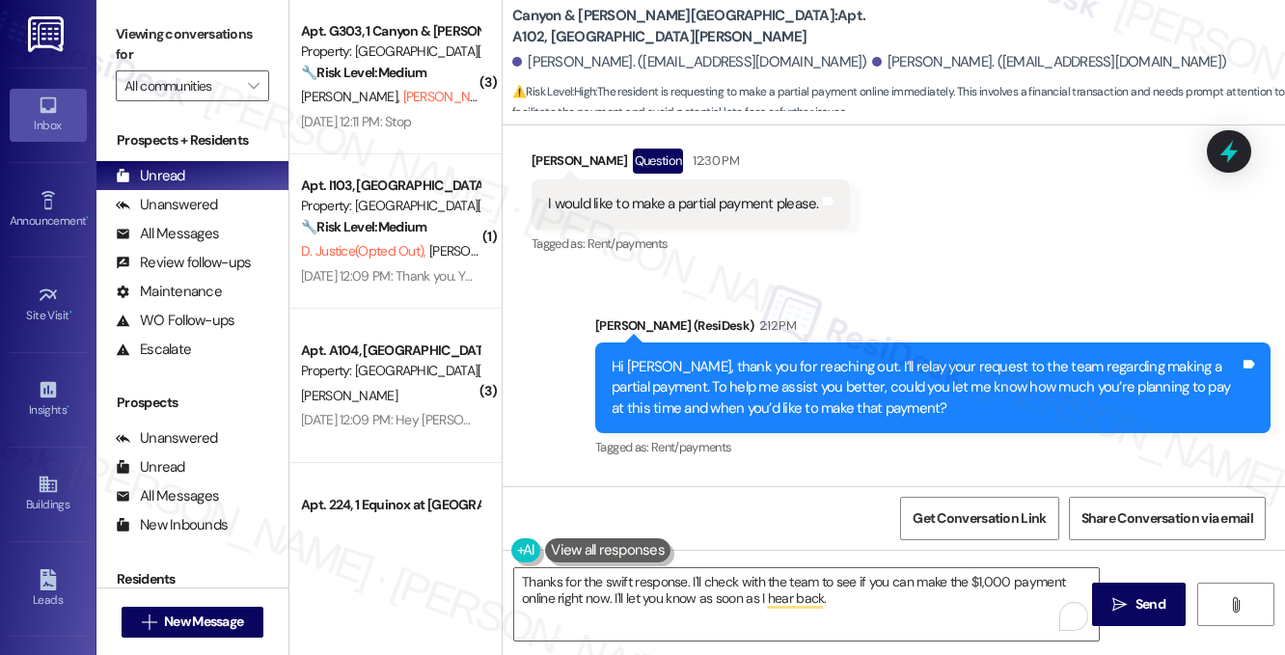
click at [205, 34] on label "Viewing conversations for" at bounding box center [192, 44] width 153 height 51
click at [255, 39] on label "Viewing conversations for" at bounding box center [192, 44] width 153 height 51
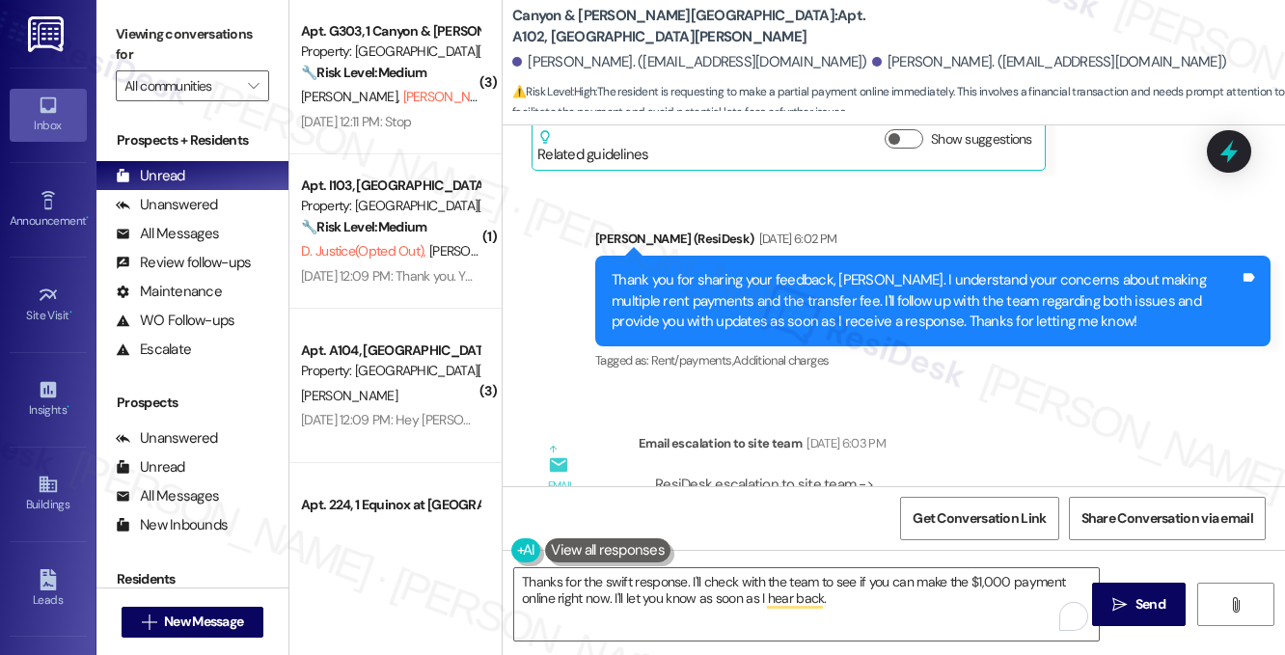
scroll to position [7877, 0]
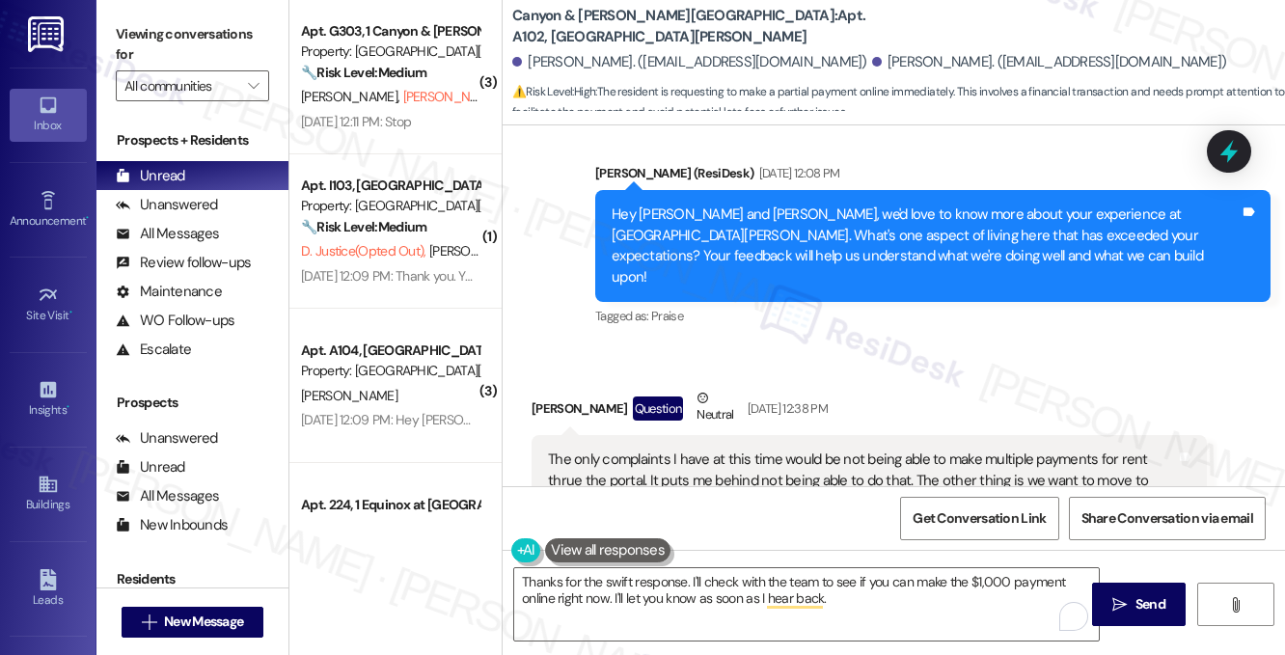
click at [965, 450] on div "The only complaints I have at this time would be not being able to make multipl…" at bounding box center [862, 501] width 628 height 103
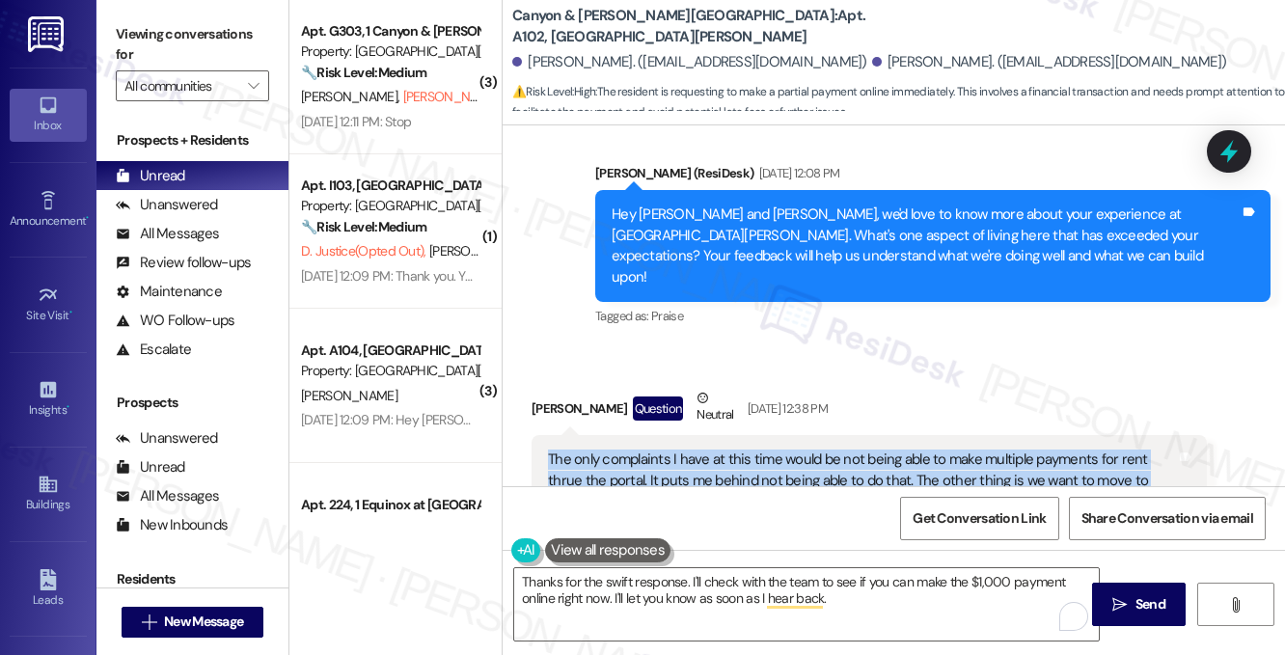
click at [965, 450] on div "The only complaints I have at this time would be not being able to make multipl…" at bounding box center [862, 501] width 628 height 103
click at [768, 450] on div "The only complaints I have at this time would be not being able to make multipl…" at bounding box center [862, 501] width 628 height 103
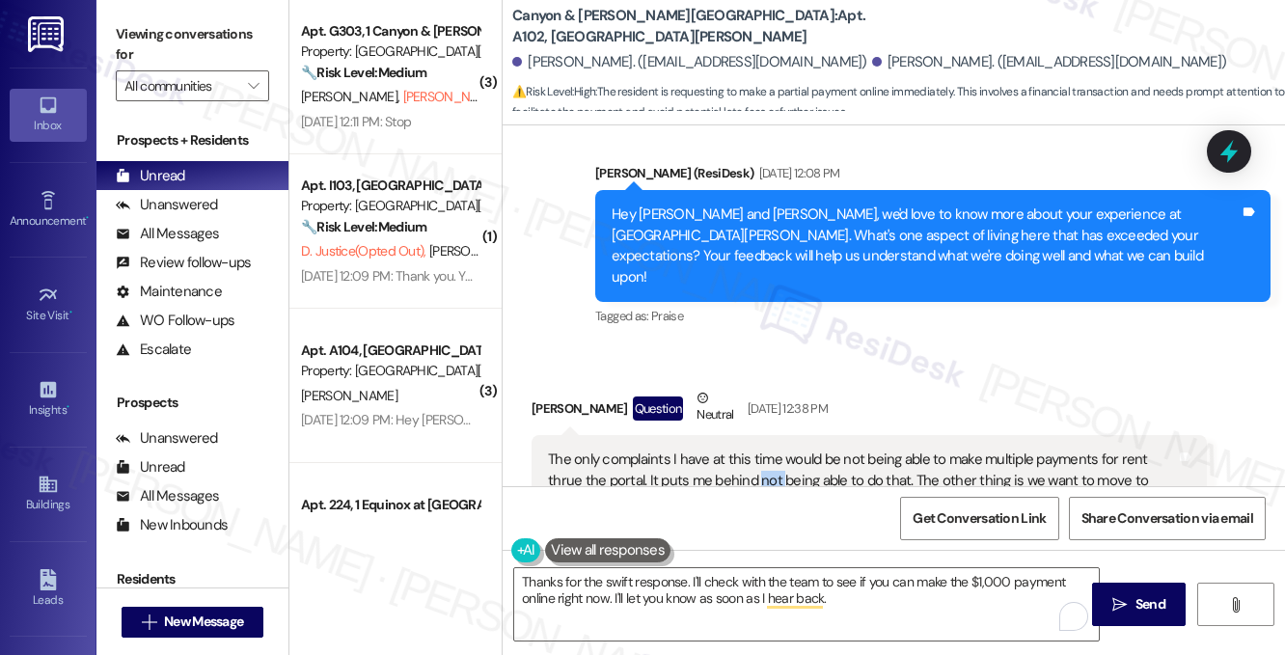
click at [768, 450] on div "The only complaints I have at this time would be not being able to make multipl…" at bounding box center [862, 501] width 628 height 103
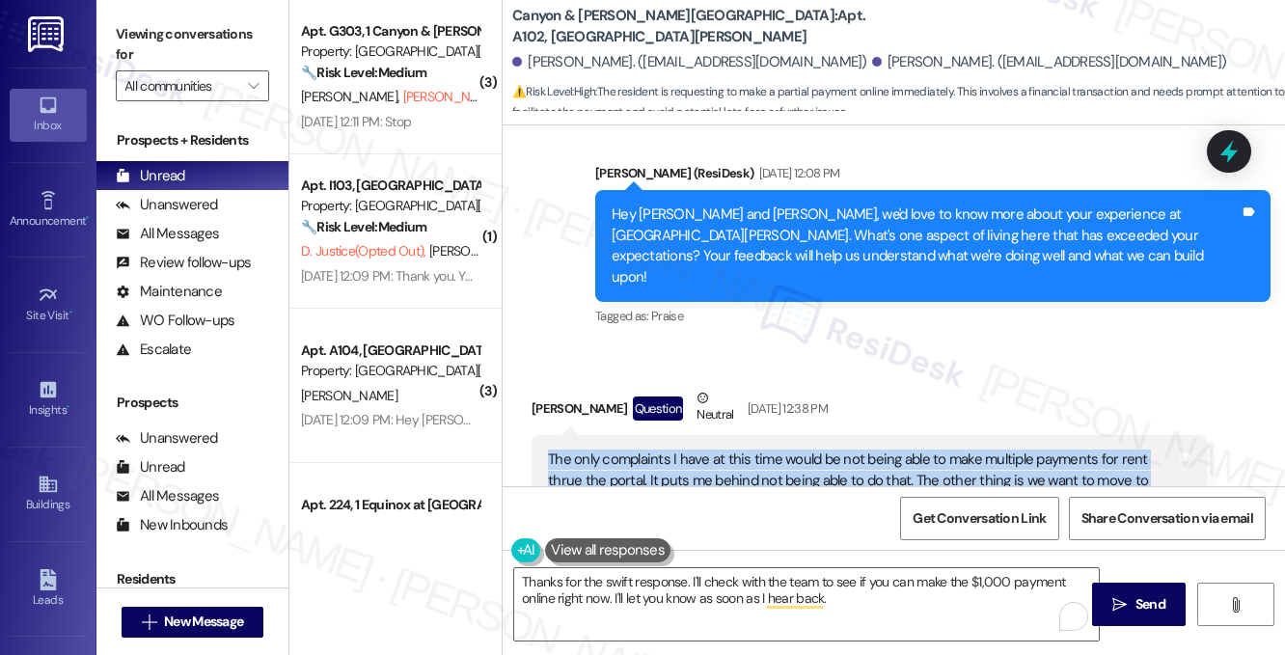
click at [768, 450] on div "The only complaints I have at this time would be not being able to make multipl…" at bounding box center [862, 501] width 628 height 103
click at [864, 450] on div "The only complaints I have at this time would be not being able to make multipl…" at bounding box center [862, 501] width 628 height 103
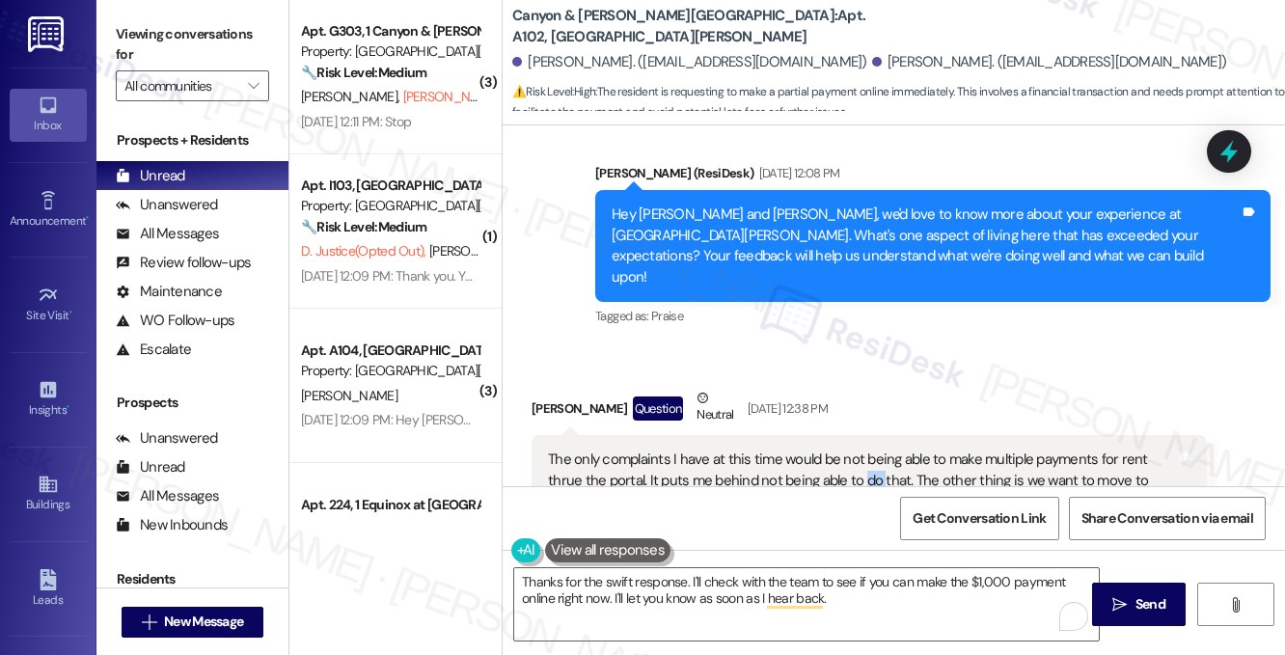
click at [864, 450] on div "The only complaints I have at this time would be not being able to make multipl…" at bounding box center [862, 501] width 628 height 103
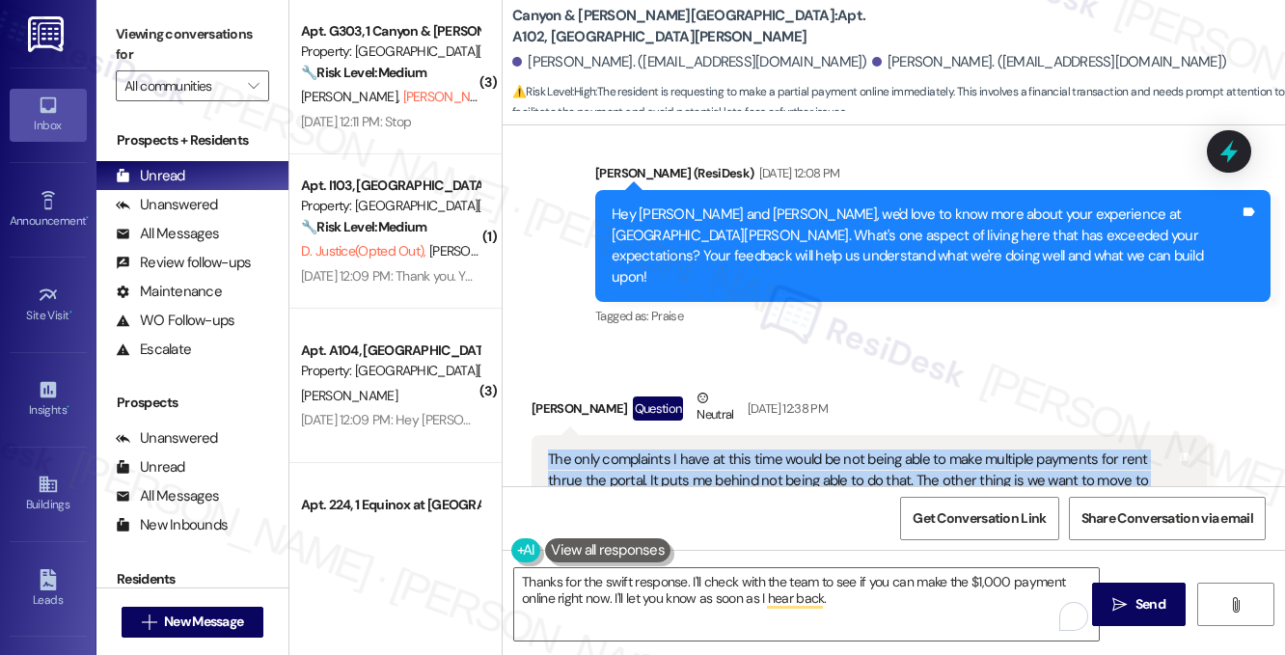
click at [864, 450] on div "The only complaints I have at this time would be not being able to make multipl…" at bounding box center [862, 501] width 628 height 103
click at [1003, 450] on div "The only complaints I have at this time would be not being able to make multipl…" at bounding box center [862, 501] width 628 height 103
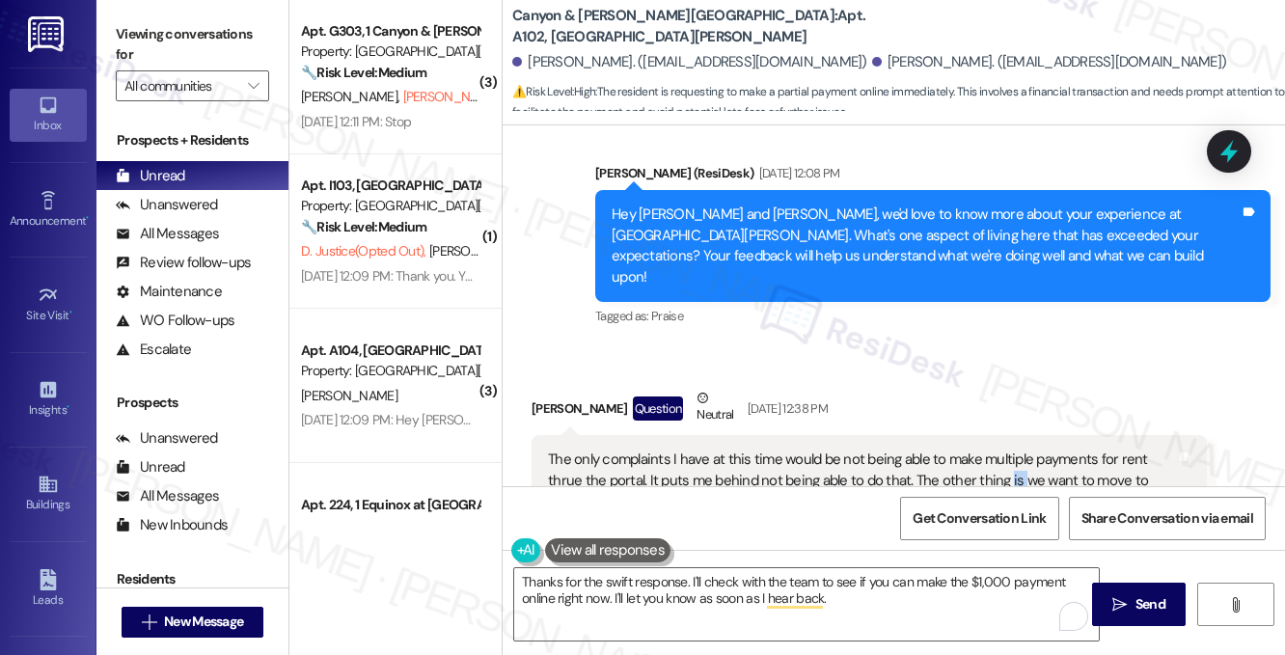
click at [1003, 450] on div "The only complaints I have at this time would be not being able to make multipl…" at bounding box center [862, 501] width 628 height 103
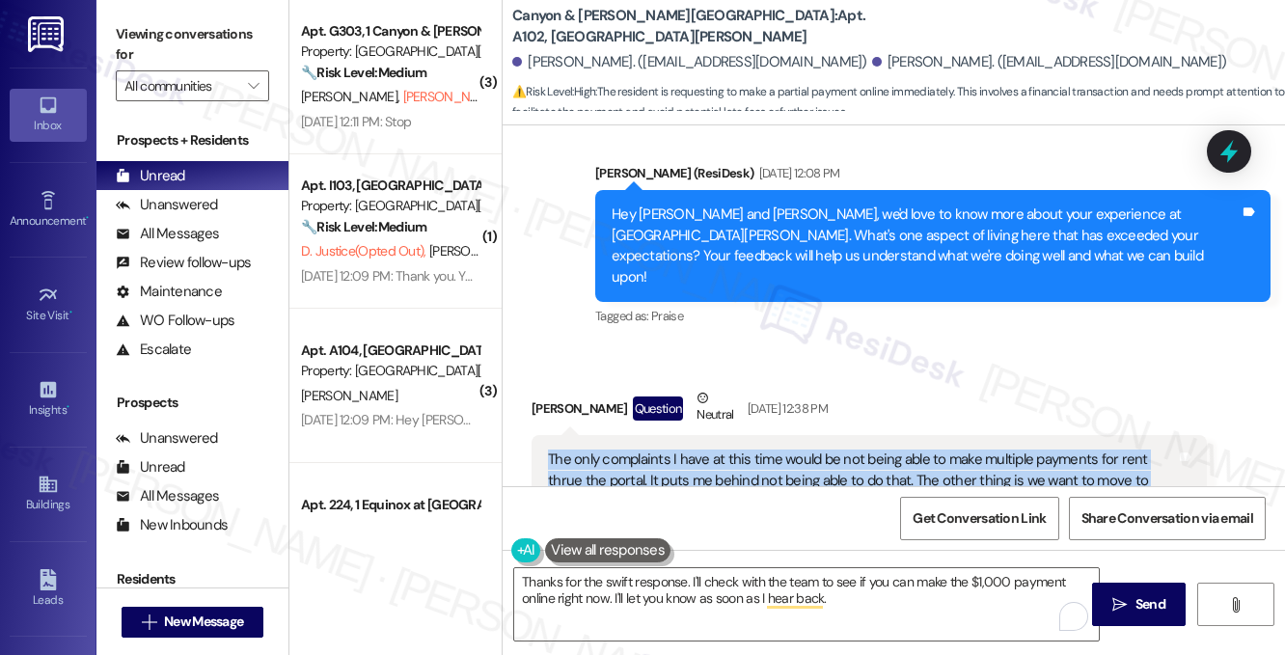
click at [1003, 450] on div "The only complaints I have at this time would be not being able to make multipl…" at bounding box center [862, 501] width 628 height 103
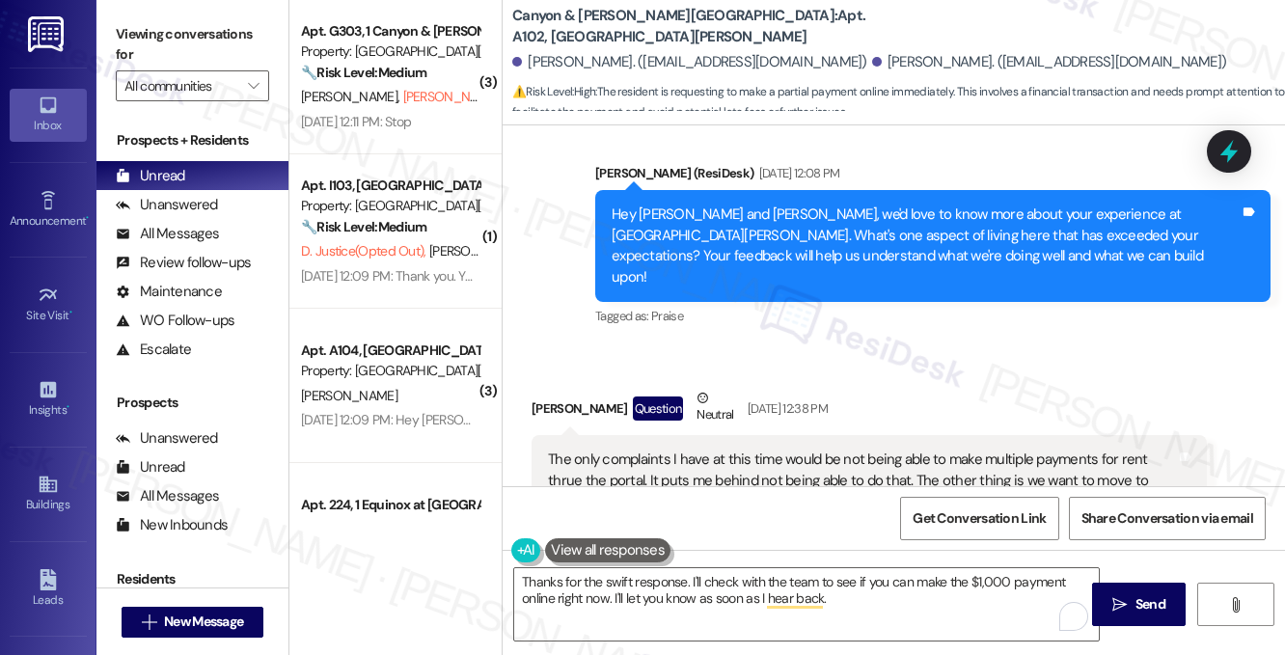
click at [177, 41] on label "Viewing conversations for" at bounding box center [192, 44] width 153 height 51
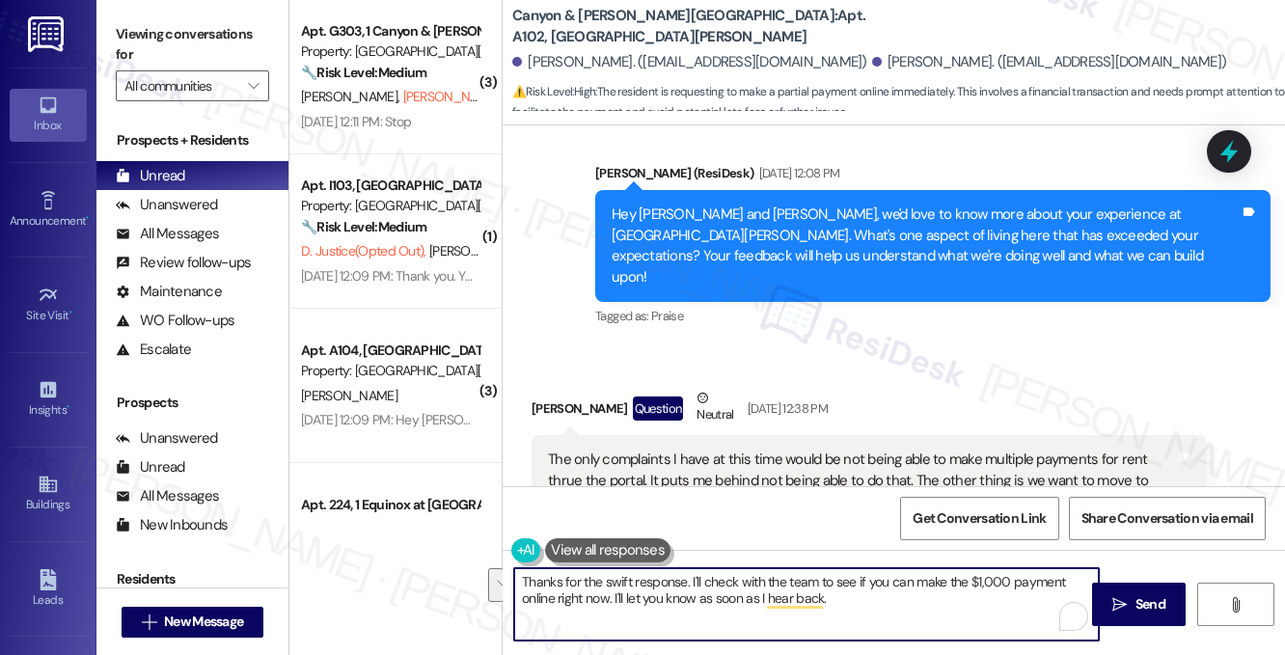
drag, startPoint x: 874, startPoint y: 609, endPoint x: 689, endPoint y: 580, distance: 187.5
click at [689, 580] on textarea "Thanks for the swift response. I'll check with the team to see if you can make …" at bounding box center [806, 604] width 585 height 72
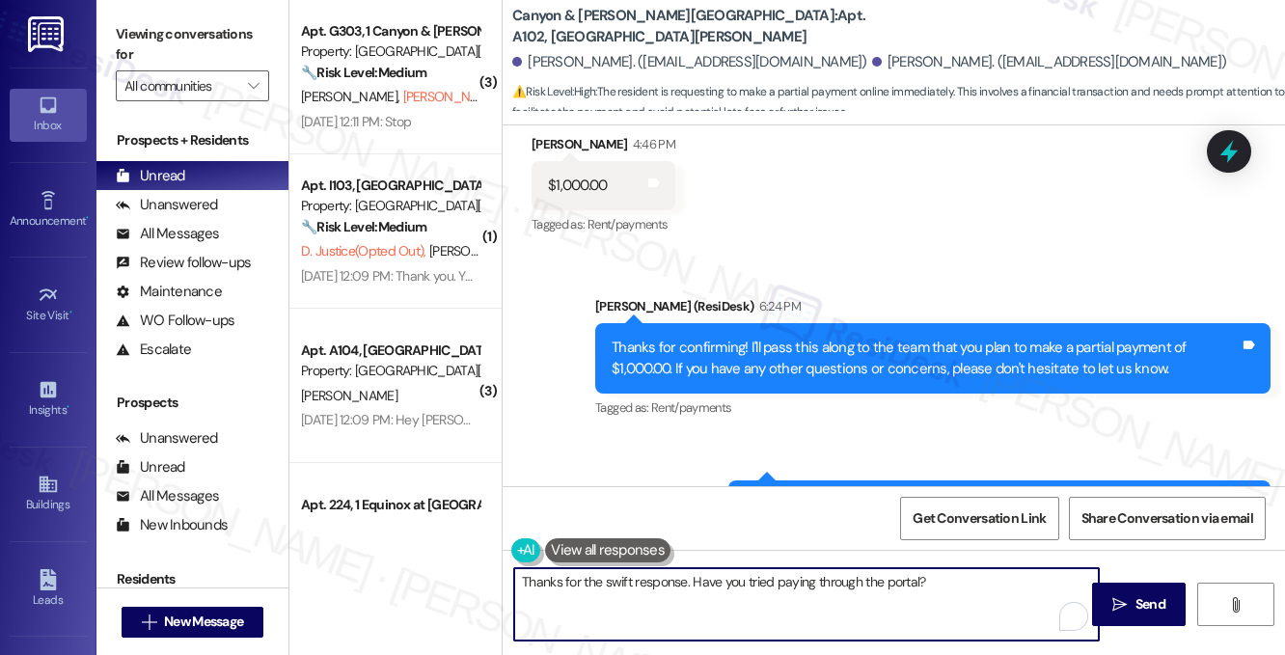
scroll to position [9711, 0]
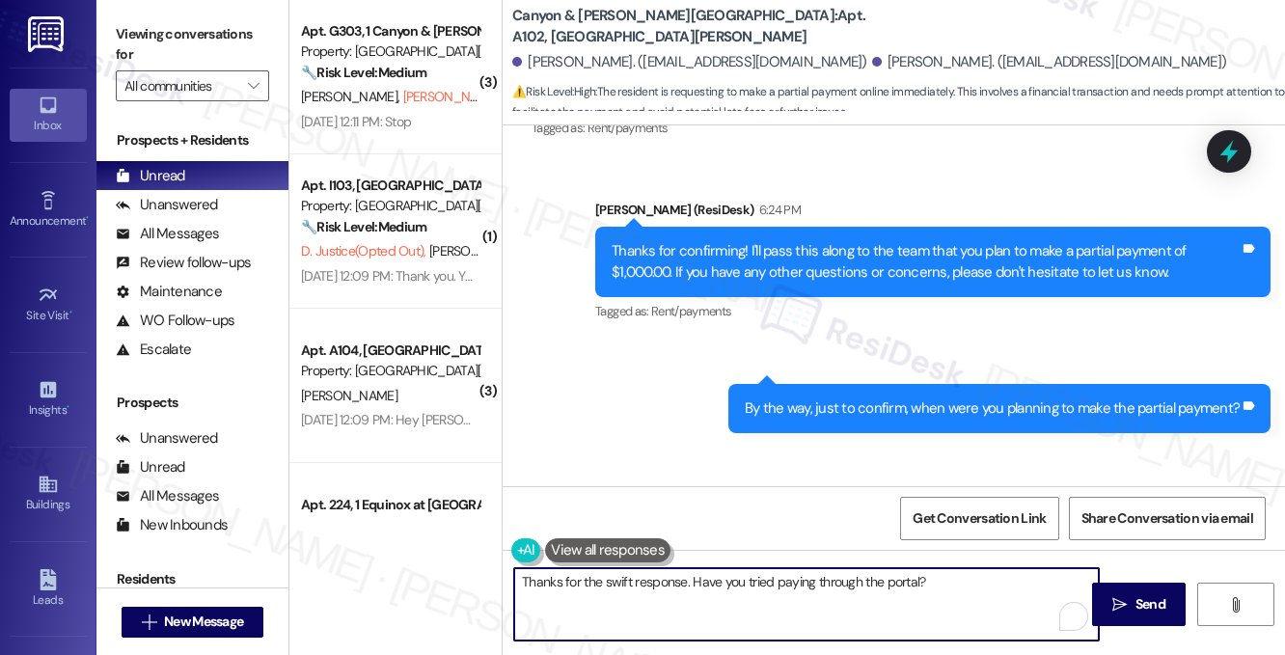
type textarea "Thanks for the swift response. Have you tried paying through the portal?"
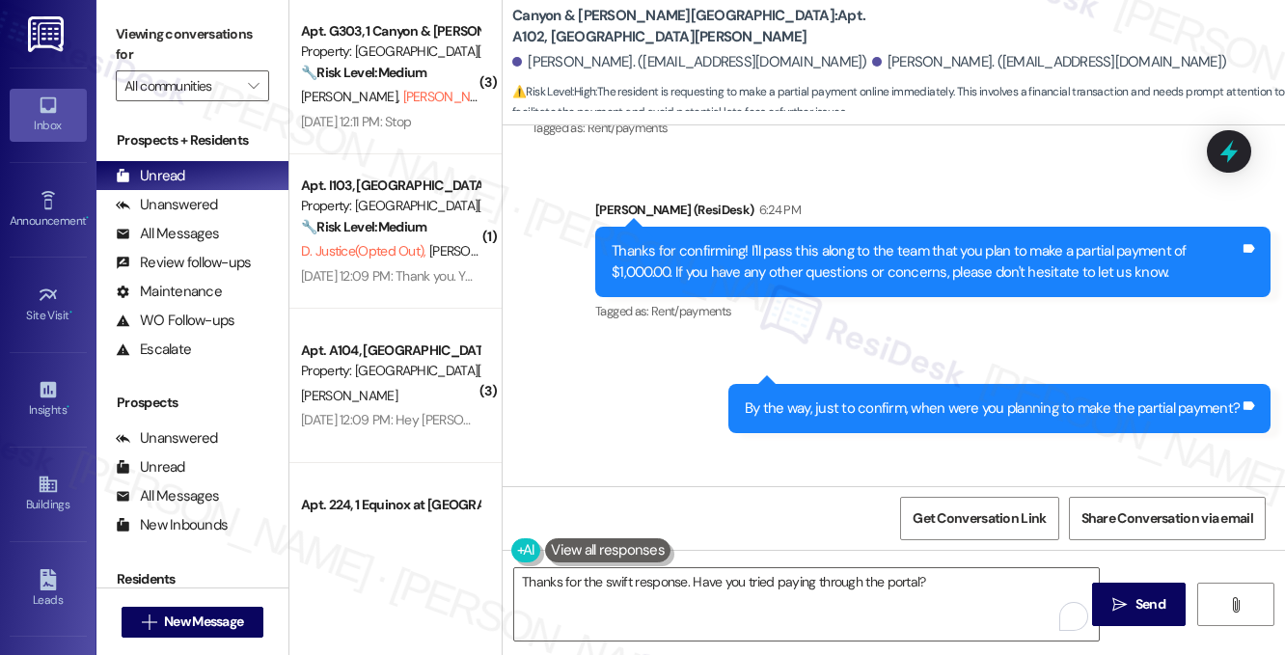
click at [197, 34] on label "Viewing conversations for" at bounding box center [192, 44] width 153 height 51
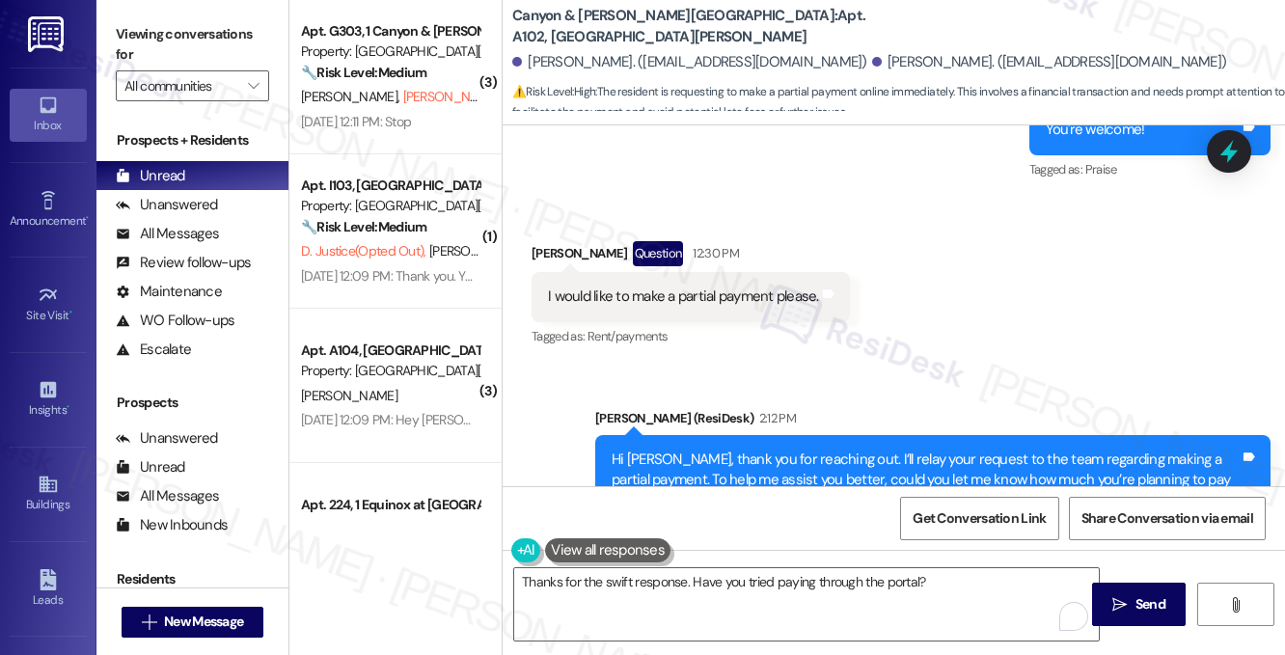
scroll to position [9132, 0]
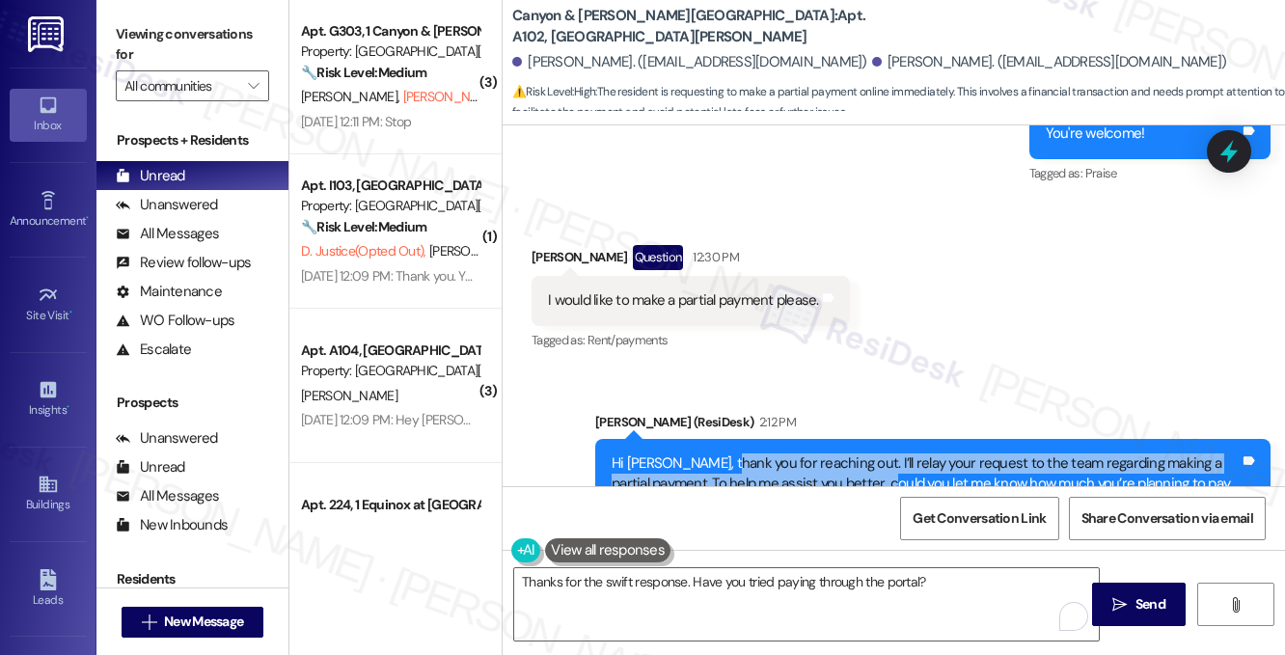
drag, startPoint x: 722, startPoint y: 335, endPoint x: 887, endPoint y: 365, distance: 167.7
click at [887, 454] on div "Hi [PERSON_NAME], thank you for reaching out. I’ll relay your request to the te…" at bounding box center [926, 485] width 628 height 62
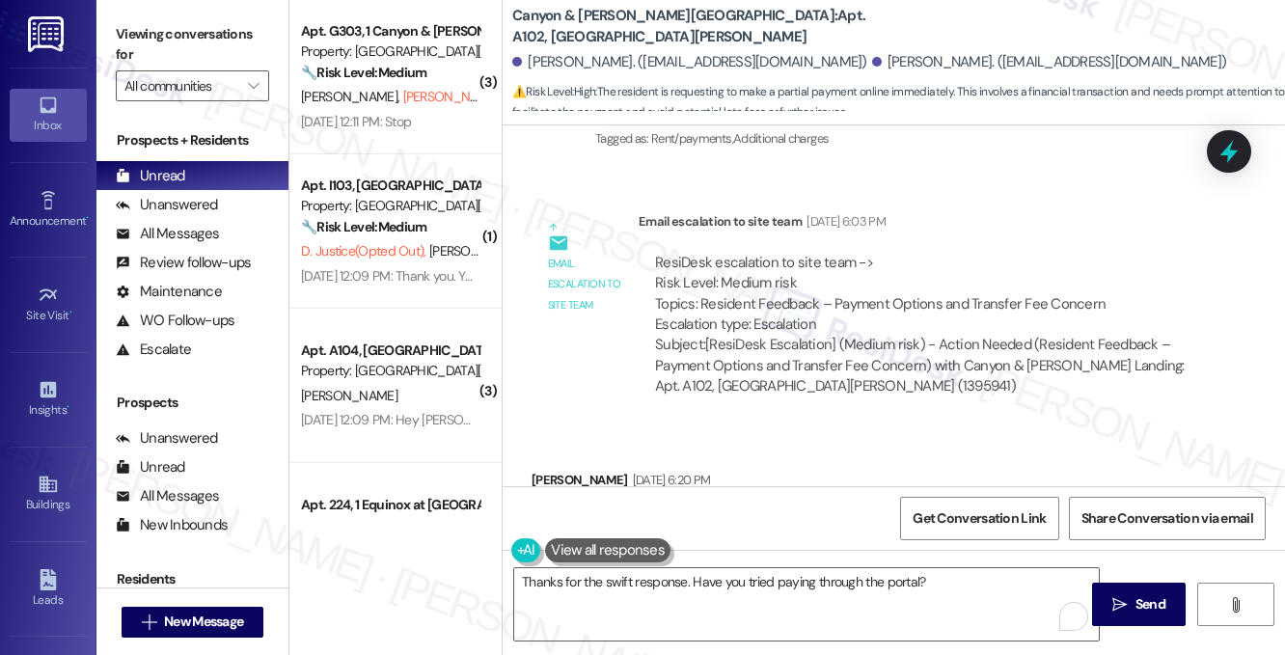
scroll to position [8553, 0]
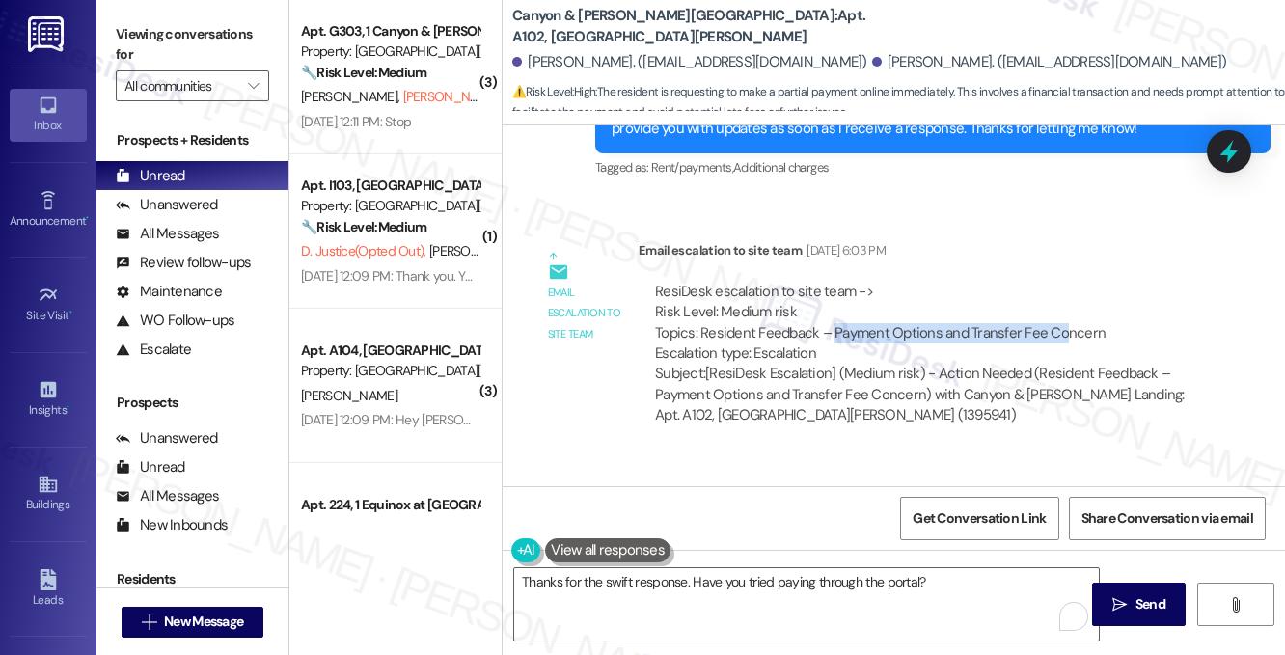
drag, startPoint x: 829, startPoint y: 205, endPoint x: 1055, endPoint y: 215, distance: 226.1
click at [1055, 282] on div "ResiDesk escalation to site team -> Risk Level: Medium risk Topics: Resident Fe…" at bounding box center [923, 323] width 536 height 83
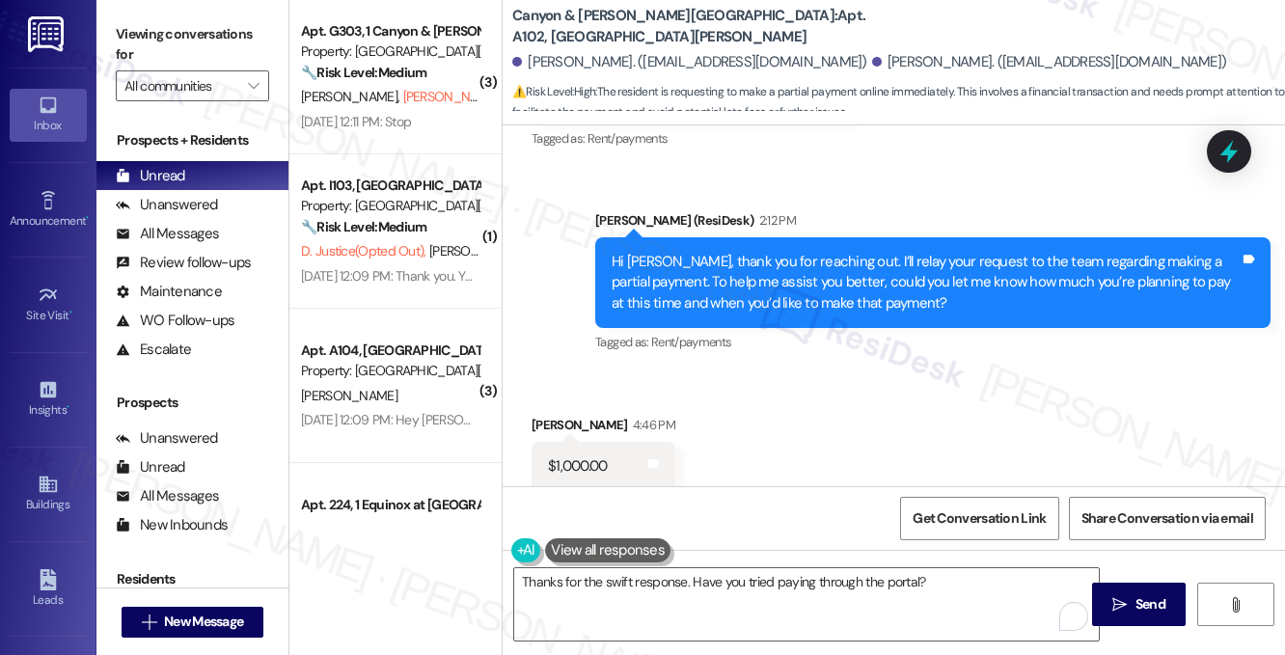
scroll to position [9518, 0]
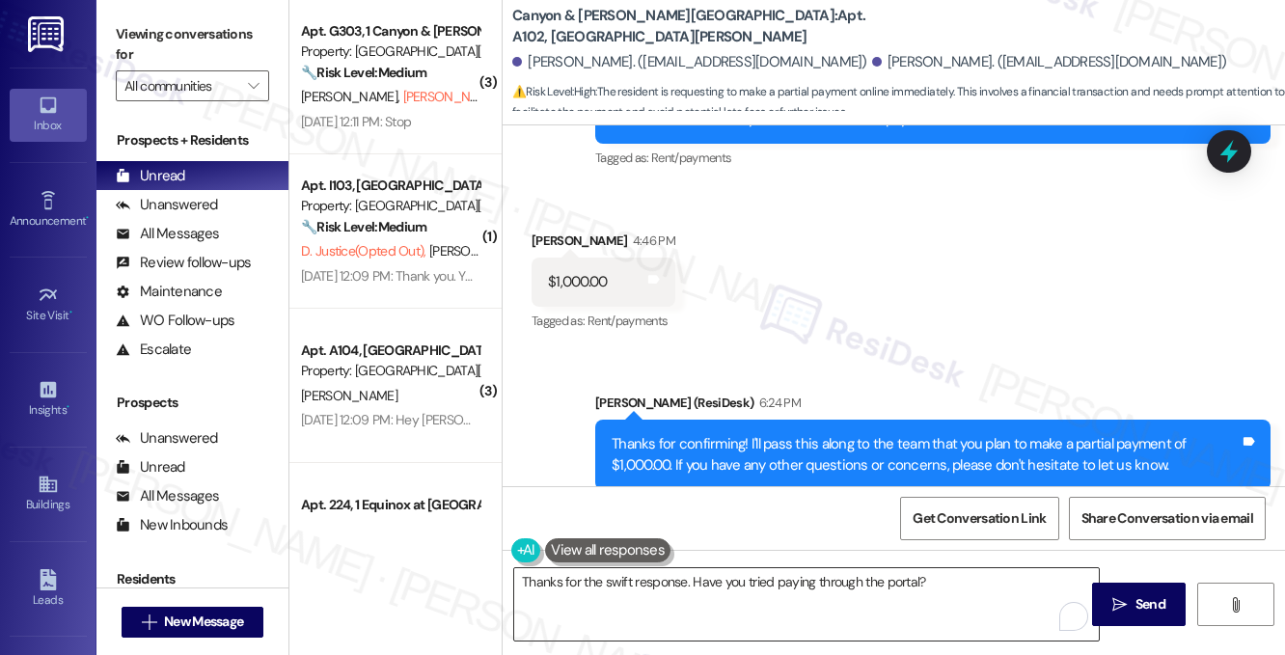
click at [936, 585] on textarea "Thanks for the swift response. Have you tried paying through the portal?" at bounding box center [806, 604] width 585 height 72
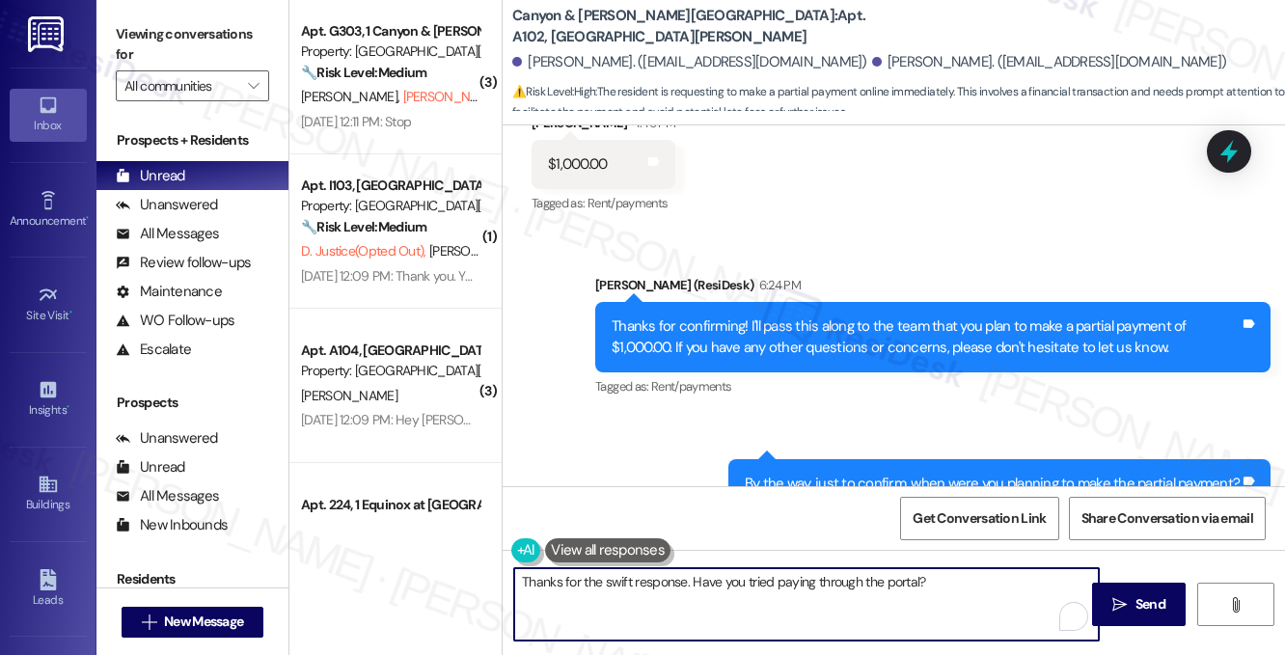
scroll to position [9711, 0]
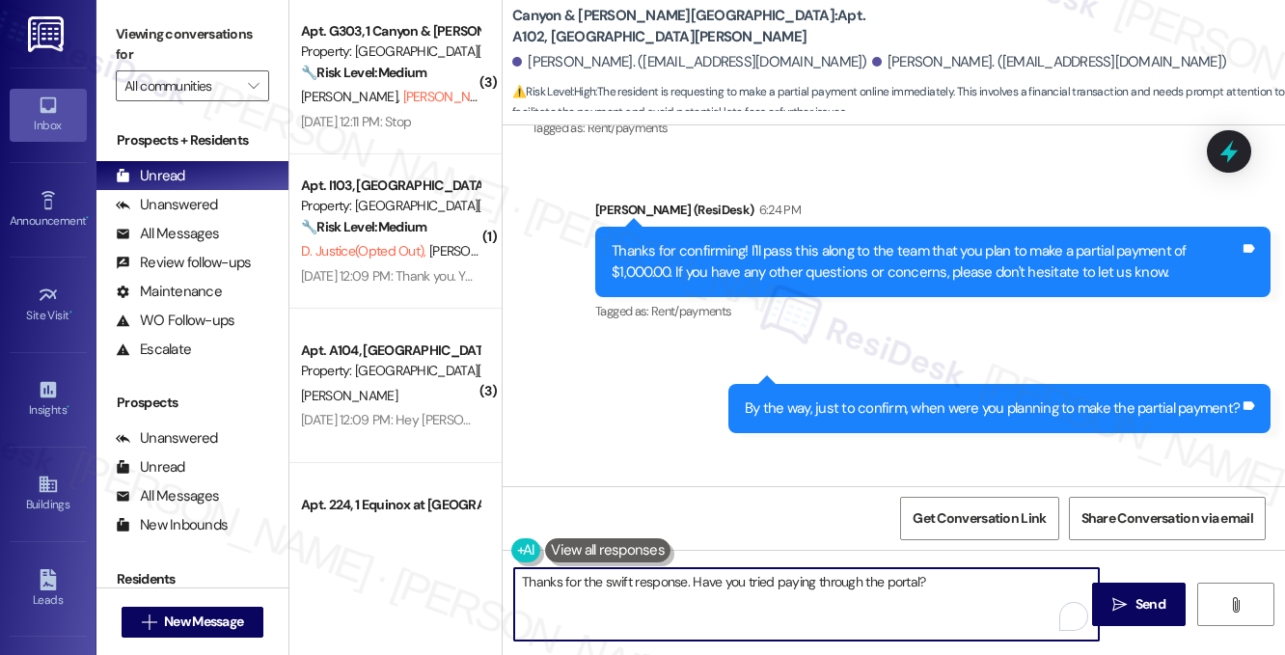
click at [655, 533] on div "If we can do it online we can do it right now" at bounding box center [679, 543] width 262 height 20
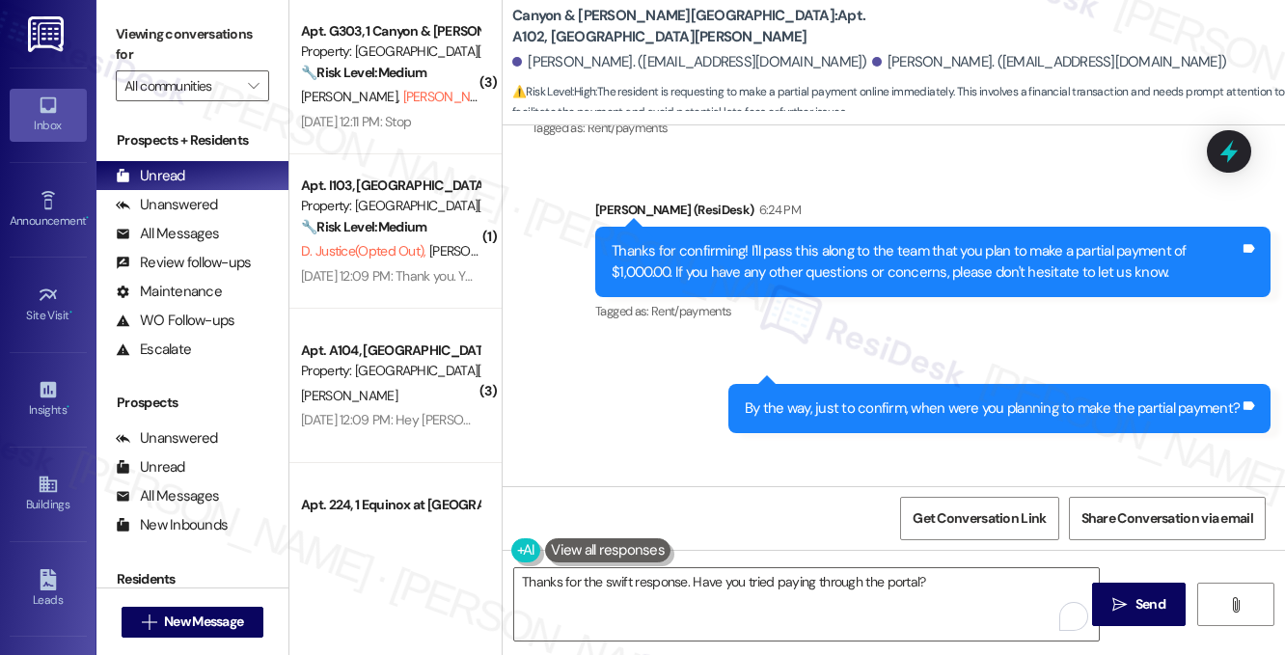
click at [655, 533] on div "If we can do it online we can do it right now" at bounding box center [679, 543] width 262 height 20
click at [903, 448] on div "Received via SMS [PERSON_NAME] 6:29 PM If we can do it online we can do it righ…" at bounding box center [894, 529] width 783 height 163
click at [771, 586] on textarea "Thanks for the swift response. Have you tried paying through the portal?" at bounding box center [806, 604] width 585 height 72
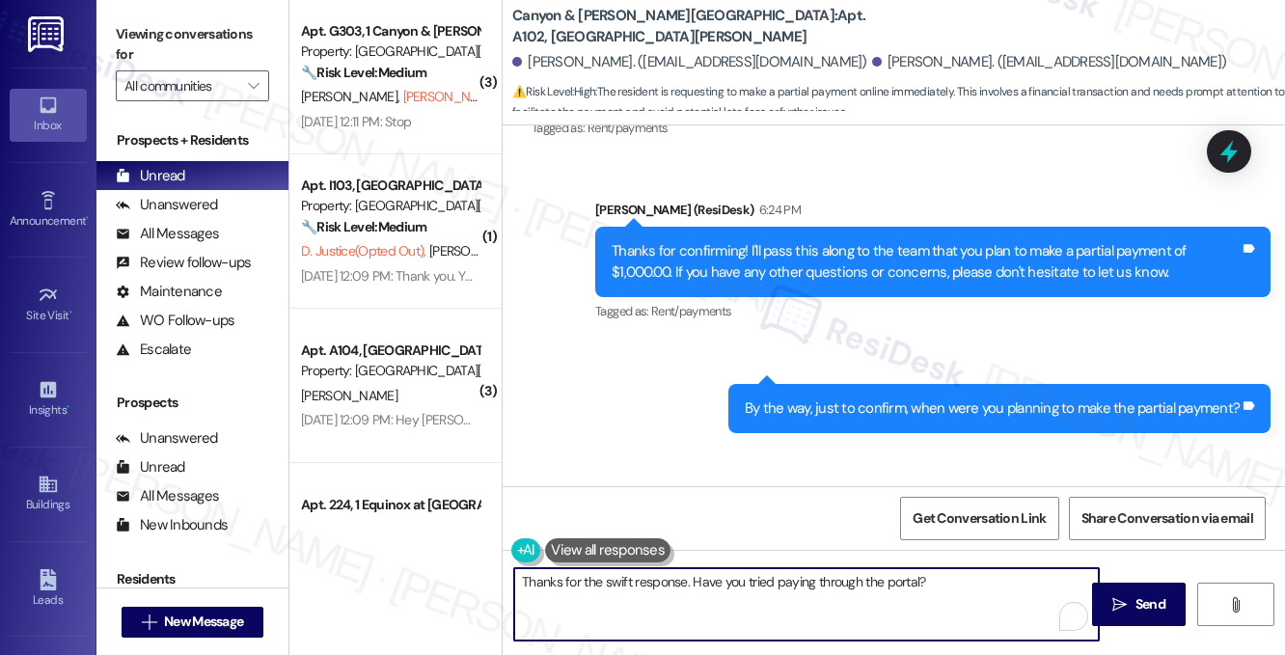
click at [771, 586] on textarea "Thanks for the swift response. Have you tried paying through the portal?" at bounding box center [806, 604] width 585 height 72
click at [917, 579] on textarea "Thanks for the swift response. Have you tried paying through the portal?" at bounding box center [806, 604] width 585 height 72
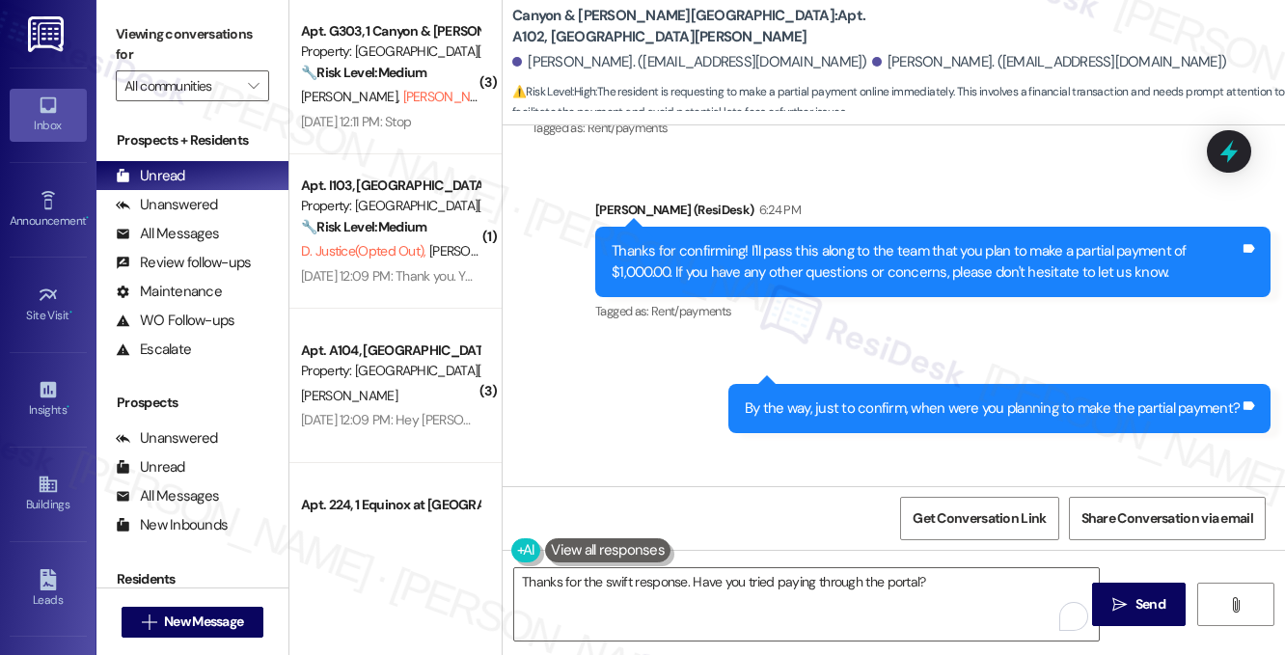
click at [255, 41] on label "Viewing conversations for" at bounding box center [192, 44] width 153 height 51
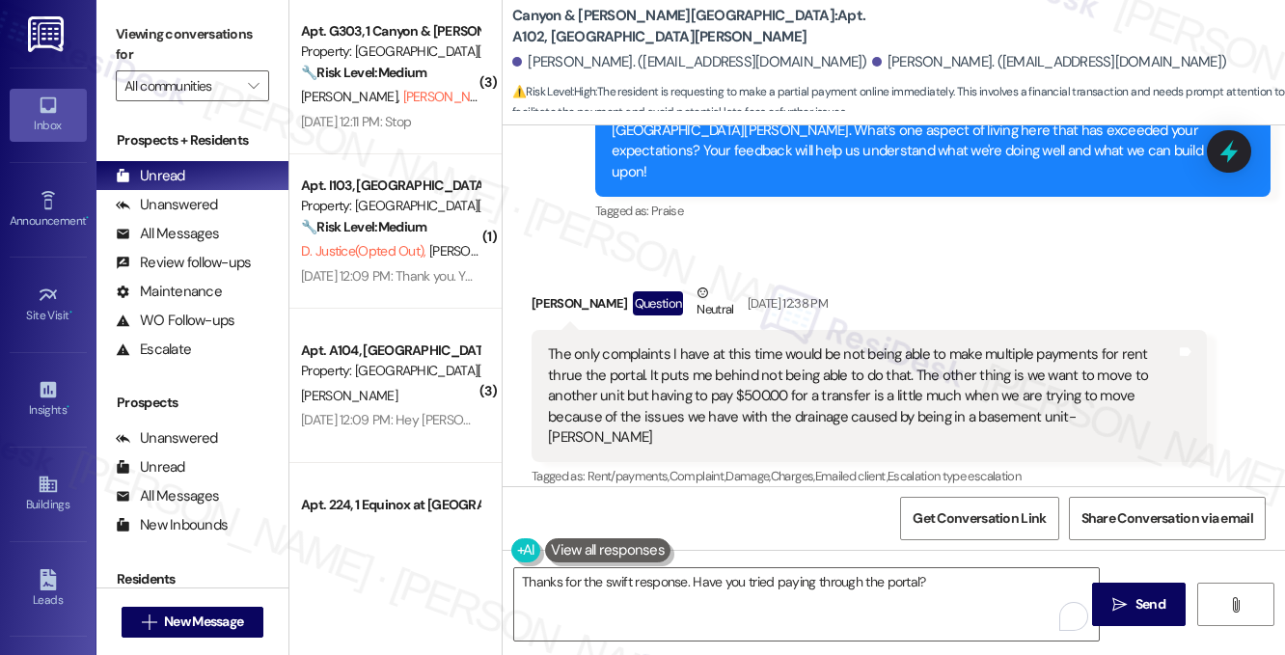
scroll to position [7974, 0]
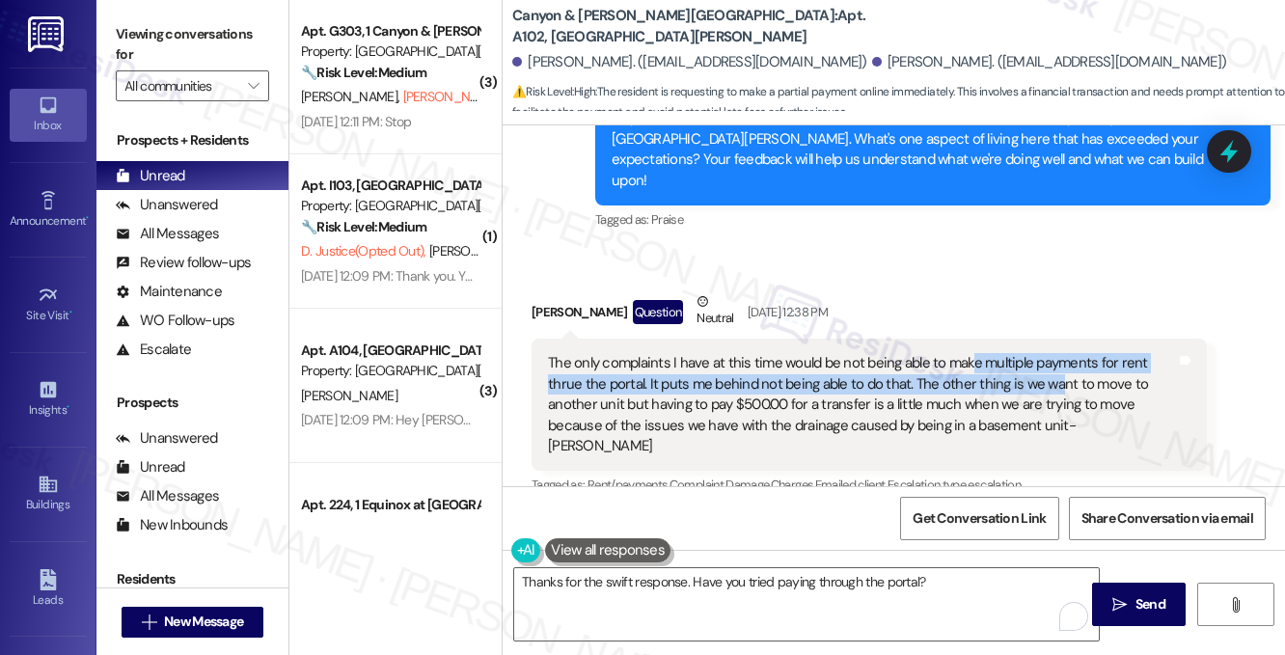
drag, startPoint x: 969, startPoint y: 255, endPoint x: 1054, endPoint y: 282, distance: 89.1
click at [1054, 353] on div "The only complaints I have at this time would be not being able to make multipl…" at bounding box center [862, 404] width 628 height 103
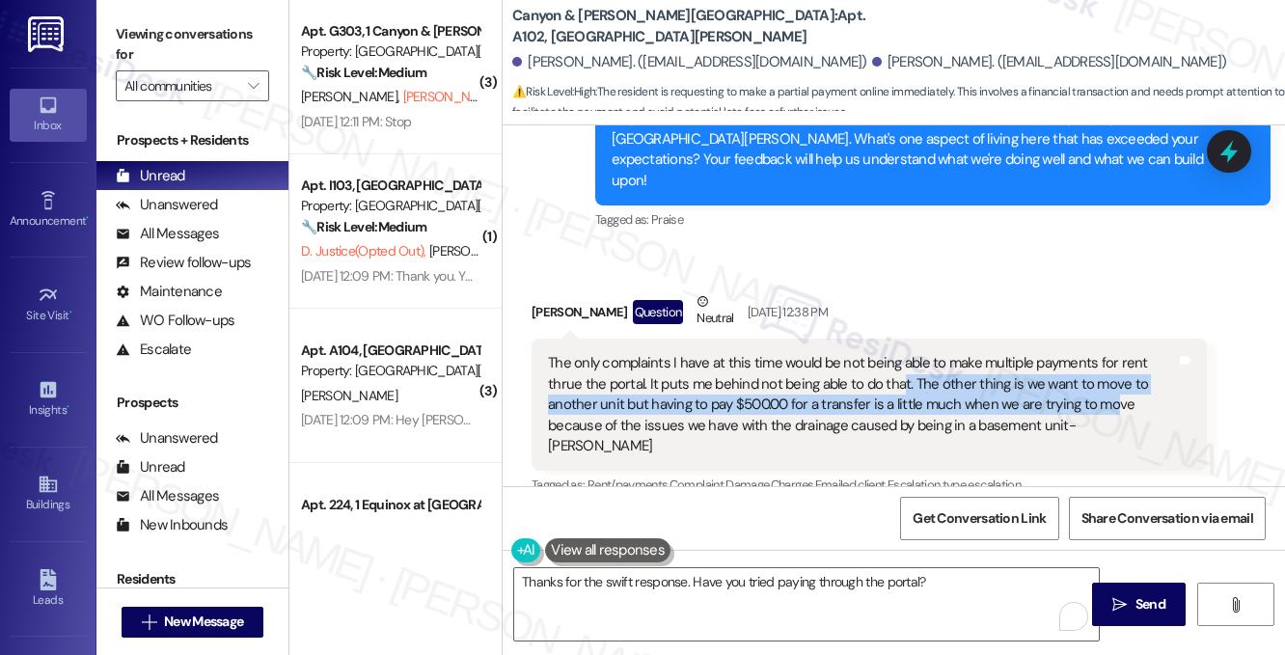
drag, startPoint x: 897, startPoint y: 282, endPoint x: 1109, endPoint y: 296, distance: 211.8
click at [1109, 353] on div "The only complaints I have at this time would be not being able to make multipl…" at bounding box center [862, 404] width 628 height 103
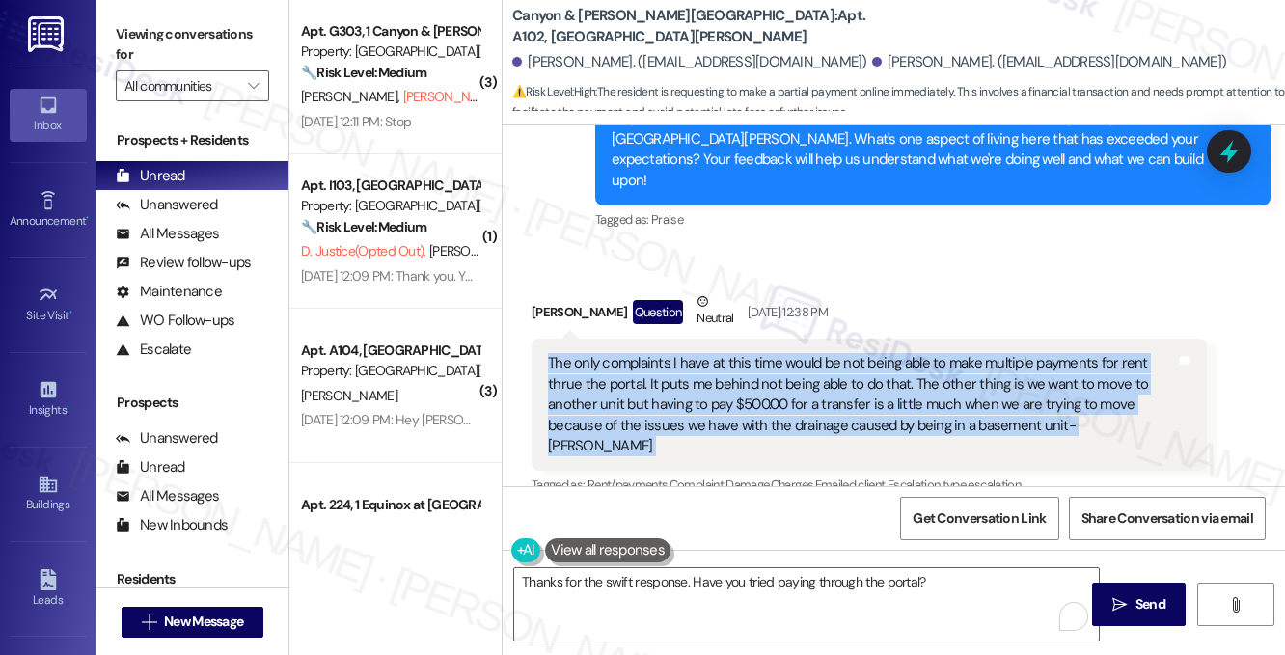
click at [1109, 353] on div "The only complaints I have at this time would be not being able to make multipl…" at bounding box center [862, 404] width 628 height 103
click at [774, 353] on div "The only complaints I have at this time would be not being able to make multipl…" at bounding box center [862, 404] width 628 height 103
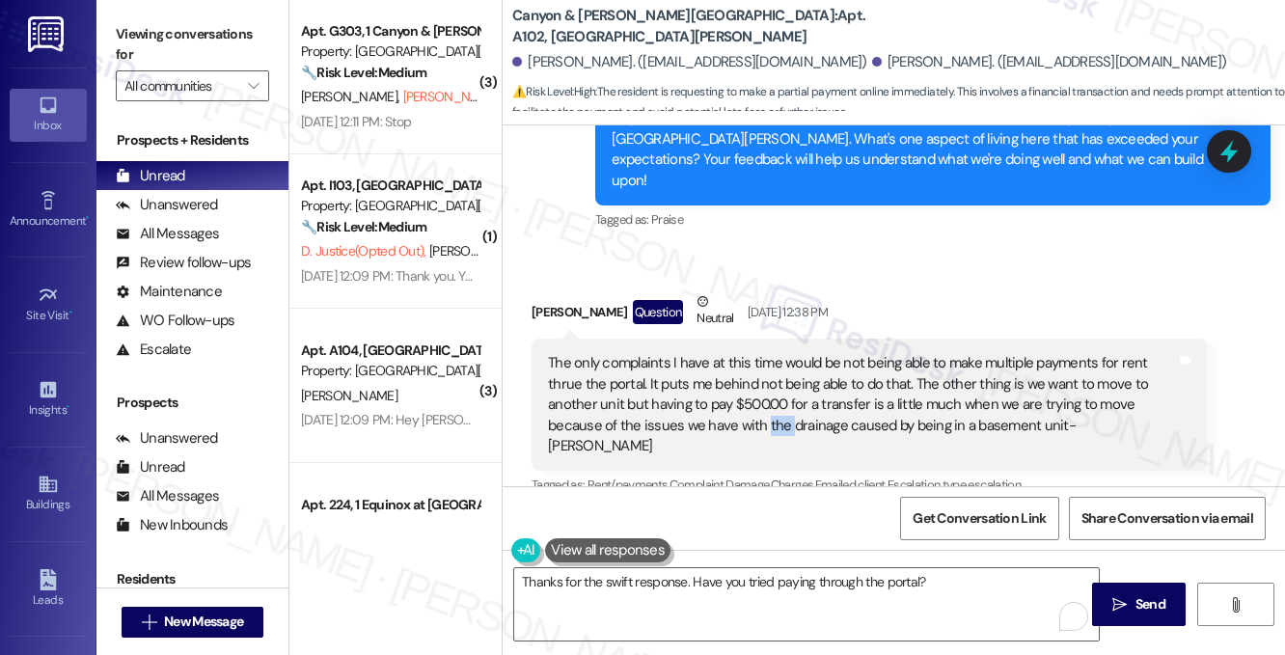
click at [774, 353] on div "The only complaints I have at this time would be not being able to make multipl…" at bounding box center [862, 404] width 628 height 103
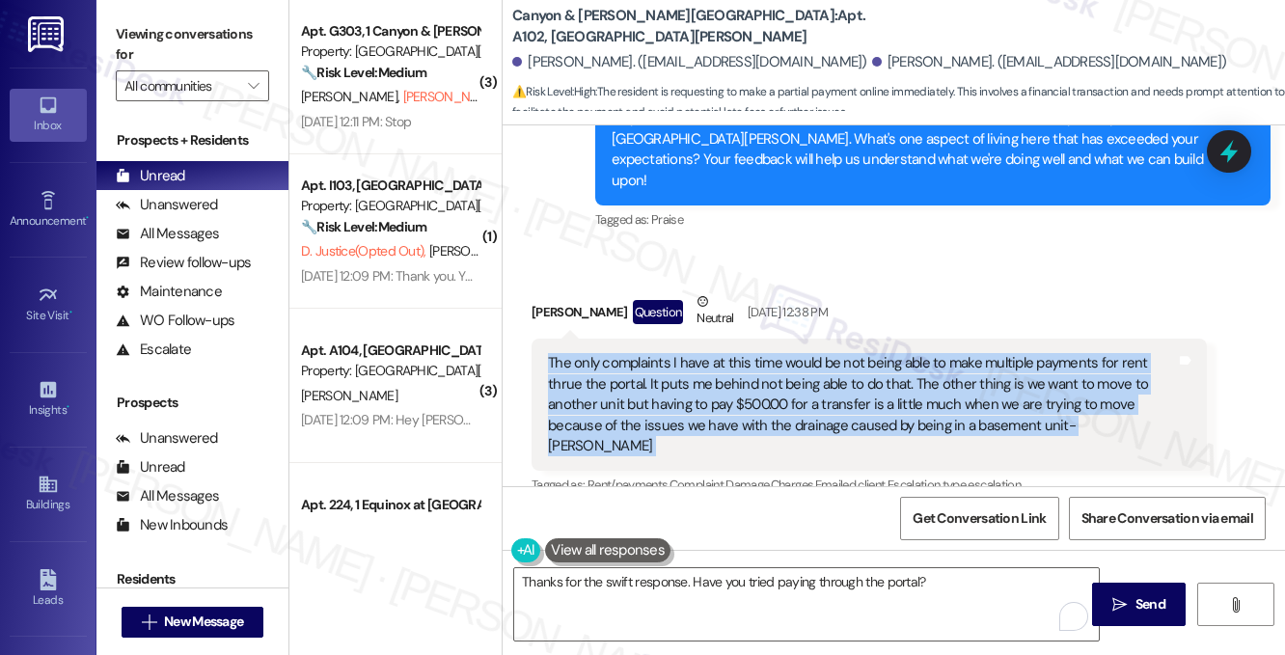
click at [774, 353] on div "The only complaints I have at this time would be not being able to make multipl…" at bounding box center [862, 404] width 628 height 103
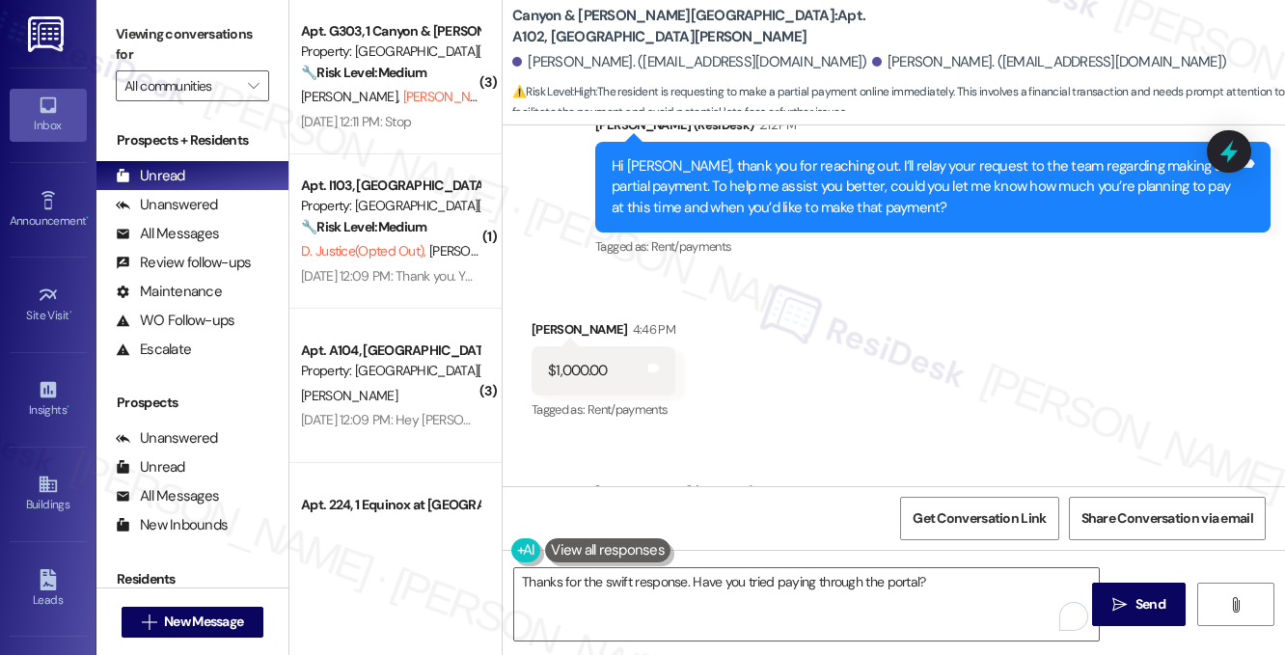
scroll to position [9190, 0]
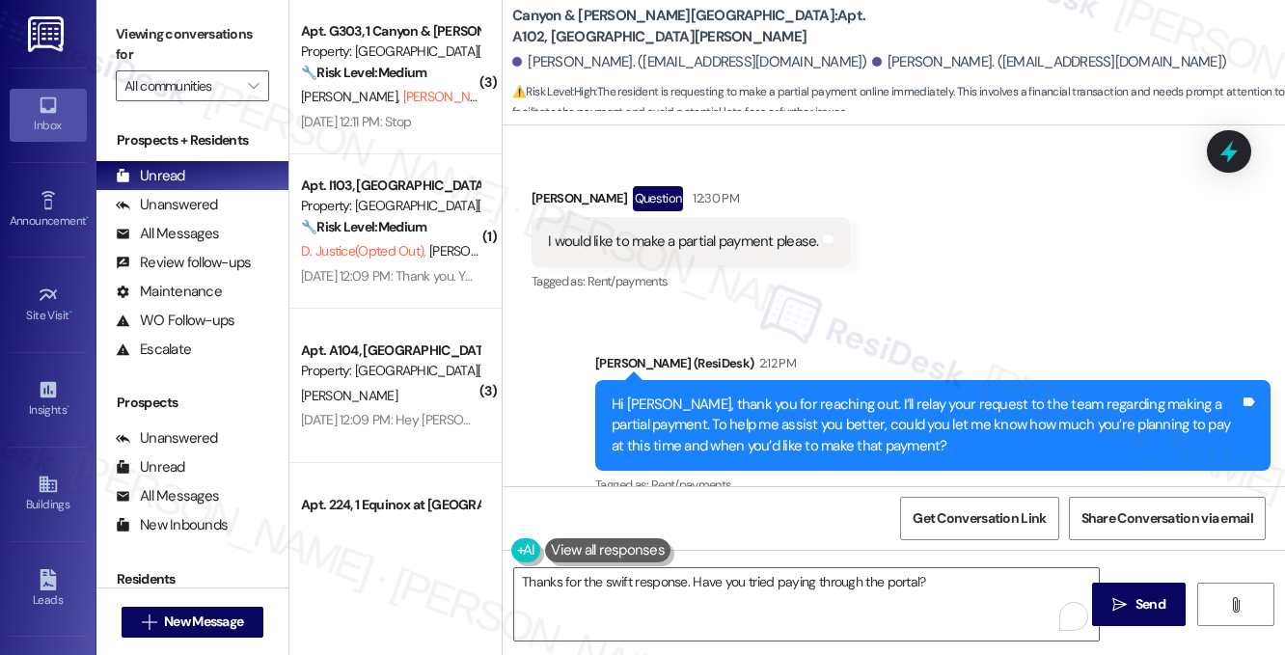
click at [892, 395] on div "Hi [PERSON_NAME], thank you for reaching out. I’ll relay your request to the te…" at bounding box center [926, 426] width 628 height 62
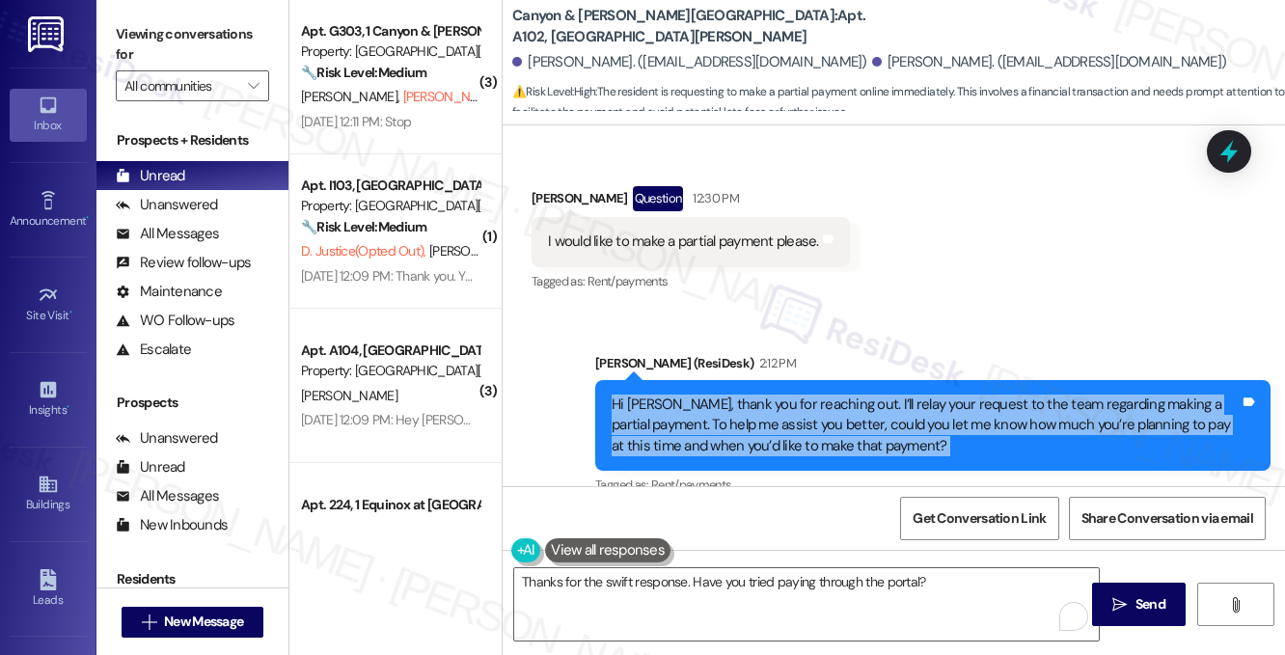
click at [892, 395] on div "Hi [PERSON_NAME], thank you for reaching out. I’ll relay your request to the te…" at bounding box center [926, 426] width 628 height 62
click at [816, 395] on div "Hi [PERSON_NAME], thank you for reaching out. I’ll relay your request to the te…" at bounding box center [926, 426] width 628 height 62
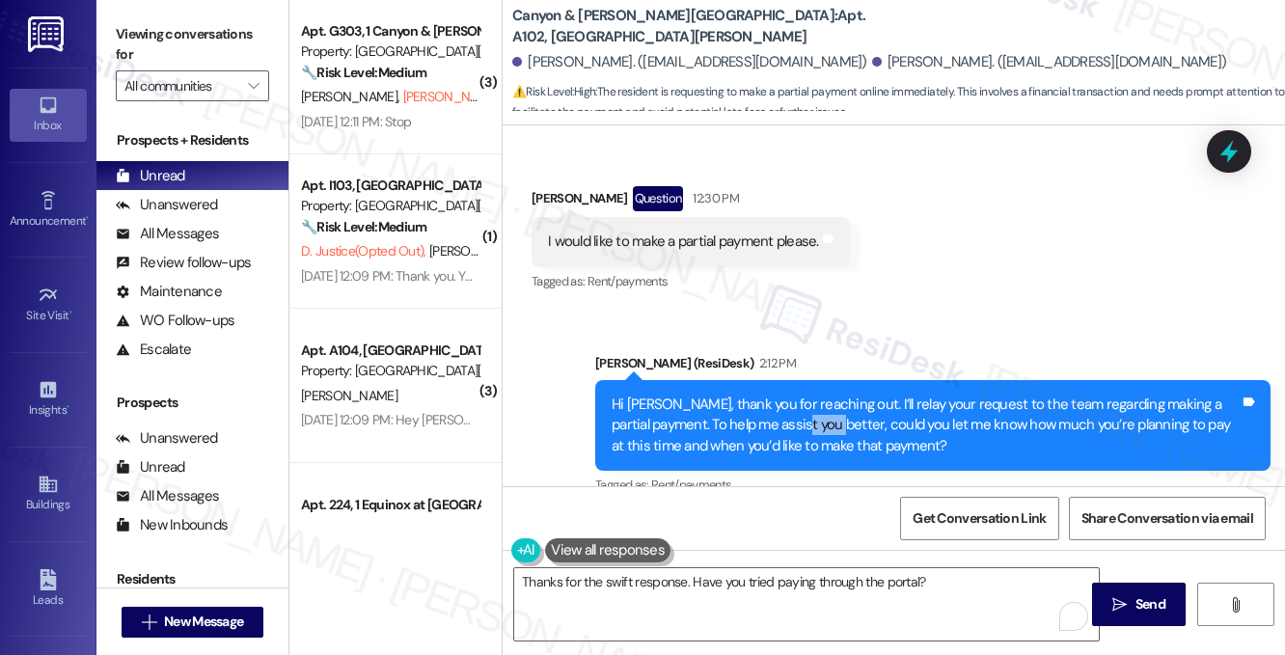
click at [816, 395] on div "Hi [PERSON_NAME], thank you for reaching out. I’ll relay your request to the te…" at bounding box center [926, 426] width 628 height 62
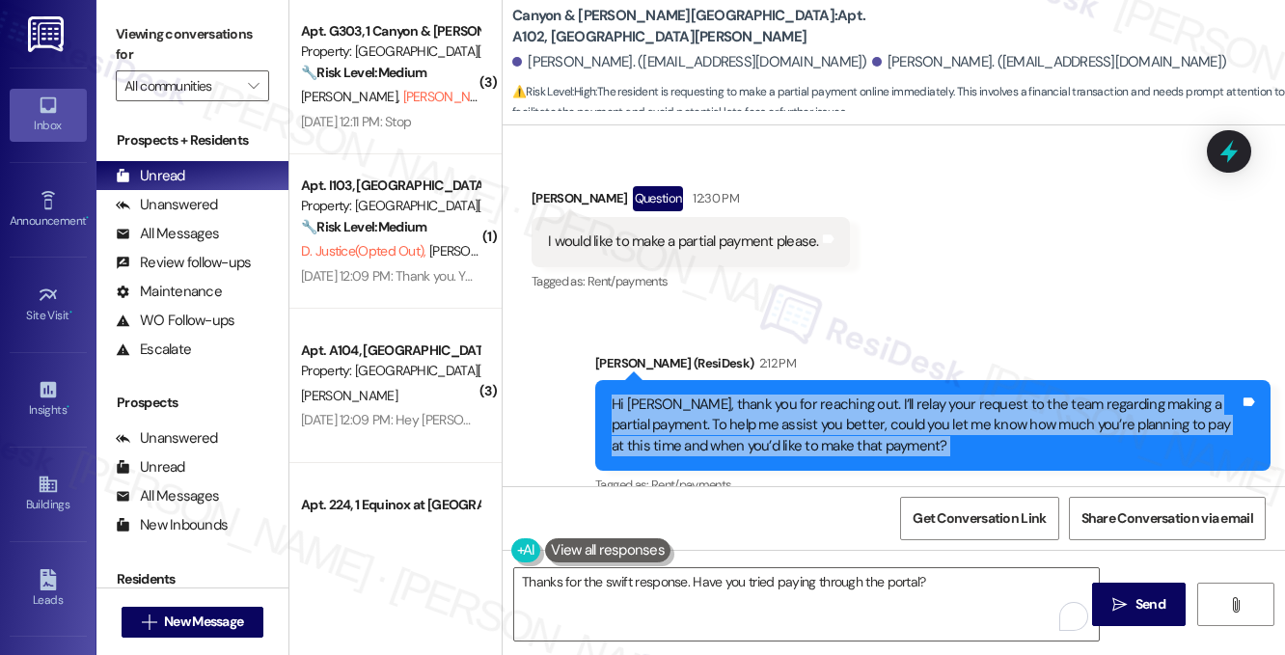
click at [816, 395] on div "Hi [PERSON_NAME], thank you for reaching out. I’ll relay your request to the te…" at bounding box center [926, 426] width 628 height 62
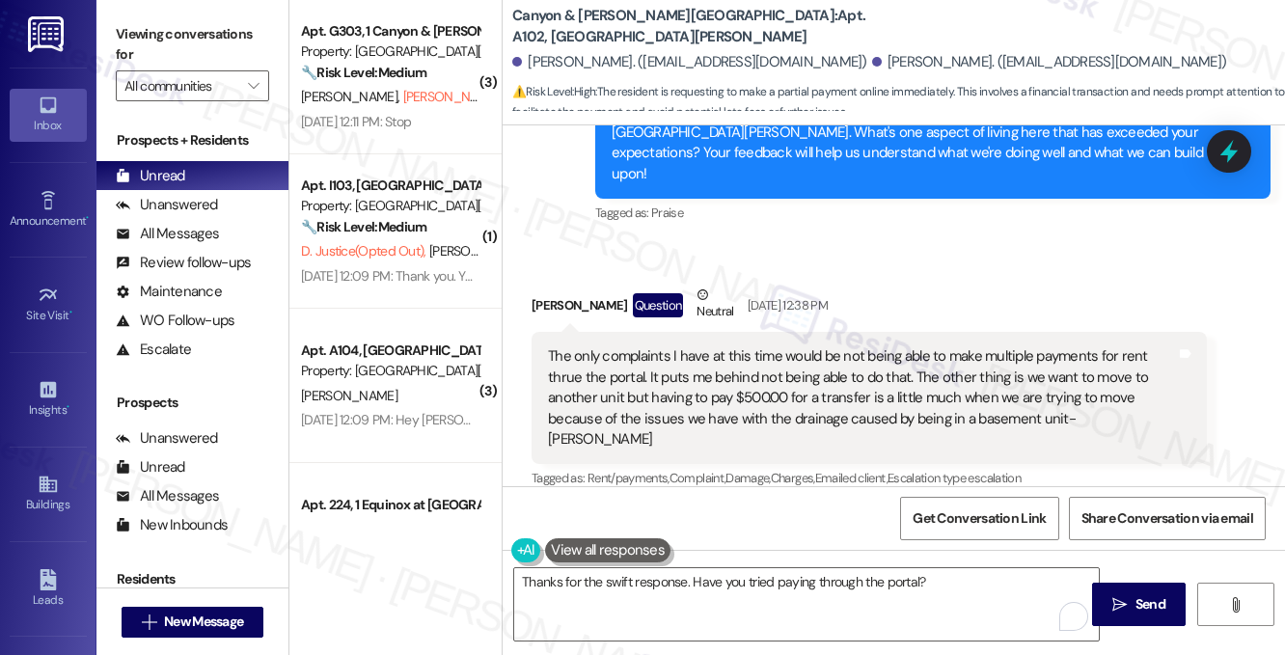
scroll to position [7936, 0]
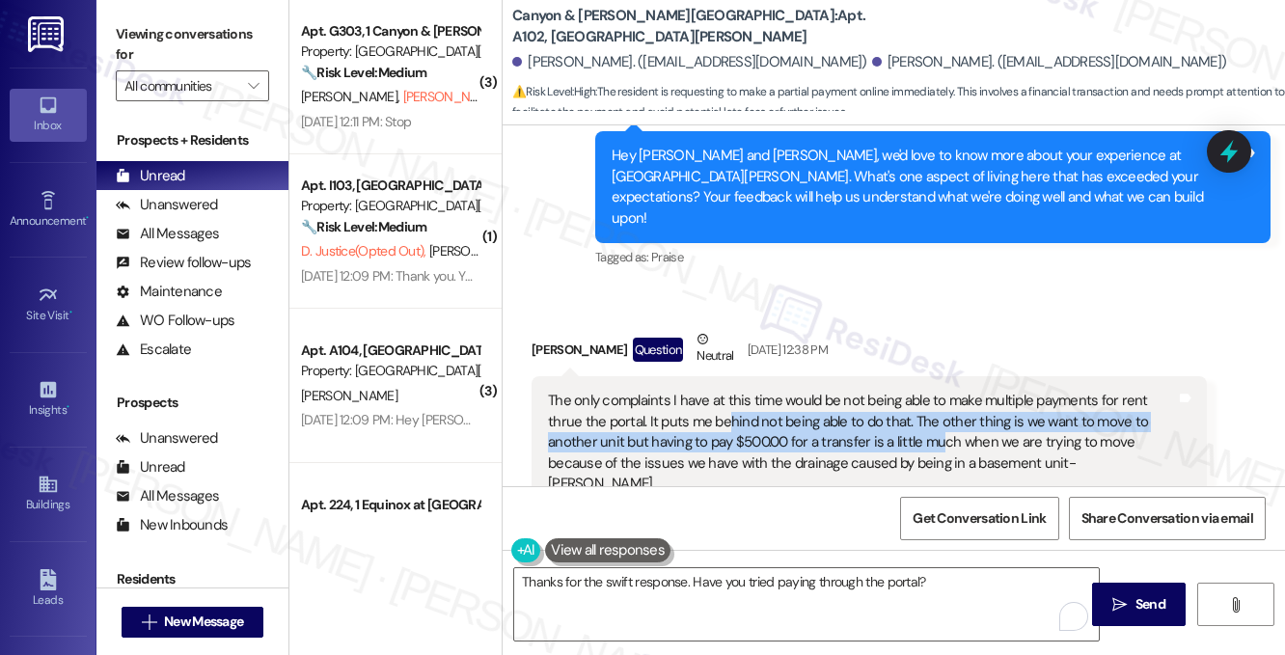
drag, startPoint x: 730, startPoint y: 315, endPoint x: 942, endPoint y: 330, distance: 212.9
click at [942, 391] on div "The only complaints I have at this time would be not being able to make multipl…" at bounding box center [862, 442] width 628 height 103
click at [907, 391] on div "The only complaints I have at this time would be not being able to make multipl…" at bounding box center [862, 442] width 628 height 103
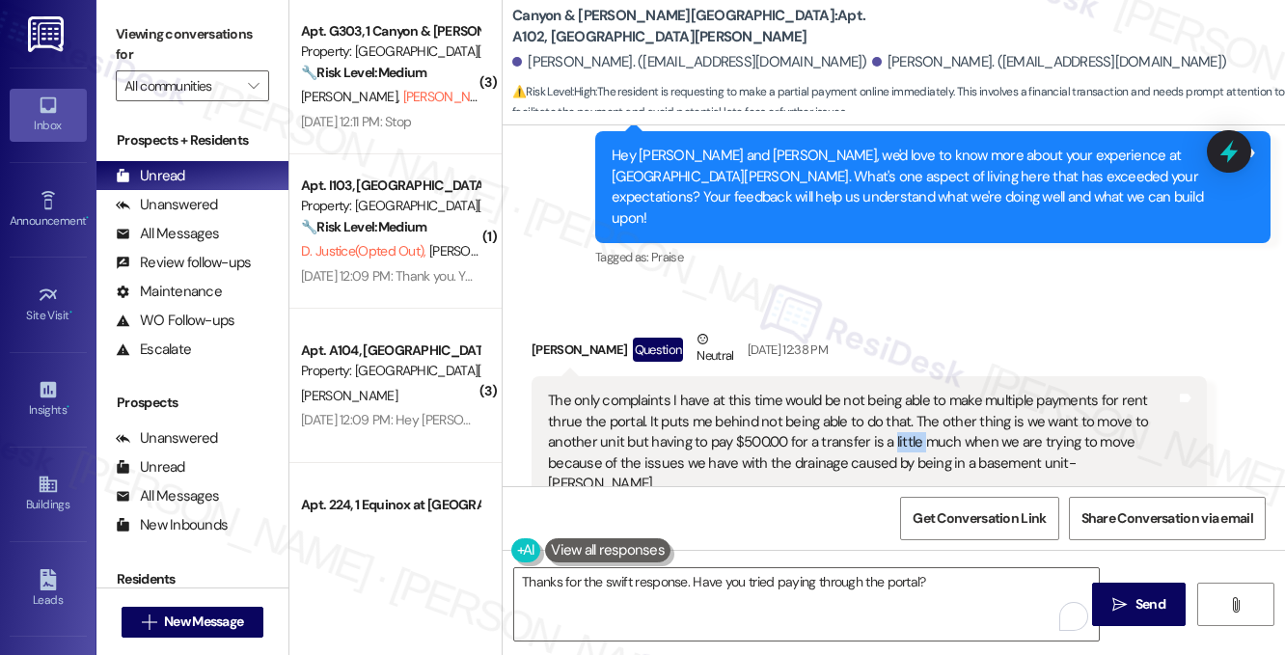
click at [907, 391] on div "The only complaints I have at this time would be not being able to make multipl…" at bounding box center [862, 442] width 628 height 103
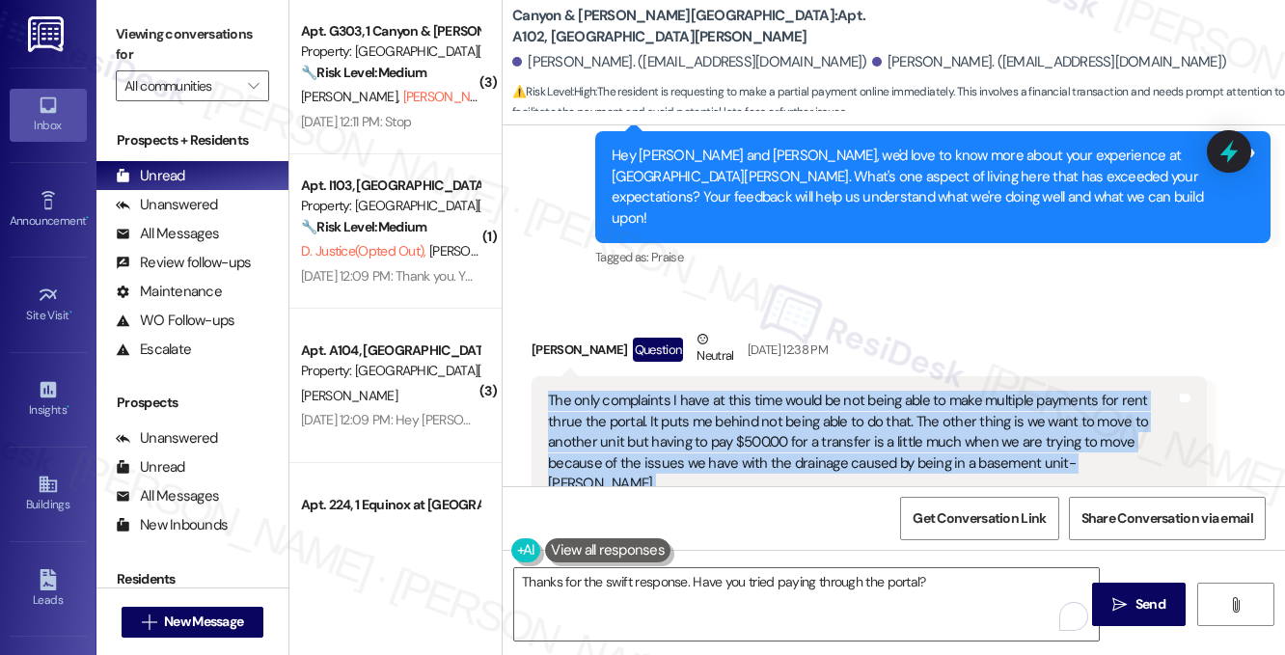
click at [907, 391] on div "The only complaints I have at this time would be not being able to make multipl…" at bounding box center [862, 442] width 628 height 103
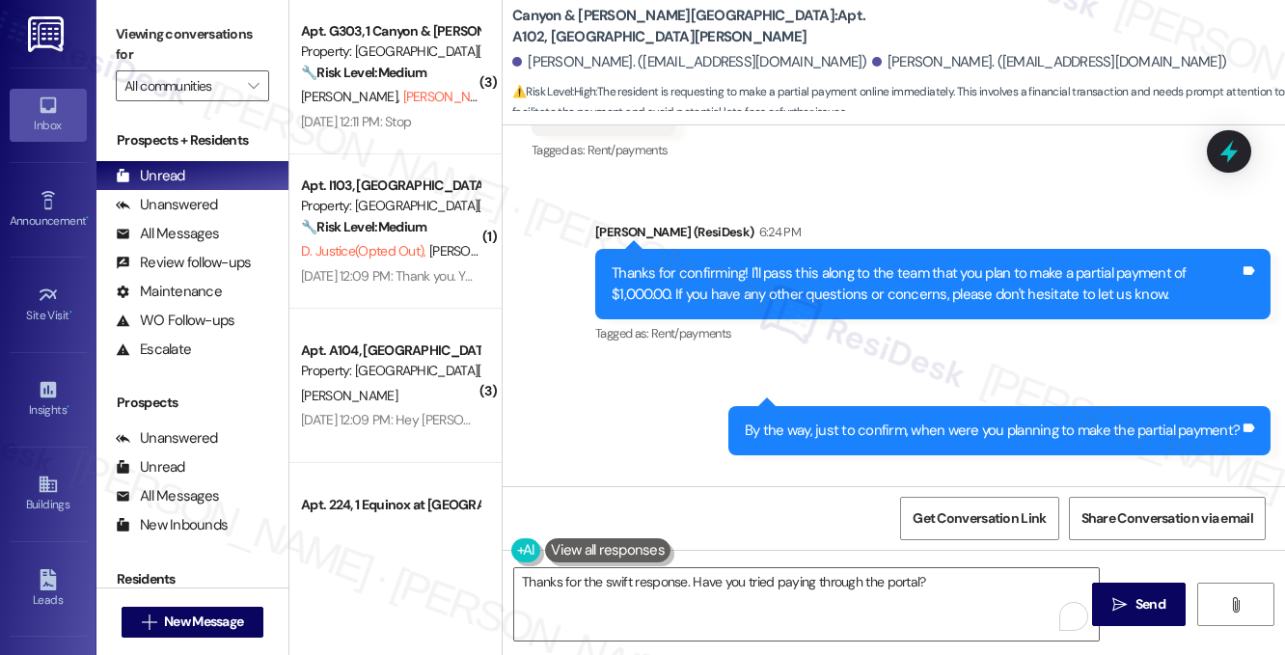
scroll to position [9711, 0]
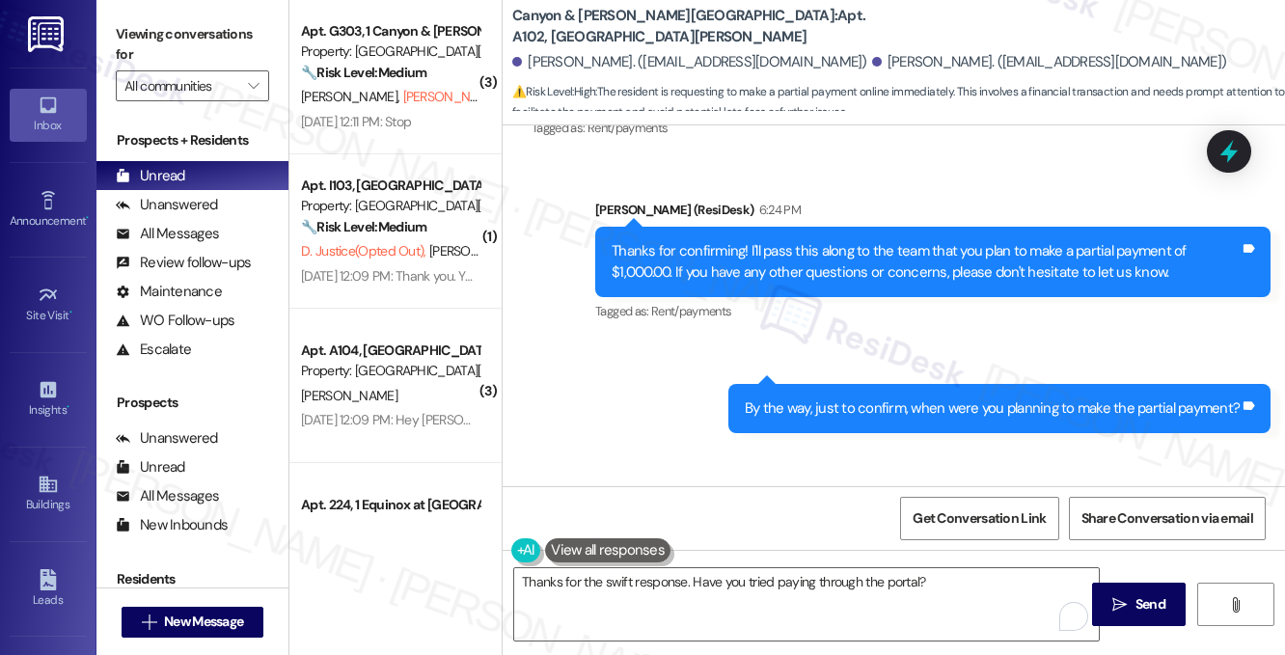
click at [691, 533] on div "If we can do it online we can do it right now" at bounding box center [679, 543] width 262 height 20
click at [798, 578] on textarea "Thanks for the swift response. Have you tried paying through the portal?" at bounding box center [806, 604] width 585 height 72
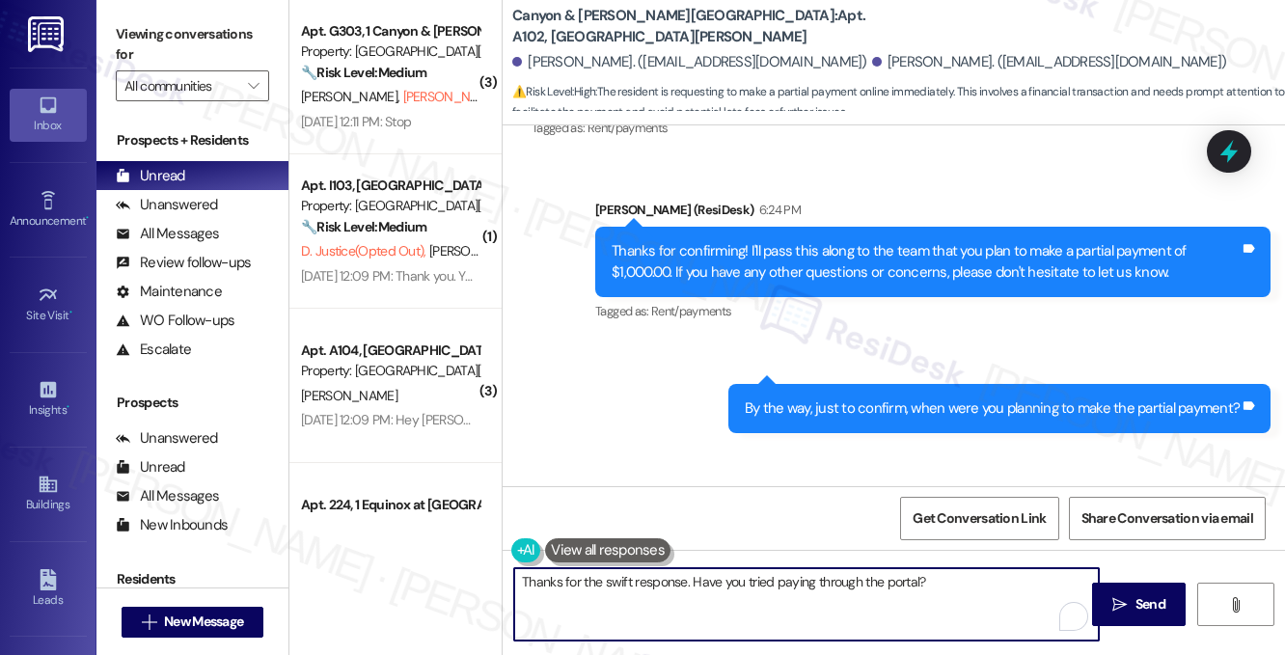
click at [798, 578] on textarea "Thanks for the swift response. Have you tried paying through the portal?" at bounding box center [806, 604] width 585 height 72
click at [948, 574] on textarea "Thanks for the swift response. Have you tried paying through the portal?" at bounding box center [806, 604] width 585 height 72
click at [947, 202] on div "Sent via SMS [PERSON_NAME] (ResiDesk) 6:24 PM Thanks for confirming! I'll pass …" at bounding box center [933, 262] width 704 height 154
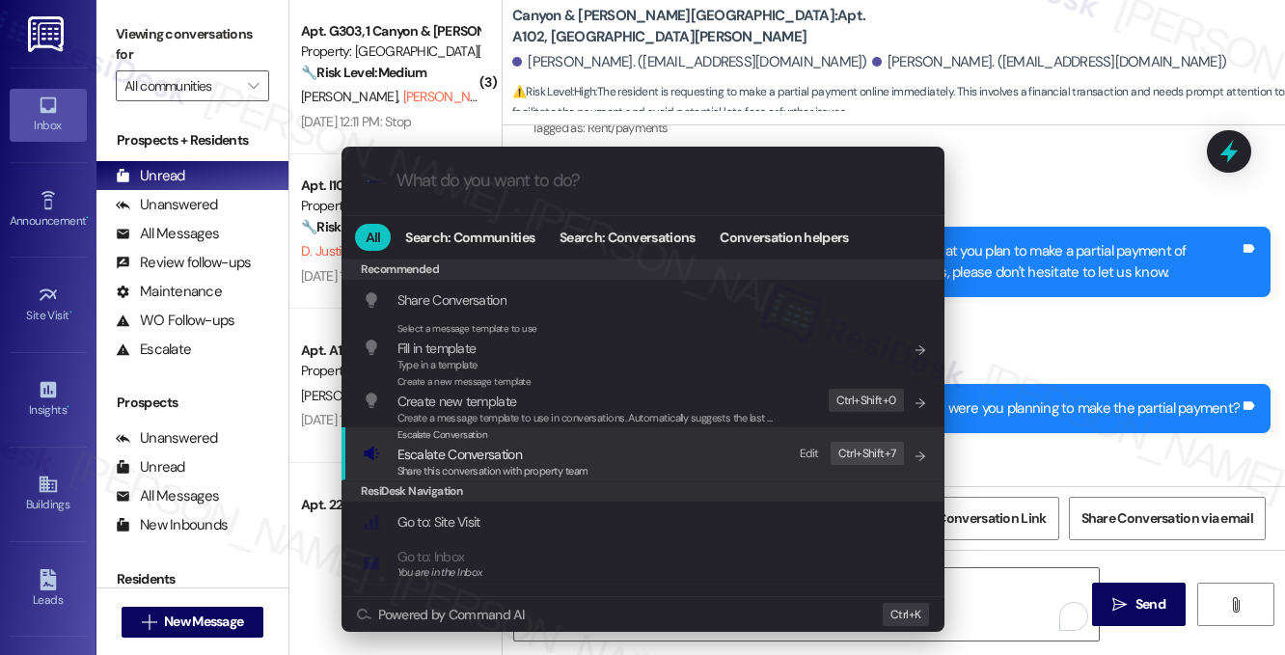
click at [587, 458] on span "Escalate Conversation" at bounding box center [493, 454] width 191 height 21
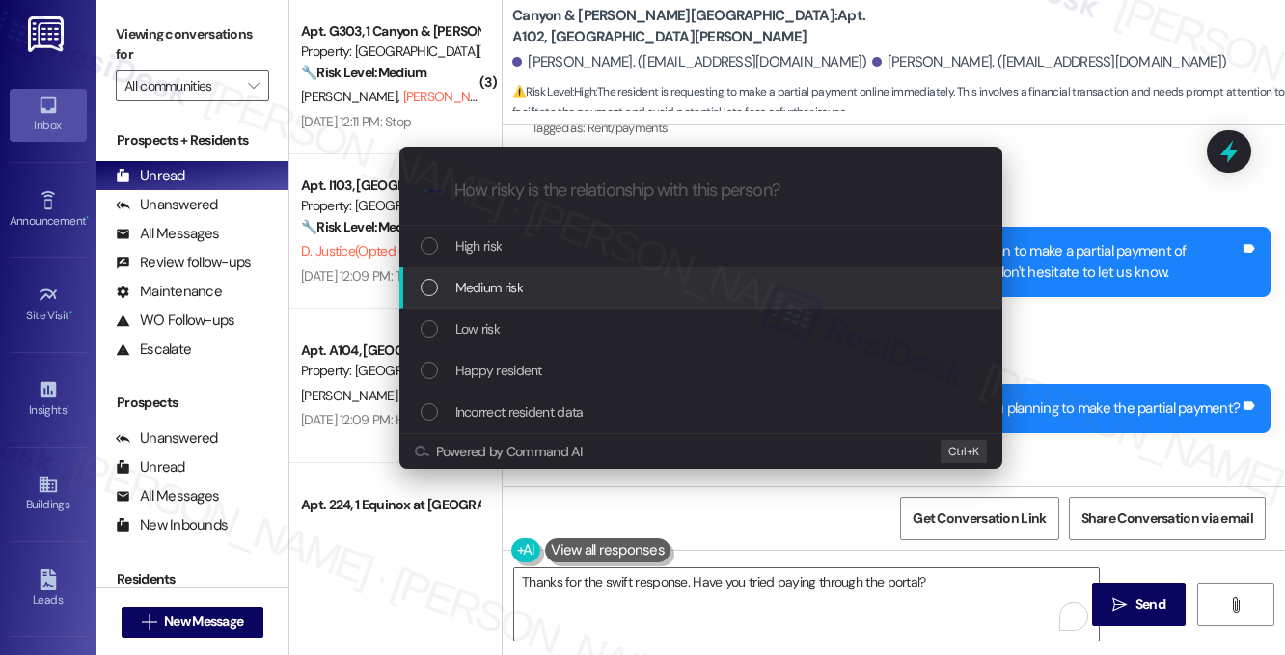
click at [537, 291] on div "Medium risk" at bounding box center [703, 287] width 565 height 21
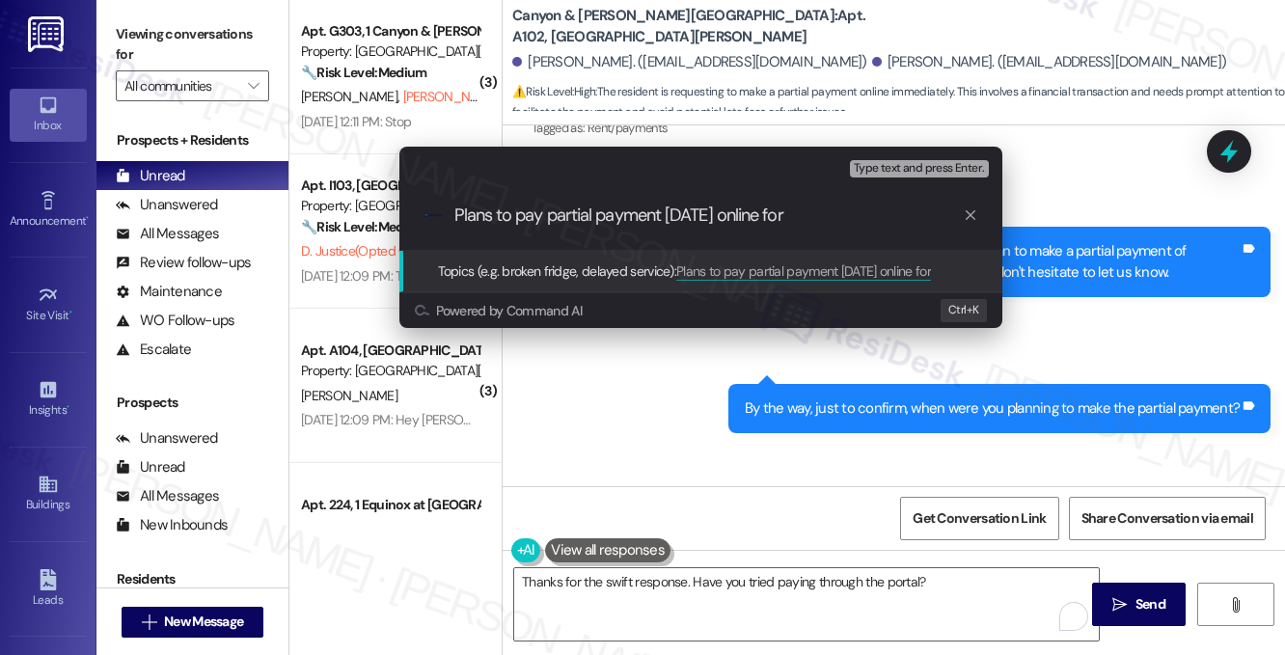
click at [804, 220] on input "Plans to pay partial payment [DATE] online for" at bounding box center [709, 216] width 509 height 20
type input "Plans to pay partial payment [DATE] online for rent"
click at [170, 31] on div "Escalate Conversation Medium risk Topics (e.g. broken fridge, delayed service) …" at bounding box center [642, 327] width 1285 height 655
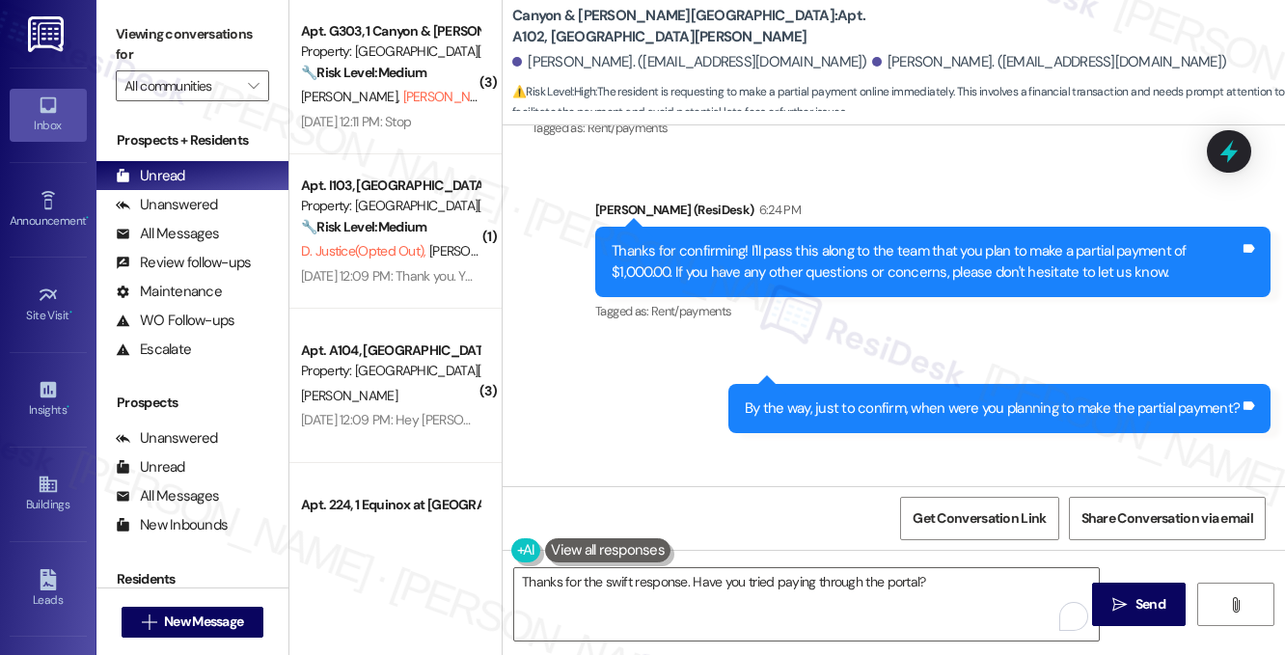
click at [876, 370] on div "Sent via SMS 6:28 PM [PERSON_NAME] (ResiDesk) 6:28 PM By the way, just to confi…" at bounding box center [999, 409] width 571 height 78
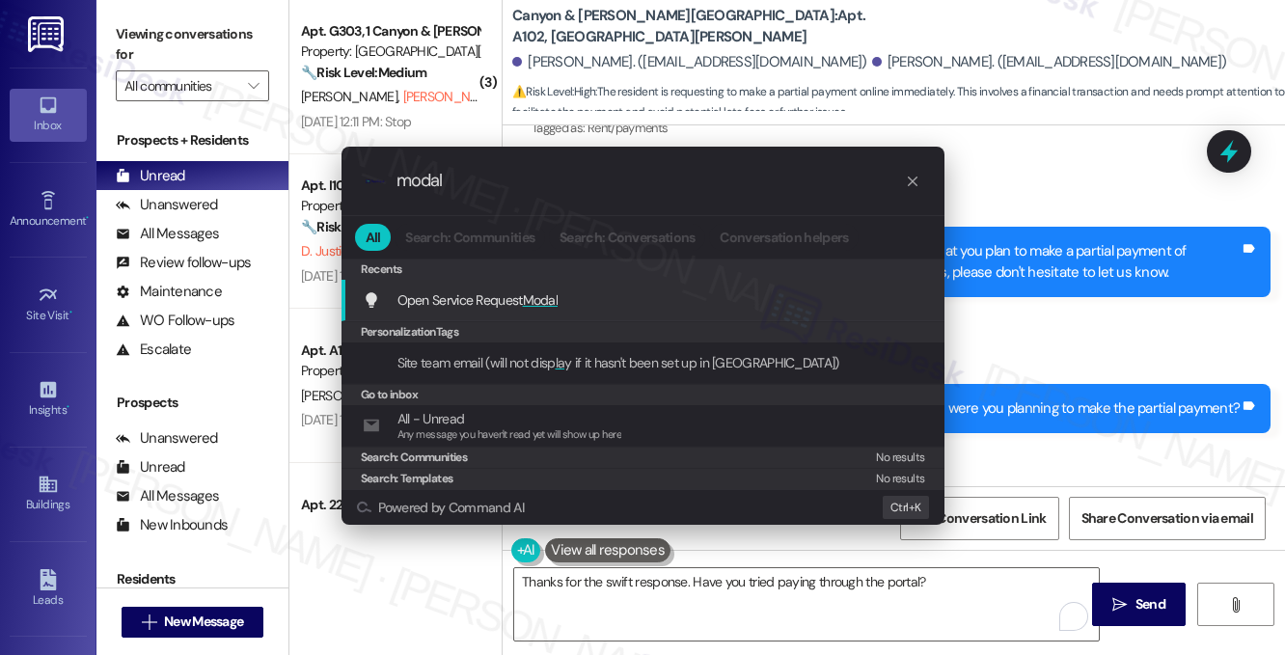
type input "modal"
click at [559, 298] on span "Modal" at bounding box center [541, 299] width 36 height 17
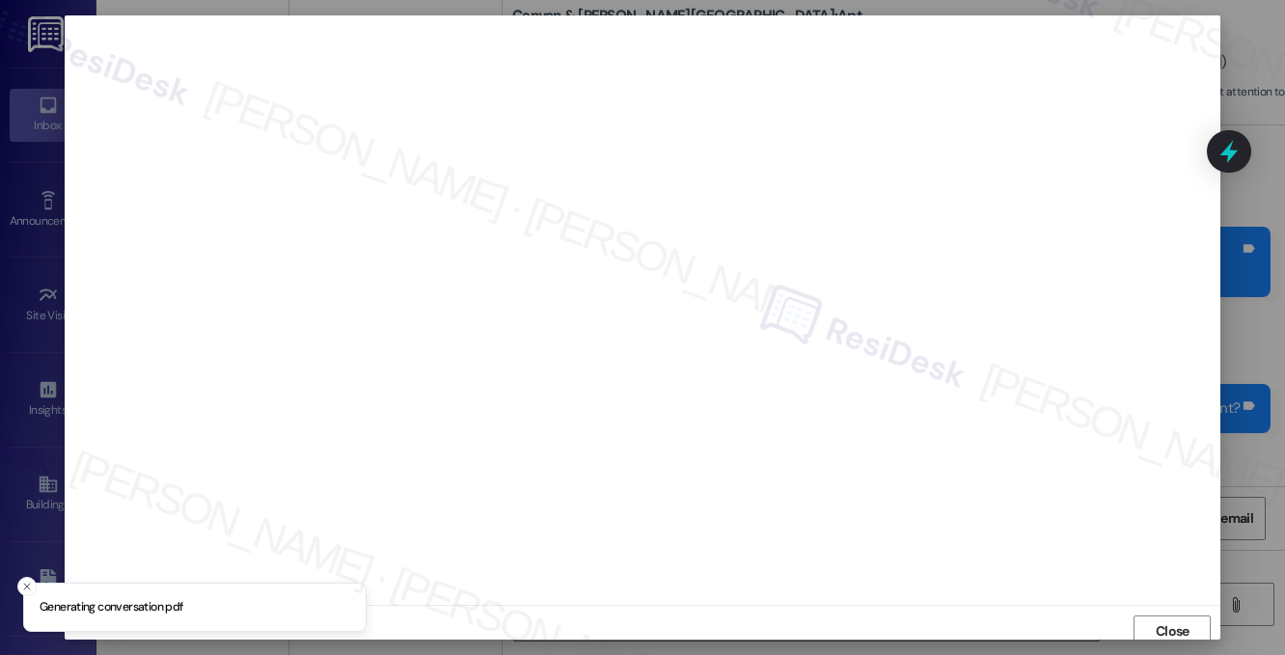
scroll to position [7, 0]
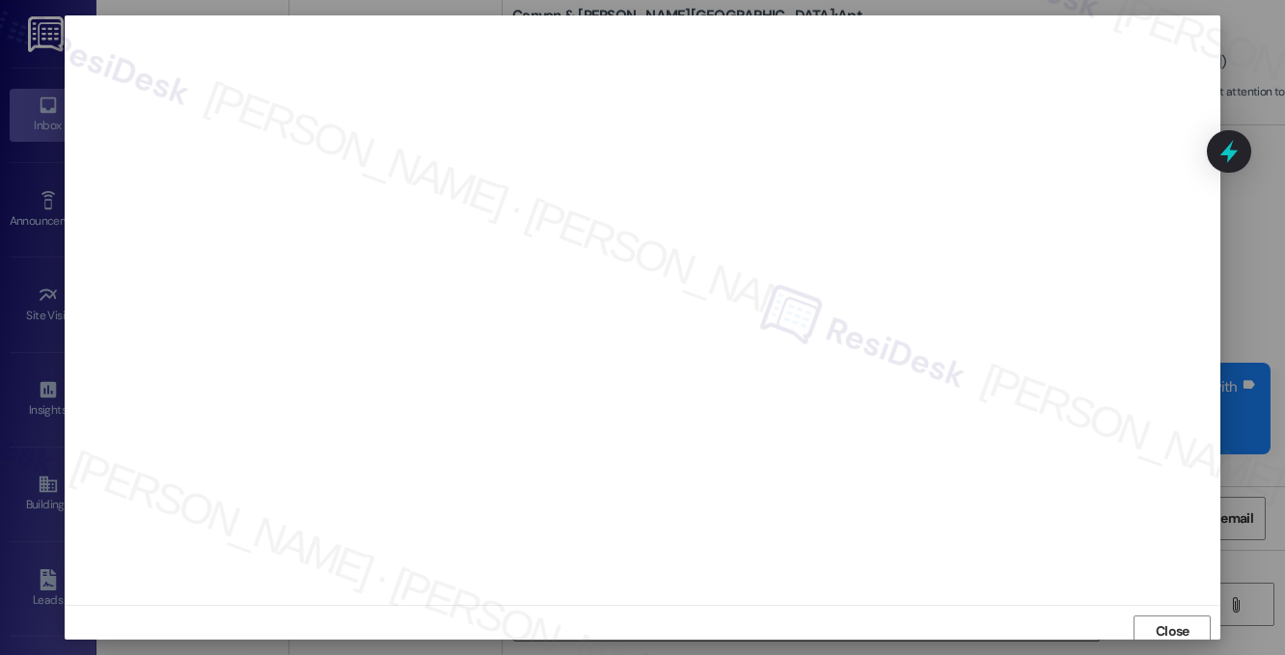
scroll to position [7, 0]
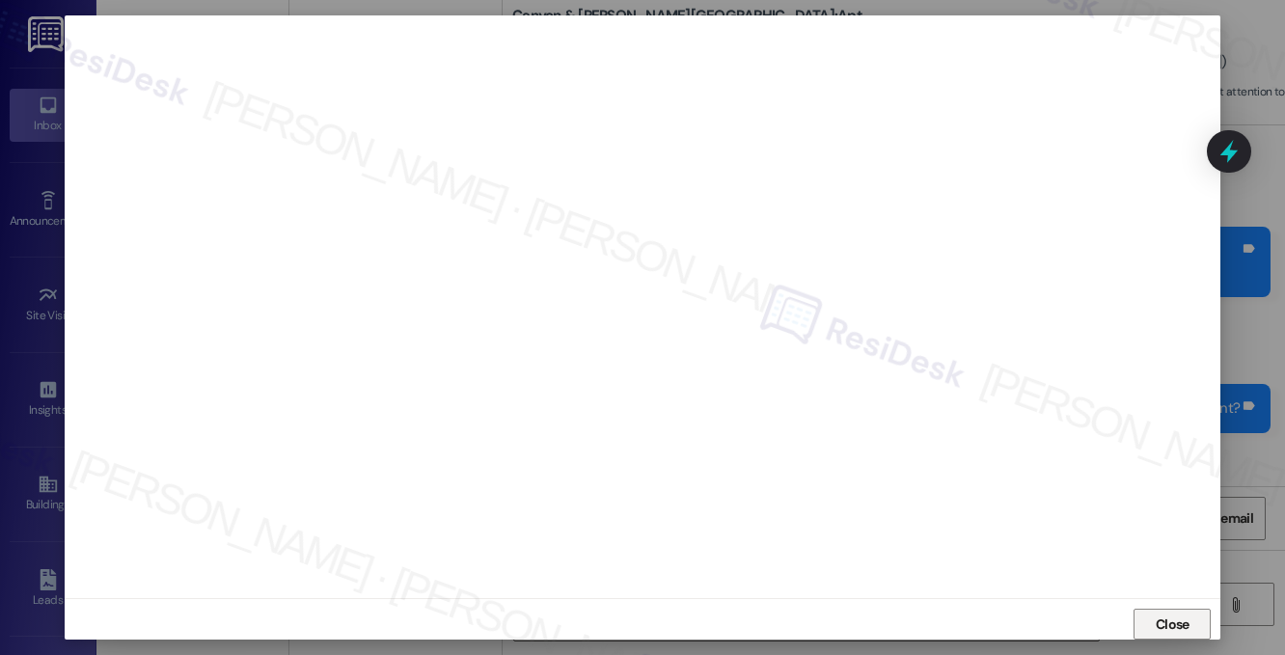
click at [1157, 618] on span "Close" at bounding box center [1173, 625] width 34 height 20
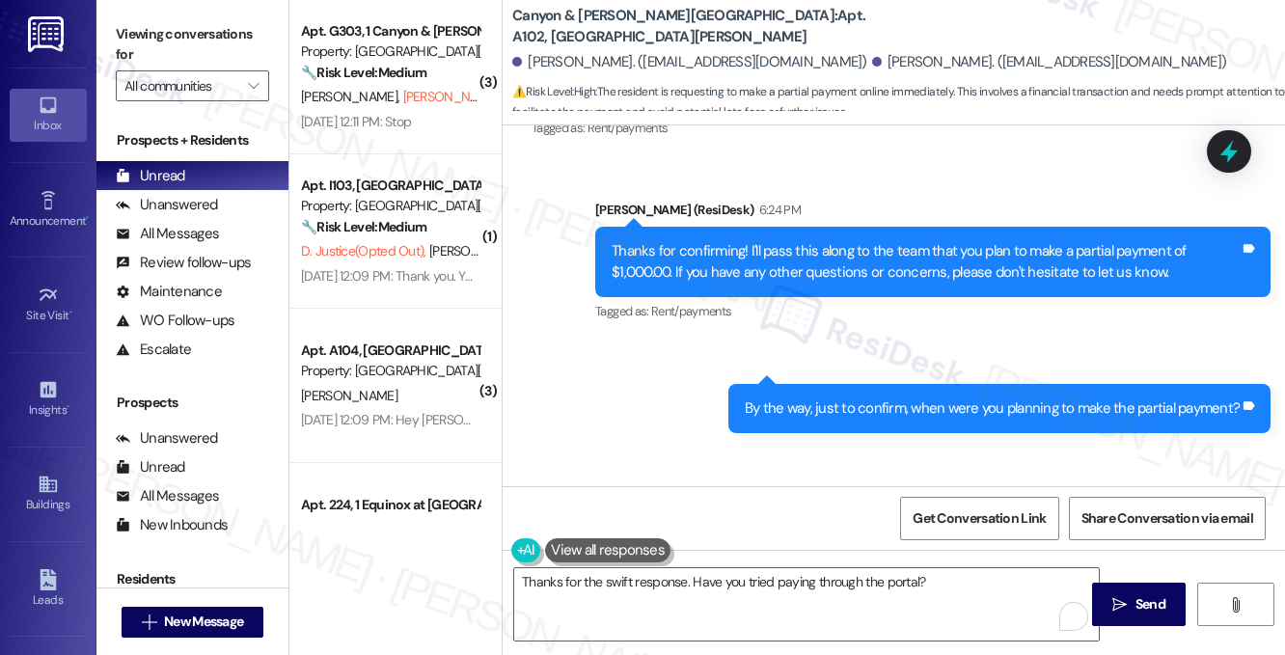
click at [863, 448] on div "Received via SMS [PERSON_NAME] 6:29 PM If we can do it online we can do it righ…" at bounding box center [894, 529] width 783 height 163
click at [660, 597] on textarea "Thanks for the swift response. Have you tried paying through the portal?" at bounding box center [806, 604] width 585 height 72
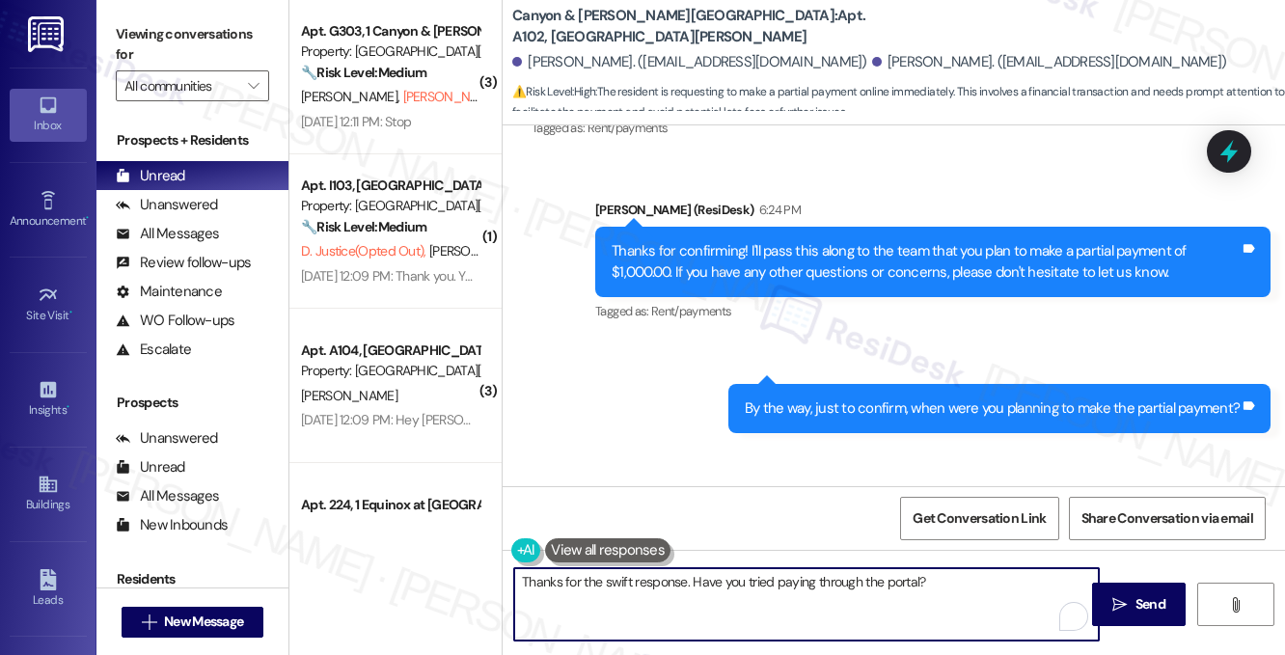
click at [660, 597] on textarea "Thanks for the swift response. Have you tried paying through the portal?" at bounding box center [806, 604] width 585 height 72
click at [1014, 448] on div "Received via SMS [PERSON_NAME] 6:29 PM If we can do it online we can do it righ…" at bounding box center [894, 529] width 783 height 163
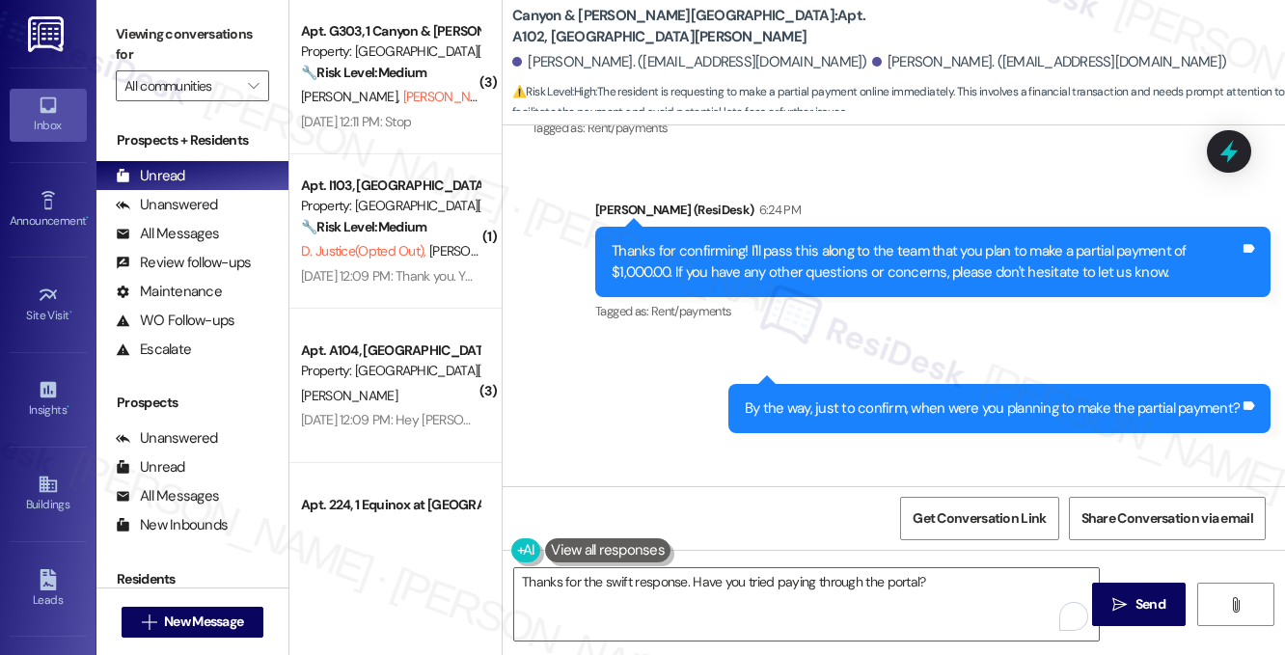
click at [234, 22] on label "Viewing conversations for" at bounding box center [192, 44] width 153 height 51
click at [721, 591] on textarea "Thanks for the swift response. Have you tried paying through the portal?" at bounding box center [806, 604] width 585 height 72
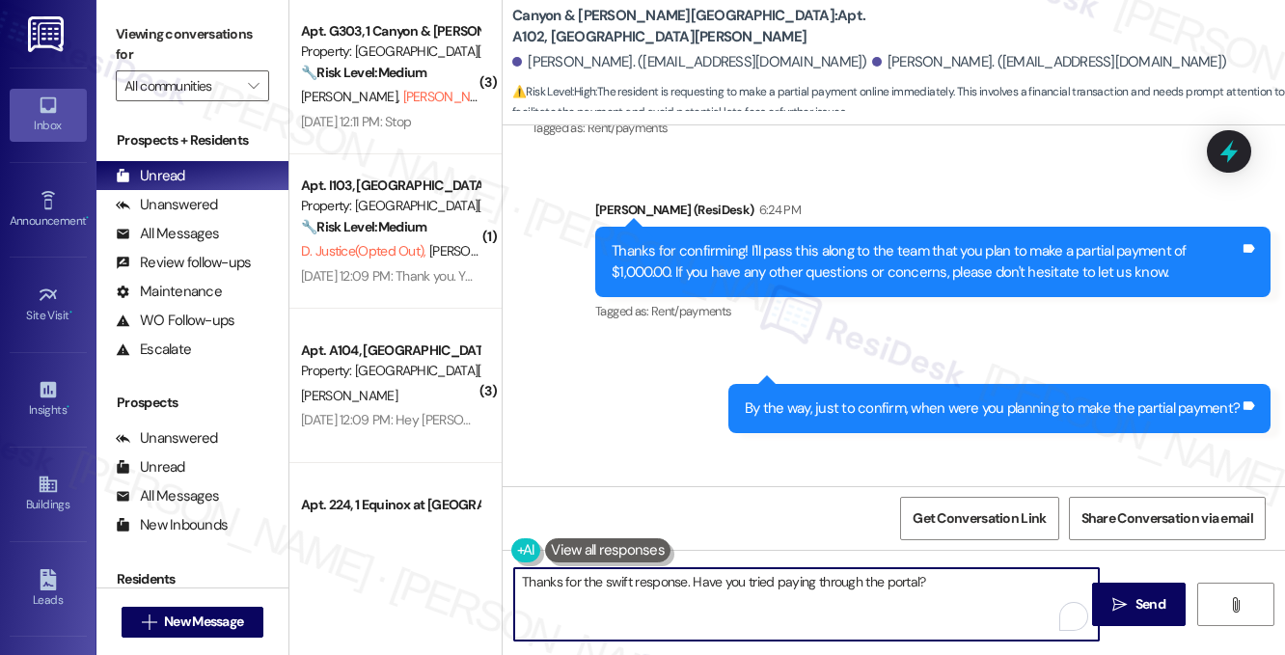
click at [721, 591] on textarea "Thanks for the swift response. Have you tried paying through the portal?" at bounding box center [806, 604] width 585 height 72
click at [942, 582] on textarea "Thanks for the swift response. Have you tried paying through the portal?" at bounding box center [806, 604] width 585 height 72
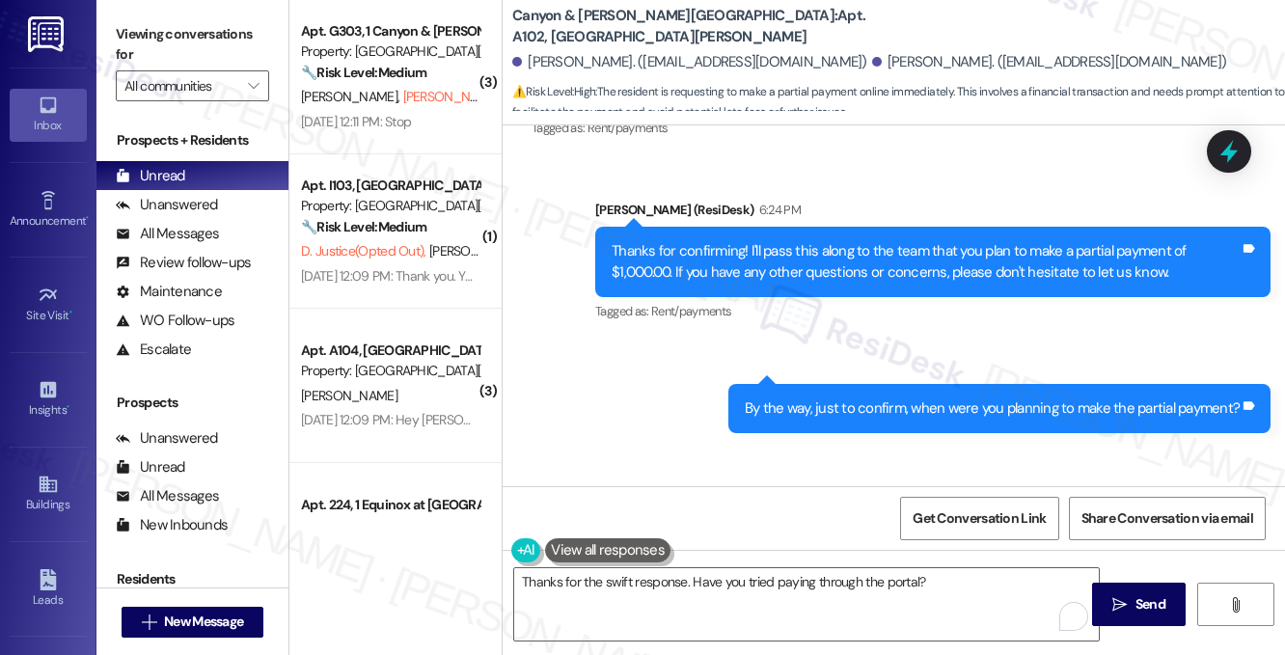
click at [235, 40] on label "Viewing conversations for" at bounding box center [192, 44] width 153 height 51
click at [771, 583] on textarea "Thanks for the swift response. Have you tried paying through the portal?" at bounding box center [806, 604] width 585 height 72
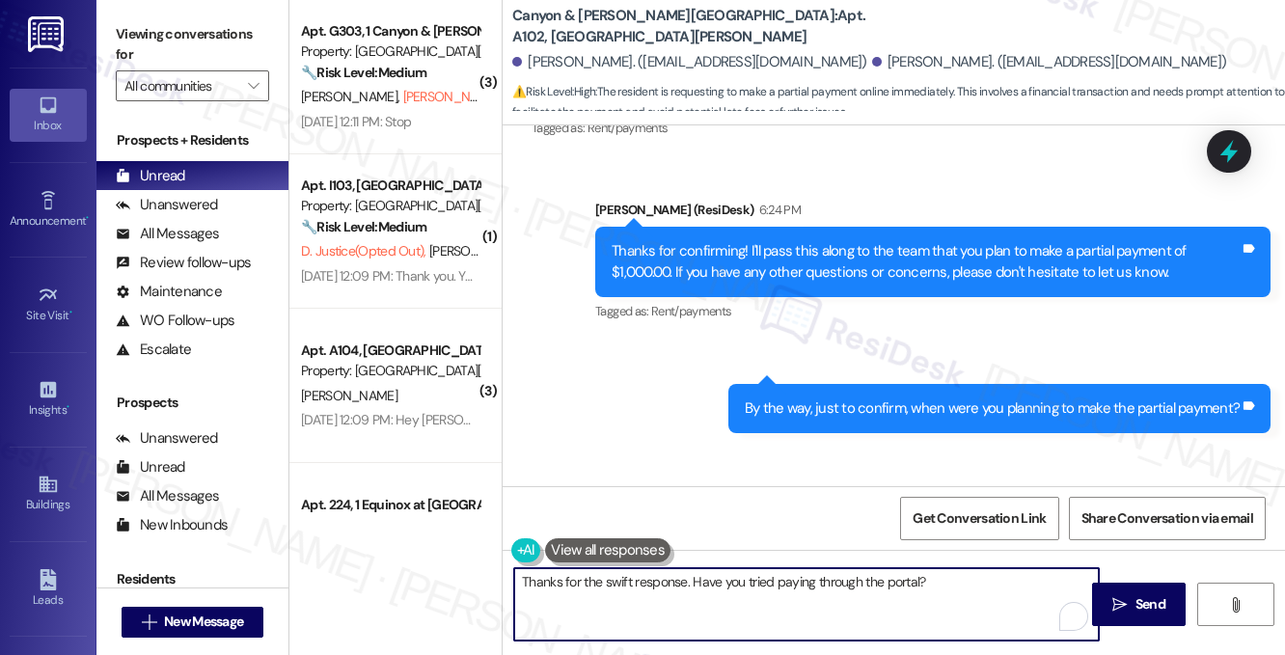
click at [771, 583] on textarea "Thanks for the swift response. Have you tried paying through the portal?" at bounding box center [806, 604] width 585 height 72
click at [997, 590] on textarea "Thanks for the swift response. Have you tried paying through the portal?" at bounding box center [806, 604] width 585 height 72
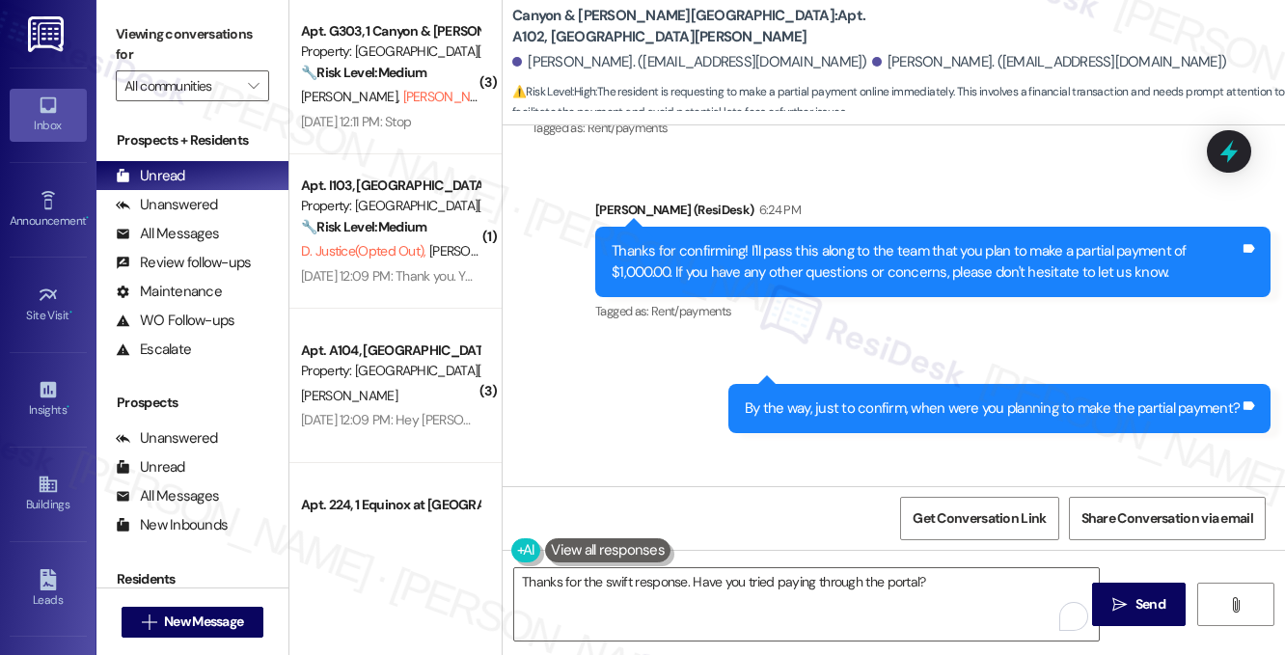
click at [236, 32] on label "Viewing conversations for" at bounding box center [192, 44] width 153 height 51
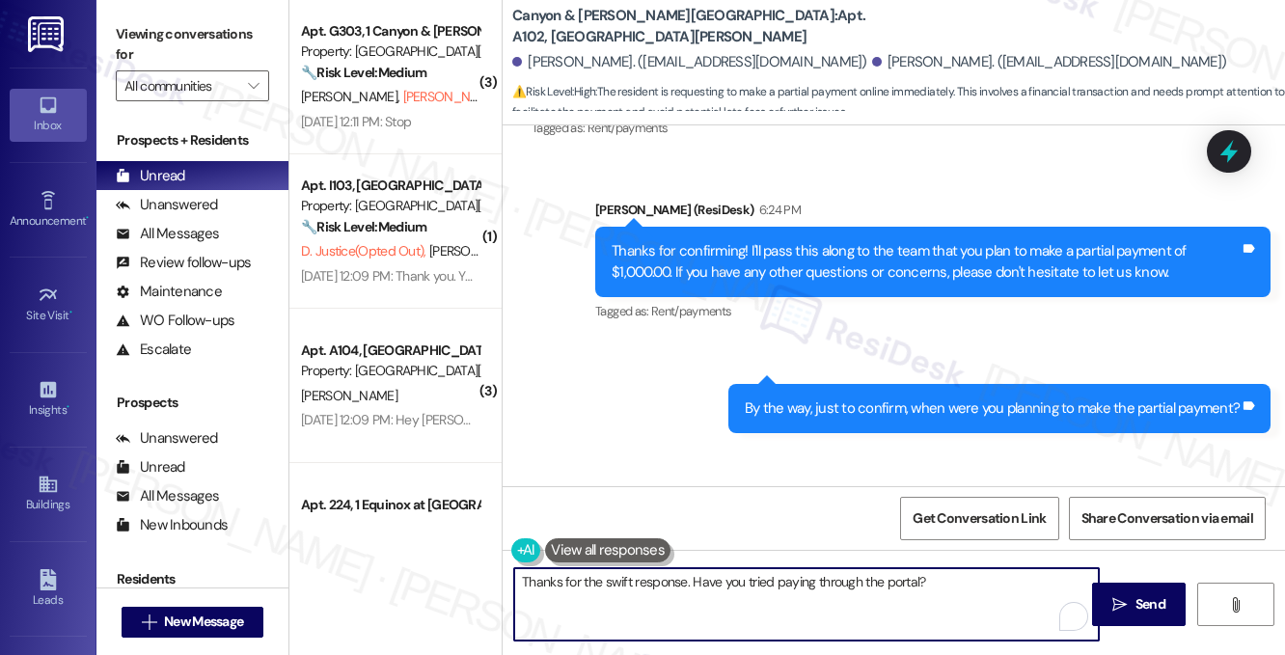
click at [811, 579] on textarea "Thanks for the swift response. Have you tried paying through the portal?" at bounding box center [806, 604] width 585 height 72
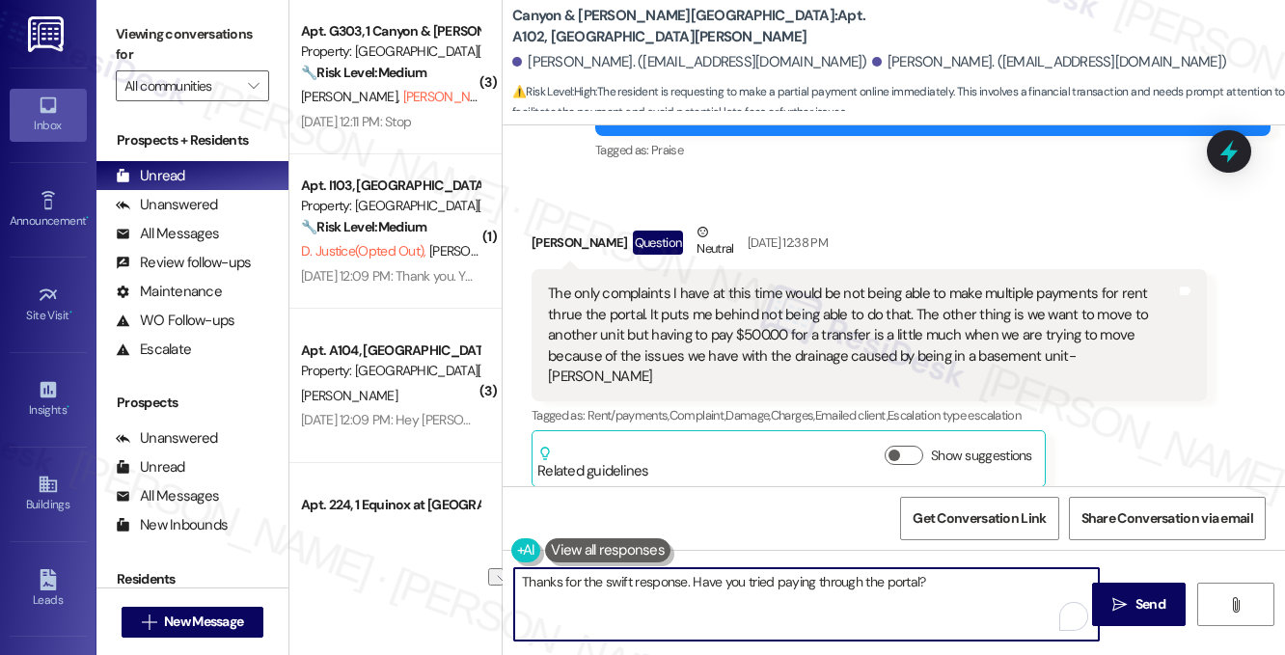
scroll to position [7974, 0]
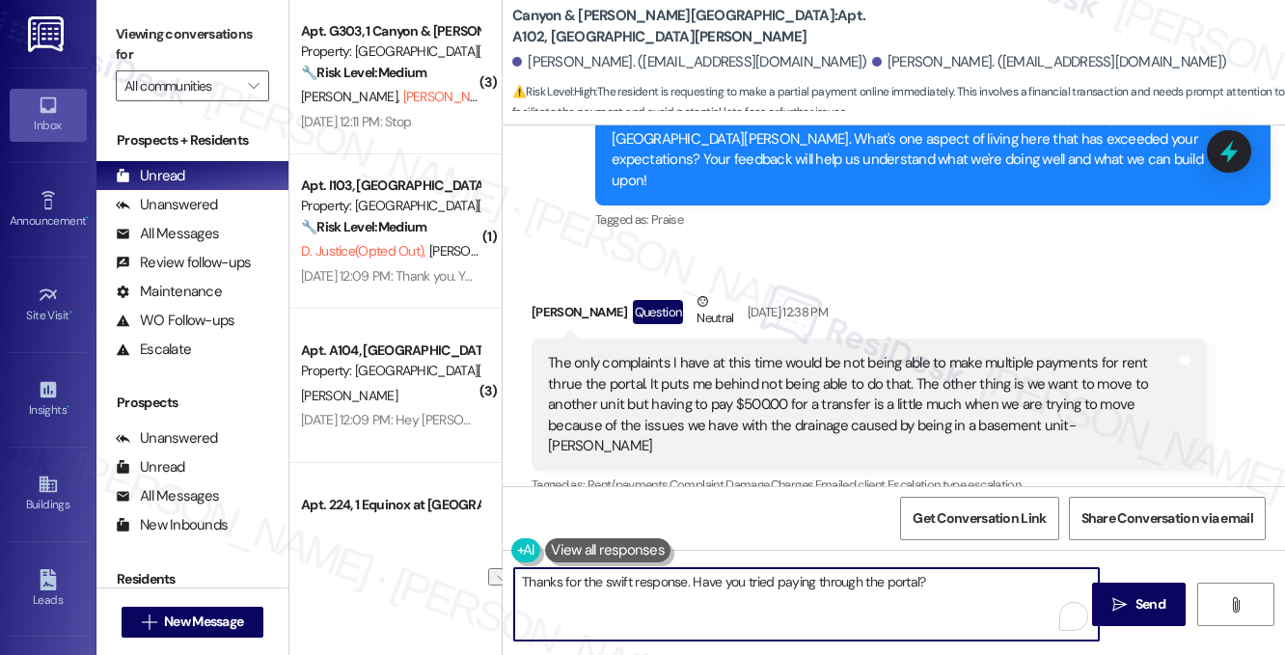
click at [756, 353] on div "The only complaints I have at this time would be not being able to make multipl…" at bounding box center [862, 404] width 628 height 103
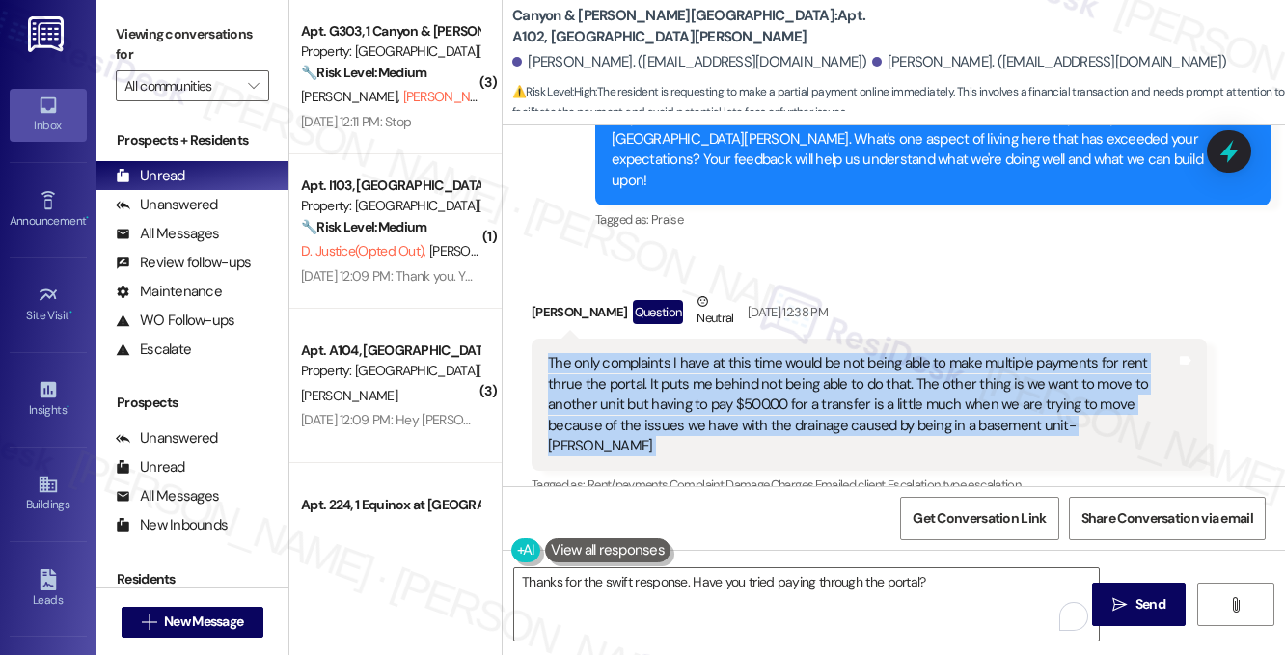
click at [756, 353] on div "The only complaints I have at this time would be not being able to make multipl…" at bounding box center [862, 404] width 628 height 103
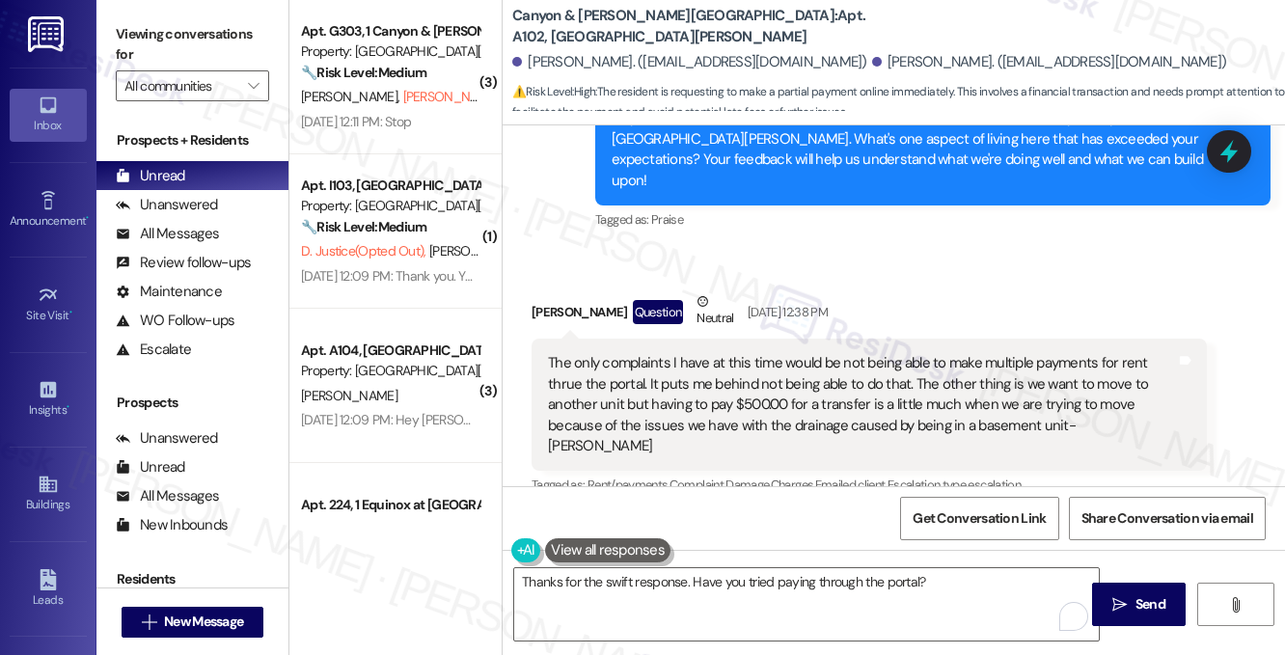
click at [937, 291] on div "Timothy Lawson Question Neutral Aug 18, 2025 at 12:38 PM" at bounding box center [869, 314] width 675 height 47
click at [952, 339] on div "The only complaints I have at this time would be not being able to make multipl…" at bounding box center [869, 405] width 675 height 132
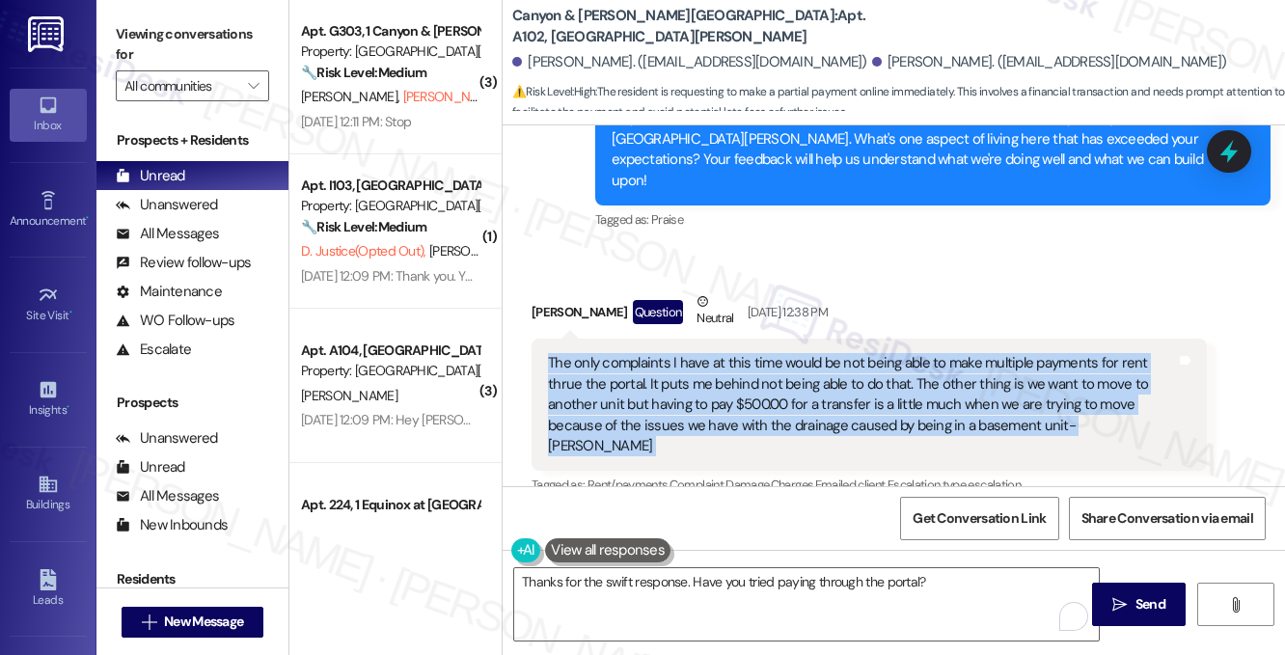
click at [953, 339] on div "The only complaints I have at this time would be not being able to make multipl…" at bounding box center [869, 405] width 675 height 132
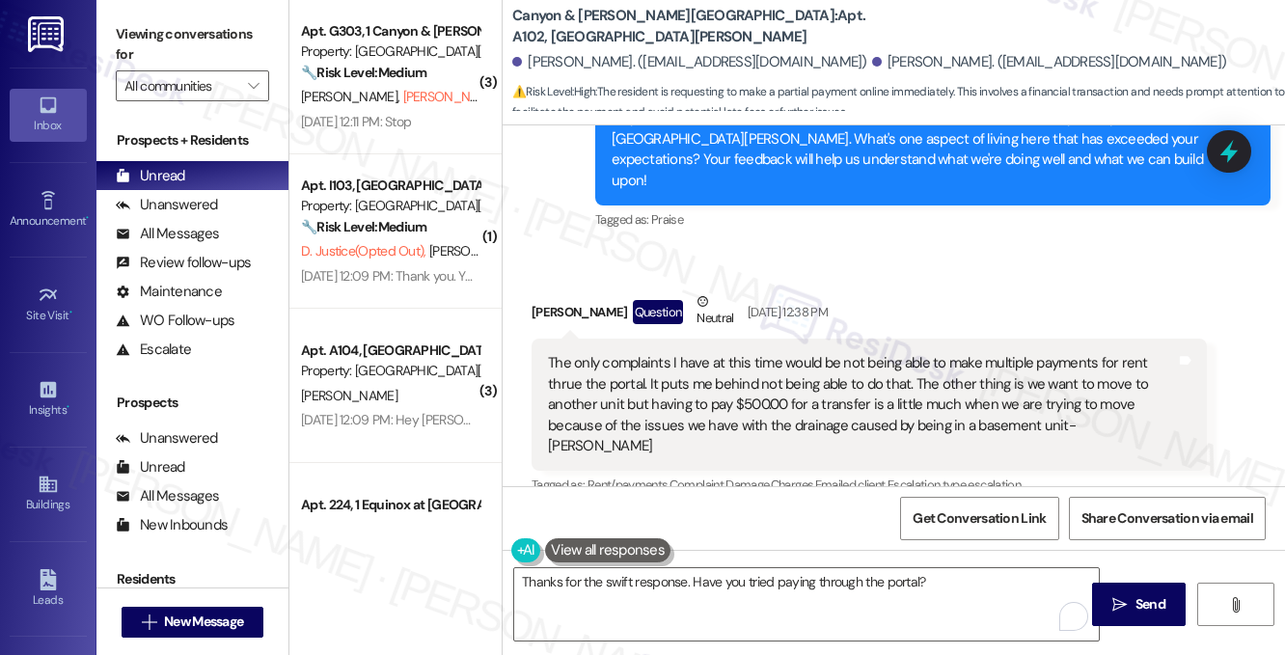
click at [1036, 291] on div "Timothy Lawson Question Neutral Aug 18, 2025 at 12:38 PM" at bounding box center [869, 314] width 675 height 47
click at [836, 353] on div "The only complaints I have at this time would be not being able to make multipl…" at bounding box center [862, 404] width 628 height 103
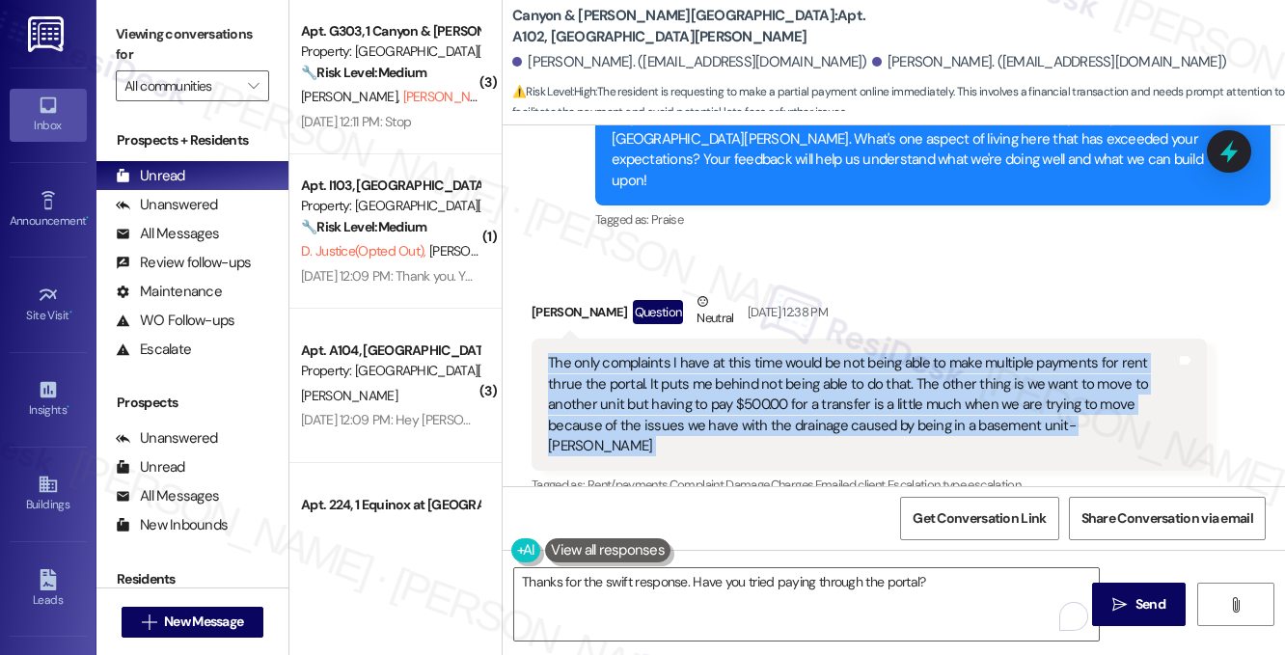
click at [836, 353] on div "The only complaints I have at this time would be not being able to make multipl…" at bounding box center [862, 404] width 628 height 103
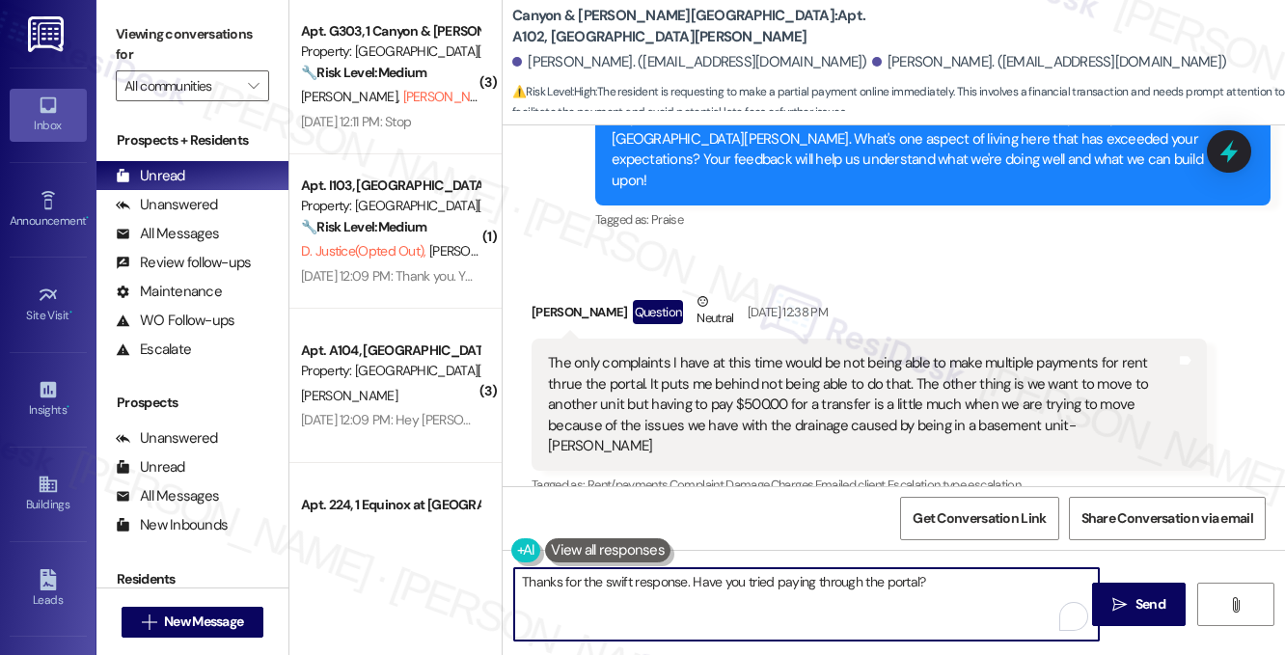
click at [956, 574] on textarea "Thanks for the swift response. Have you tried paying through the portal?" at bounding box center [806, 604] width 585 height 72
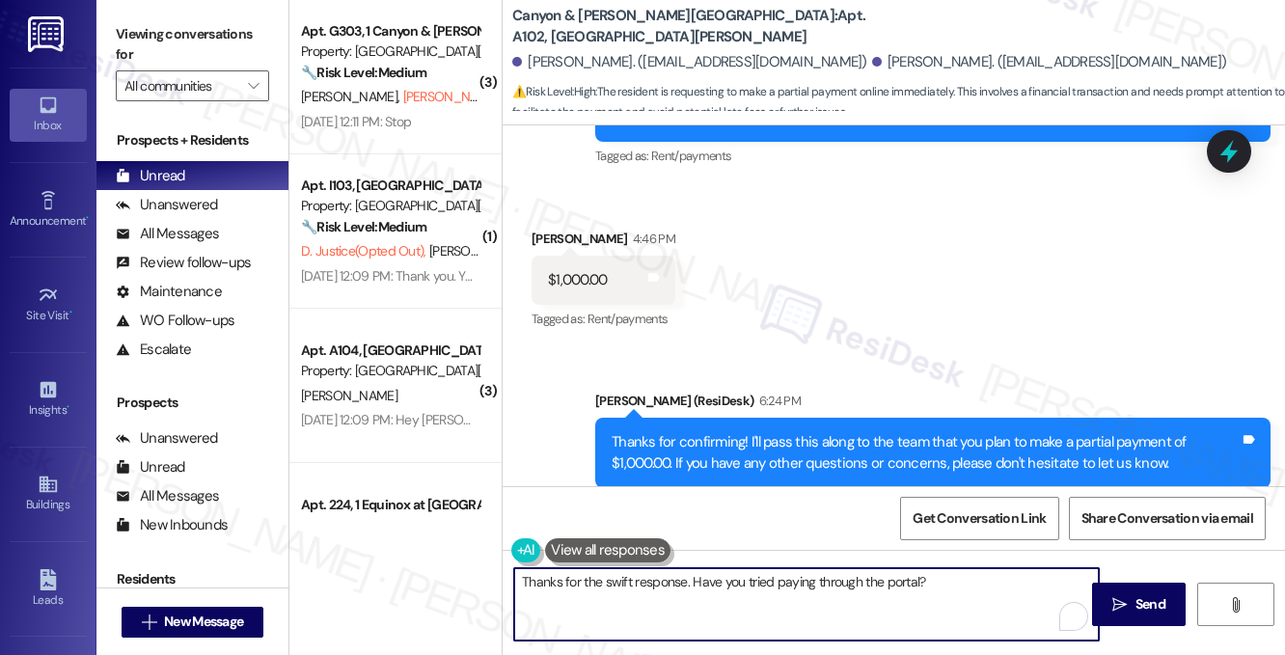
scroll to position [9711, 0]
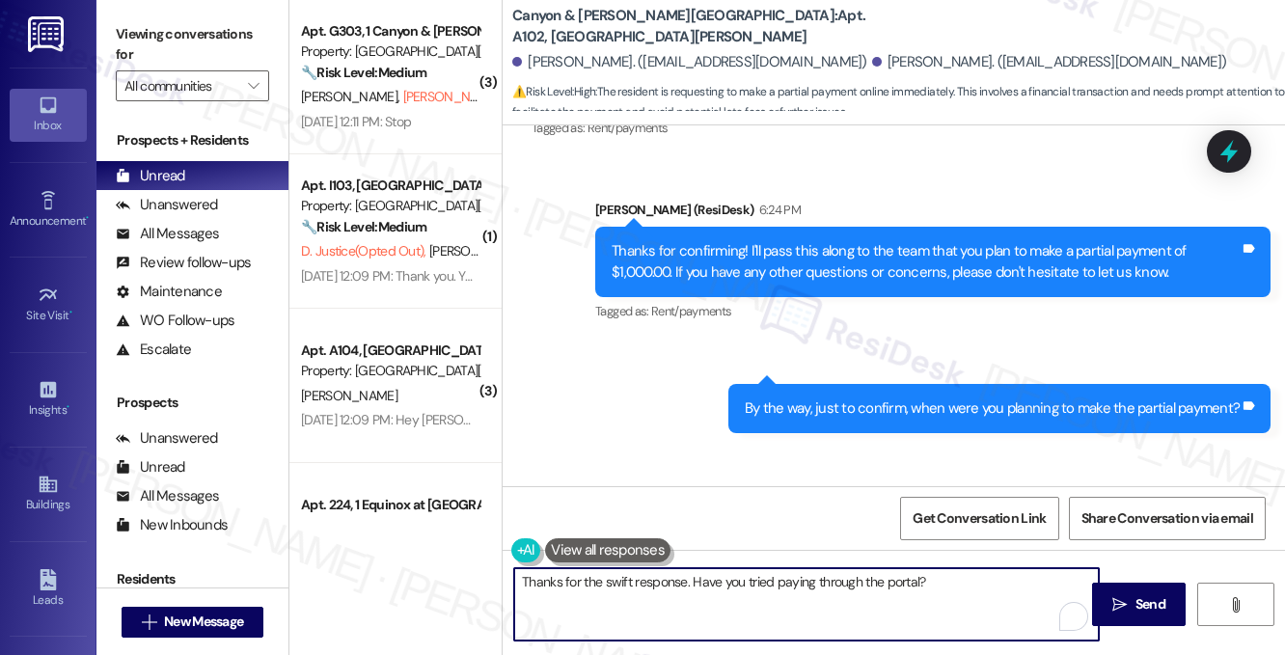
click at [983, 591] on textarea "Thanks for the swift response. Have you tried paying through the portal?" at bounding box center [806, 604] width 585 height 72
click at [1029, 588] on textarea "Thanks for the swift response. Have you tried paying through the portal?" at bounding box center [806, 604] width 585 height 72
click at [1149, 594] on span "Send" at bounding box center [1151, 604] width 30 height 20
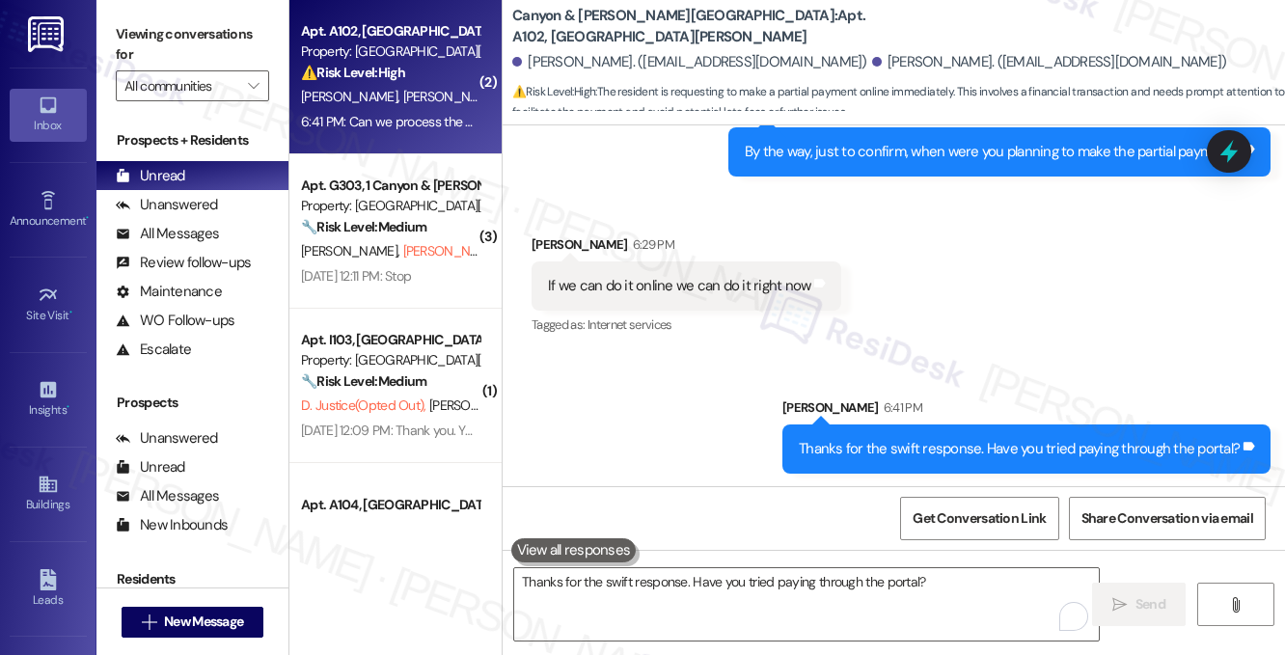
scroll to position [9978, 0]
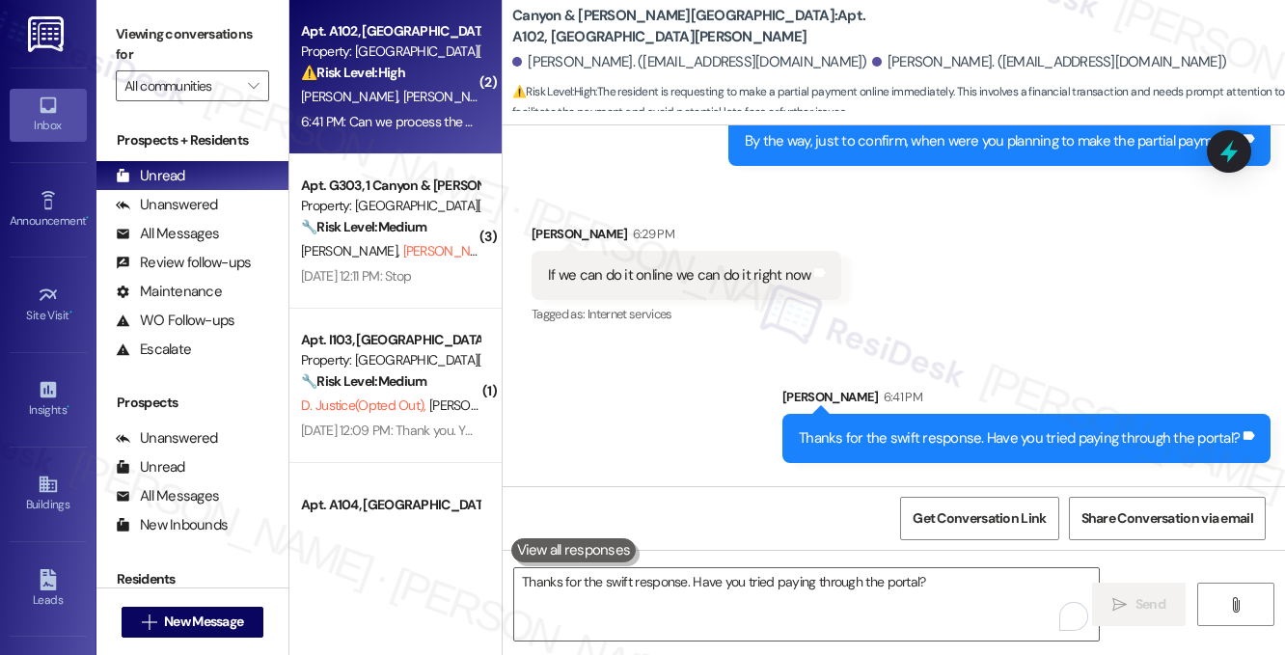
click at [663, 563] on div "Yes but it tells us to contact the property" at bounding box center [674, 573] width 253 height 20
click at [691, 582] on textarea "Thanks for the swift response. Have you tried paying through the portal?" at bounding box center [806, 604] width 585 height 72
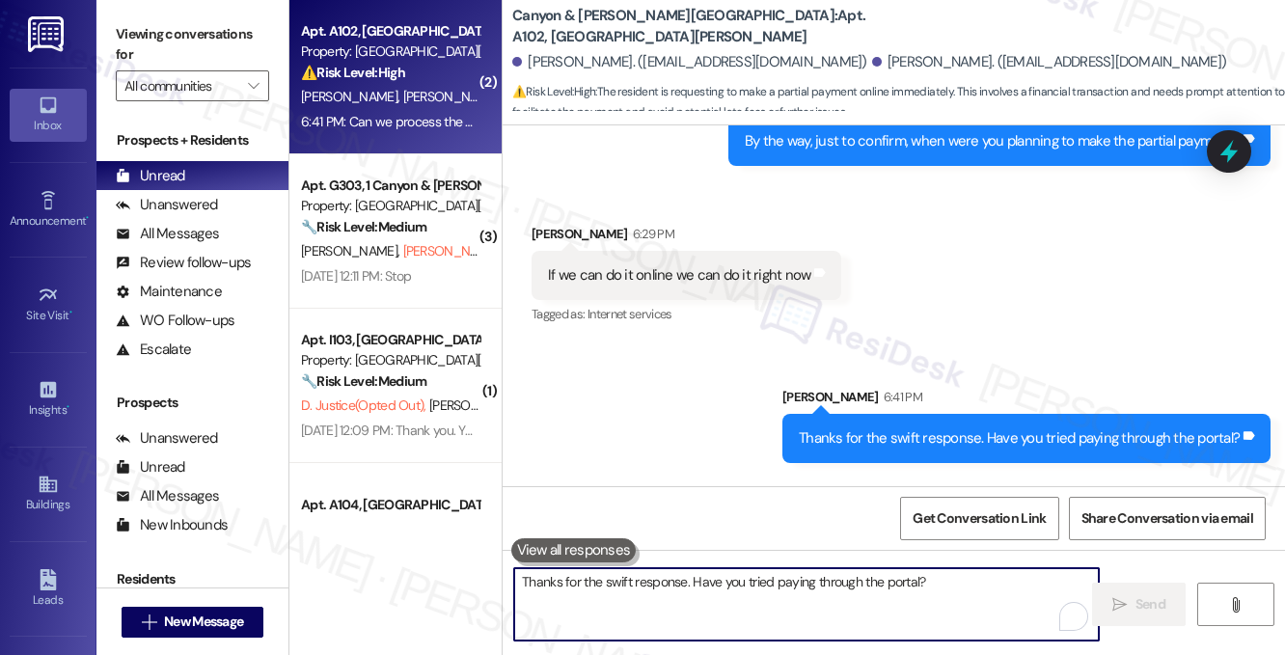
click at [727, 563] on div "Yes but it tells us to contact the property" at bounding box center [674, 573] width 253 height 20
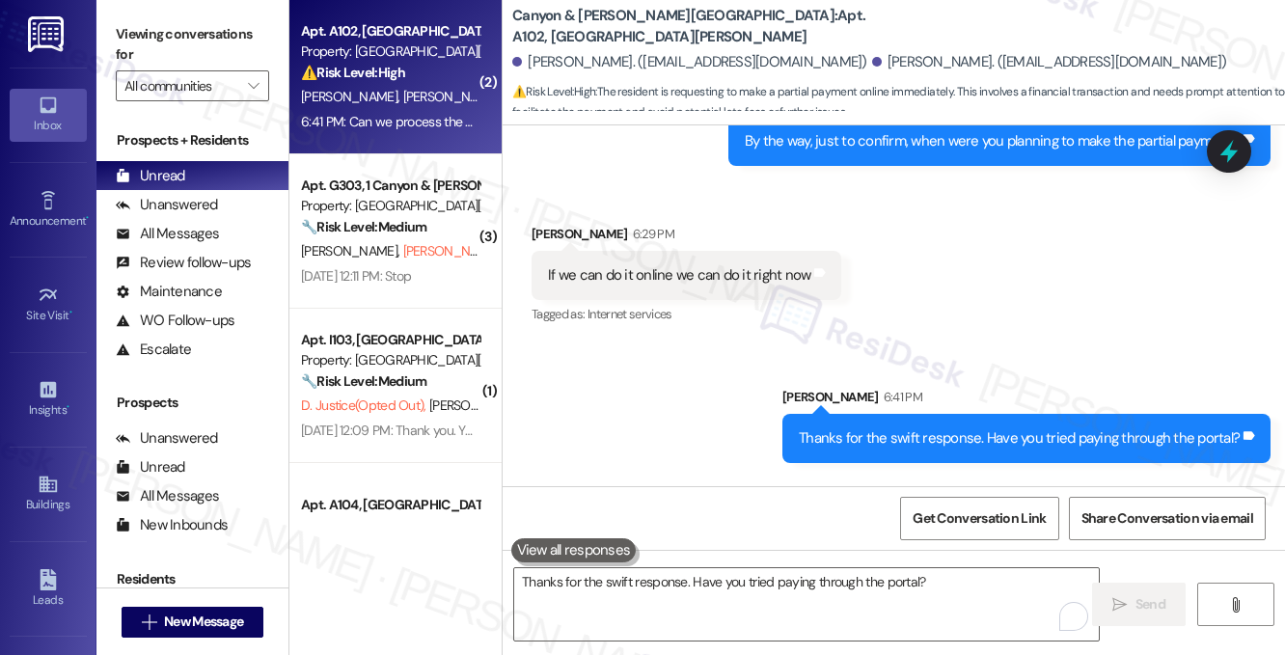
click at [727, 563] on div "Yes but it tells us to contact the property" at bounding box center [674, 573] width 253 height 20
click at [665, 580] on textarea "Thanks for the swift response. Have you tried paying through the portal?" at bounding box center [806, 604] width 585 height 72
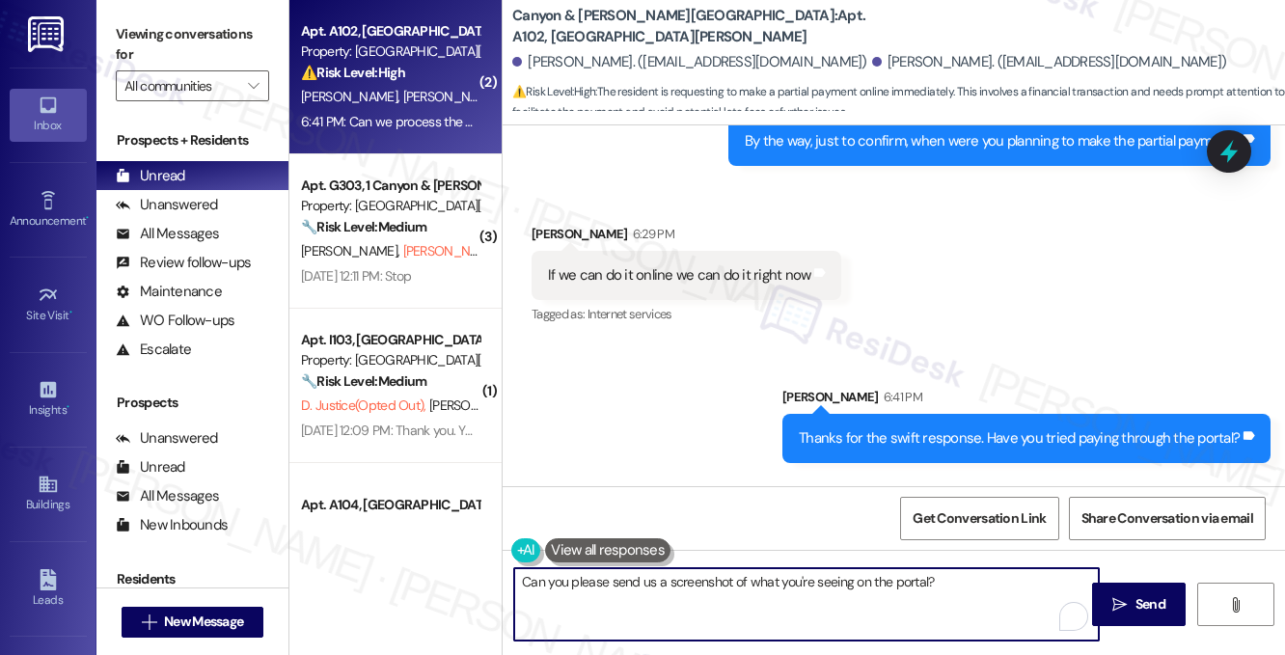
click at [879, 570] on textarea "Can you please send us a screenshot of what you're seeing on the portal?" at bounding box center [806, 604] width 585 height 72
click at [976, 585] on textarea "Can you please send us a screenshot of what you're seeing on the portal?" at bounding box center [806, 604] width 585 height 72
click at [963, 583] on textarea "Can you please send us a screenshot of what you're seeing on the portal?" at bounding box center [806, 604] width 585 height 72
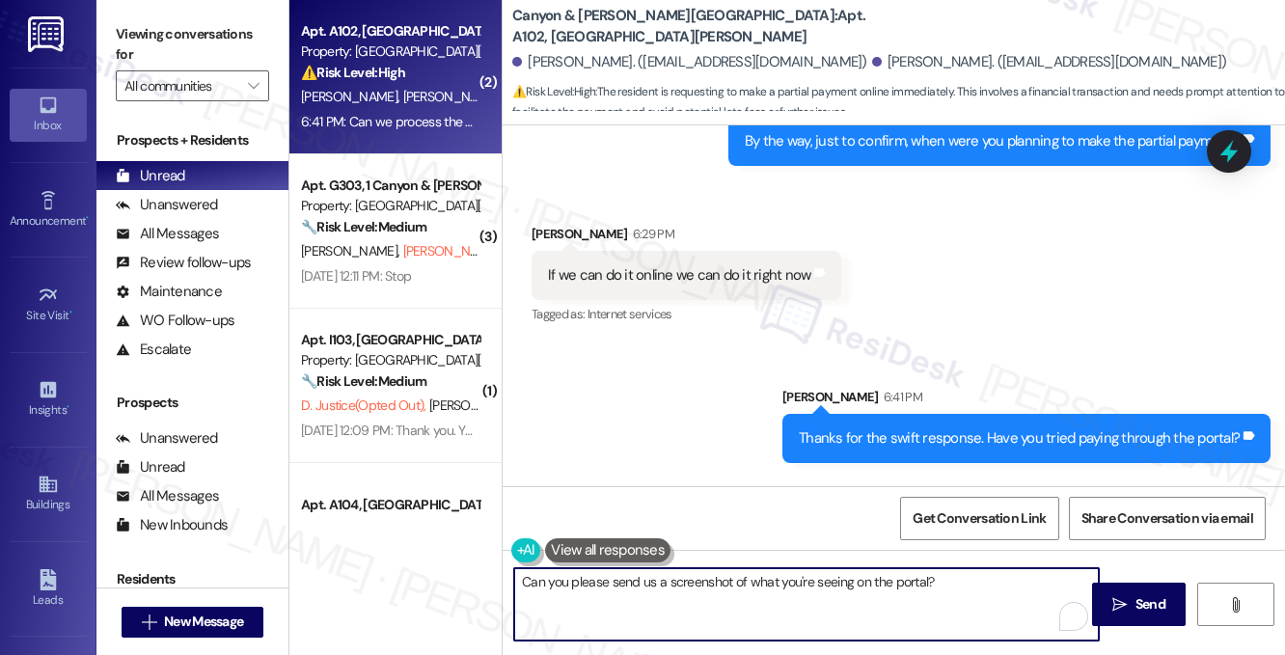
click at [1011, 582] on textarea "Can you please send us a screenshot of what you're seeing on the portal?" at bounding box center [806, 604] width 585 height 72
click at [908, 583] on textarea "Can you please send us a screenshot of what you're seeing on the portal?" at bounding box center [806, 604] width 585 height 72
click at [950, 579] on textarea "Can you please send us a screenshot of what you're seeing on the portal?" at bounding box center [806, 604] width 585 height 72
click at [531, 586] on textarea "Can you please send us a screenshot of what you're seeing on the portal?" at bounding box center [806, 604] width 585 height 72
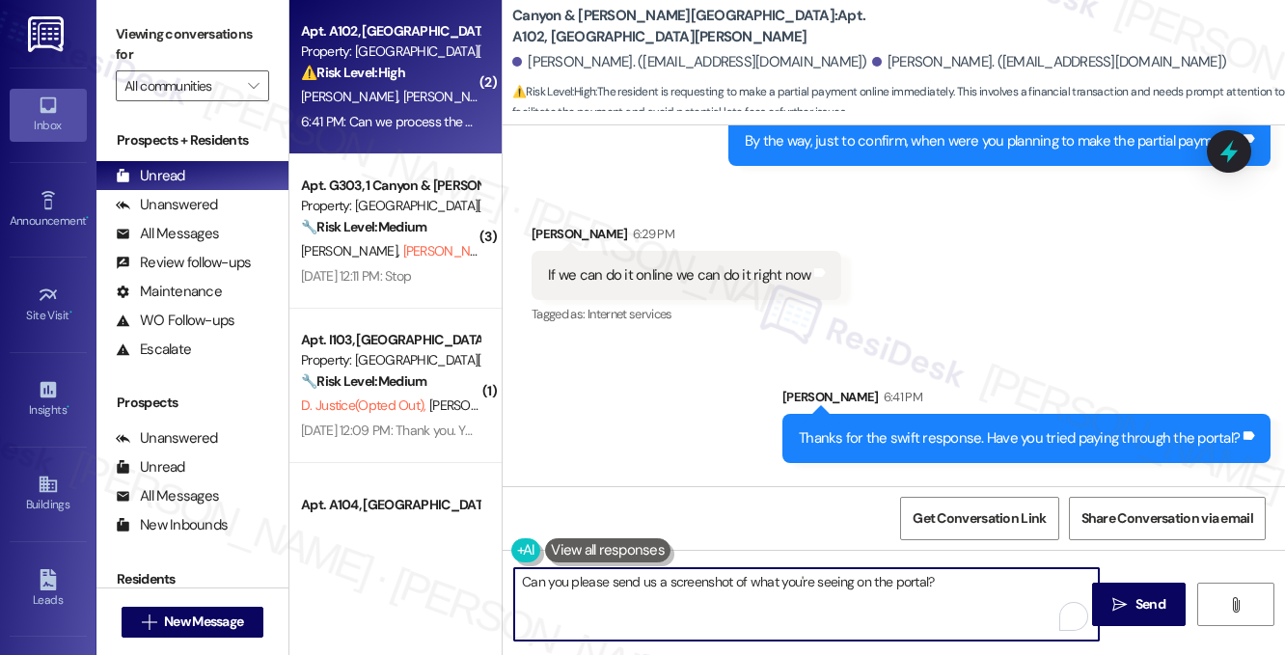
click at [525, 585] on textarea "Can you please send us a screenshot of what you're seeing on the portal?" at bounding box center [806, 604] width 585 height 72
click at [965, 574] on textarea "I see. Can you please send us a screenshot of what you're seeing on the portal?" at bounding box center [806, 604] width 585 height 72
click at [653, 586] on textarea "I see. Can you please send us a screenshot of what you're seeing on the portal?" at bounding box center [806, 604] width 585 height 72
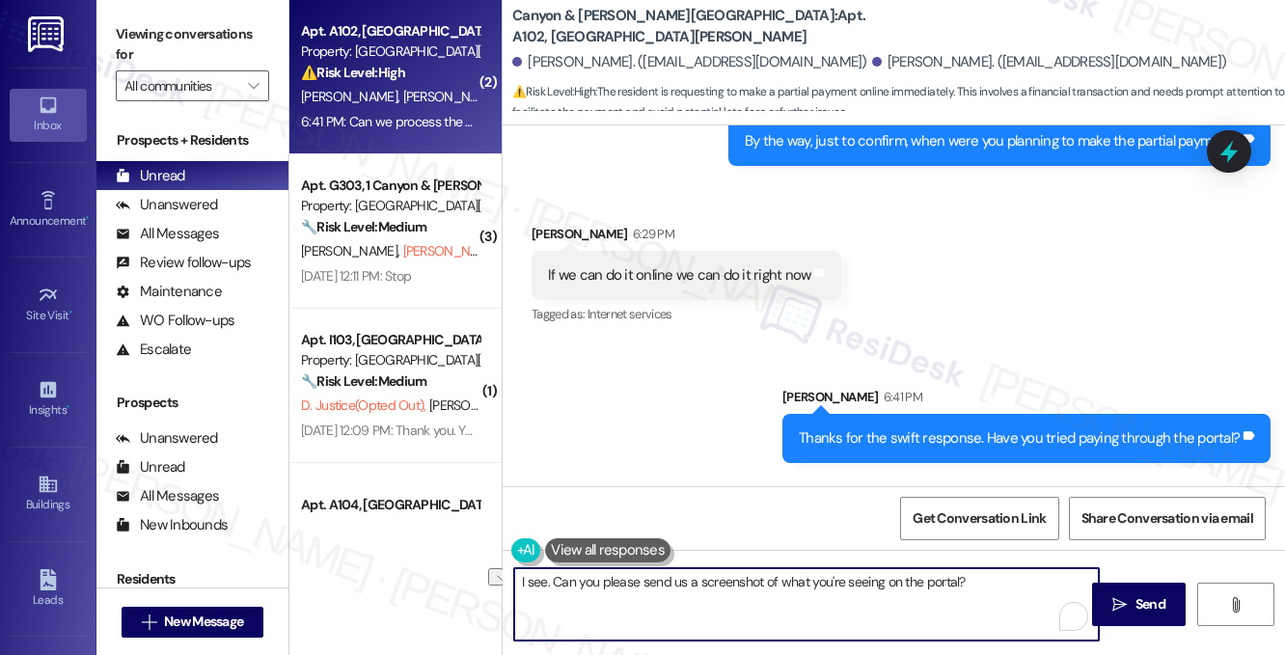
type textarea "I see. Can you please send us a screenshot of what you're seeing on the portal?"
click at [988, 578] on textarea "I see. Can you please send us a screenshot of what you're seeing on the portal?" at bounding box center [806, 604] width 585 height 72
click at [1127, 593] on button " Send" at bounding box center [1139, 604] width 94 height 43
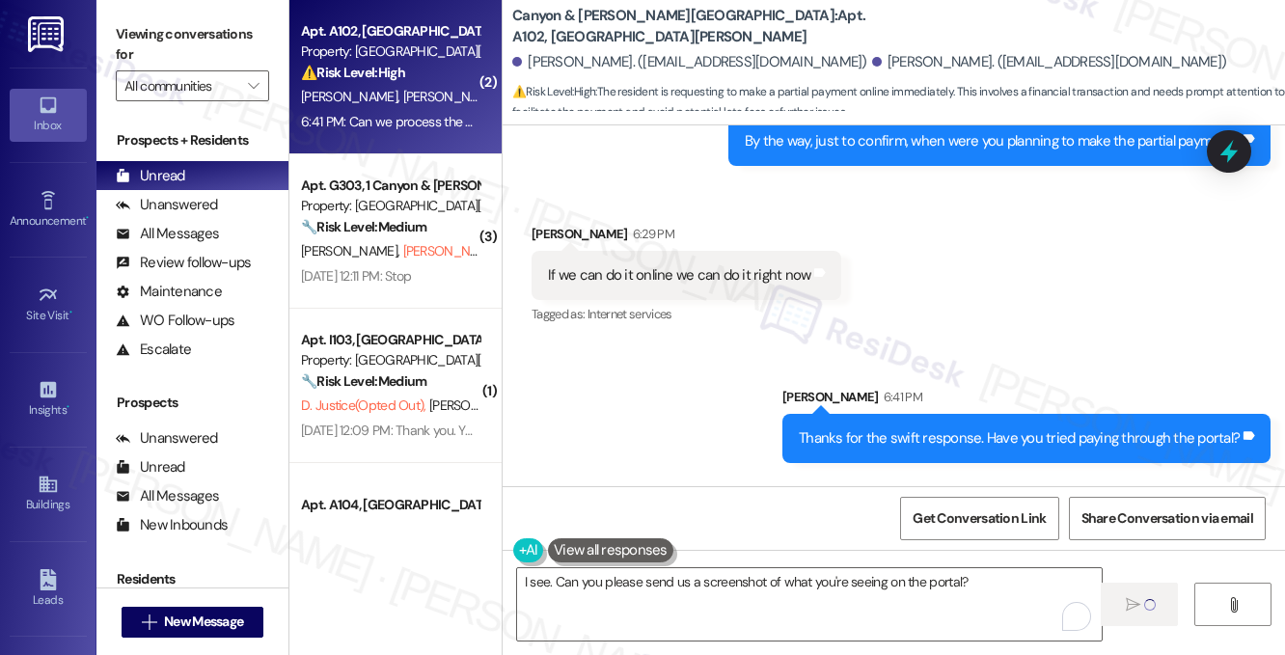
click at [754, 478] on div "Received via SMS Deeanna Lawson 6:41 PM Yes but it tells us to contact the prop…" at bounding box center [894, 612] width 783 height 269
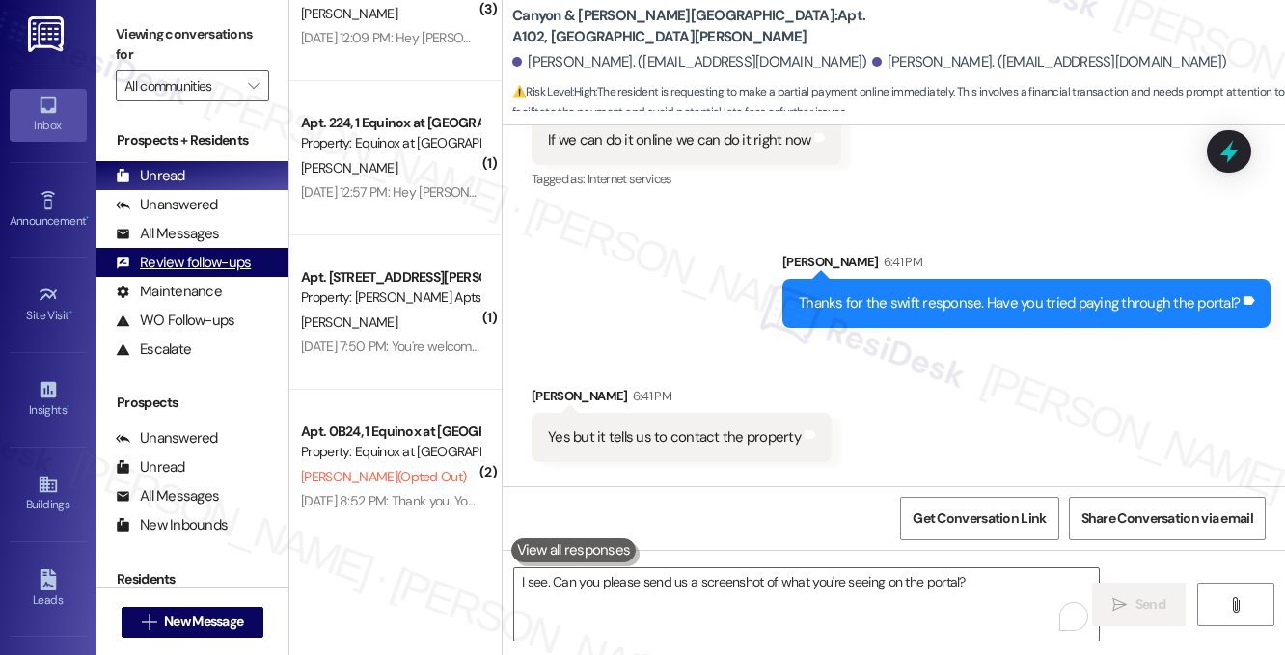
scroll to position [563, 0]
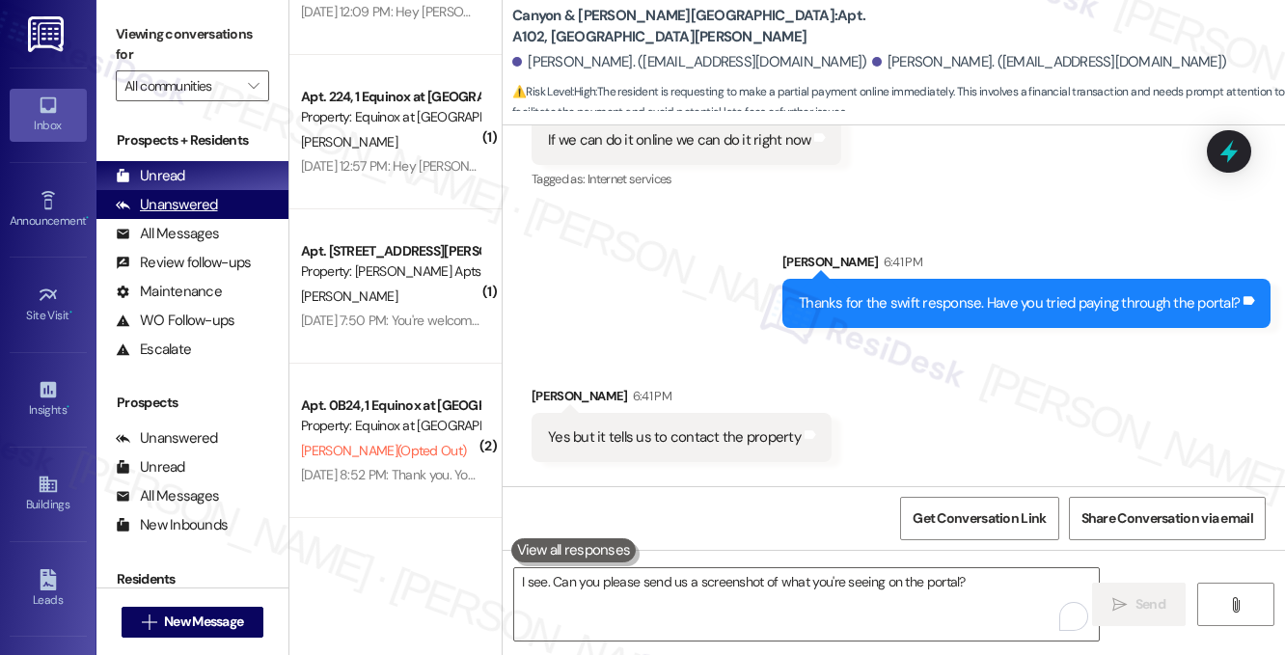
click at [205, 207] on div "Unanswered" at bounding box center [167, 205] width 102 height 20
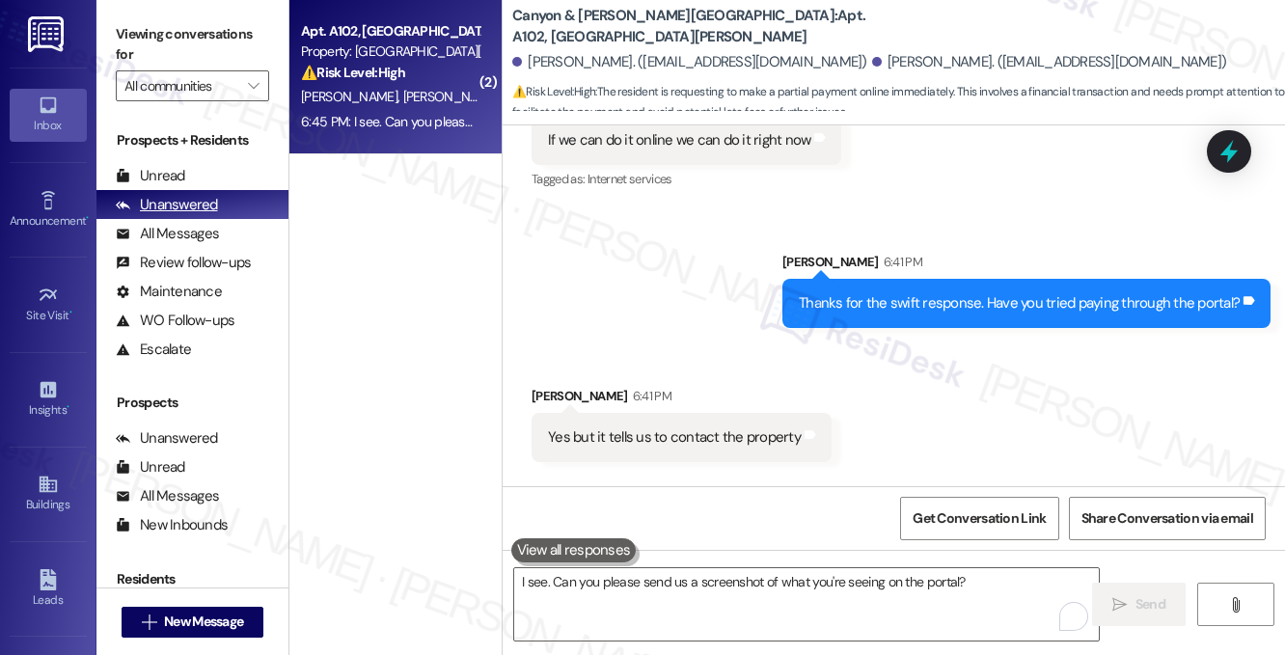
scroll to position [0, 0]
click at [911, 293] on div "Thanks for the swift response. Have you tried paying through the portal?" at bounding box center [1019, 303] width 441 height 20
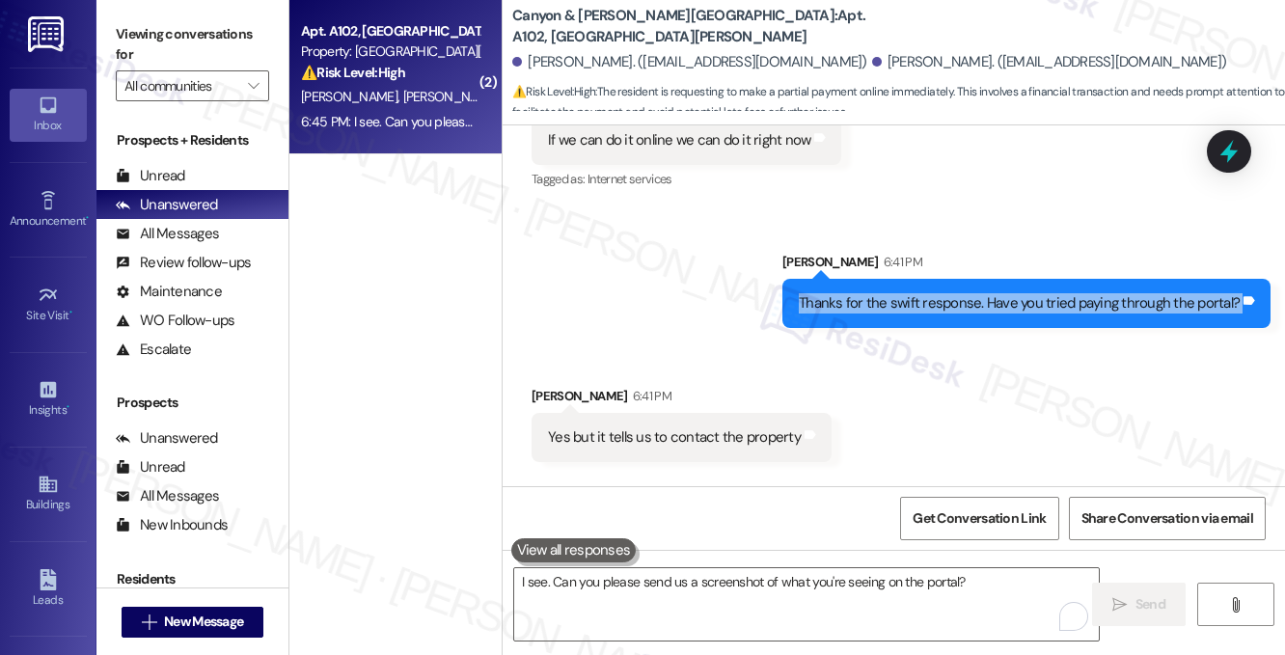
click at [911, 293] on div "Thanks for the swift response. Have you tried paying through the portal?" at bounding box center [1019, 303] width 441 height 20
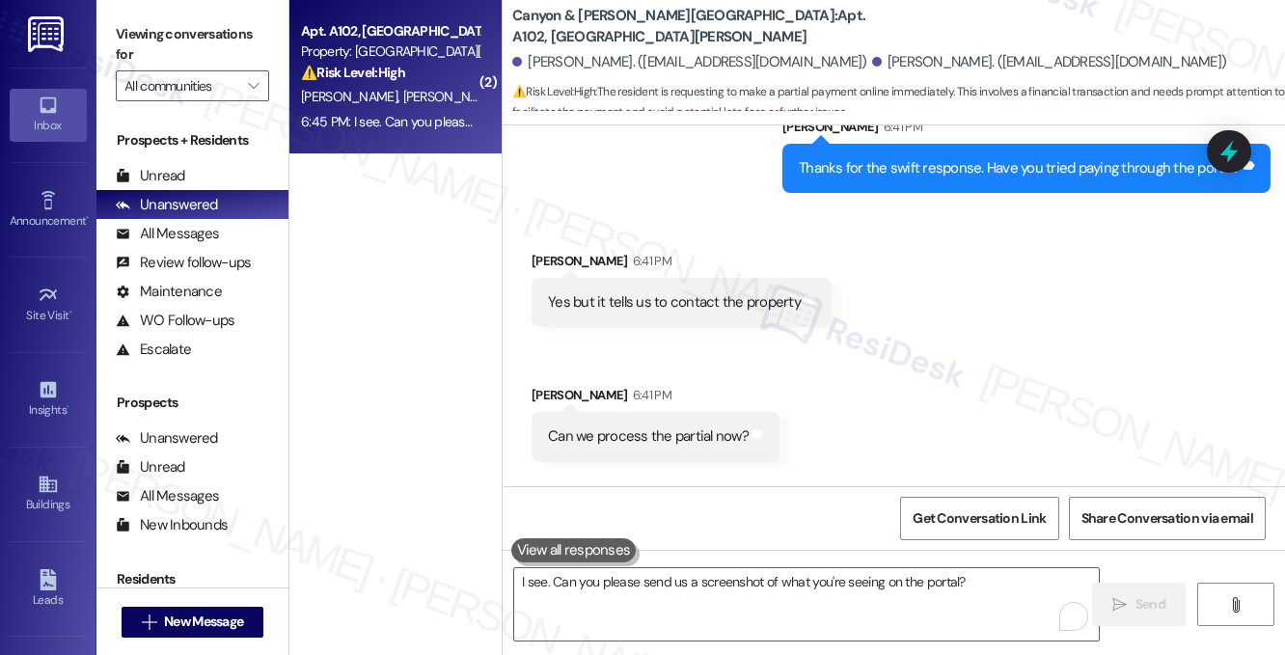
click at [903, 562] on div "I see. Can you please send us a screenshot of what you're seeing on the portal?" at bounding box center [997, 572] width 485 height 20
click at [1074, 562] on div "I see. Can you please send us a screenshot of what you're seeing on the portal?" at bounding box center [997, 572] width 485 height 20
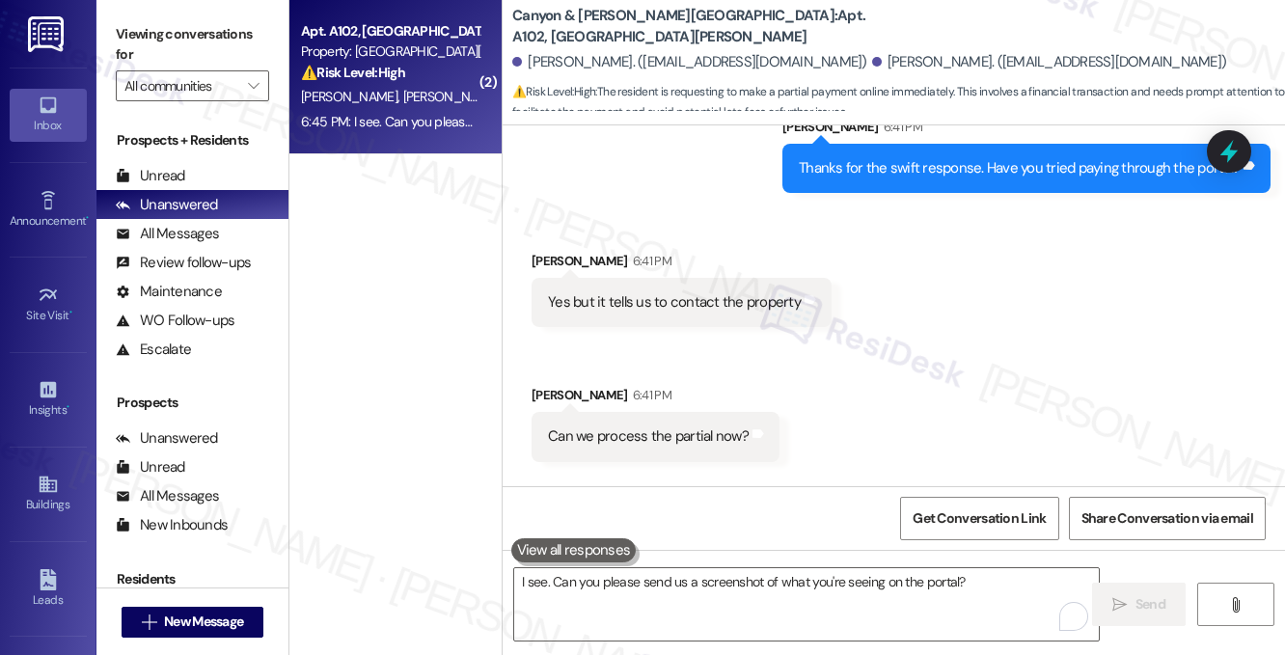
click at [1074, 562] on div "I see. Can you please send us a screenshot of what you're seeing on the portal?" at bounding box center [997, 572] width 485 height 20
click at [773, 578] on textarea "I see. Can you please send us a screenshot of what you're seeing on the portal?" at bounding box center [806, 604] width 585 height 72
click at [232, 44] on label "Viewing conversations for" at bounding box center [192, 44] width 153 height 51
click at [799, 525] on div "Get Conversation Link Share Conversation via email" at bounding box center [894, 518] width 783 height 64
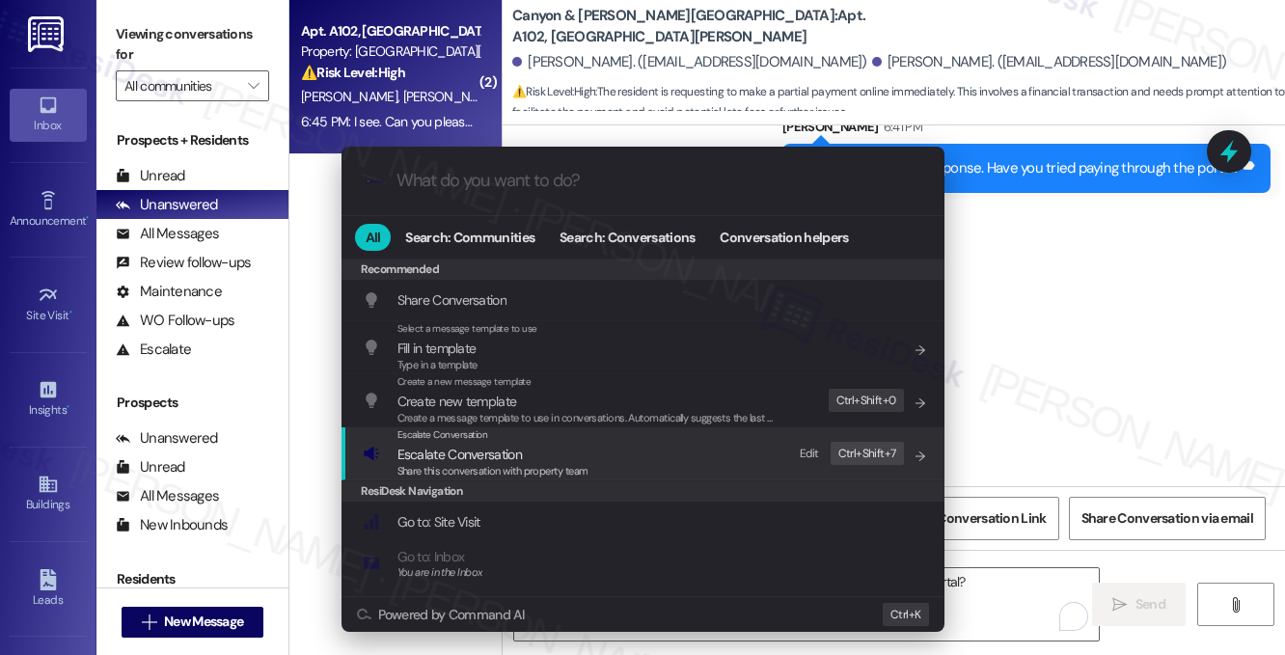
click at [565, 431] on div "Escalate Conversation" at bounding box center [493, 434] width 191 height 15
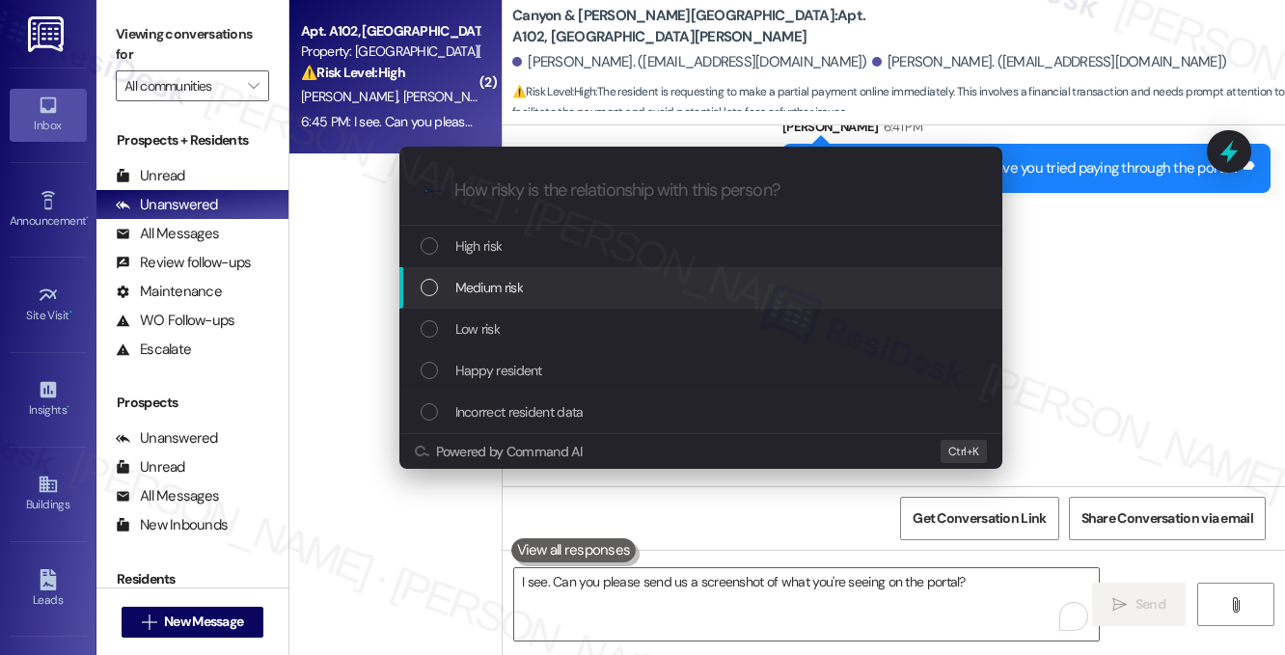
click at [492, 282] on span "Medium risk" at bounding box center [489, 287] width 68 height 21
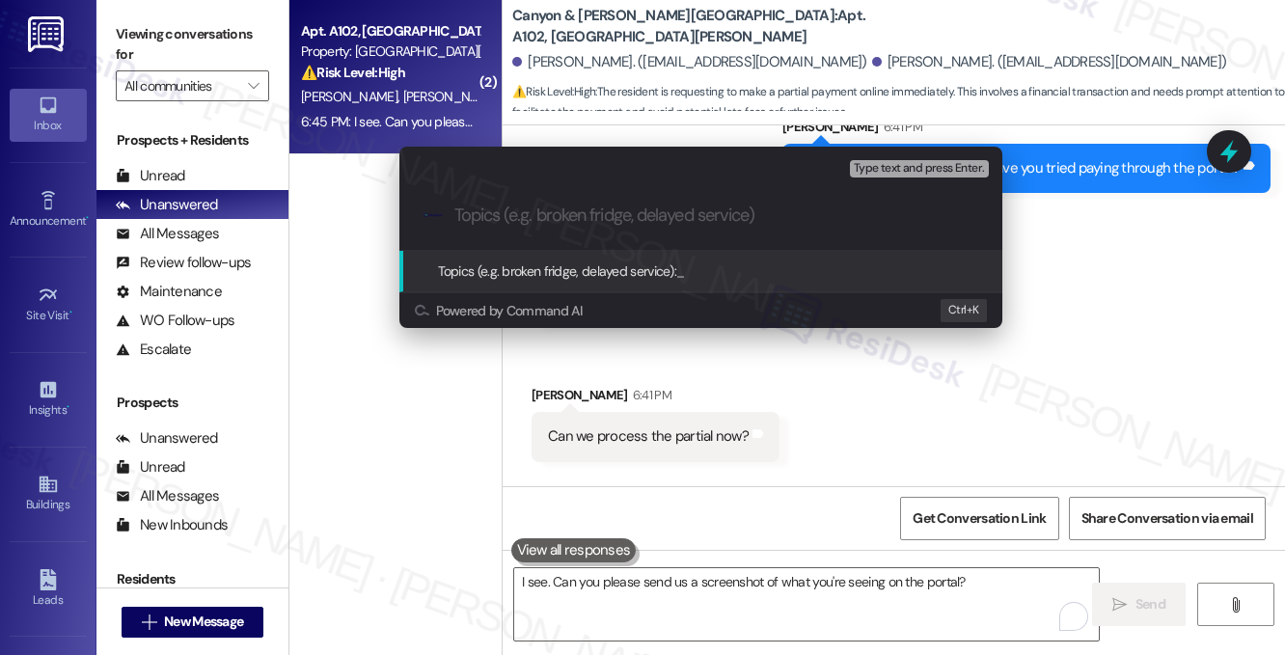
click at [1101, 252] on div "Escalate Conversation Medium risk Topics (e.g. broken fridge, delayed service) …" at bounding box center [642, 327] width 1285 height 655
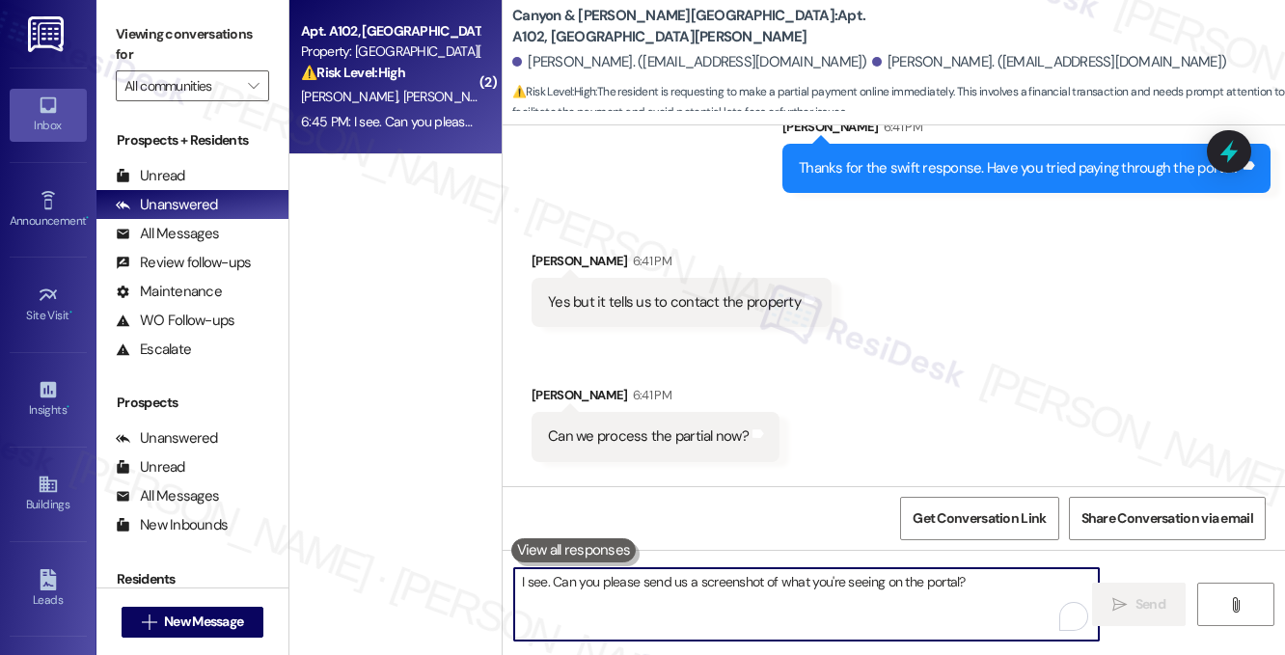
click at [705, 602] on textarea "I see. Can you please send us a screenshot of what you're seeing on the portal?" at bounding box center [806, 604] width 585 height 72
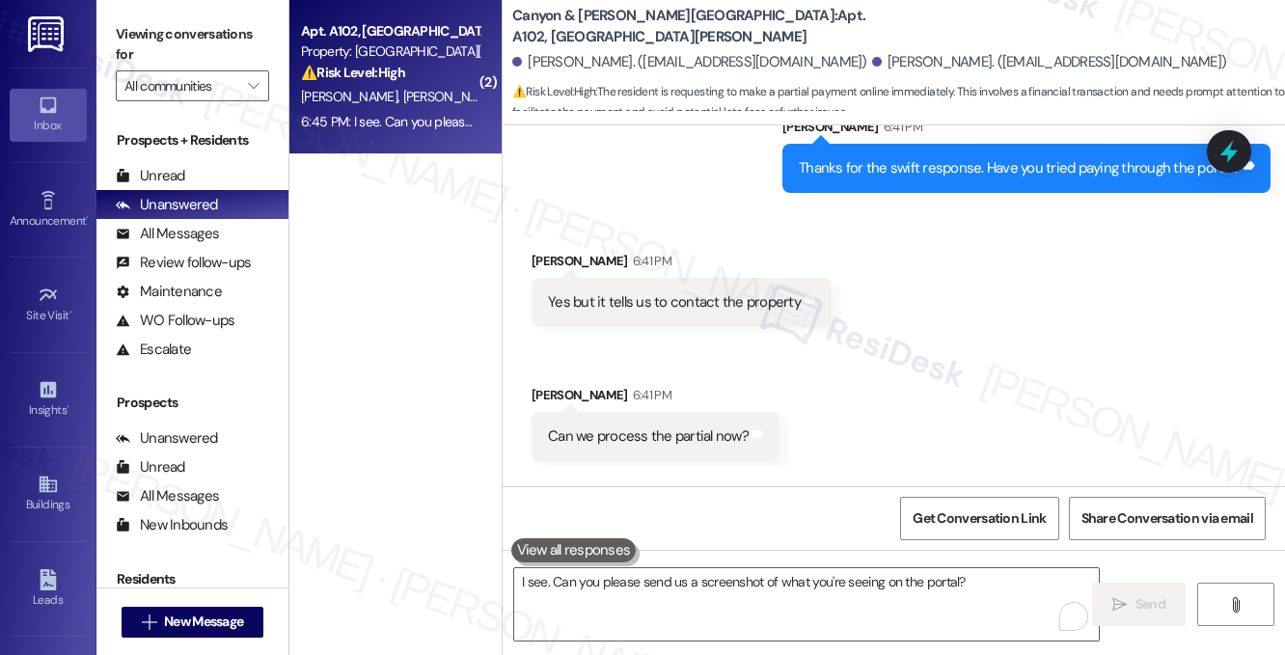
click at [205, 10] on div "Viewing conversations for All communities " at bounding box center [192, 60] width 192 height 121
click at [203, 53] on label "Viewing conversations for" at bounding box center [192, 44] width 153 height 51
click at [209, 14] on div "Viewing conversations for All communities " at bounding box center [192, 60] width 192 height 121
click at [231, 57] on label "Viewing conversations for" at bounding box center [192, 44] width 153 height 51
